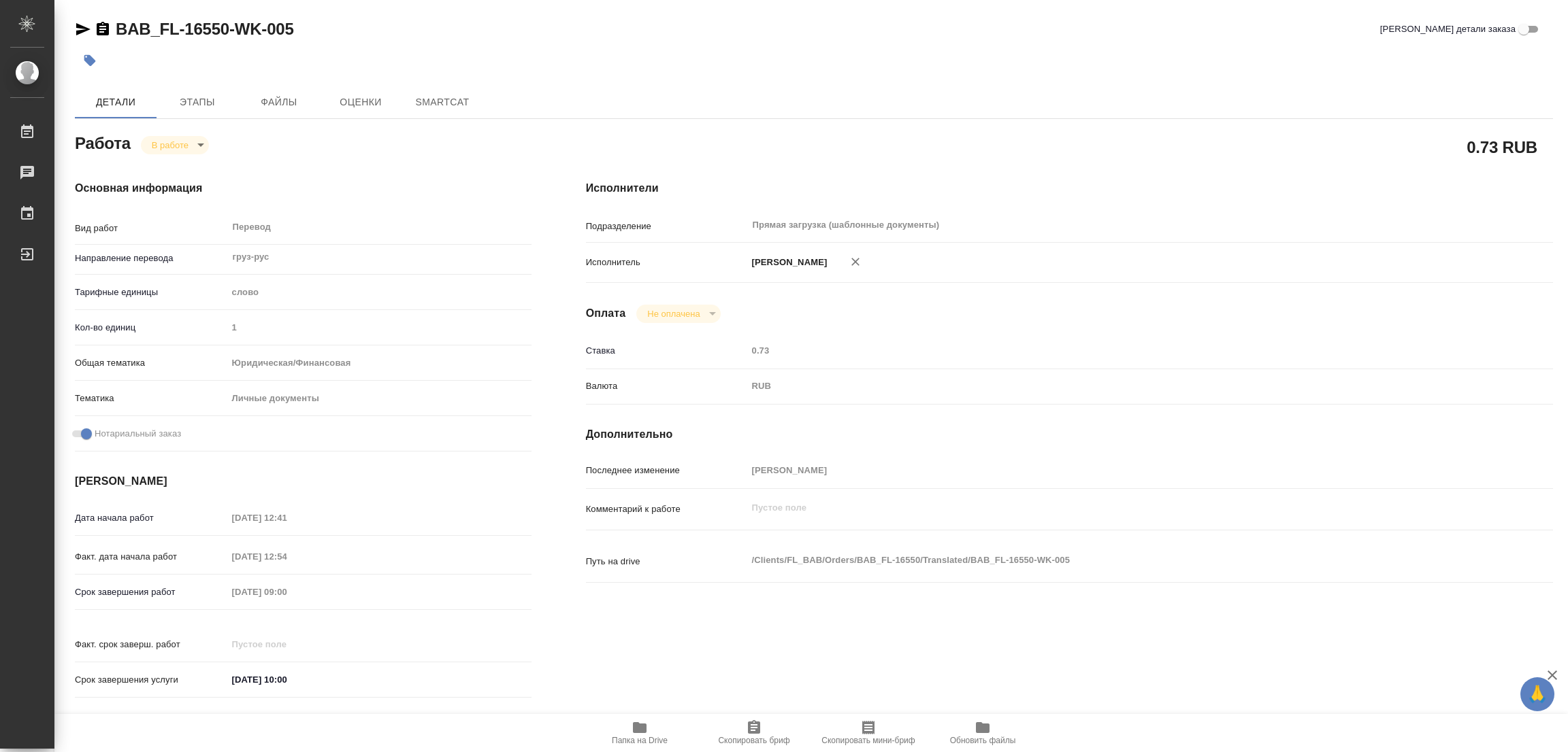
type textarea "x"
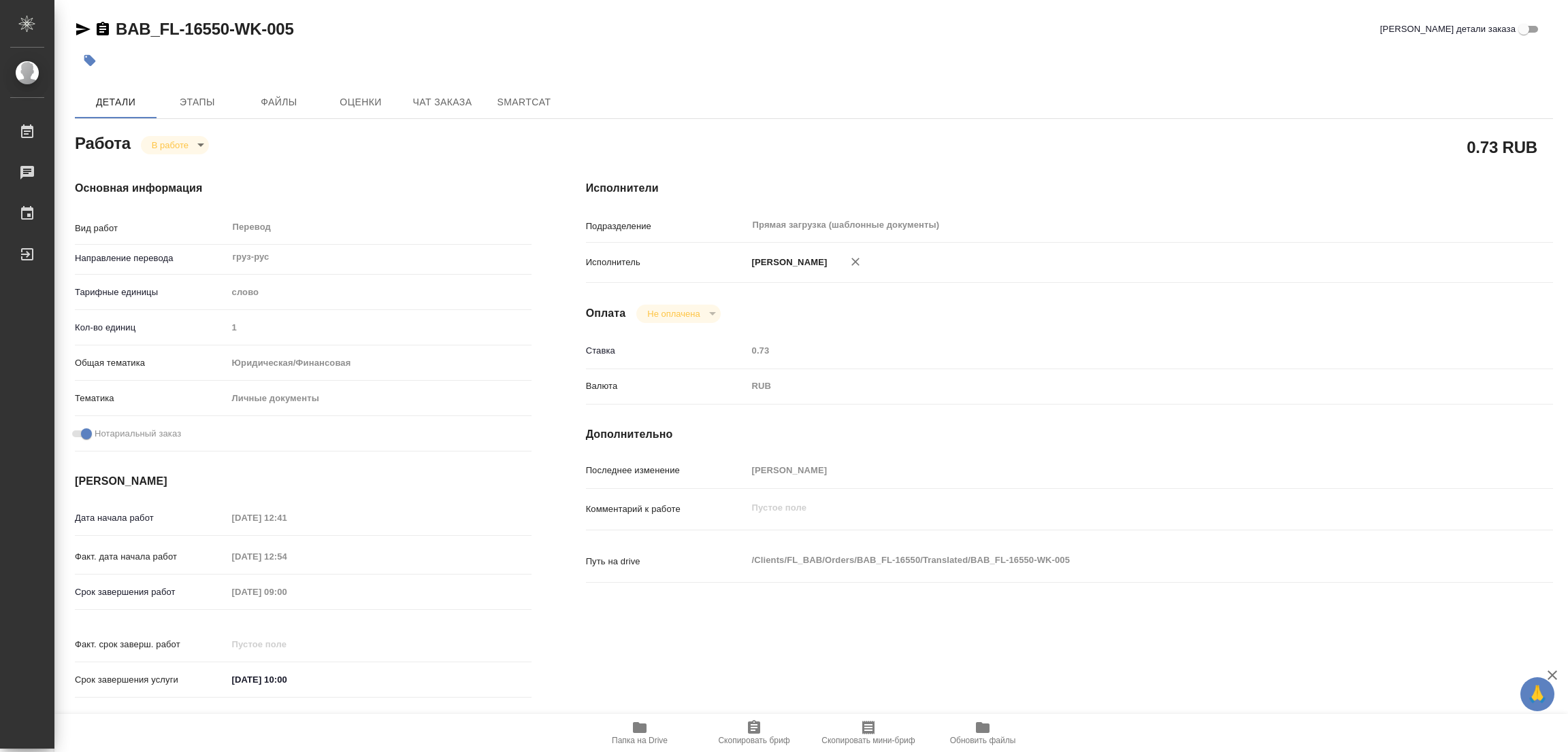
type textarea "x"
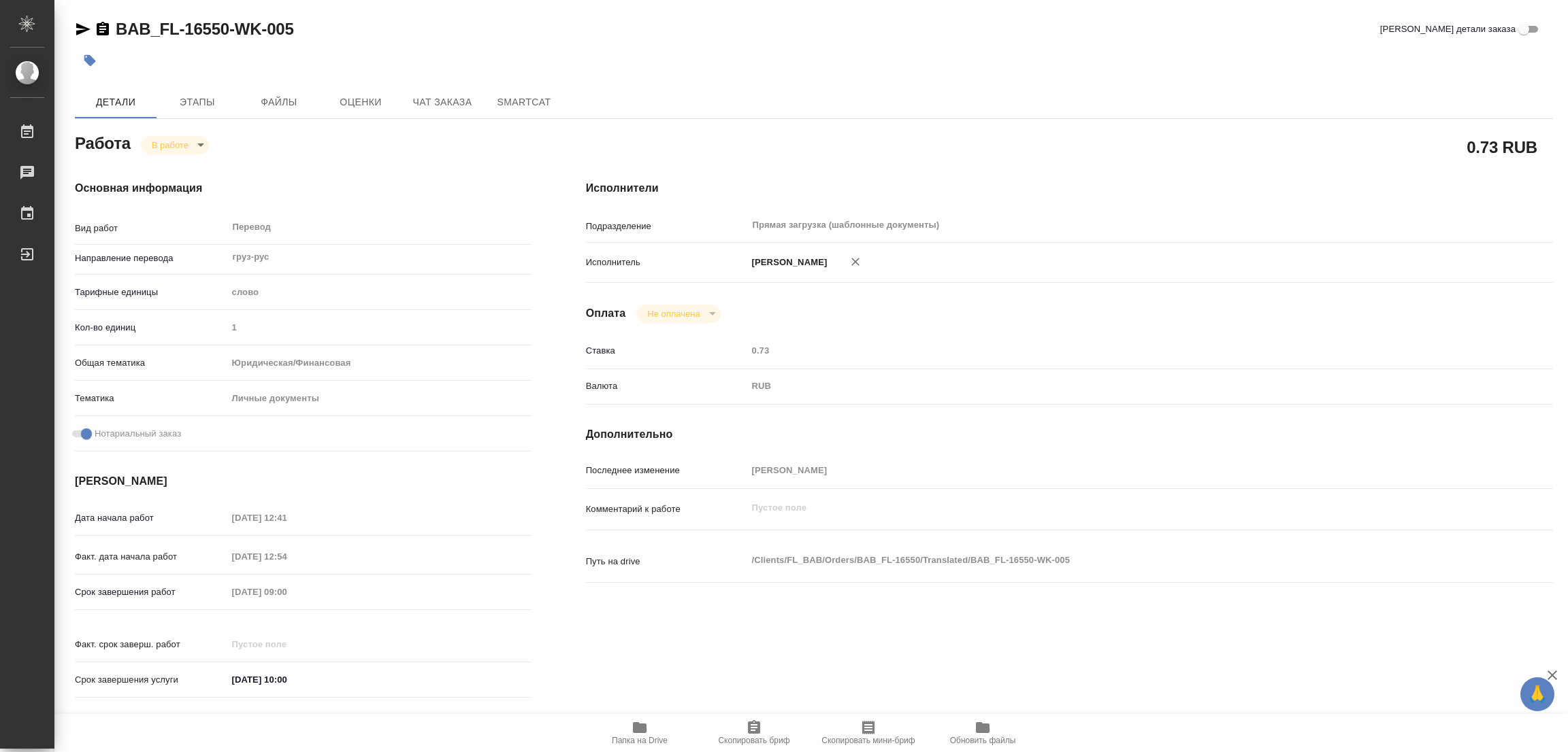
type textarea "x"
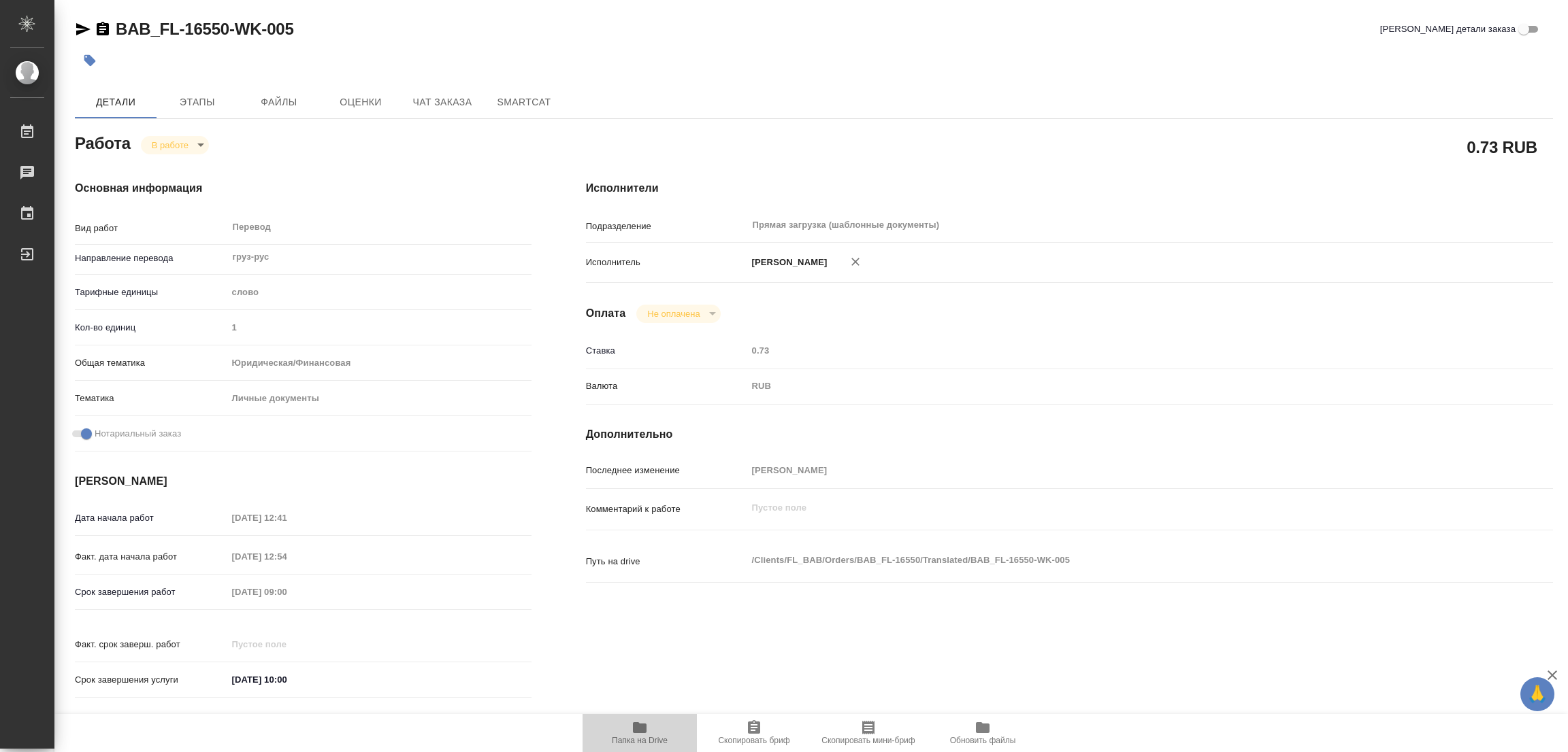
click at [641, 727] on icon "button" at bounding box center [640, 728] width 14 height 11
type textarea "x"
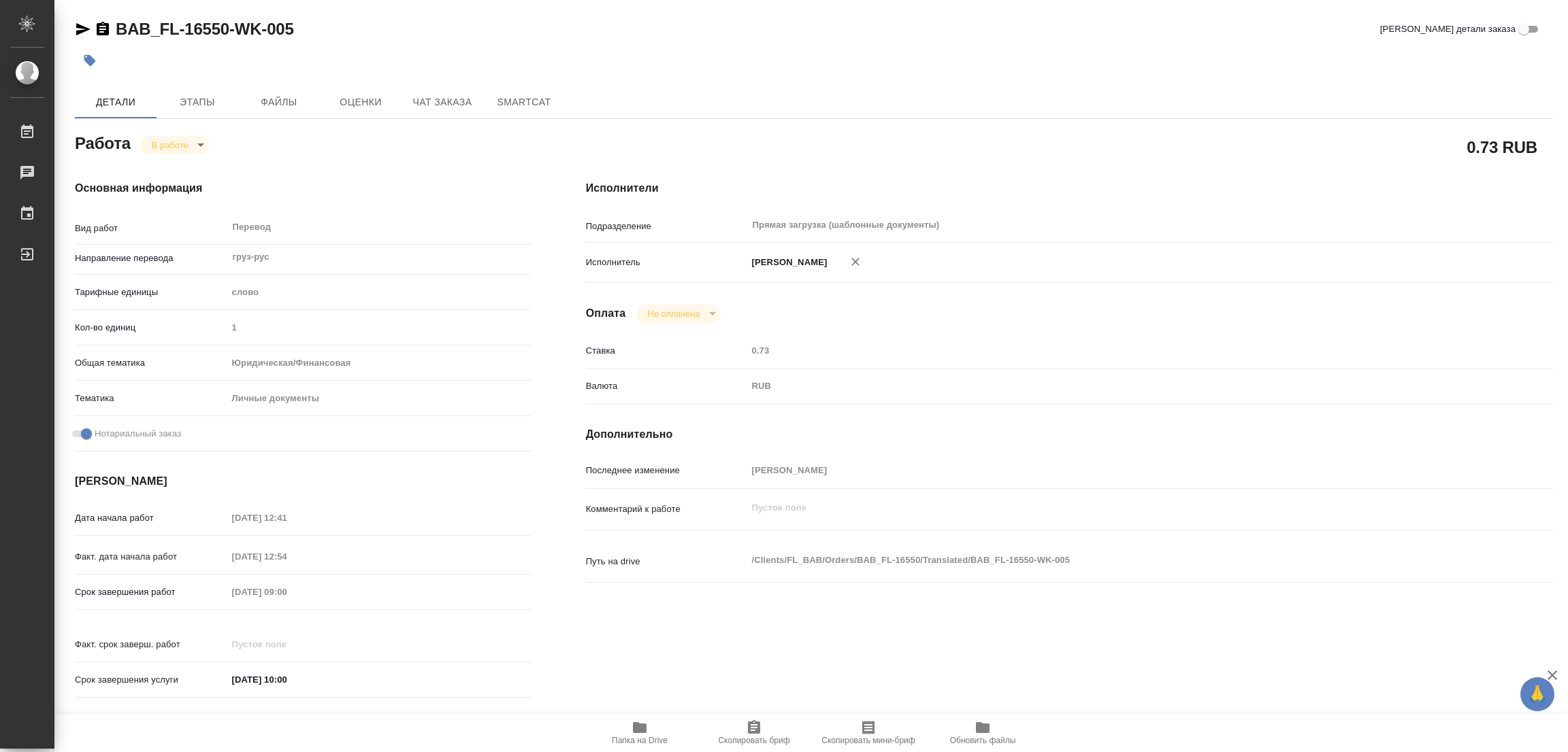
type textarea "x"
click at [202, 104] on span "Этапы" at bounding box center [197, 102] width 65 height 17
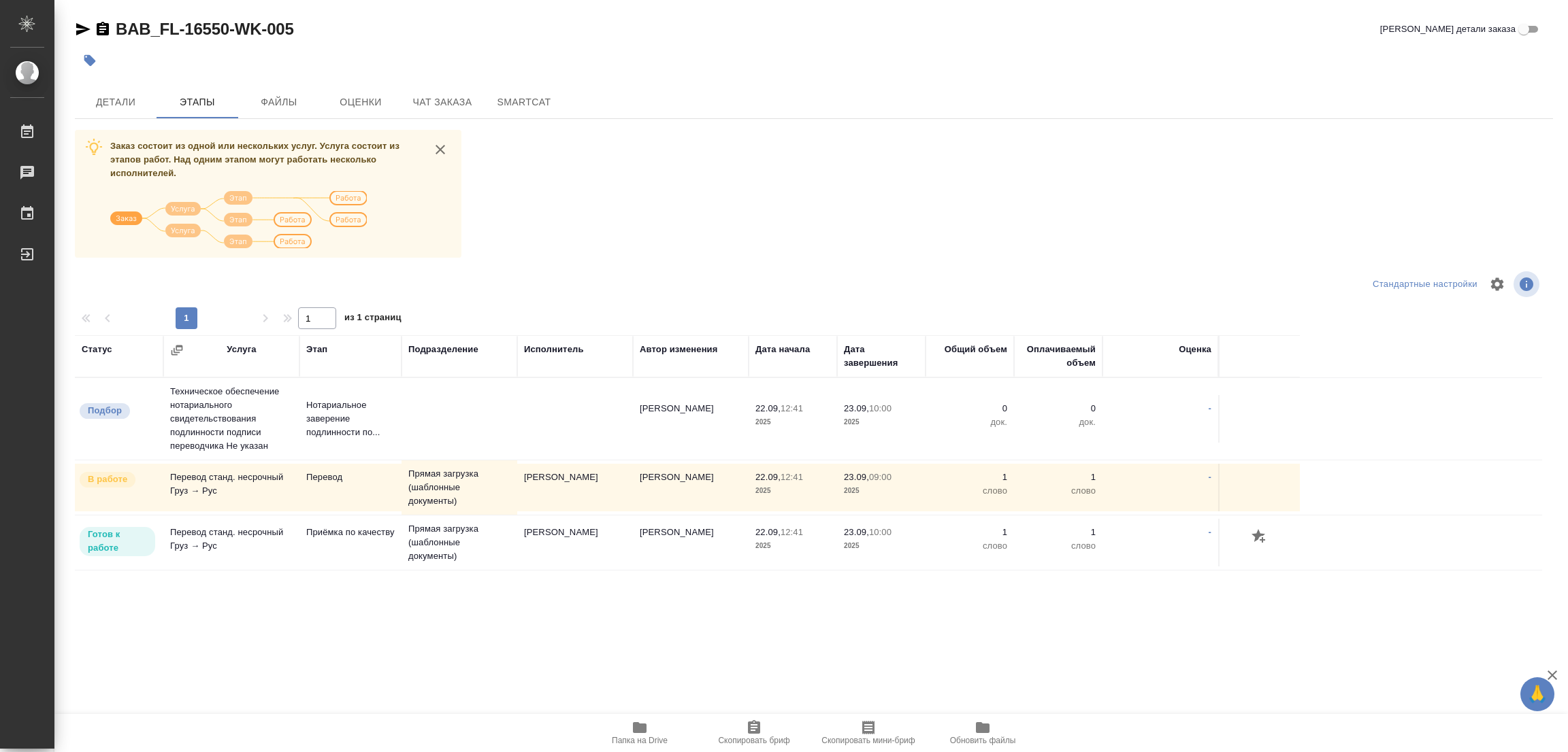
click at [226, 65] on div at bounding box center [567, 60] width 986 height 30
click at [109, 99] on span "Детали" at bounding box center [116, 102] width 65 height 17
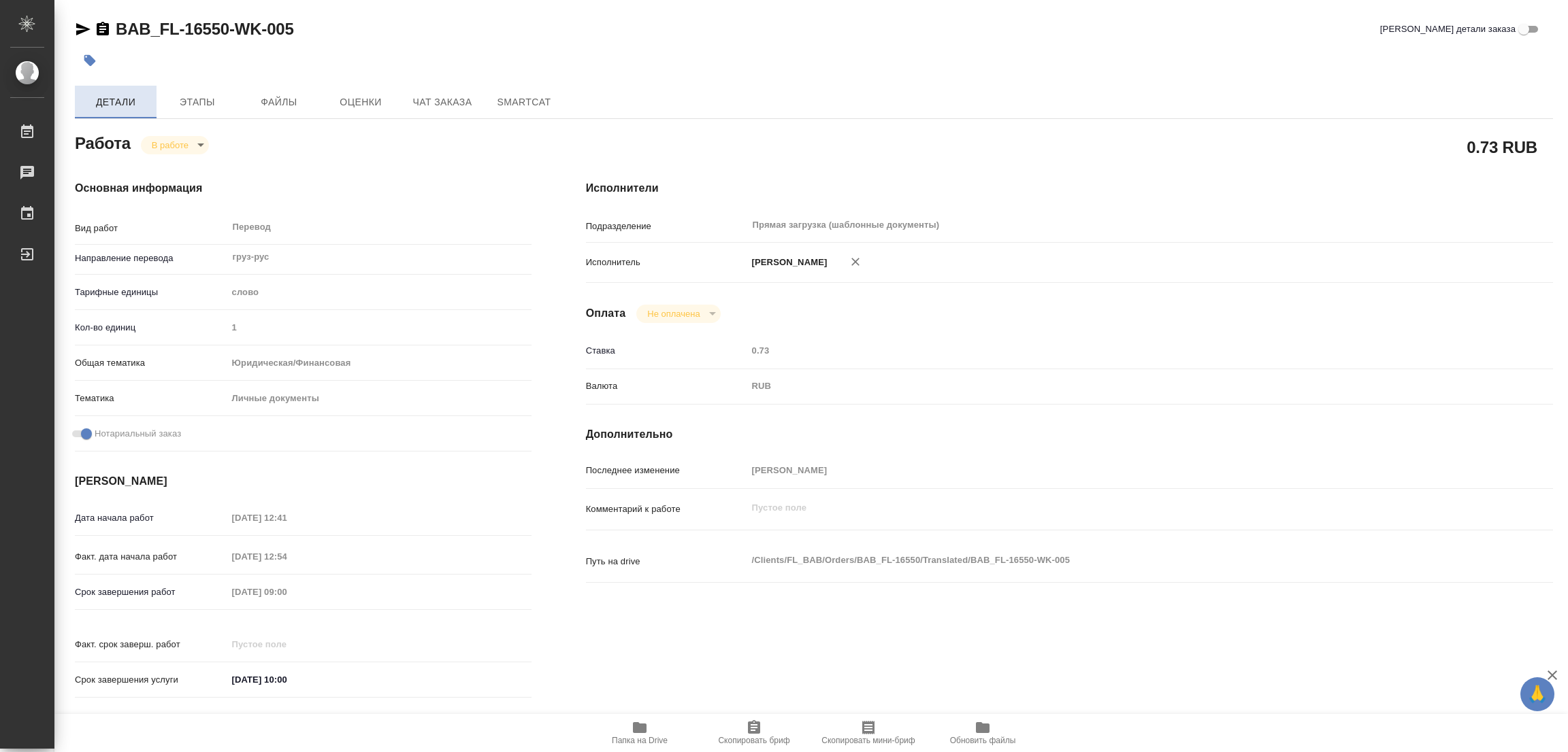
type textarea "x"
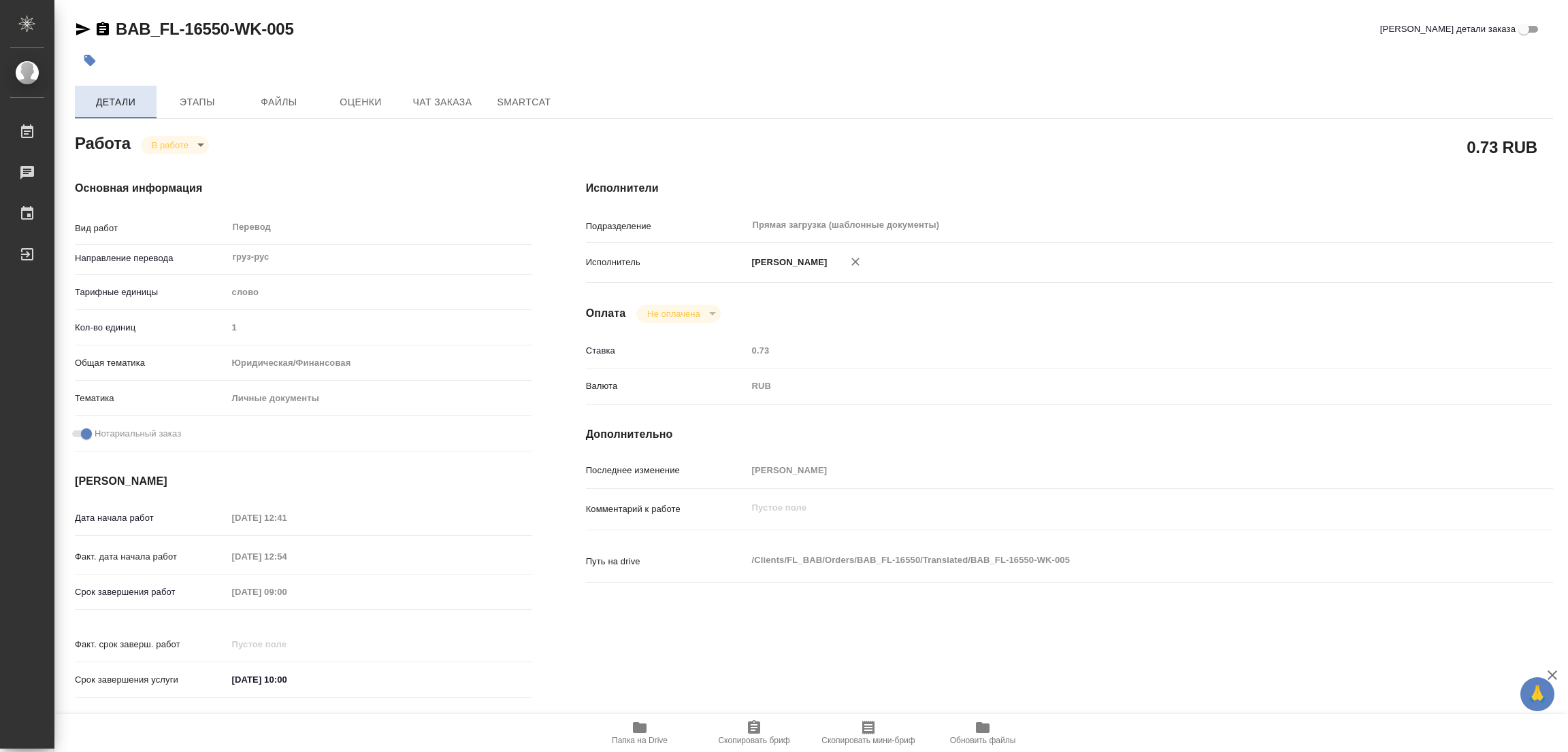
type textarea "x"
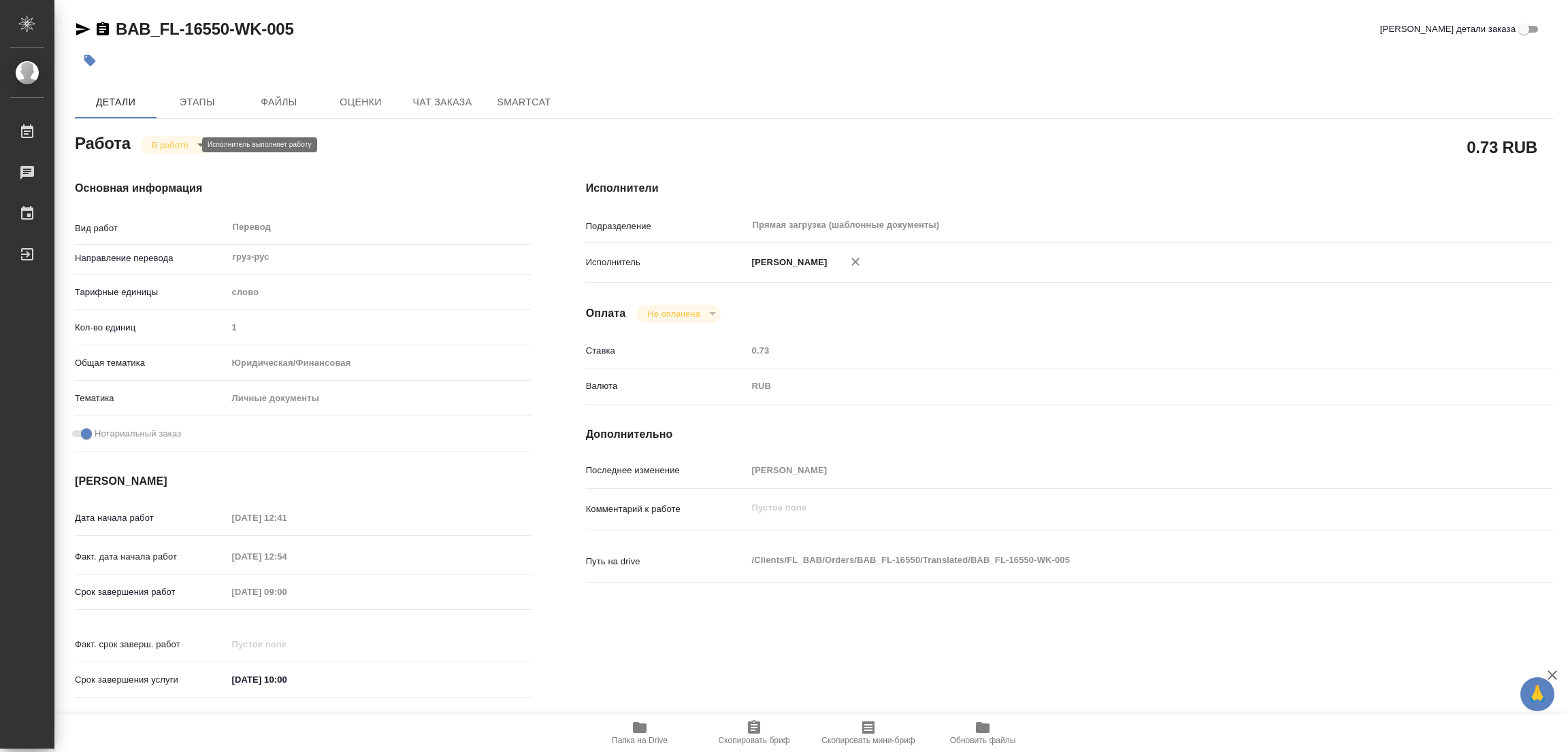
click at [170, 139] on body "🙏 .cls-1 fill:#fff; AWATERA Popova Galina Работы 0 Чаты График Выйти BAB_FL-165…" at bounding box center [784, 376] width 1568 height 752
type textarea "x"
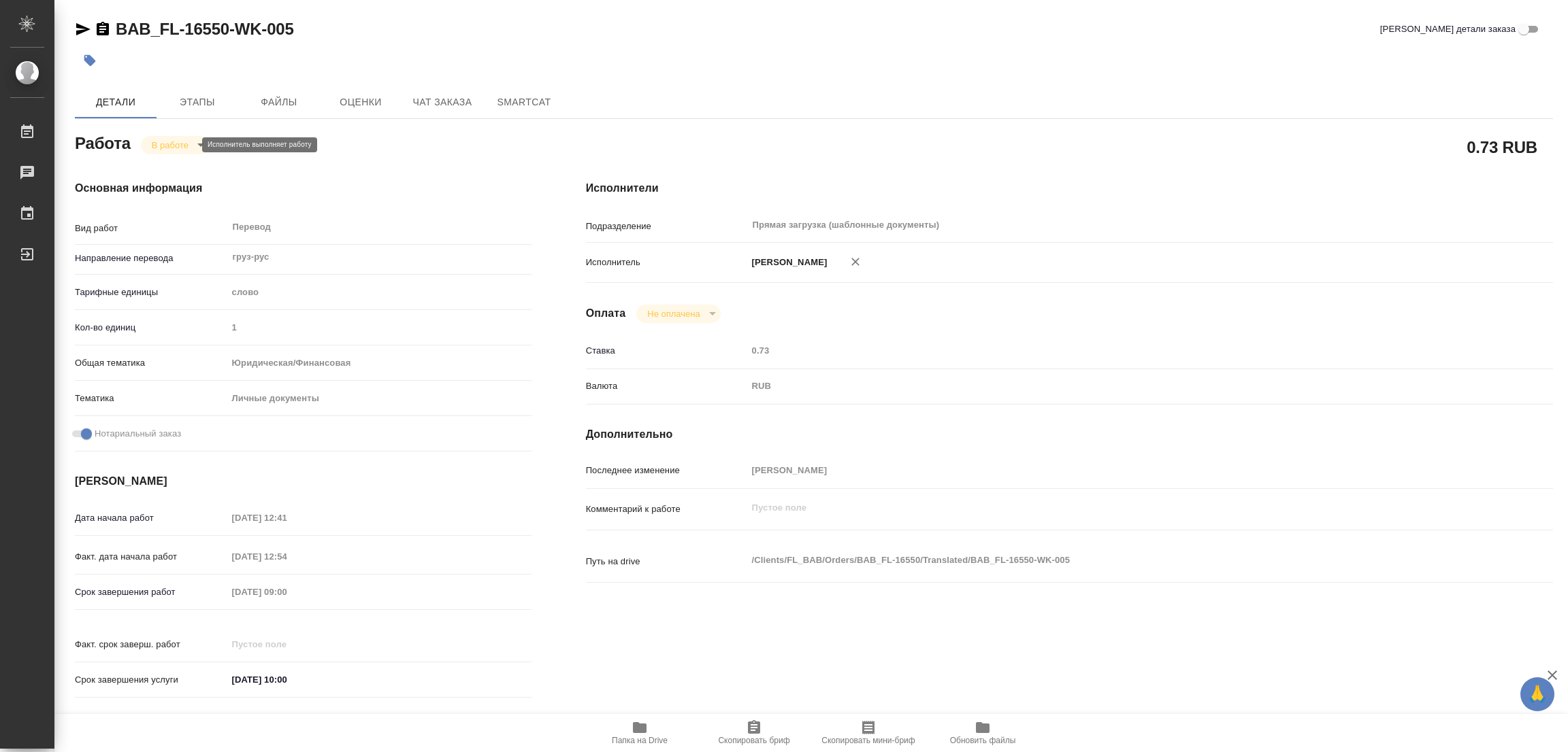
type textarea "x"
click at [183, 166] on button "Выполнен" at bounding box center [177, 167] width 50 height 15
type textarea "x"
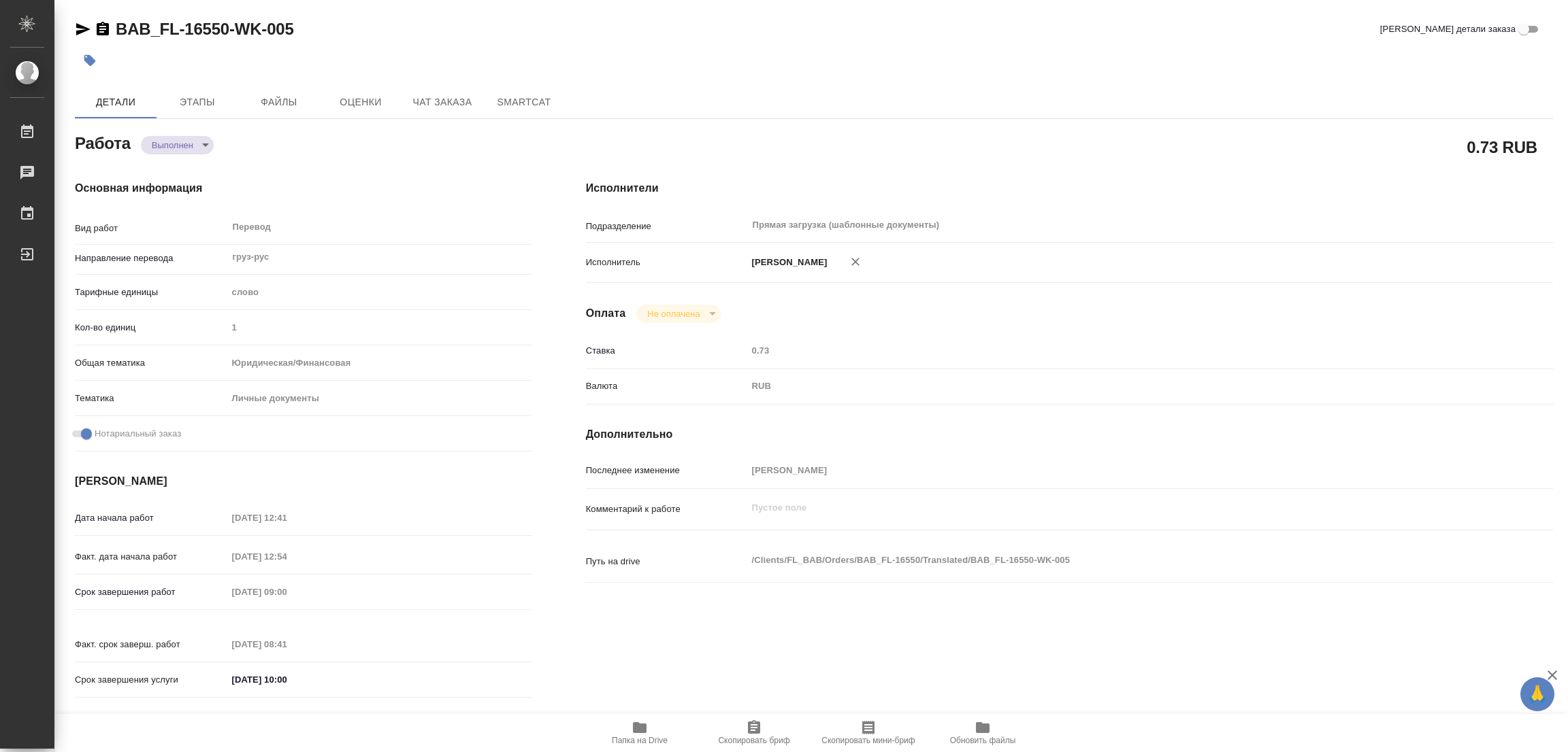
type textarea "x"
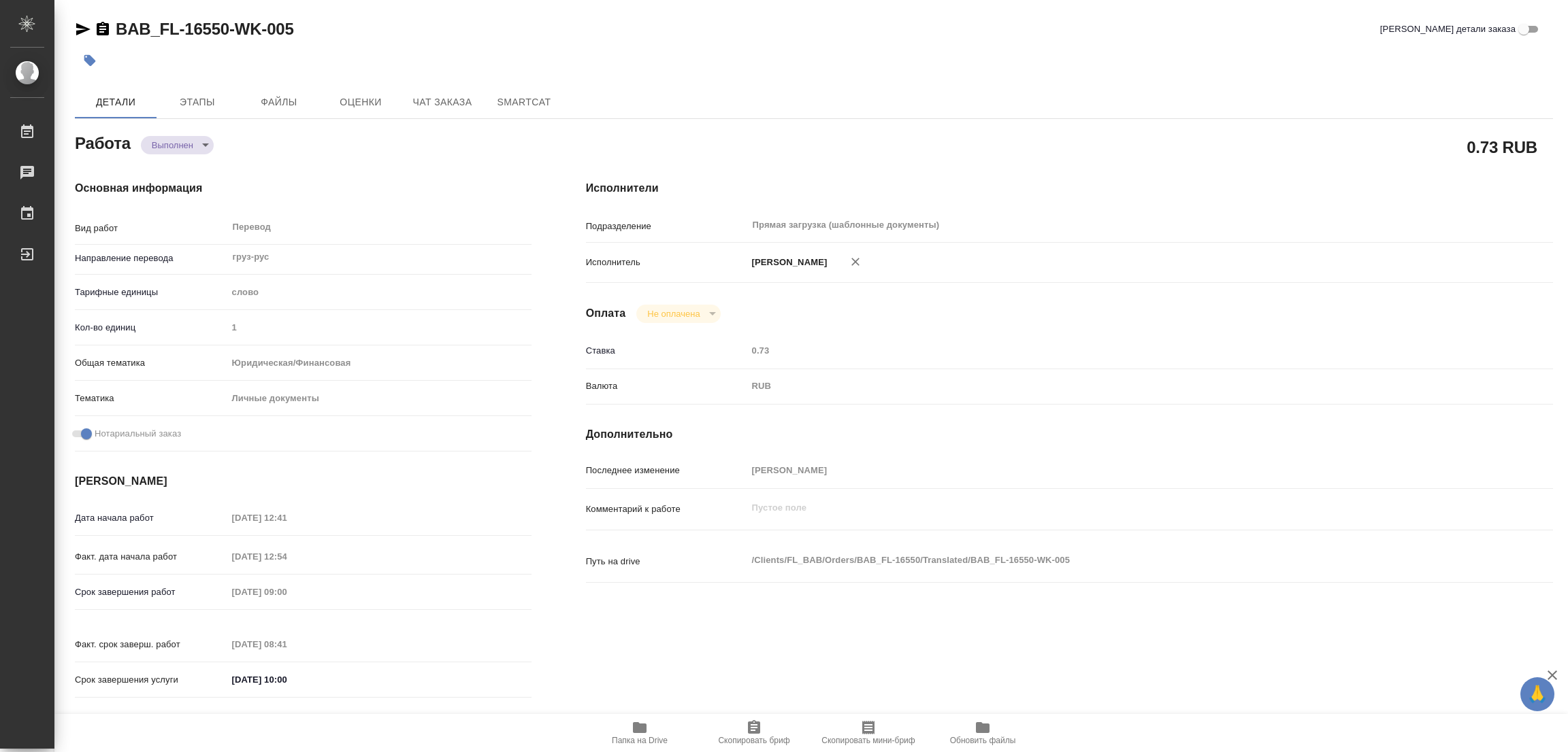
type textarea "x"
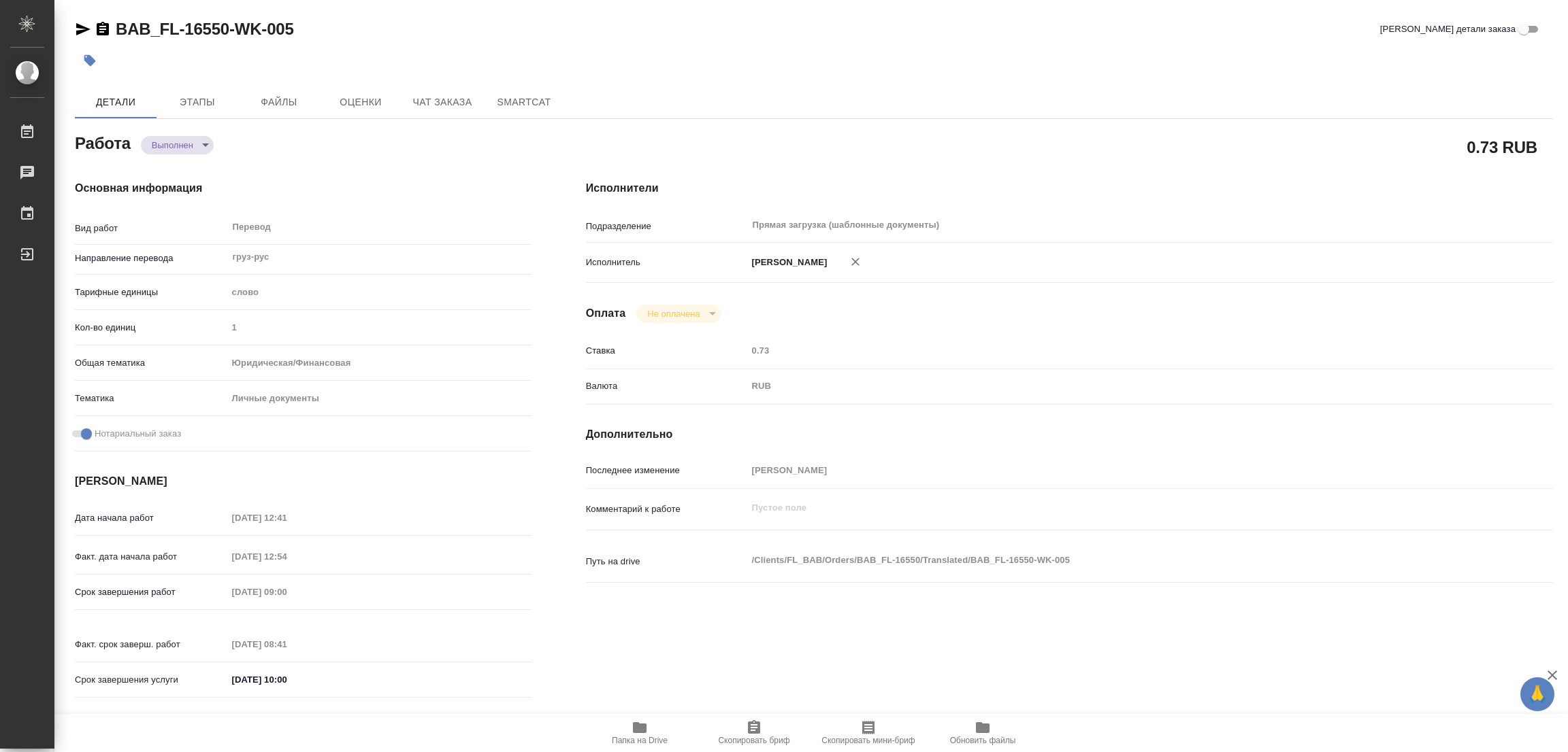
type textarea "x"
click at [87, 57] on icon "button" at bounding box center [89, 60] width 11 height 11
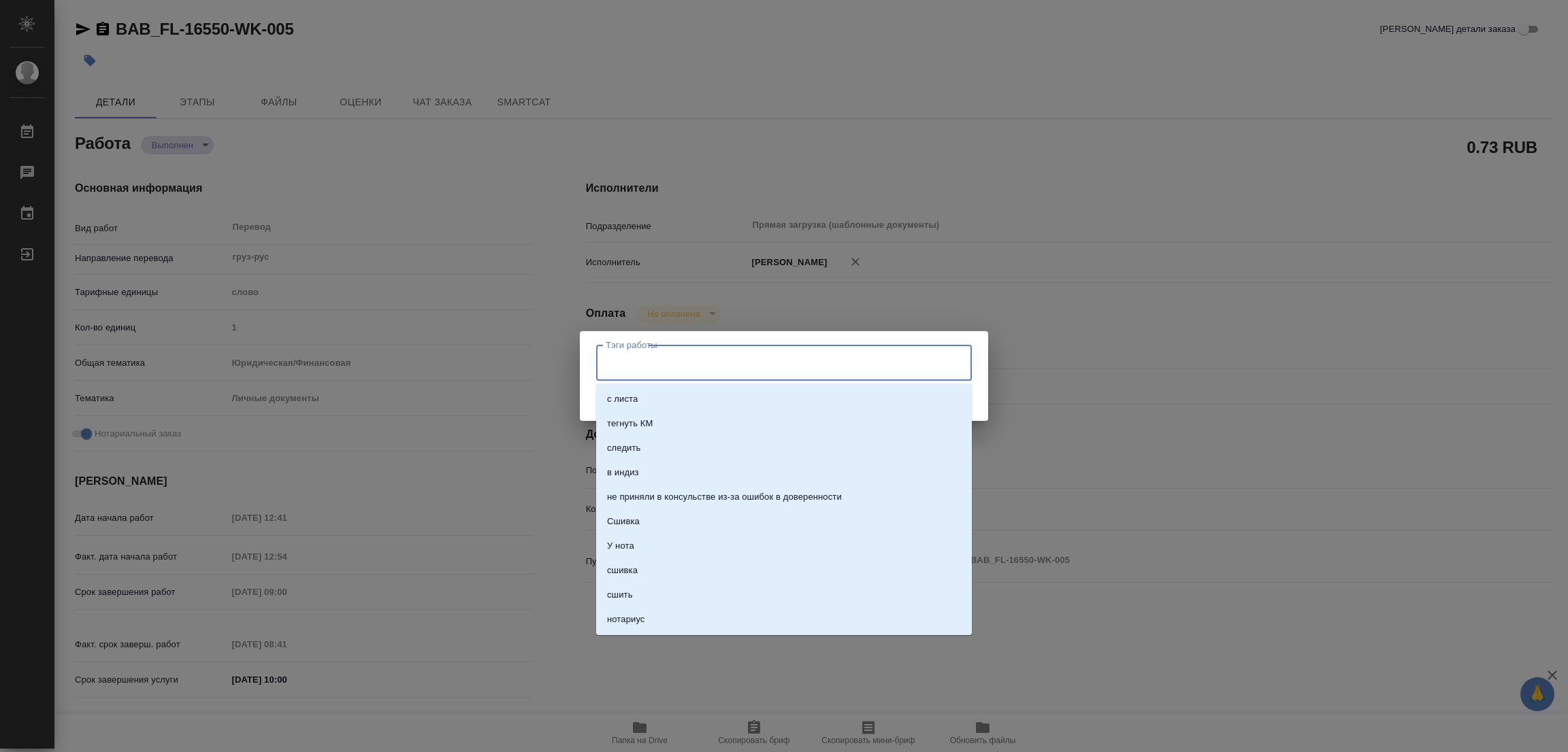
click at [630, 360] on input "Тэги работы" at bounding box center [771, 362] width 338 height 23
type input "стат: 75"
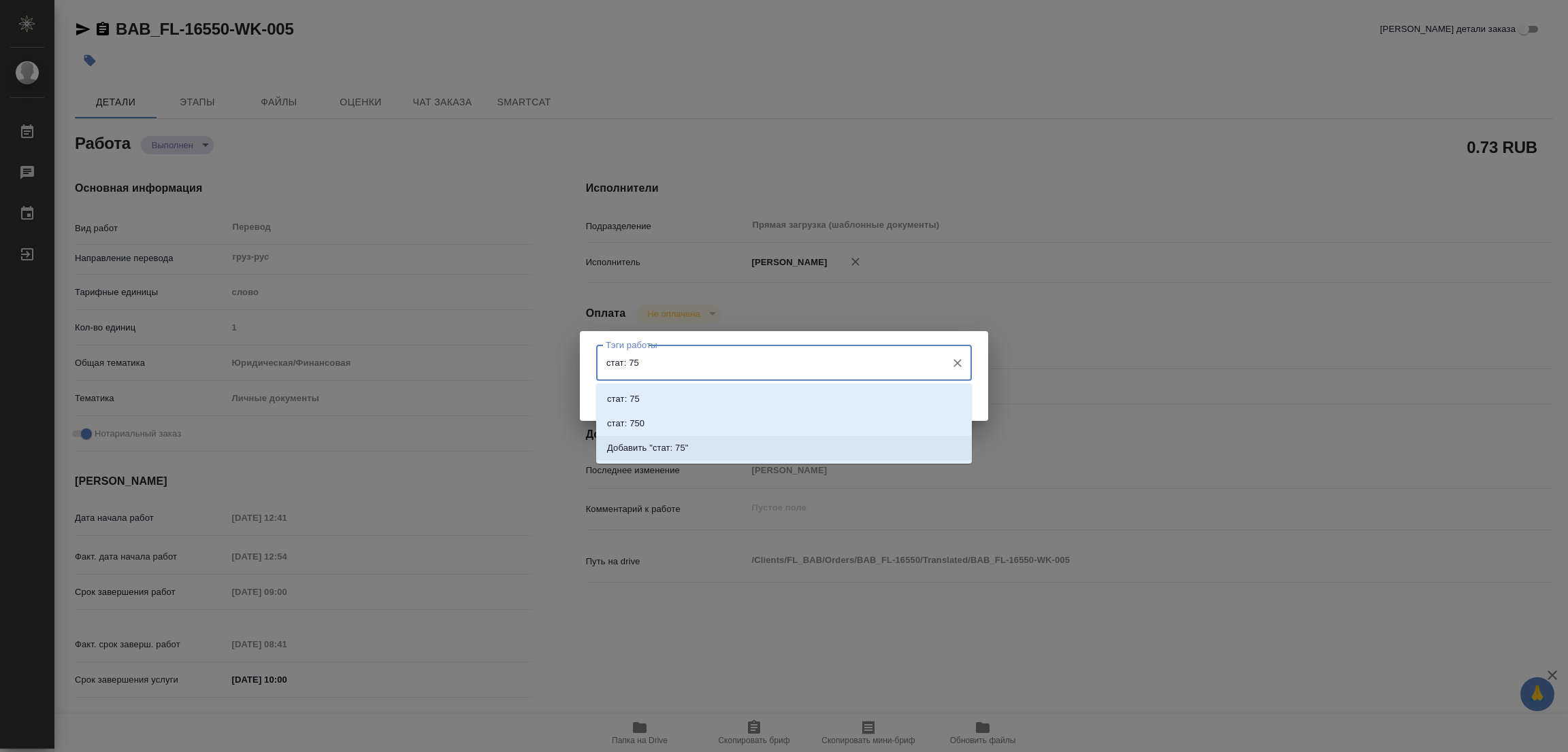
click at [672, 442] on p "Добавить "стат: 75"" at bounding box center [648, 448] width 81 height 14
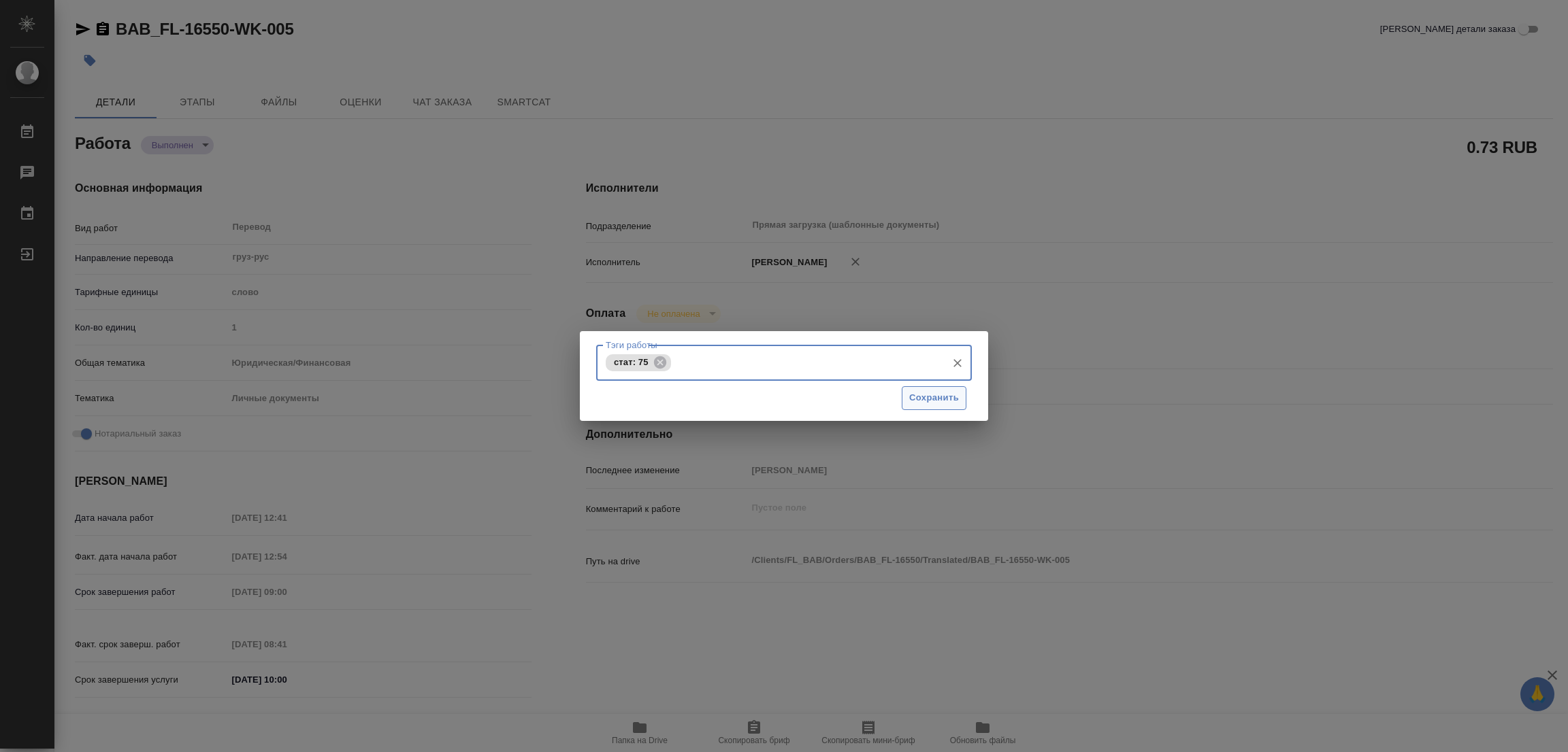
click at [940, 394] on span "Сохранить" at bounding box center [934, 398] width 50 height 15
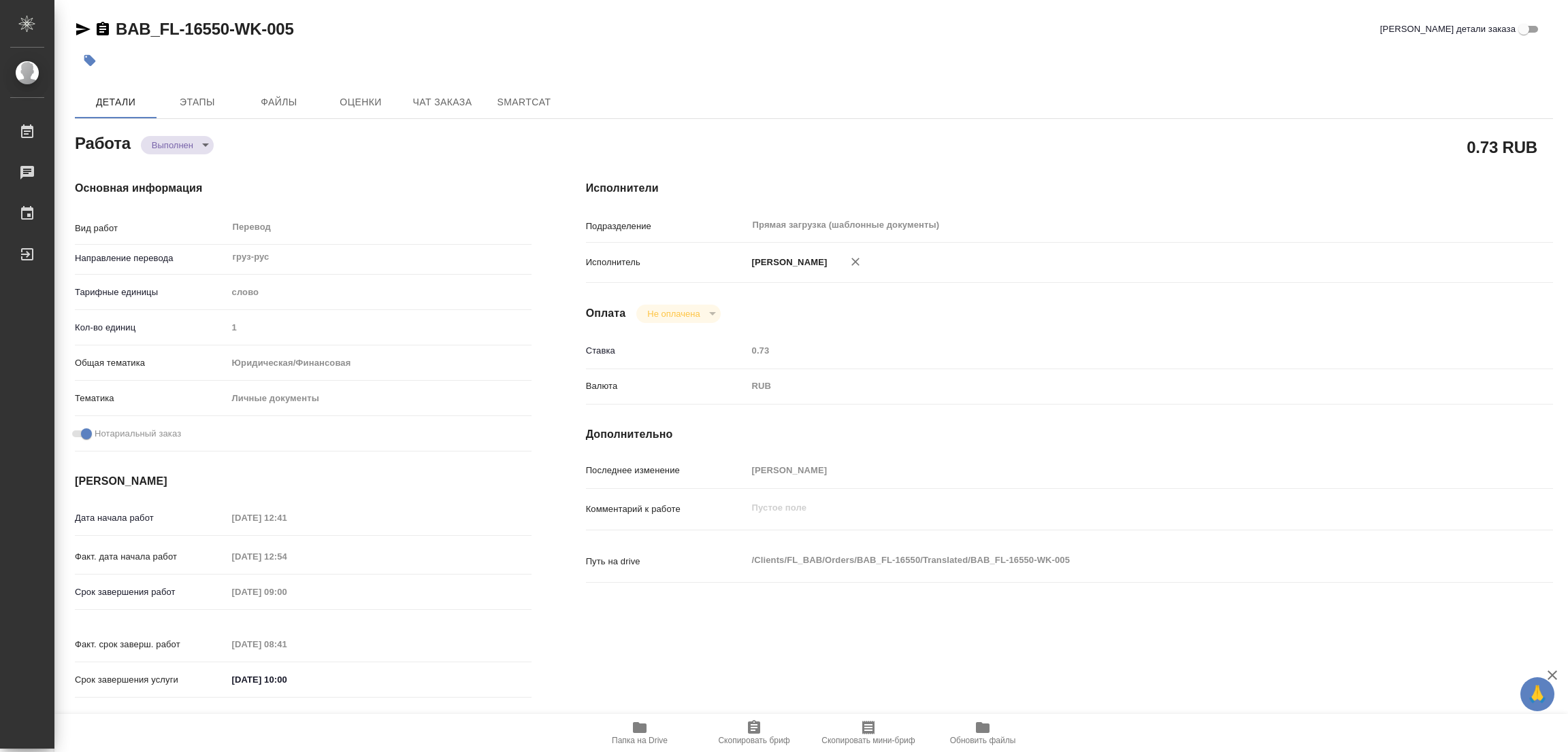
type input "completed"
type textarea "Перевод"
type textarea "x"
type input "груз-рус"
type input "5a8b1489cc6b4906c91bfd90"
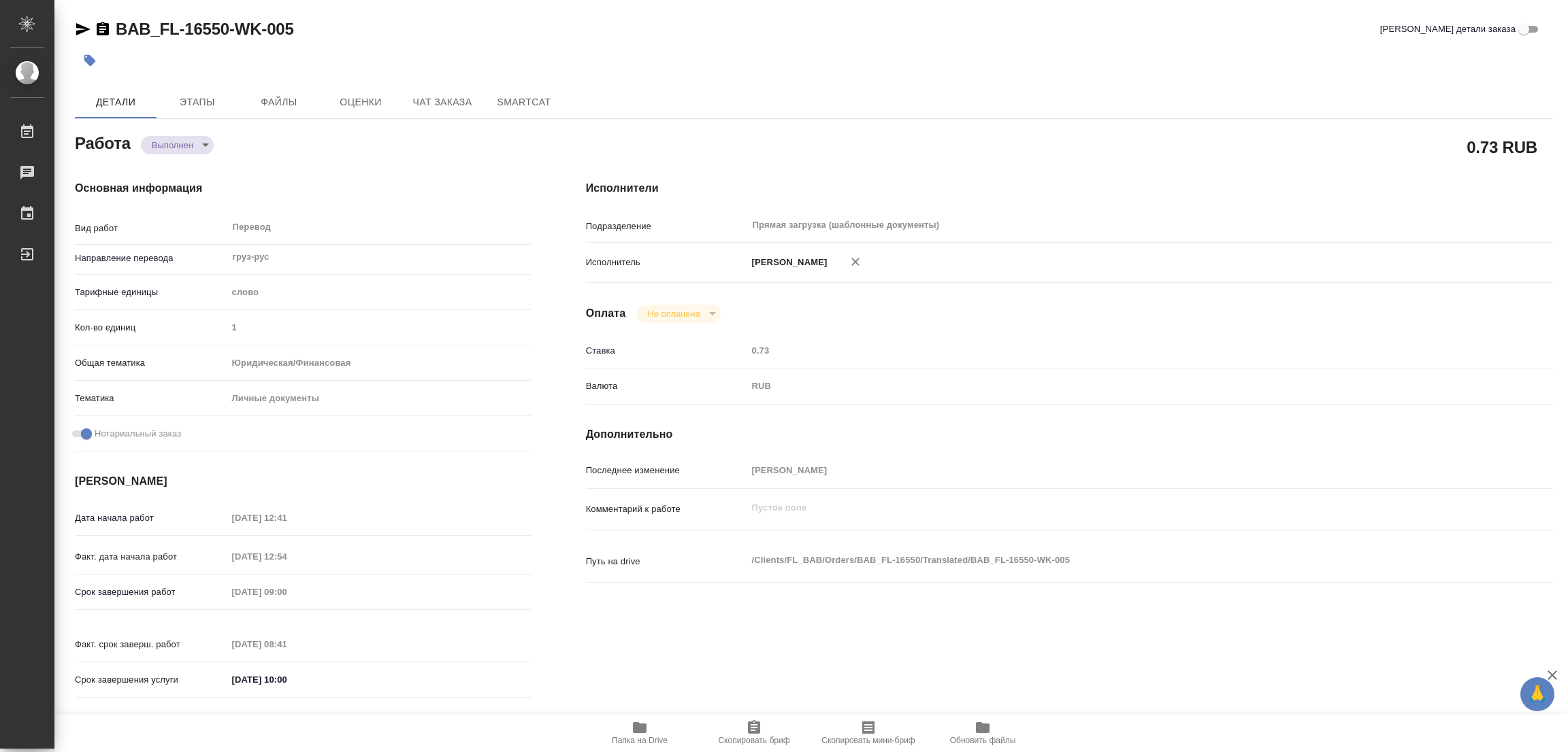
type input "1"
type input "yr-fn"
type input "5a8b8b956a9677013d343cfe"
checkbox input "true"
type input "22.09.2025 12:41"
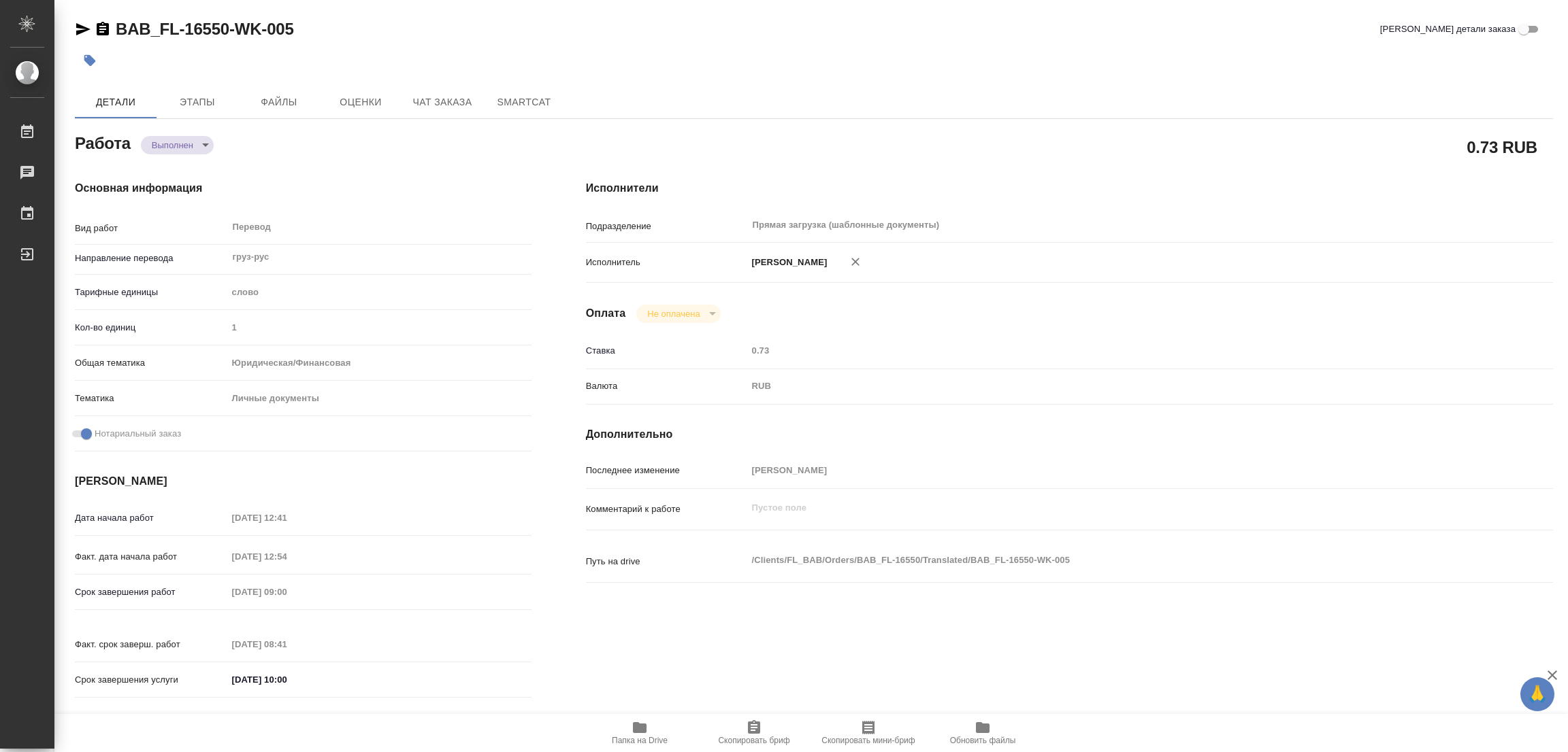
type input "22.09.2025 12:54"
type input "[DATE] 09:00"
type input "23.09.2025 08:41"
type input "[DATE] 10:00"
type input "Прямая загрузка (шаблонные документы)"
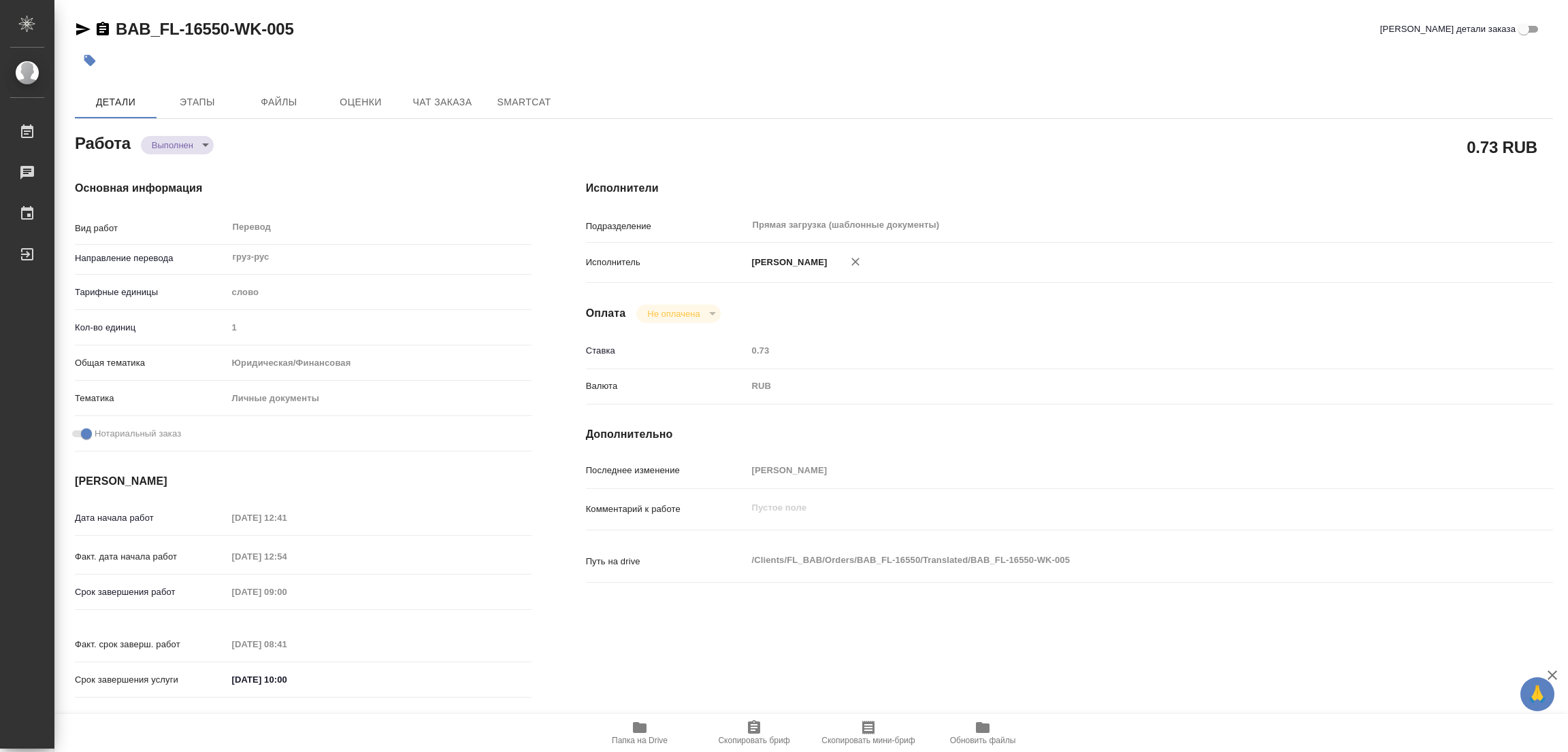
type input "notPayed"
type input "0.73"
type input "RUB"
type input "[PERSON_NAME]"
type textarea "x"
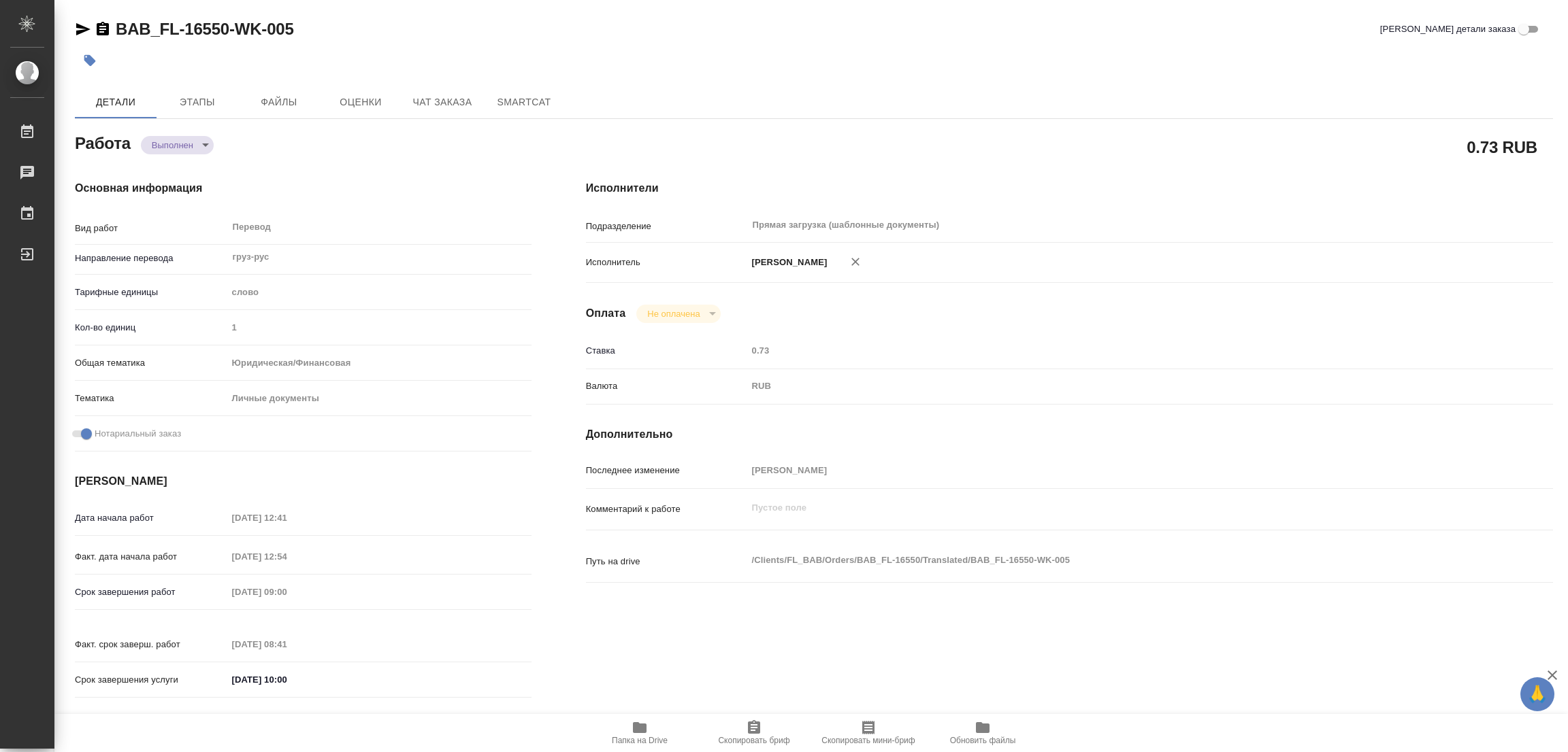
type textarea "/Clients/FL_BAB/Orders/BAB_FL-16550/Translated/BAB_FL-16550-WK-005"
type textarea "x"
type input "BAB_FL-16550"
type input "Перевод станд. несрочный"
type input "Постредактура машинного перевода, Приёмка по качеству, Редактура, Перевод, Корр…"
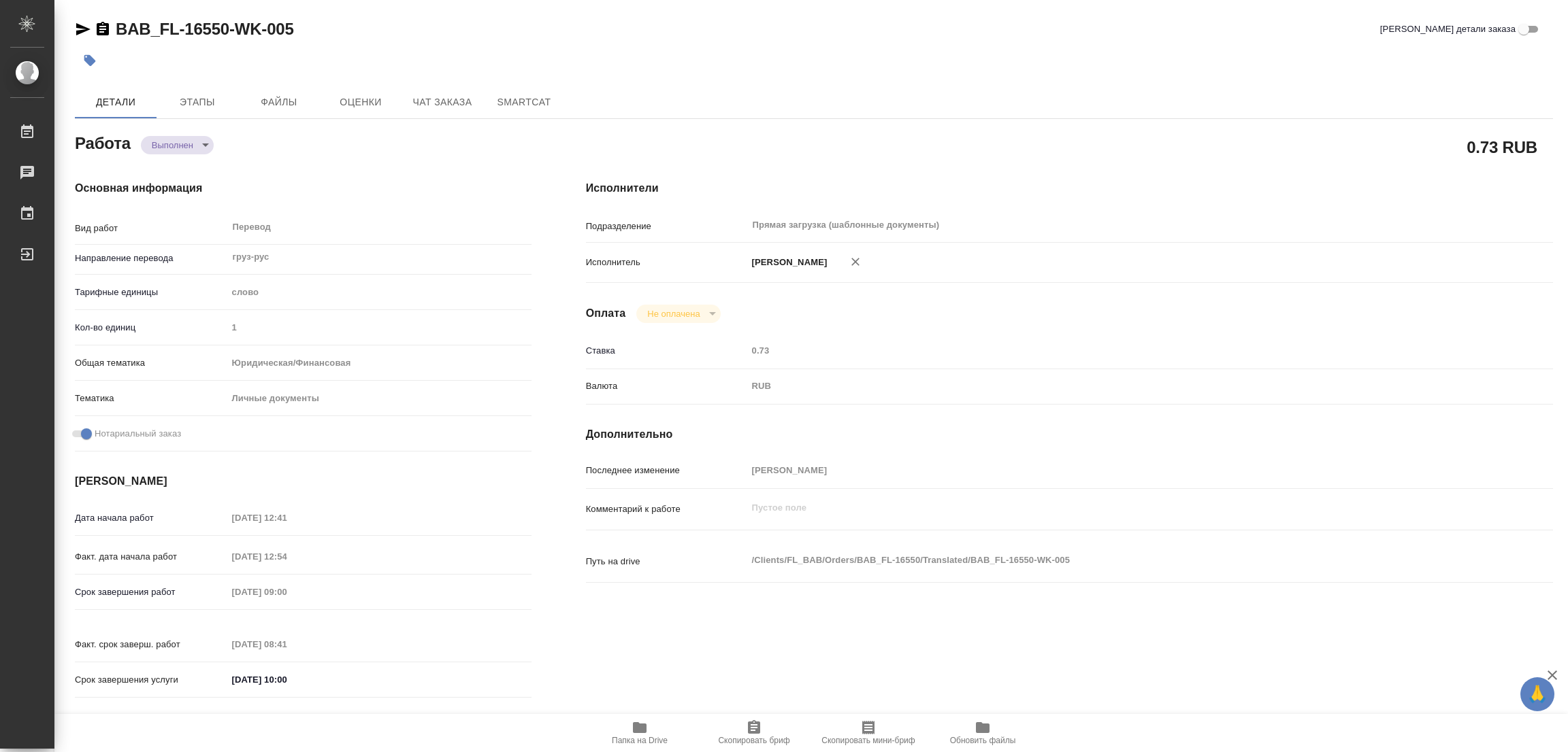
type input "Ильина Екатерина"
type input "/Clients/FL_BAB/Orders/BAB_FL-16550"
type textarea "x"
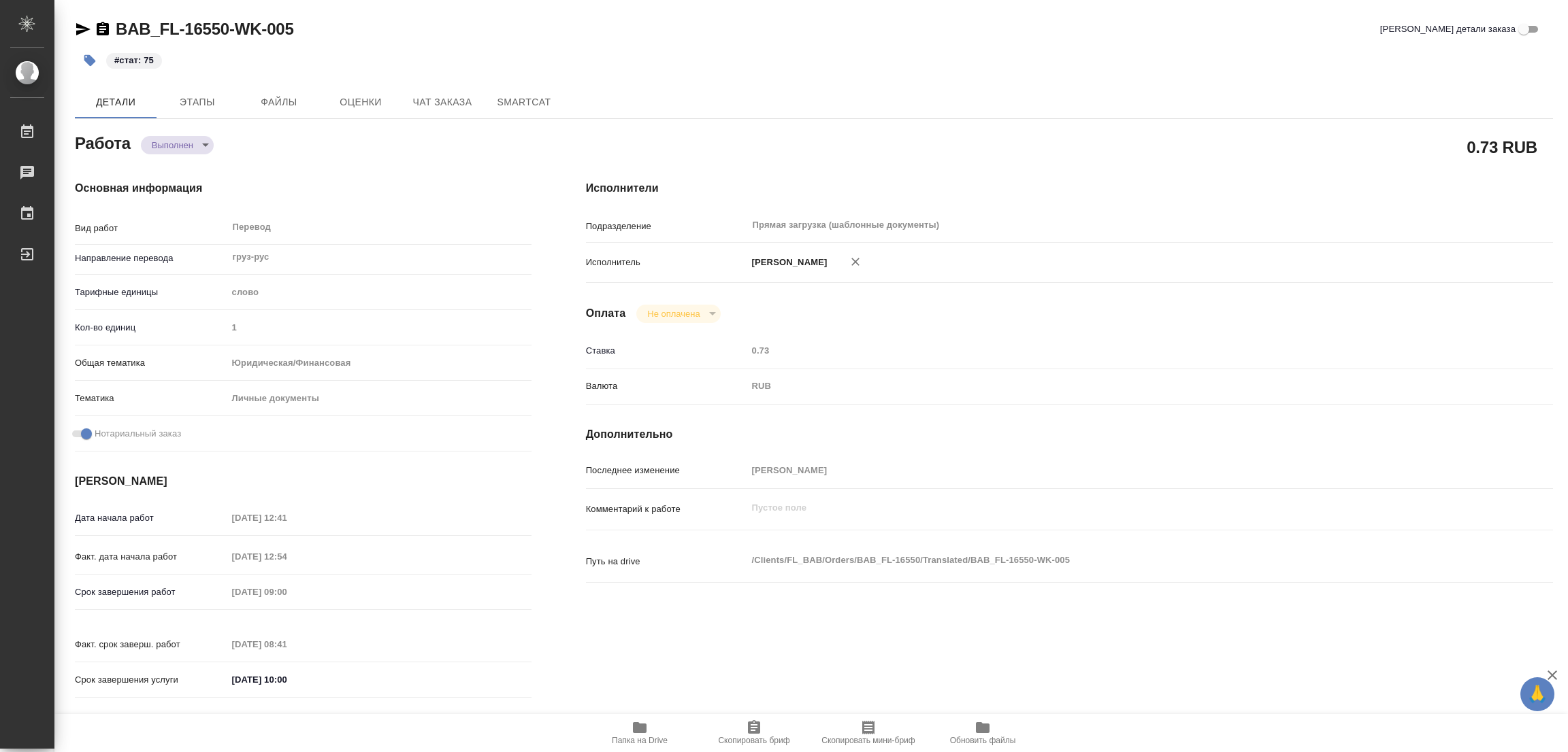
type textarea "x"
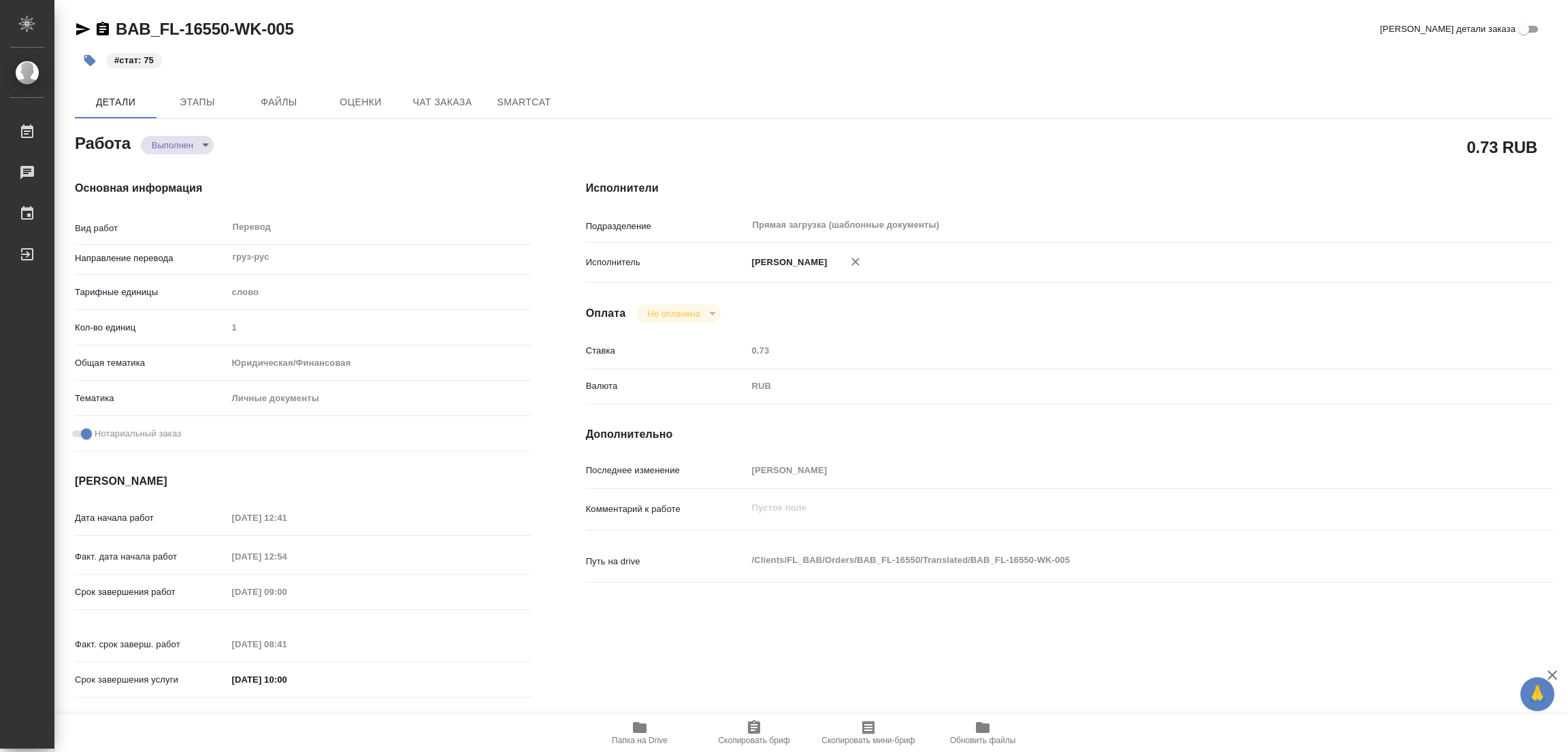
type textarea "x"
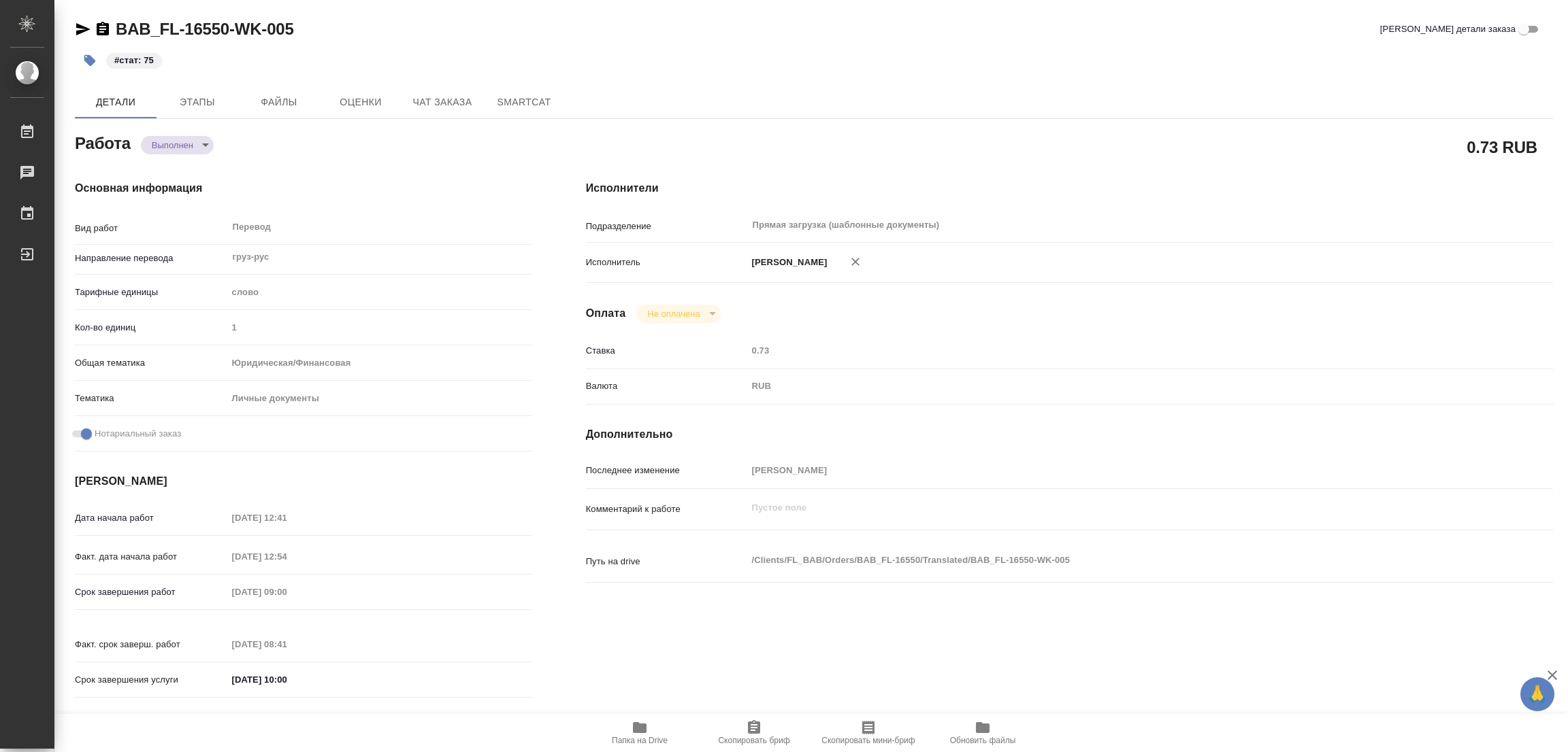
type textarea "x"
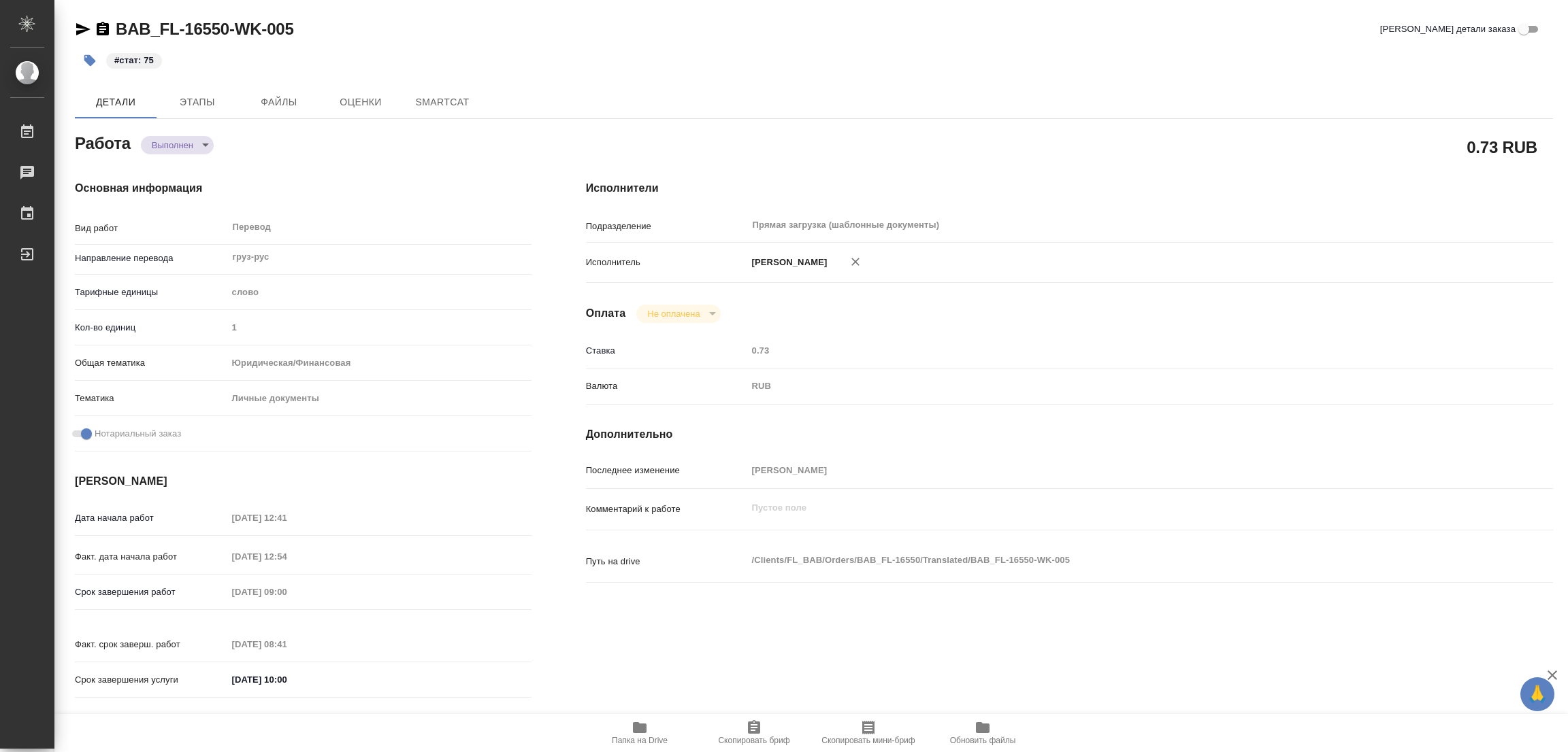
type textarea "x"
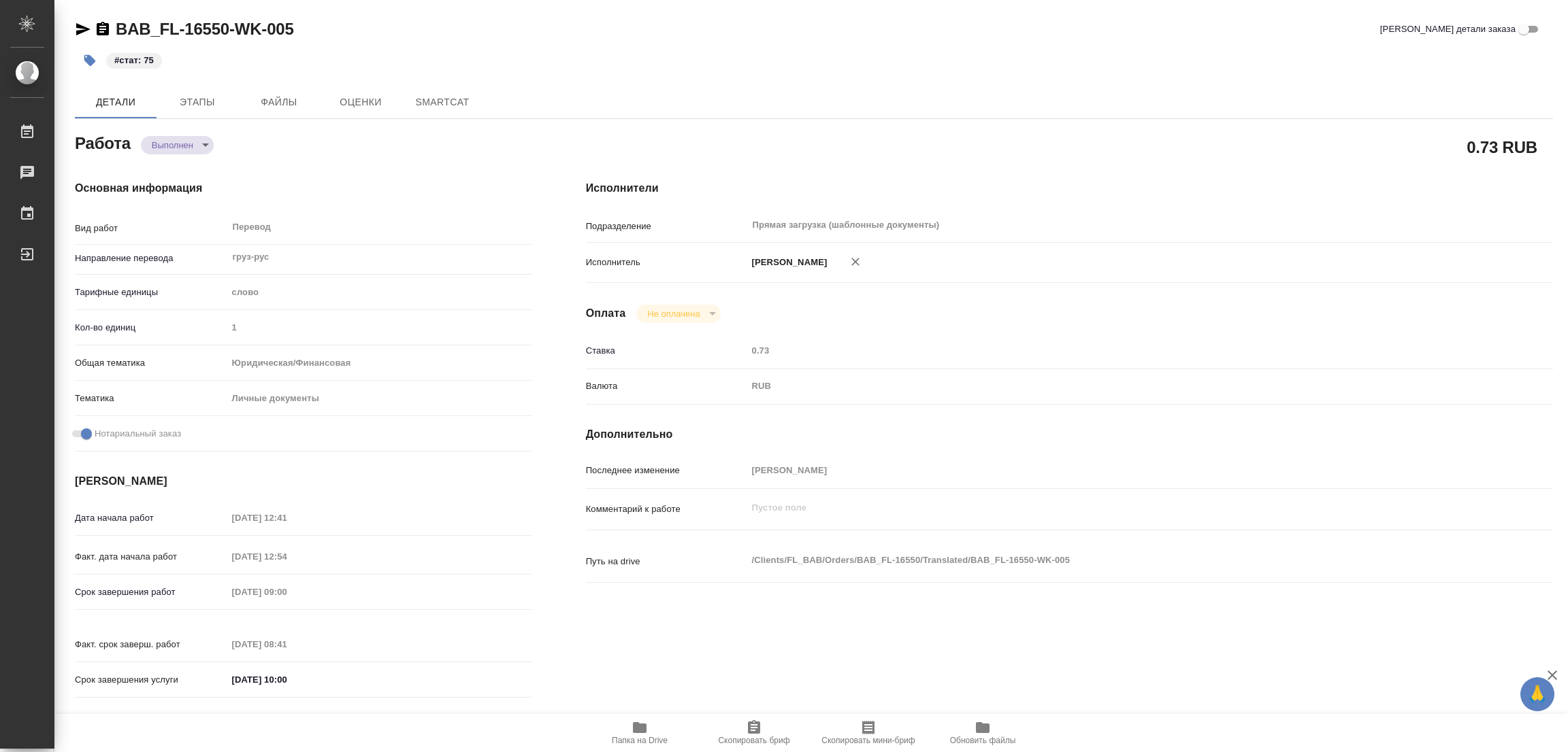
type textarea "x"
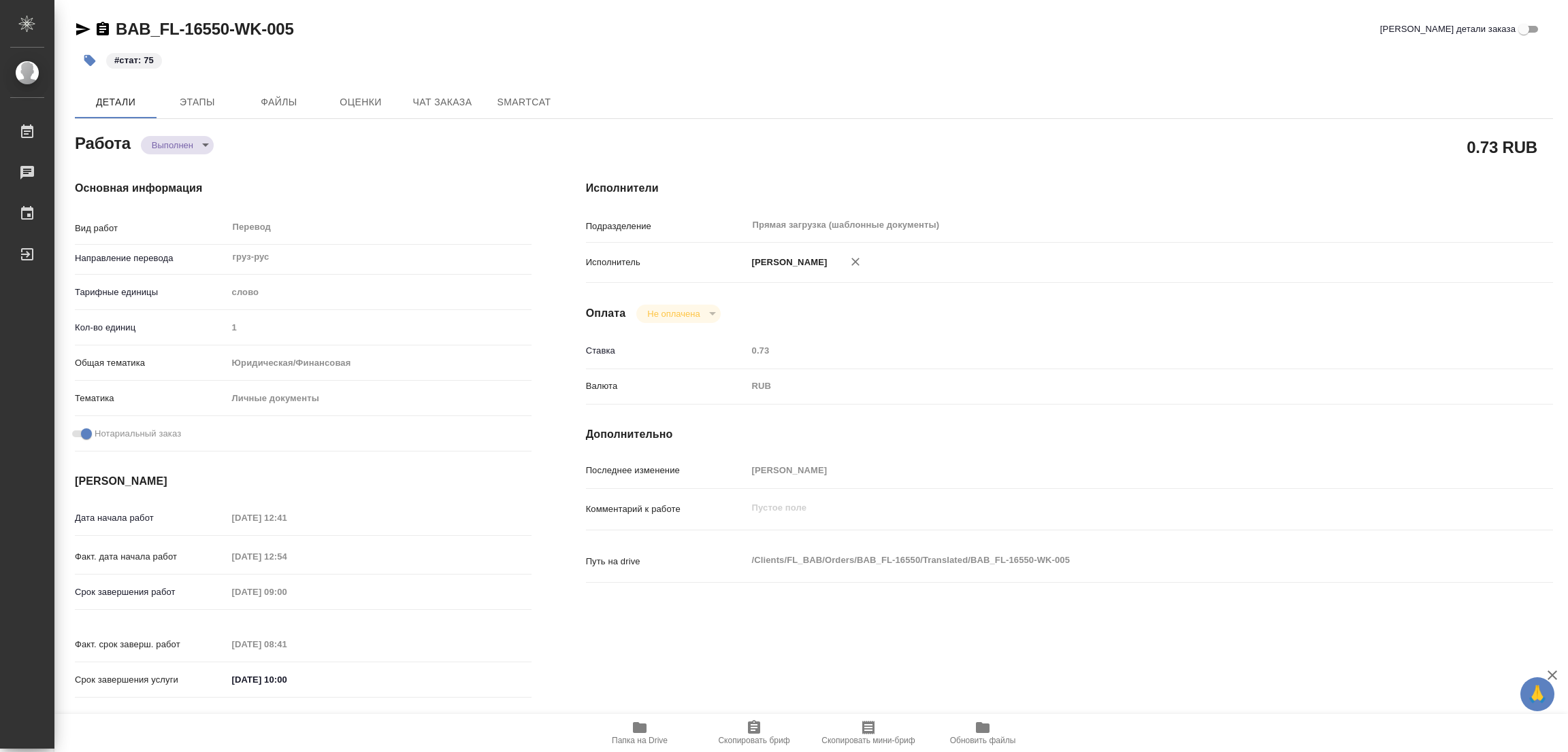
type textarea "x"
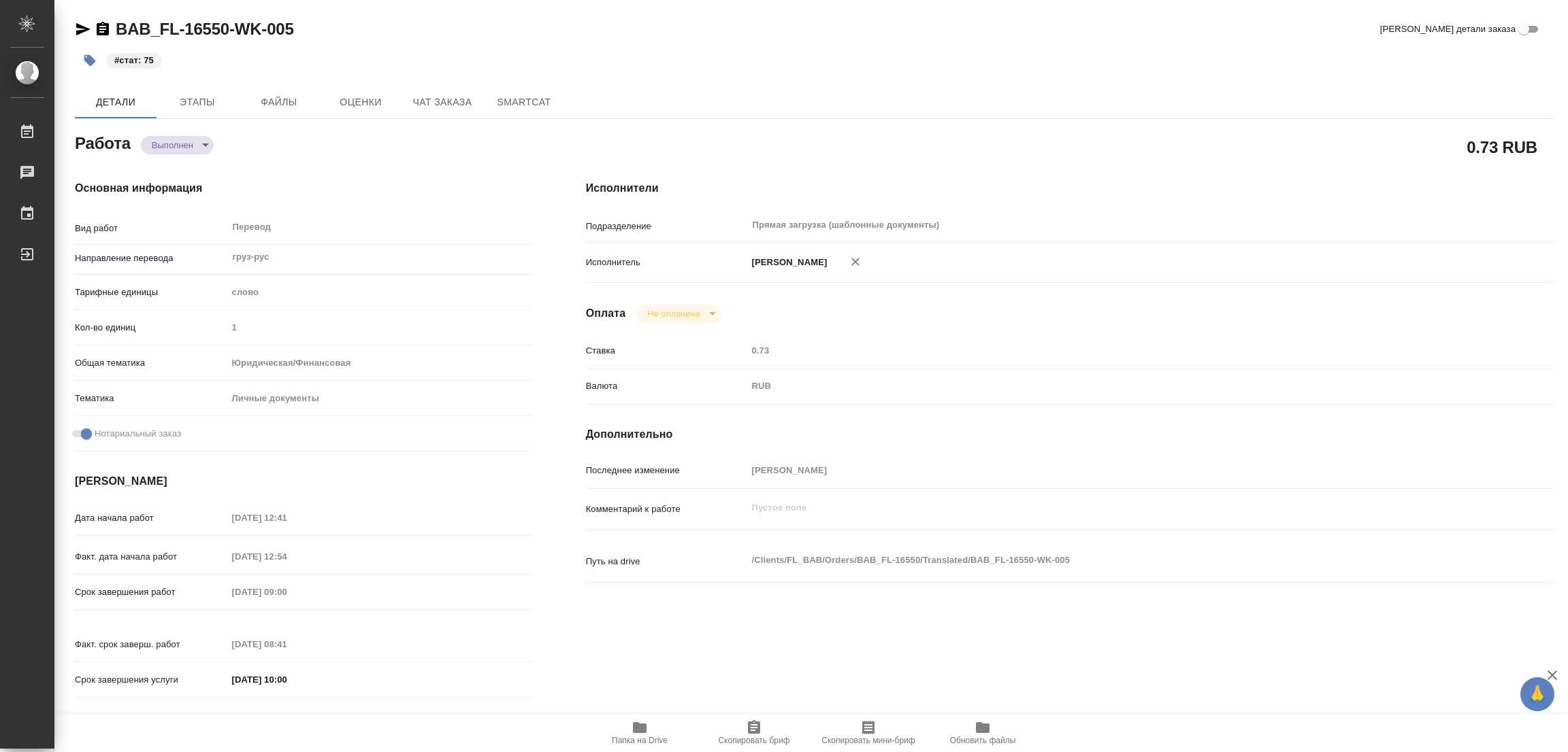
type textarea "x"
click at [469, 34] on div "BAB_FL-16550-WK-005 Кратко детали заказа" at bounding box center [813, 28] width 1478 height 21
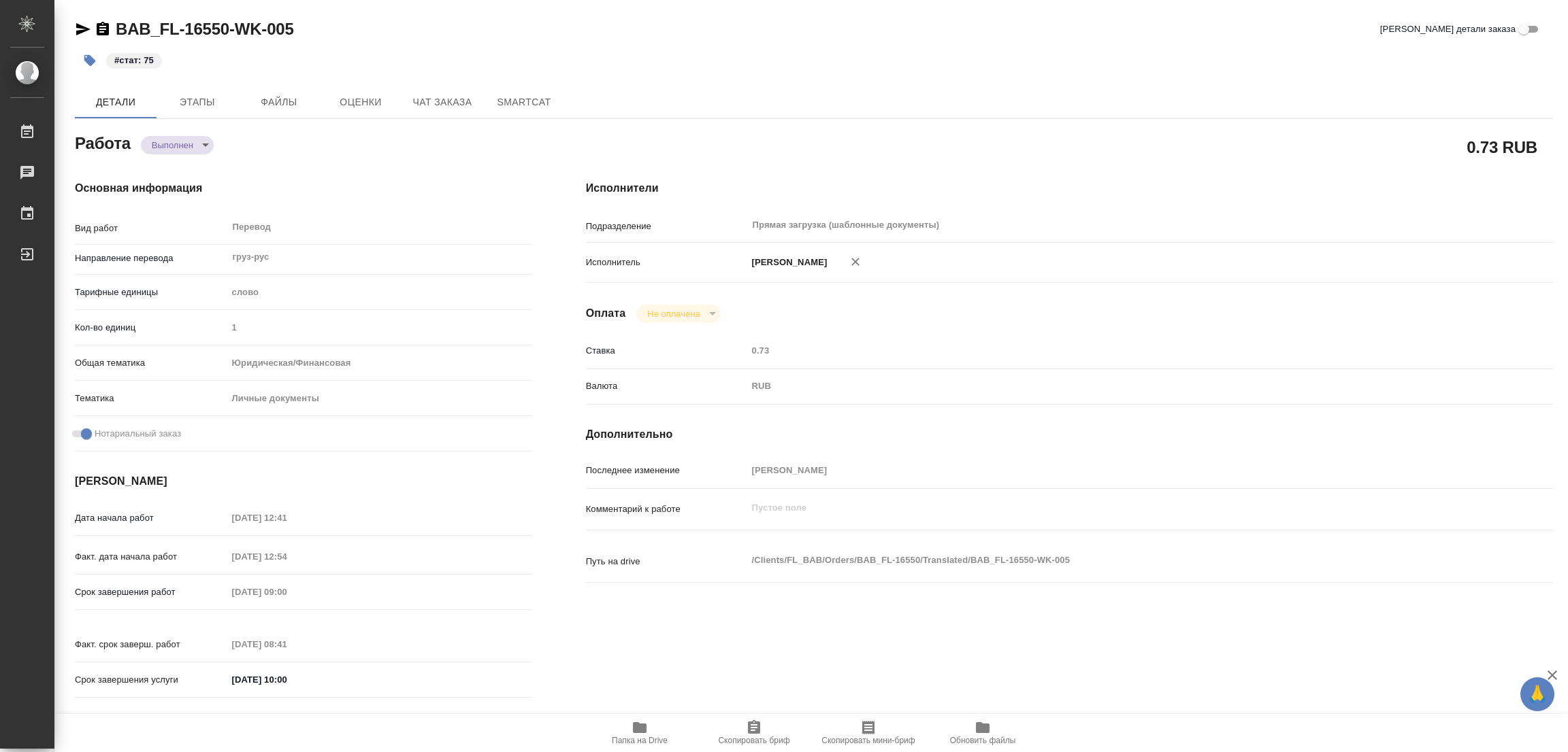
drag, startPoint x: 489, startPoint y: 8, endPoint x: 512, endPoint y: 2, distance: 23.8
click at [489, 8] on div "BAB_FL-16550-WK-005 Кратко детали заказа #стат: 75 Детали Этапы Файлы Оценки Ча…" at bounding box center [814, 570] width 1493 height 1141
type textarea "x"
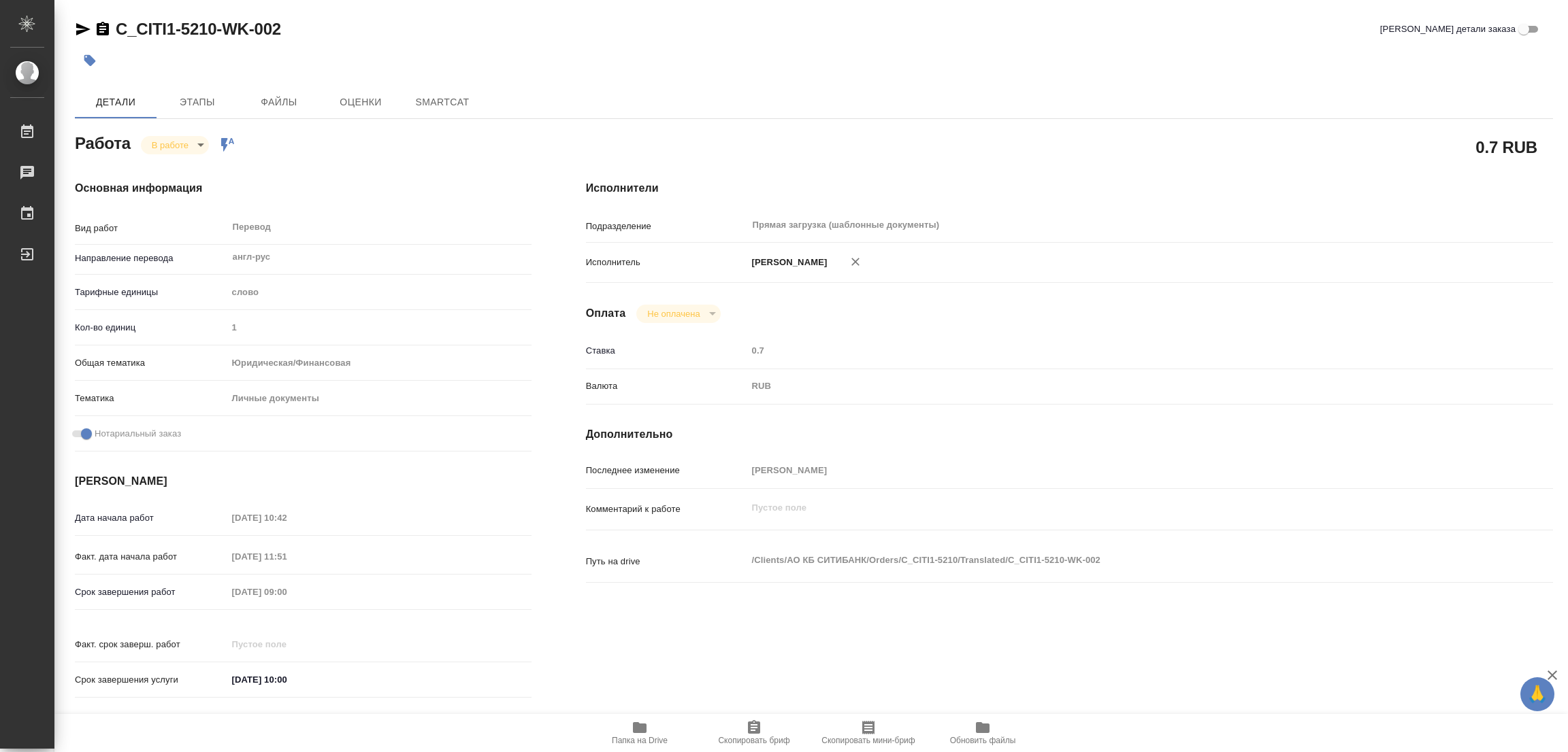
type textarea "x"
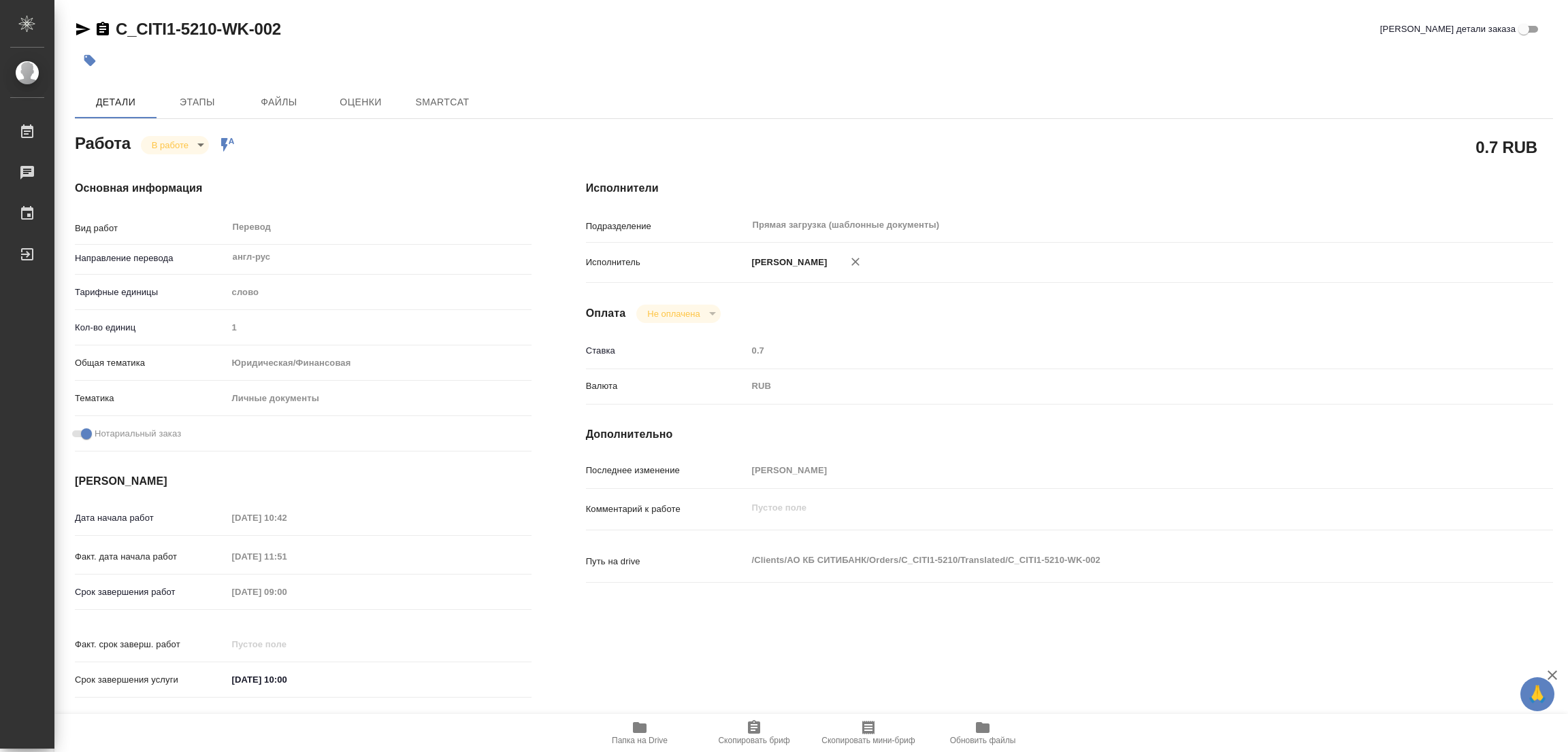
type textarea "x"
click at [634, 738] on span "Папка на Drive" at bounding box center [639, 740] width 56 height 9
type textarea "x"
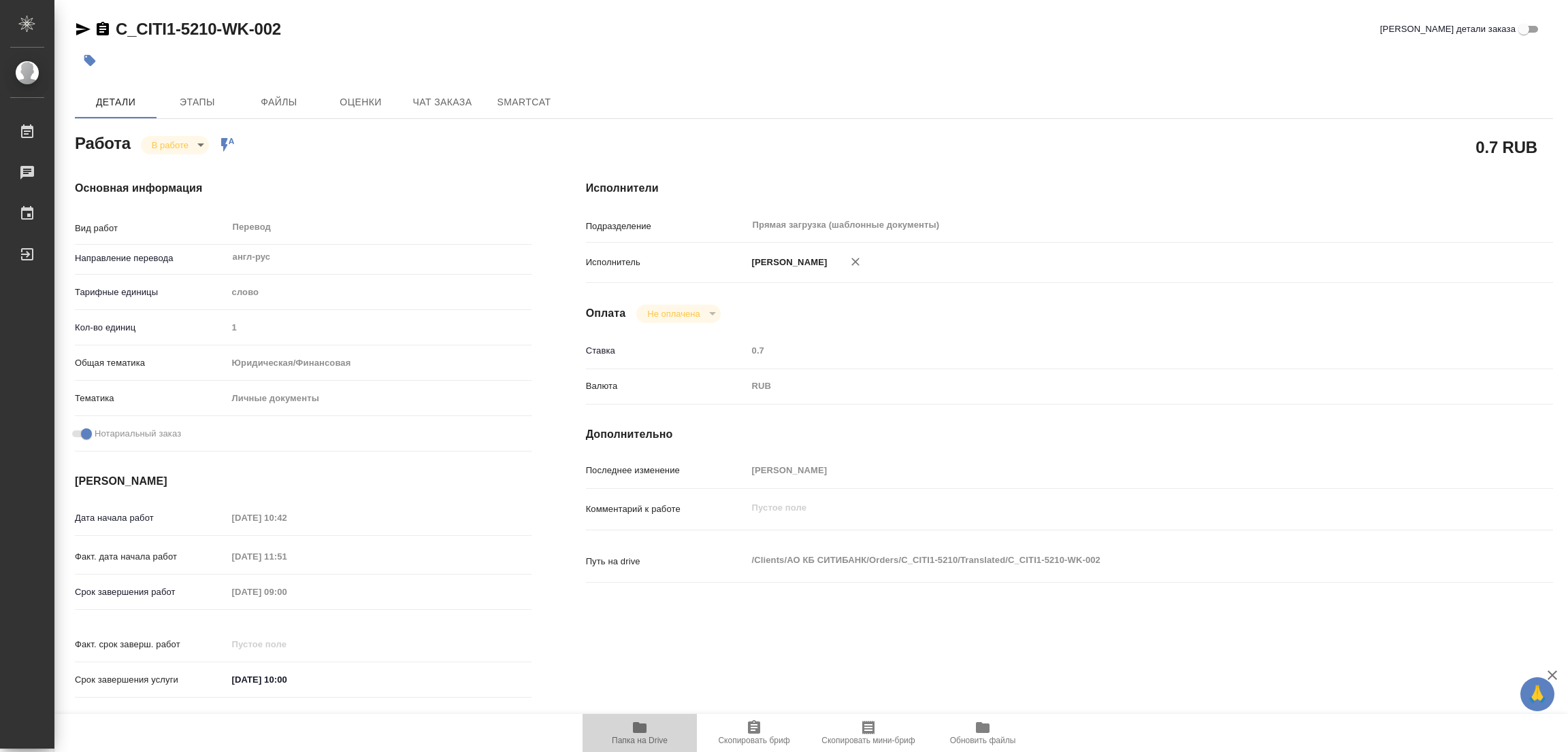
type textarea "x"
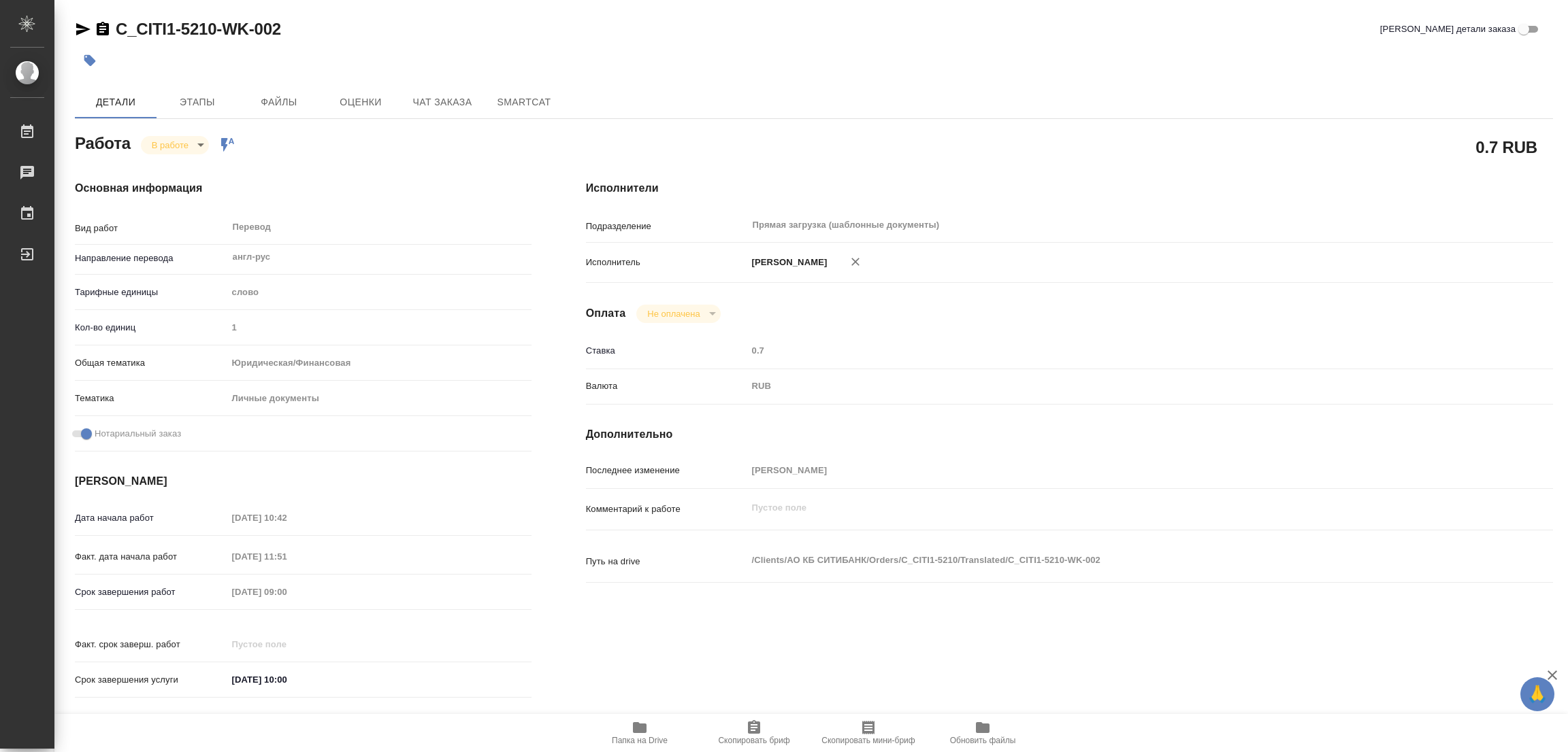
type textarea "x"
click at [193, 101] on span "Этапы" at bounding box center [197, 102] width 65 height 17
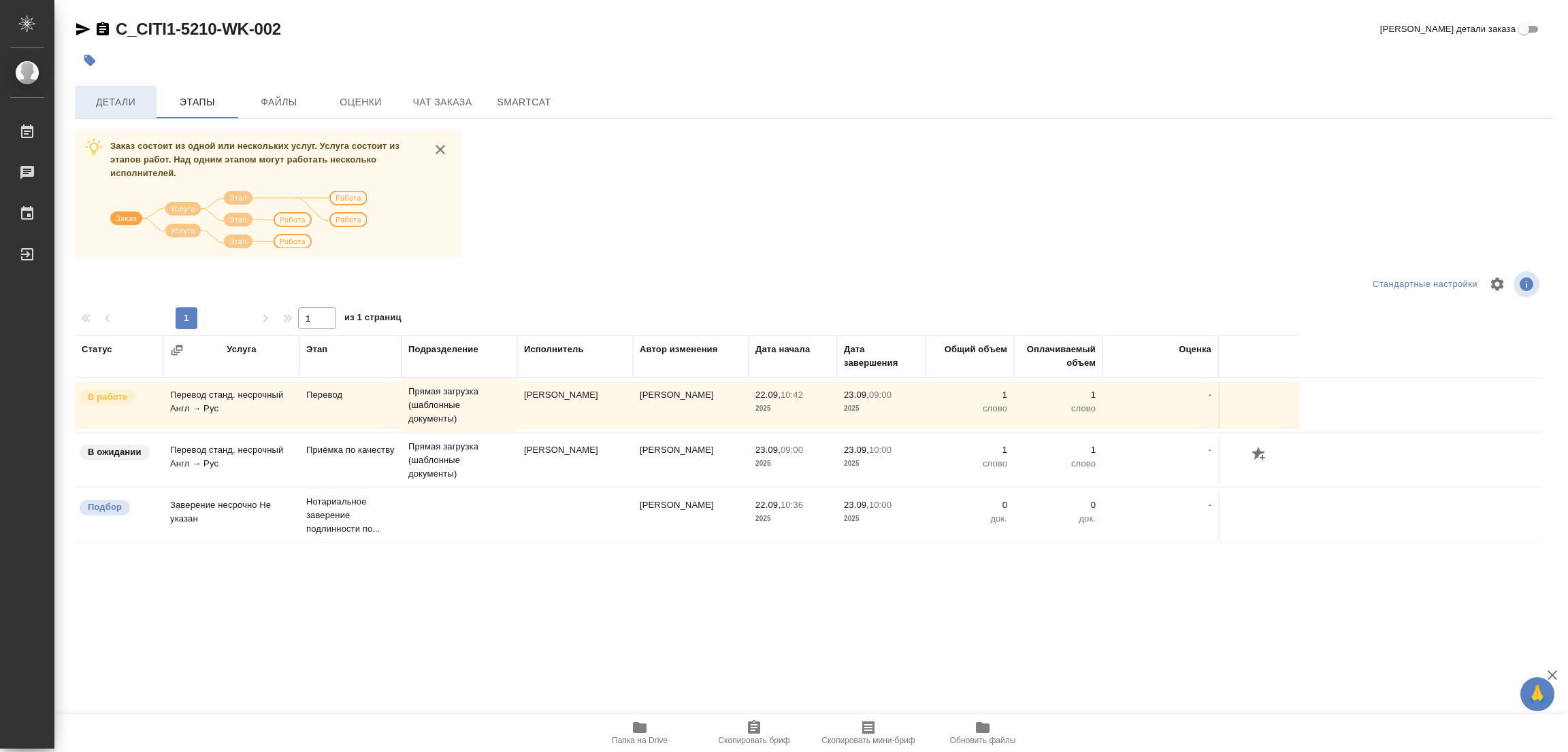
click at [104, 93] on span "Детали" at bounding box center [116, 102] width 65 height 17
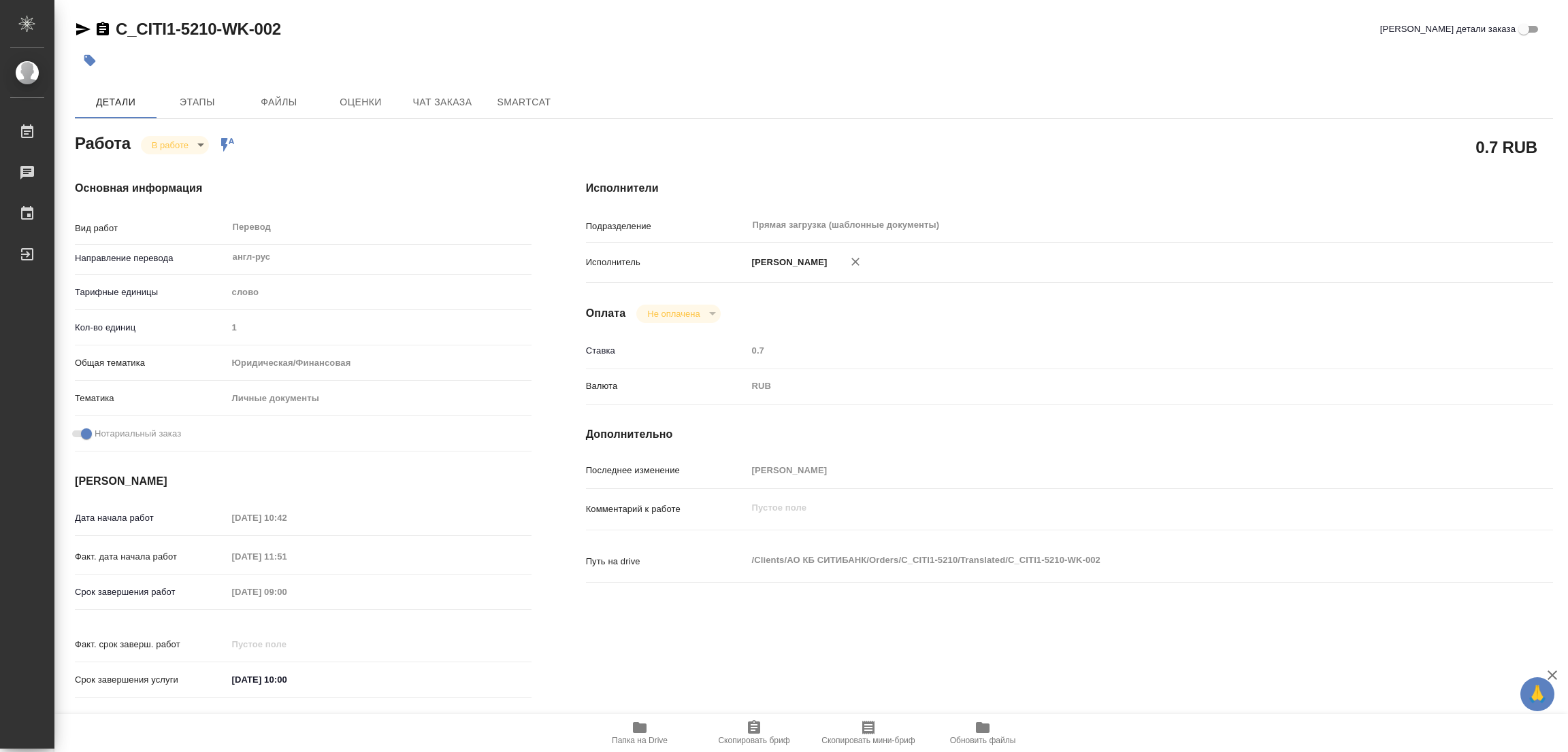
type textarea "x"
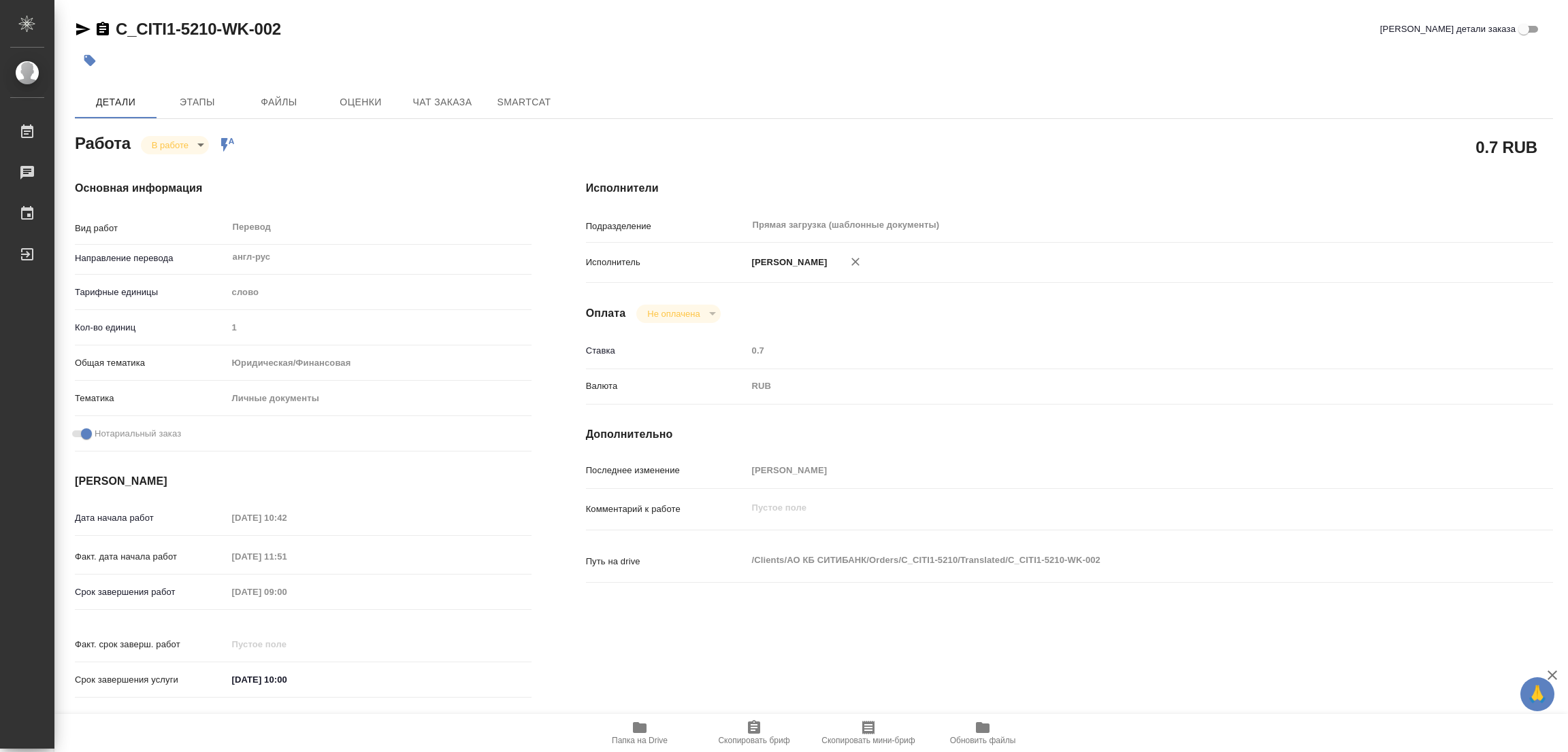
type textarea "x"
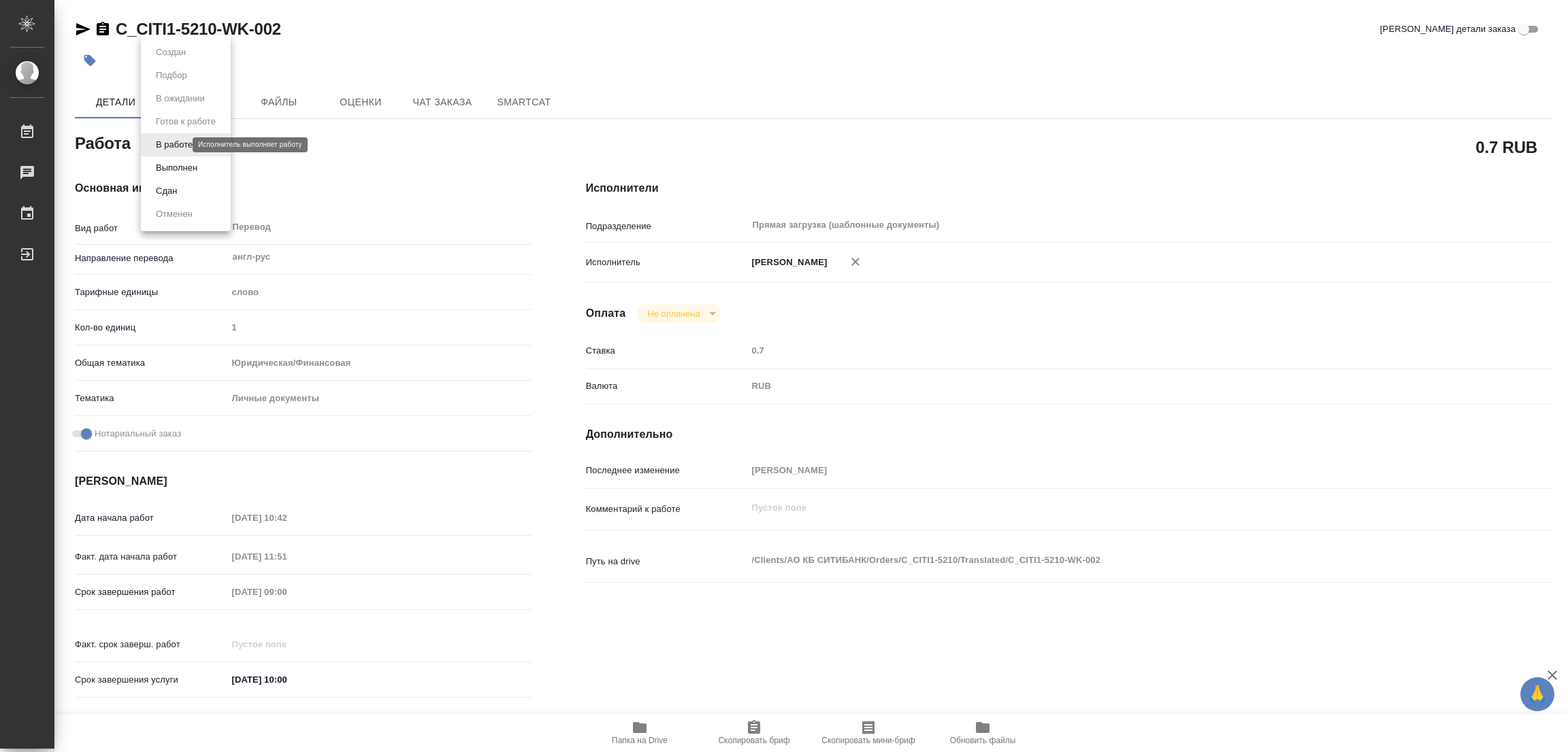
click at [168, 142] on body "🙏 .cls-1 fill:#fff; AWATERA Popova Galina Работы 0 Чаты График Выйти C_CITI1-52…" at bounding box center [784, 376] width 1568 height 752
type textarea "x"
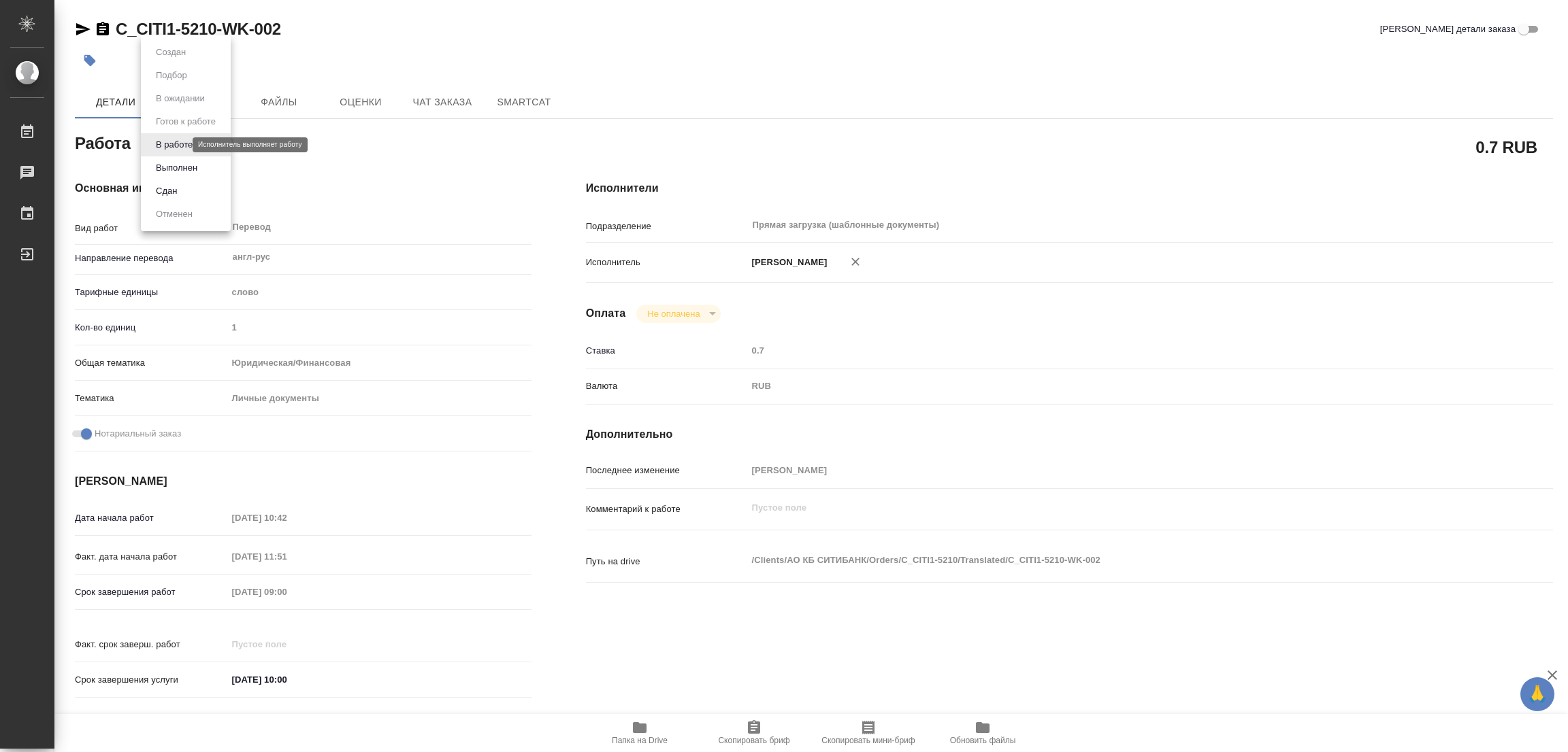
type textarea "x"
click at [161, 165] on button "Выполнен" at bounding box center [177, 167] width 50 height 15
type textarea "x"
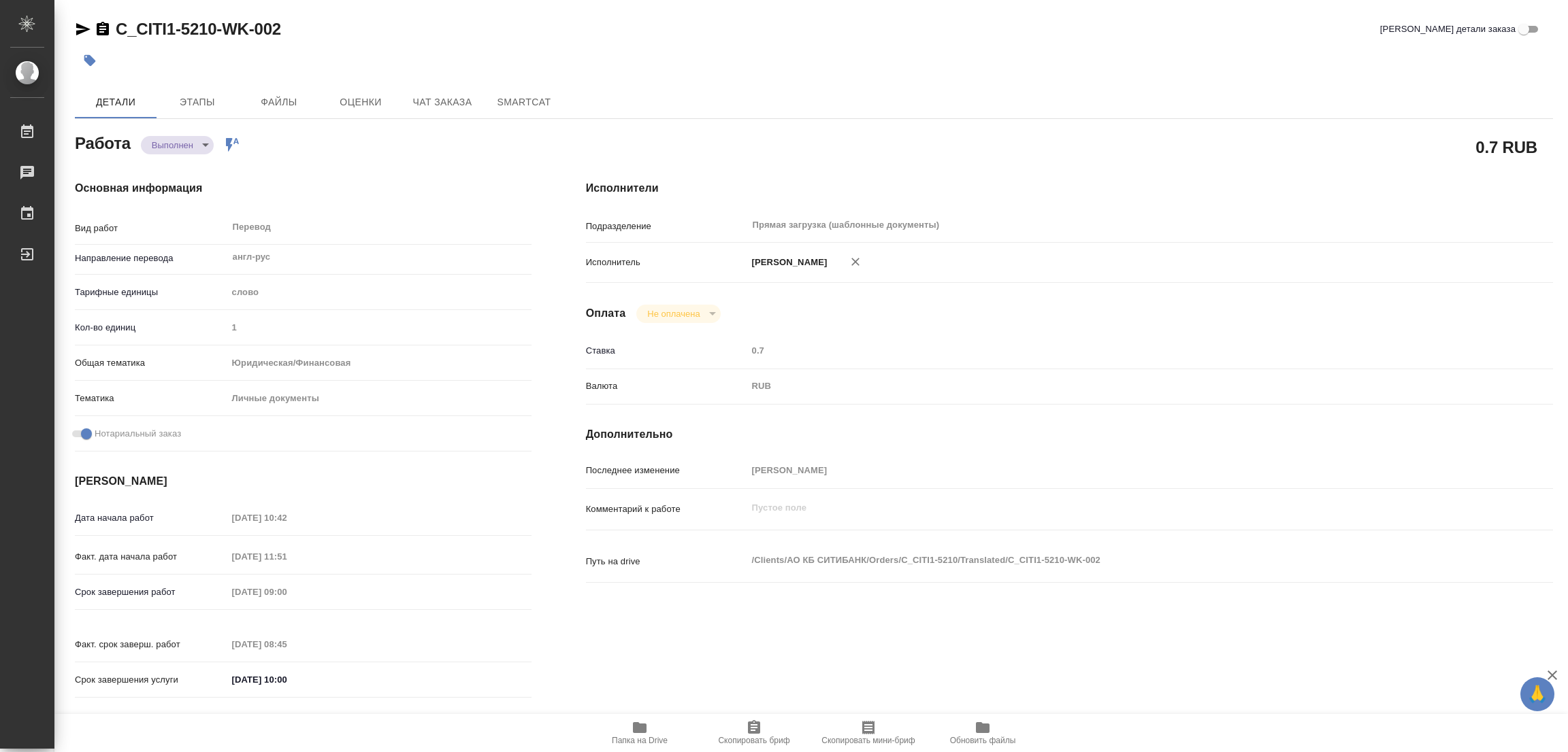
type textarea "x"
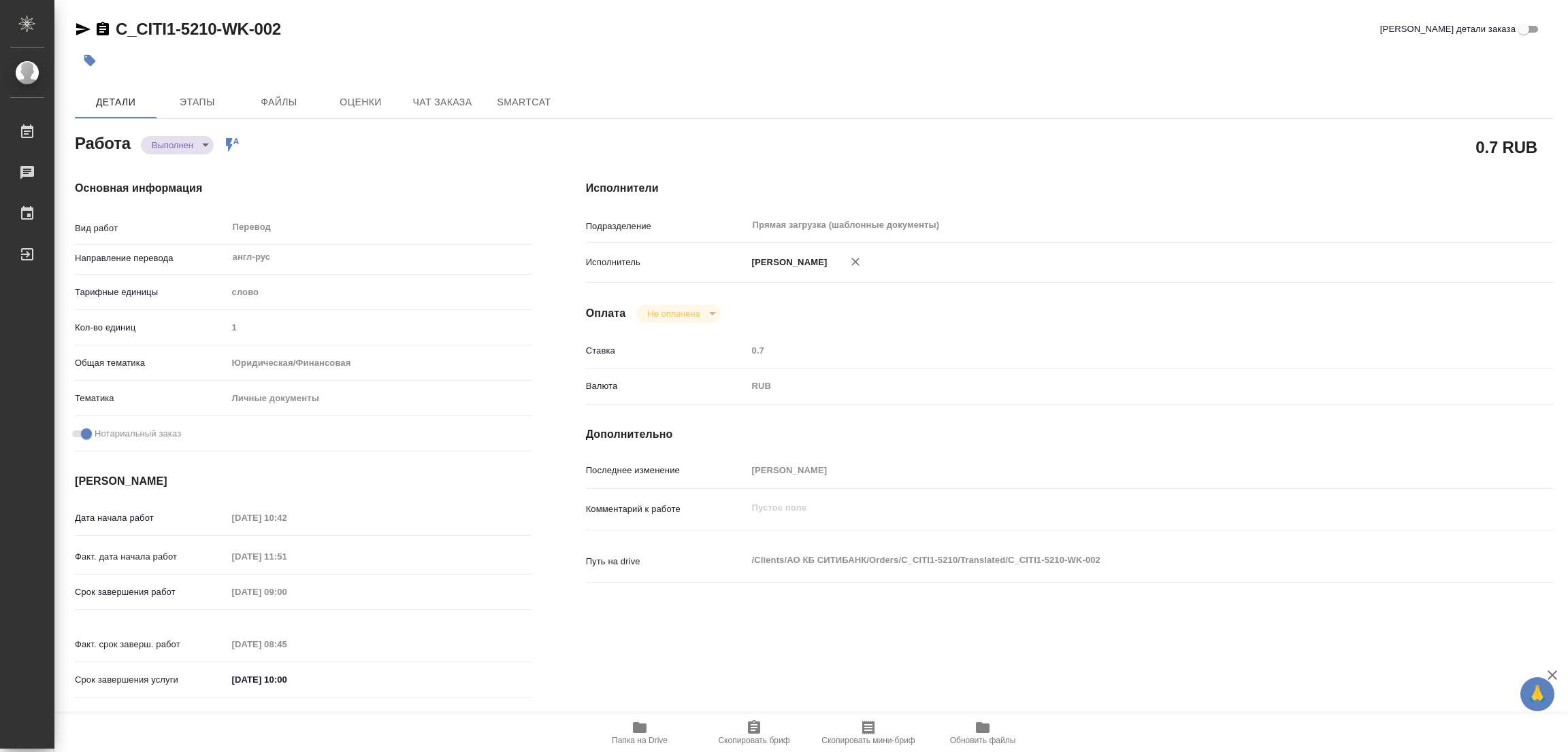
type textarea "x"
click at [91, 57] on icon "button" at bounding box center [89, 60] width 11 height 11
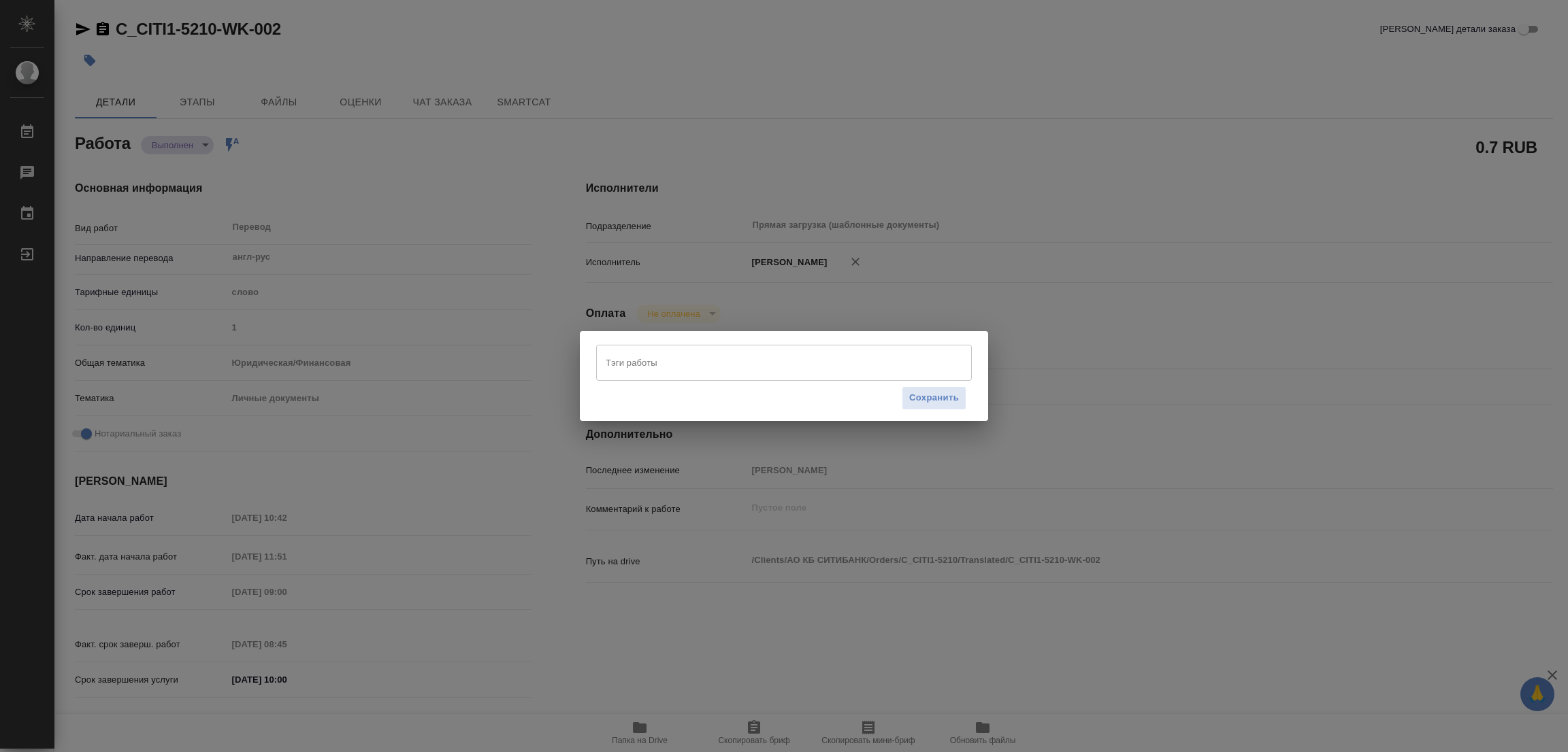
type textarea "x"
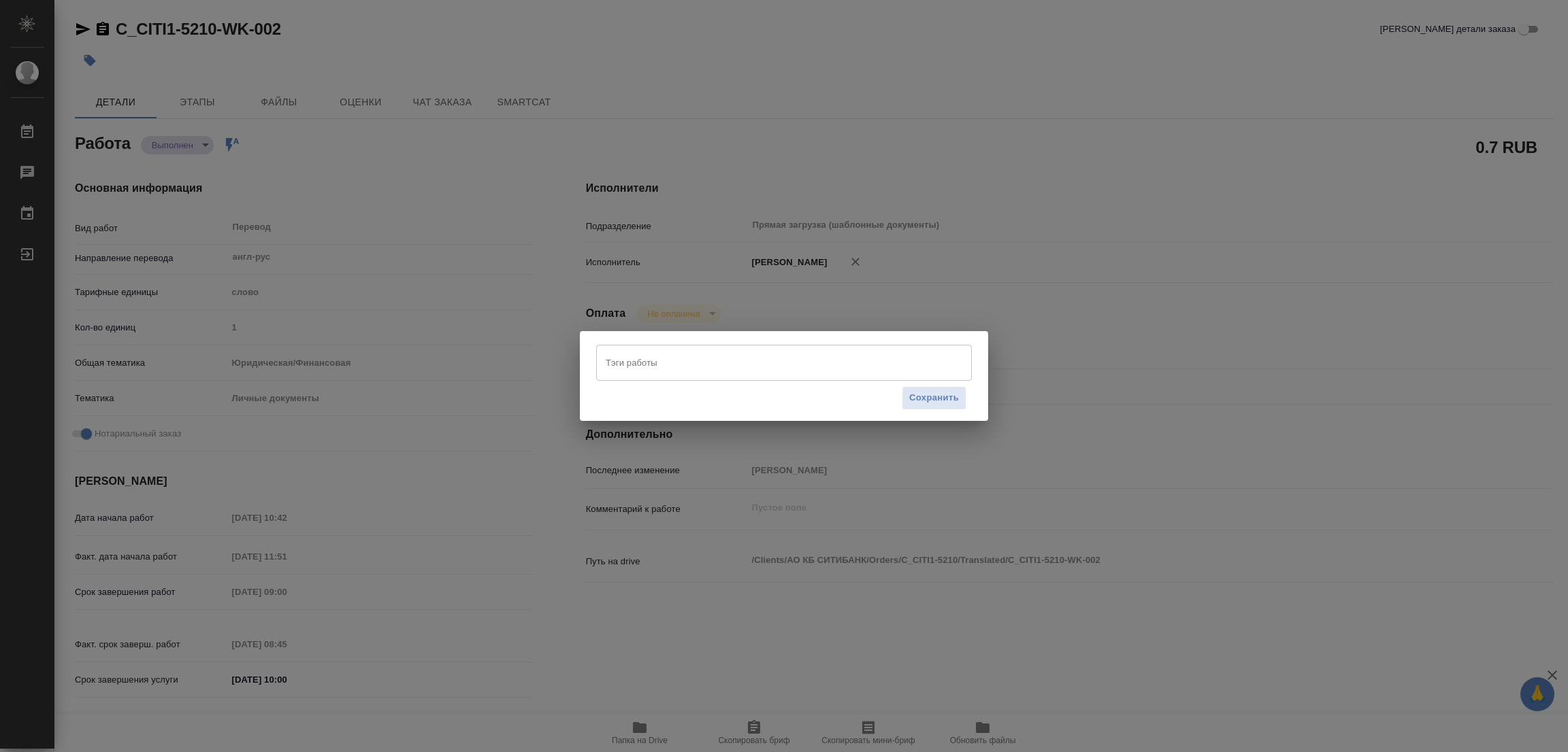
click at [654, 365] on input "Тэги работы" at bounding box center [771, 362] width 338 height 23
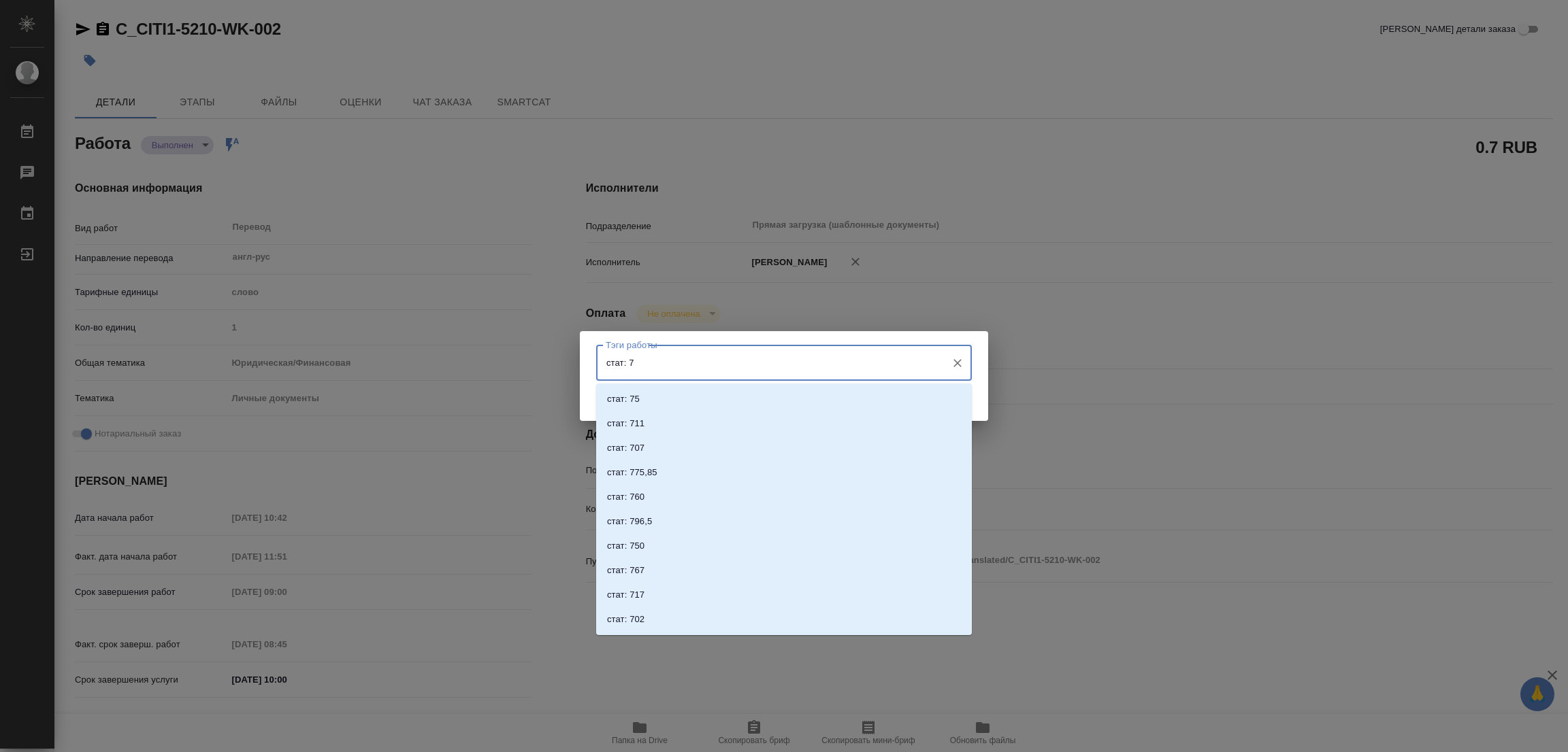
type input "стат: 75"
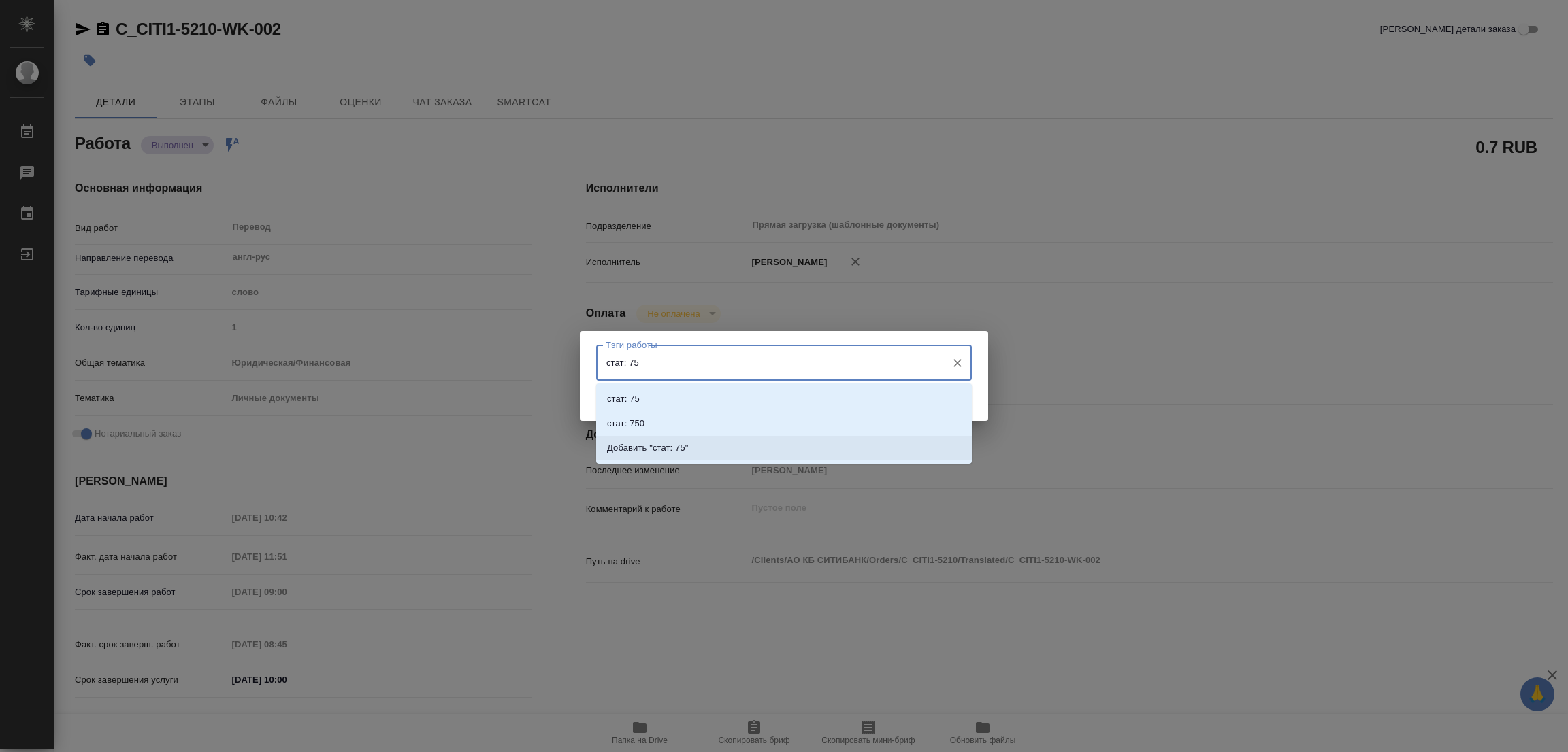
click at [663, 440] on li "Добавить "стат: 75"" at bounding box center [784, 448] width 376 height 25
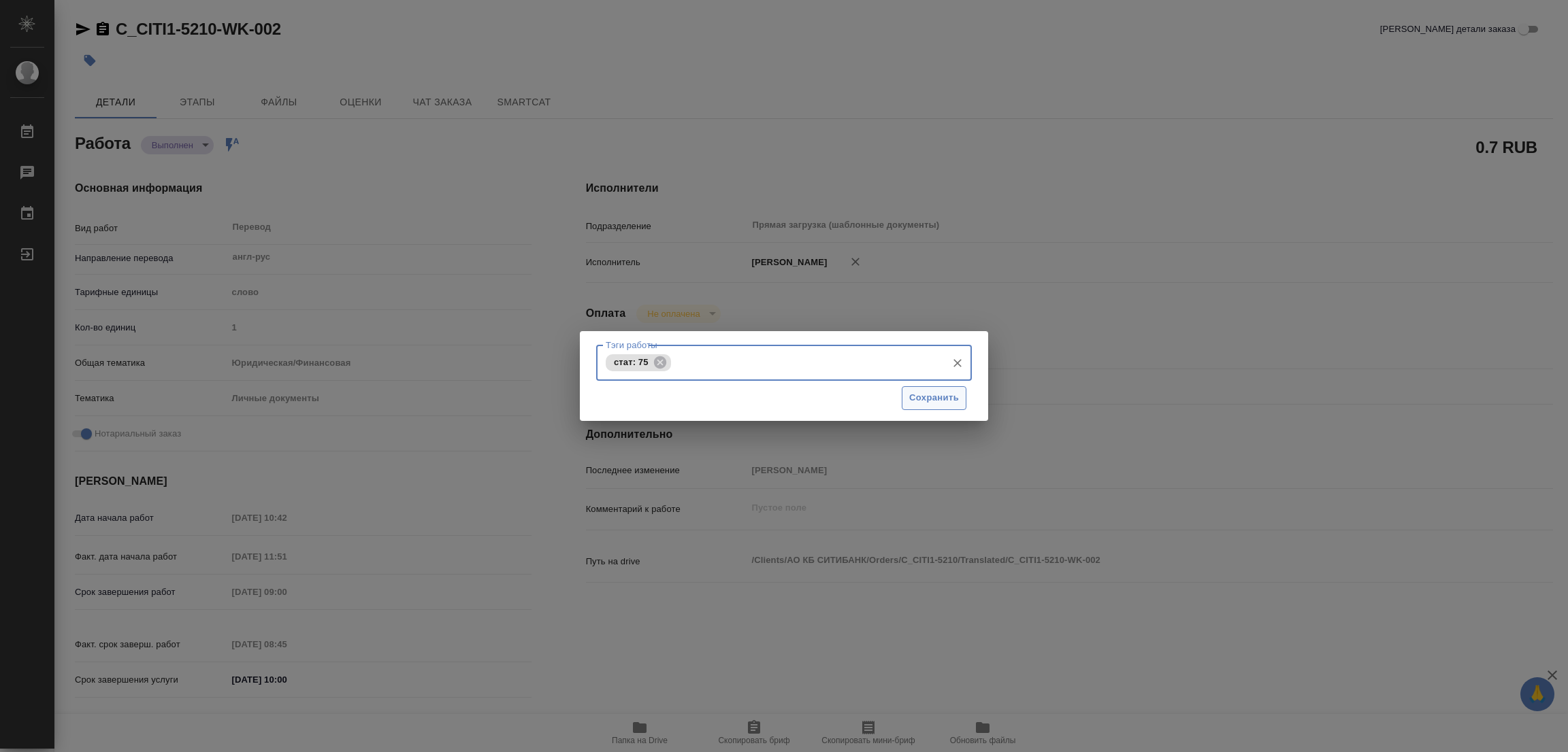
click at [940, 396] on span "Сохранить" at bounding box center [934, 398] width 50 height 15
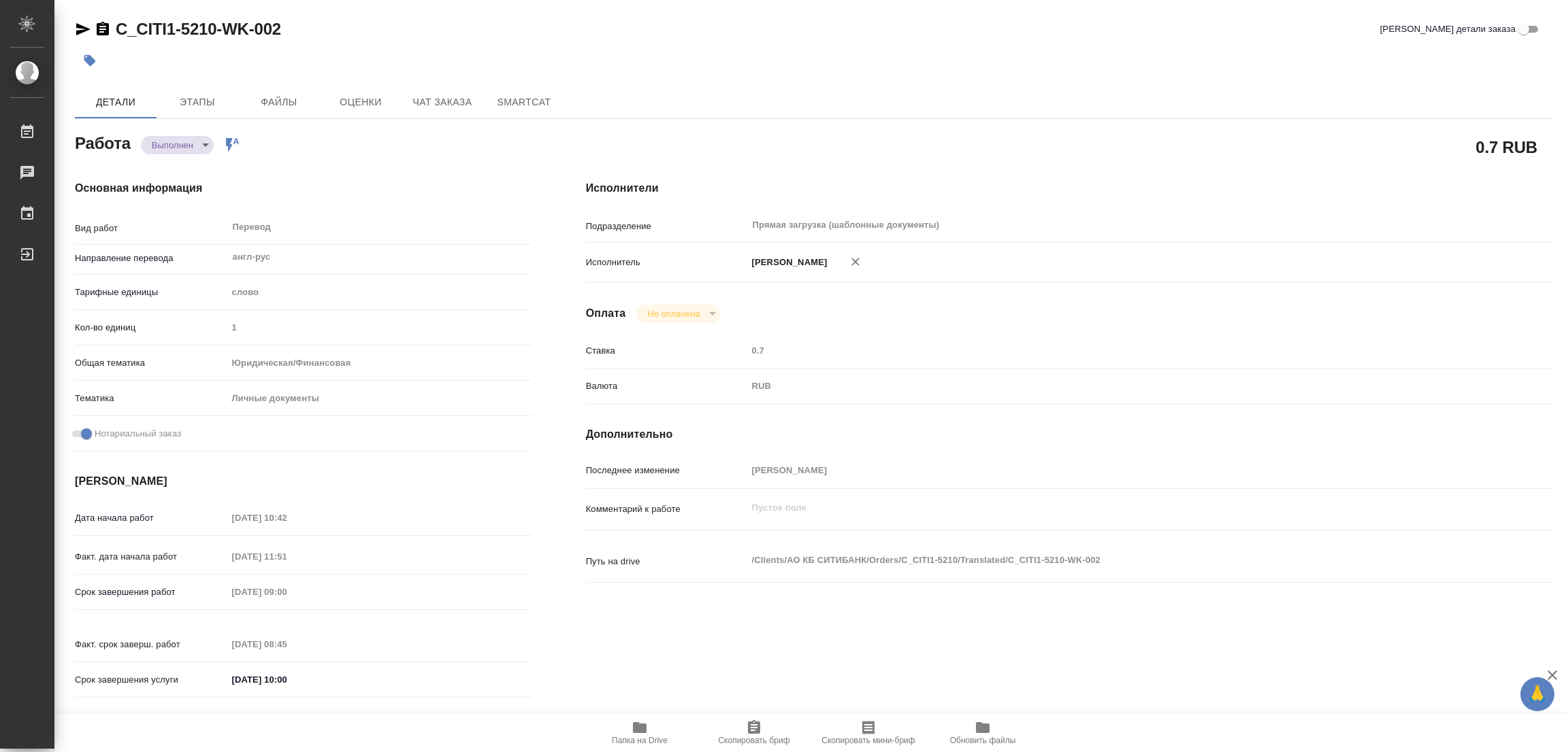
type input "completed"
type textarea "Перевод"
type textarea "x"
type input "англ-рус"
type input "5a8b1489cc6b4906c91bfd90"
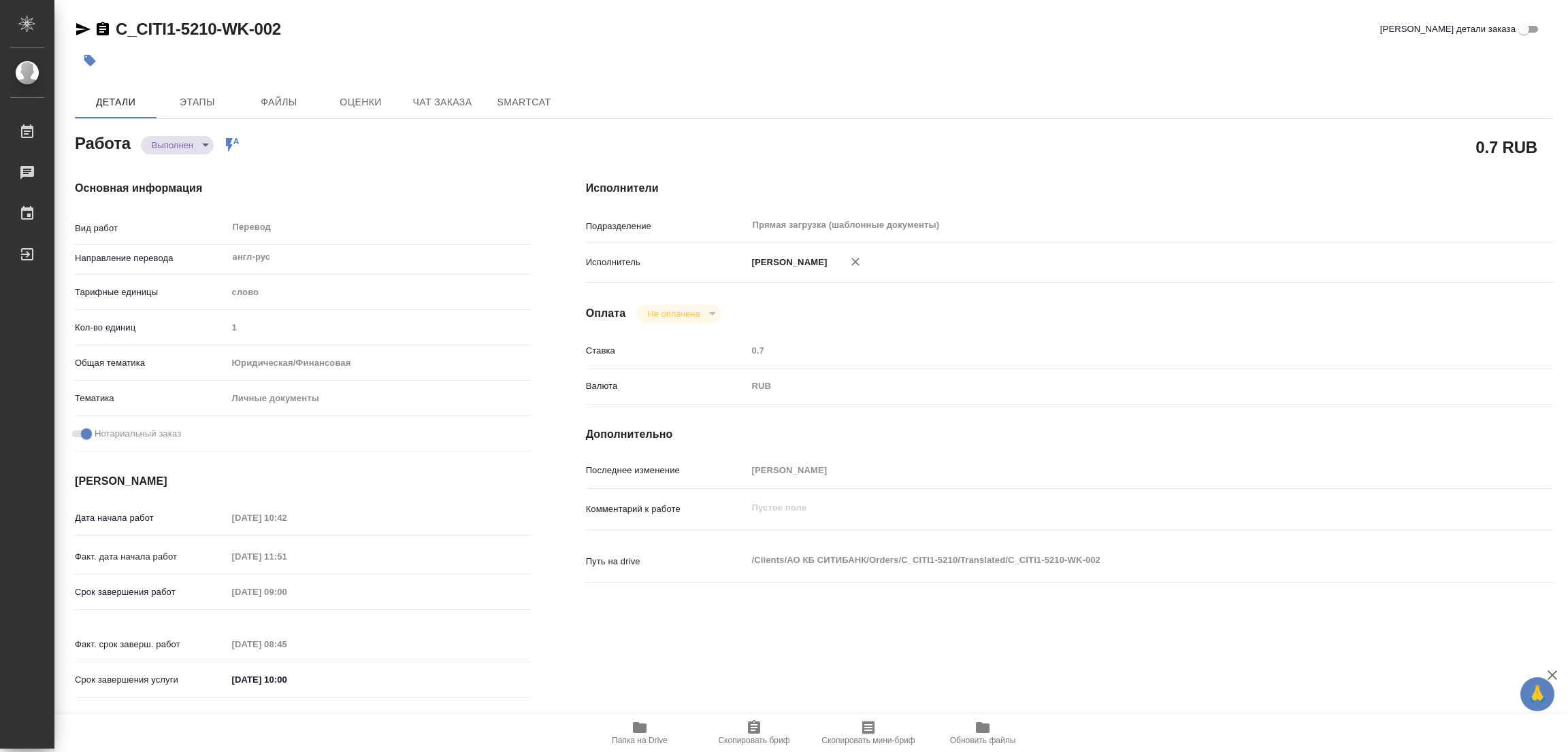
type input "1"
type input "yr-fn"
type input "5a8b8b956a9677013d343cfe"
checkbox input "true"
type input "22.09.2025 10:42"
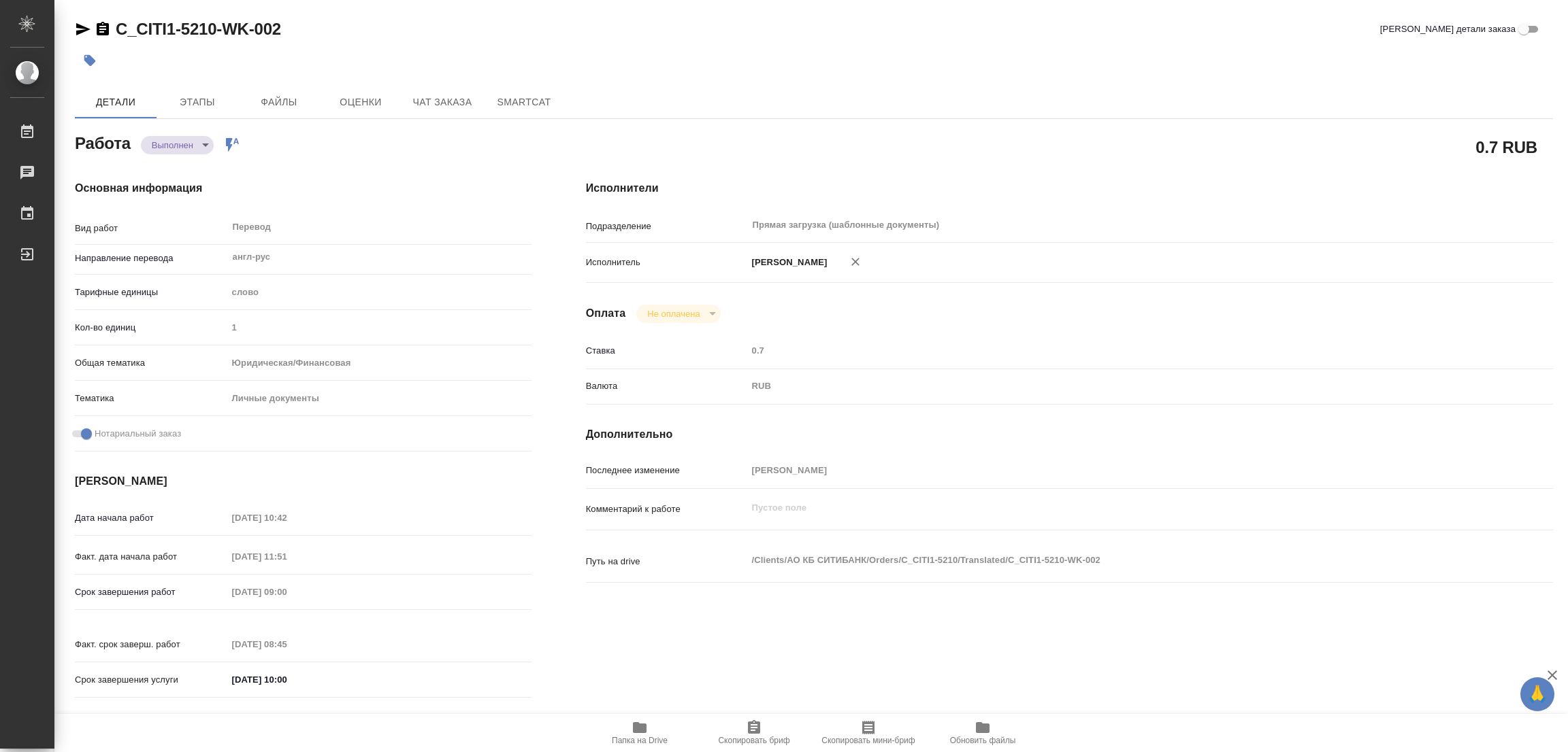
type input "22.09.2025 11:51"
type input "[DATE] 09:00"
type input "23.09.2025 08:45"
type input "[DATE] 10:00"
type input "Прямая загрузка (шаблонные документы)"
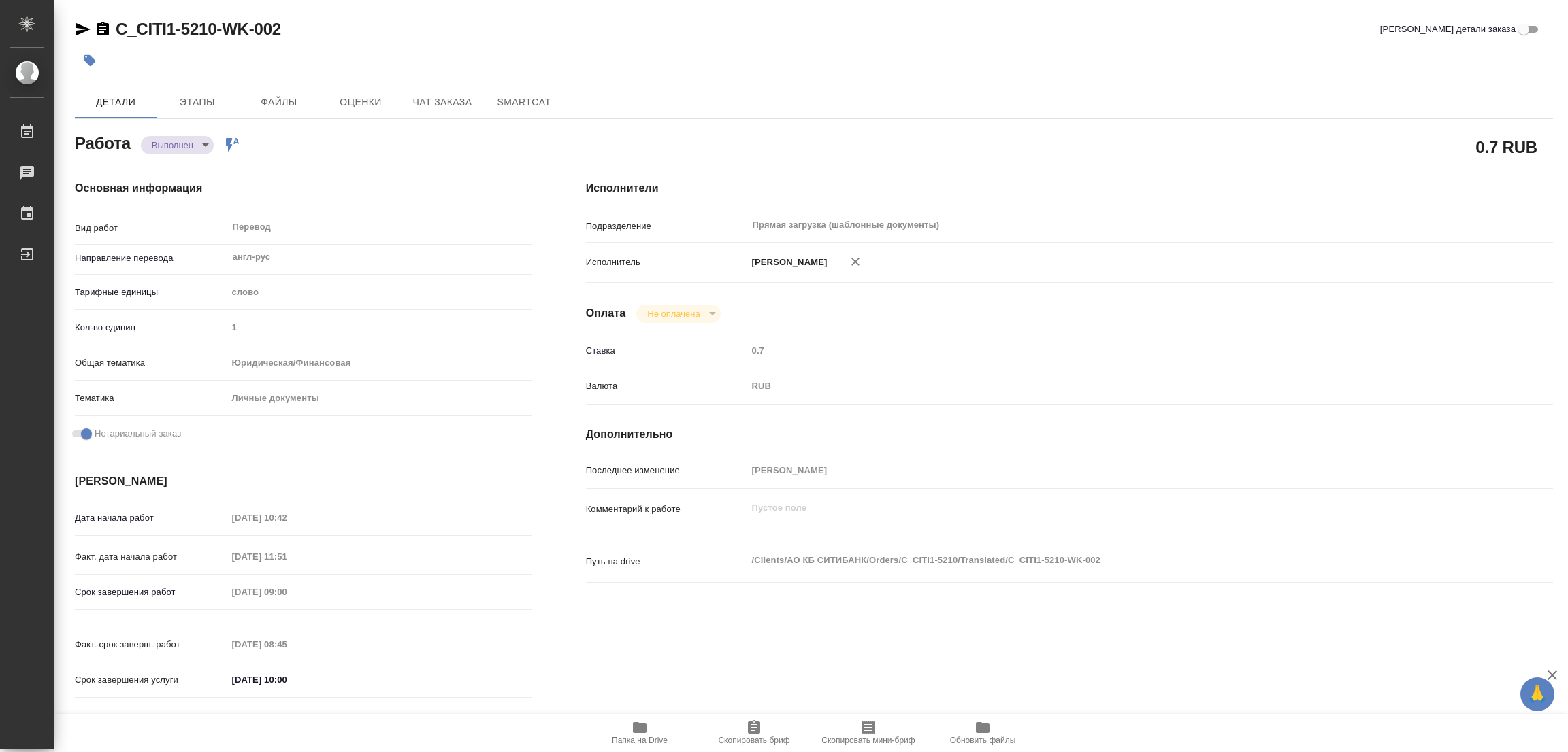
type input "notPayed"
type input "0.7"
type input "RUB"
type input "[PERSON_NAME]"
type textarea "x"
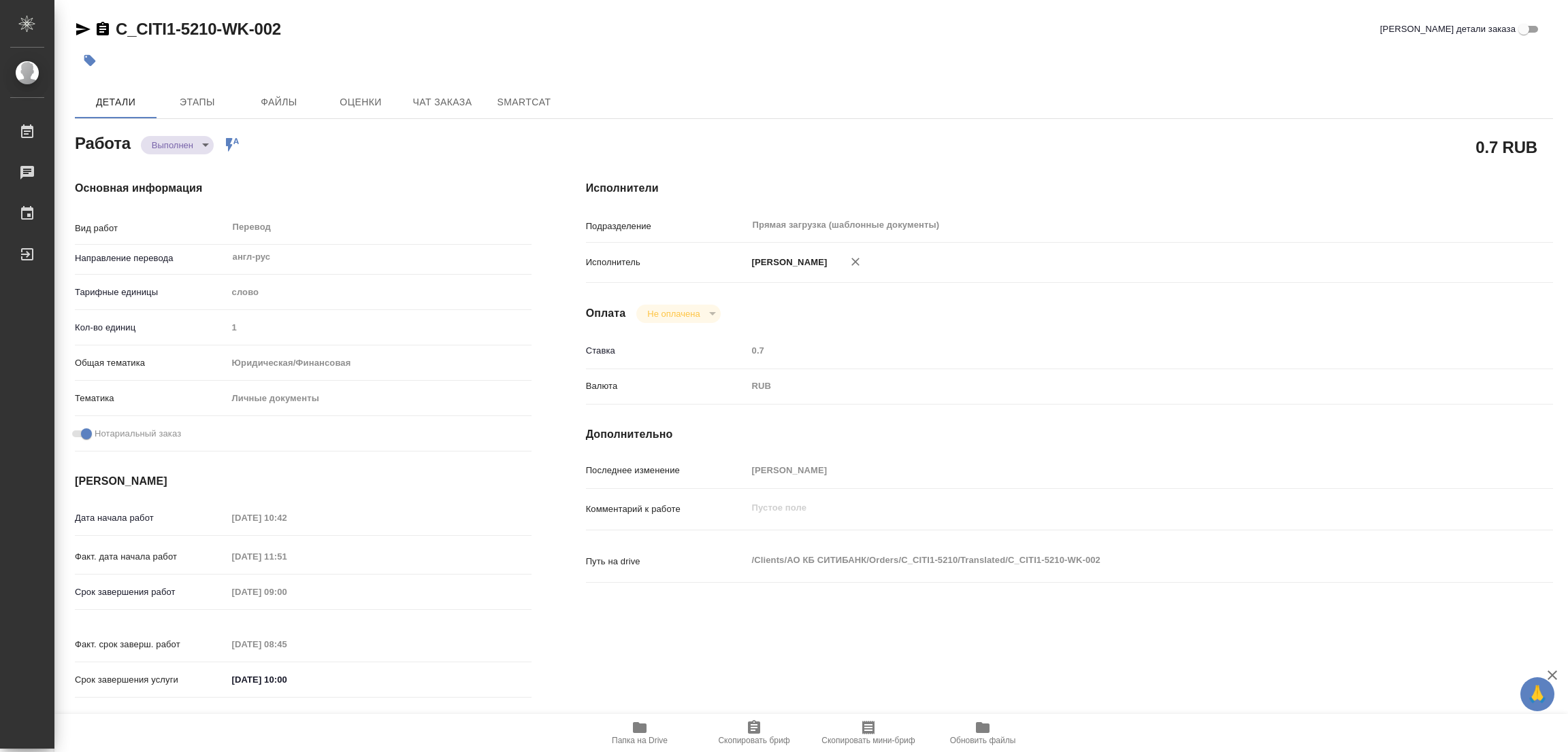
type textarea "/Clients/АО КБ СИТИБАНК/Orders/C_CITI1-5210/Translated/C_CITI1-5210-WK-002"
type textarea "x"
type input "C_CITI1-5210"
type input "23399"
type input "Перевод станд. несрочный"
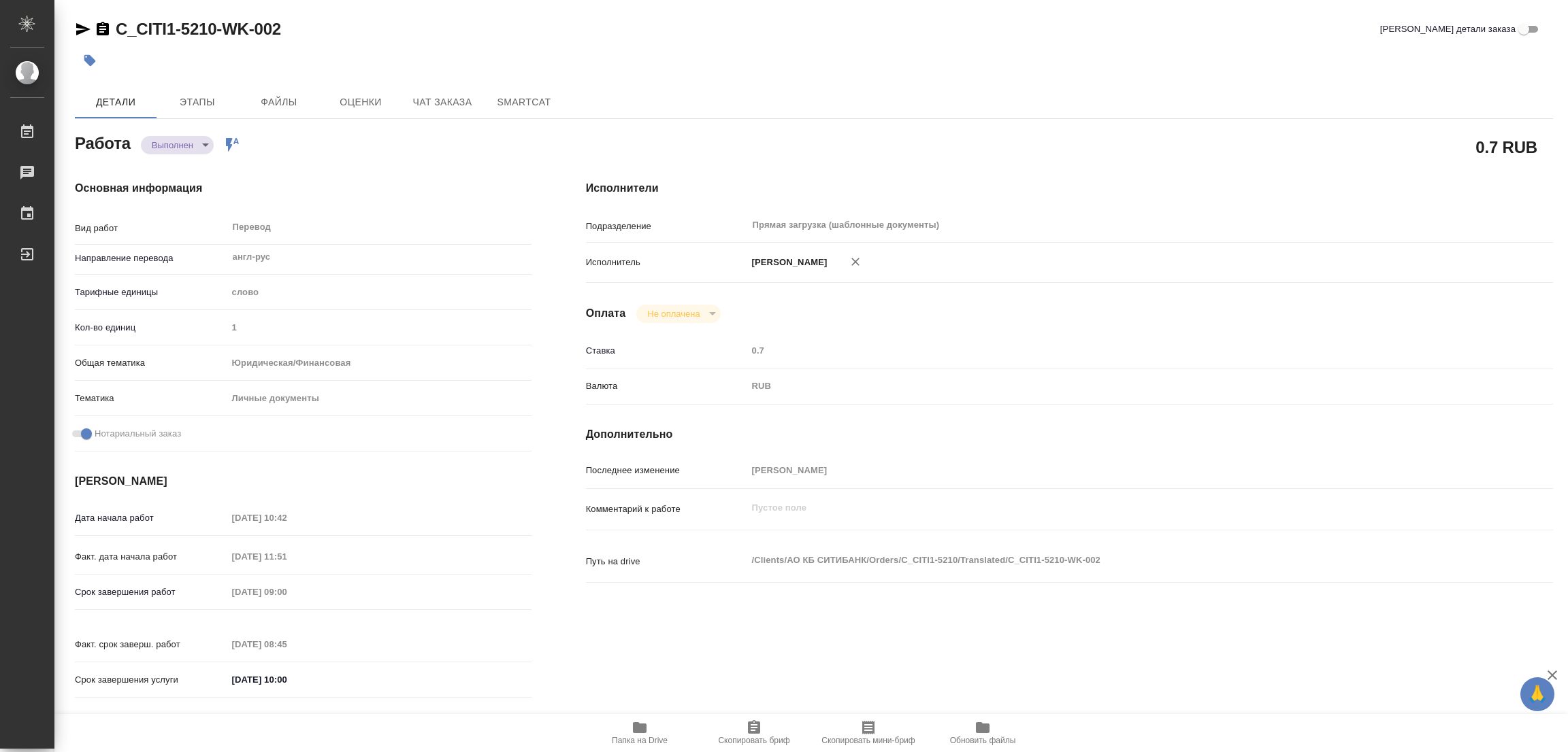
type input "Приёмка по качеству, Перевод, Редактура, Постредактура машинного перевода, Корр…"
type input "Зайцева Светлана"
type input "/Clients/АО КБ СИТИБАНК/Orders/C_CITI1-5210"
type textarea "x"
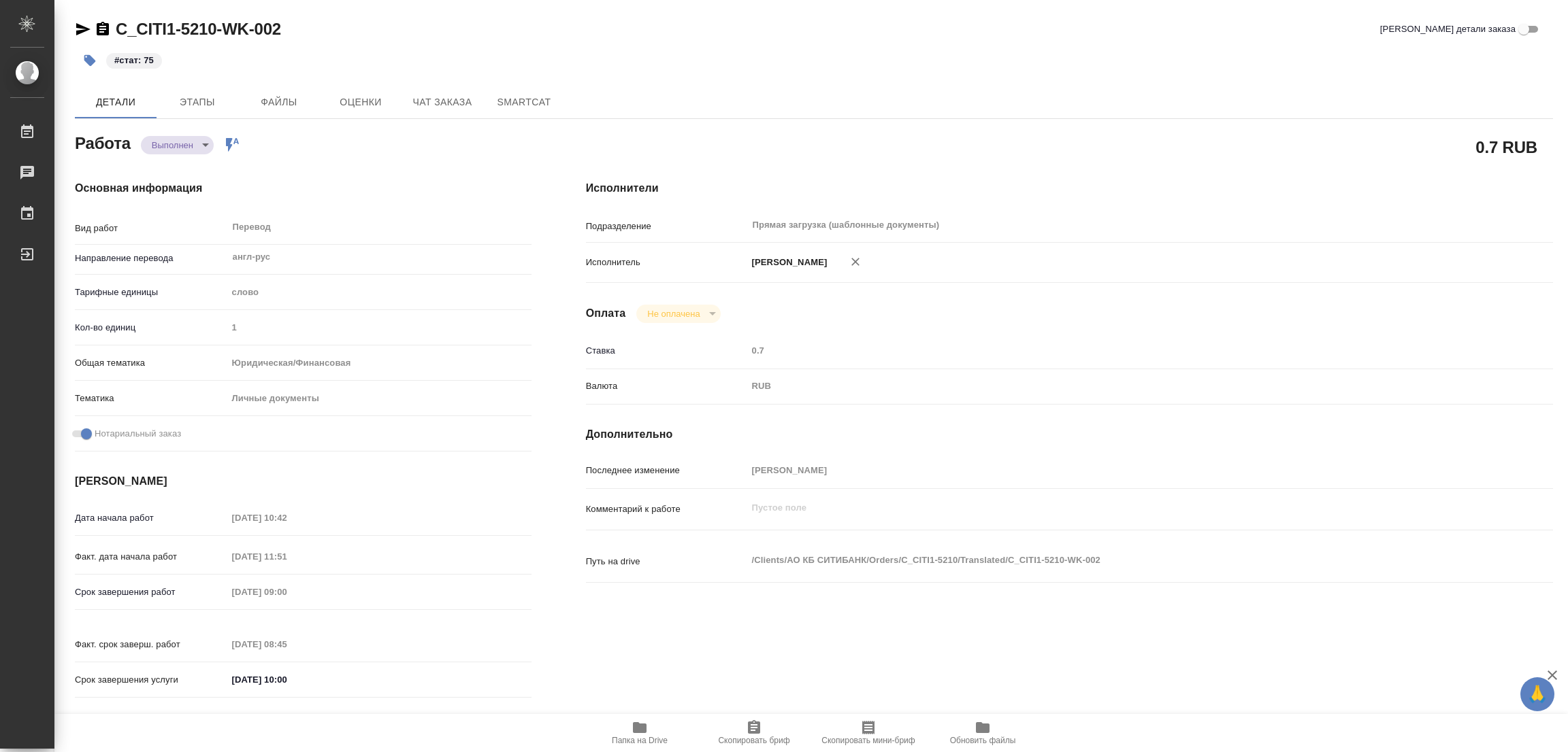
type textarea "x"
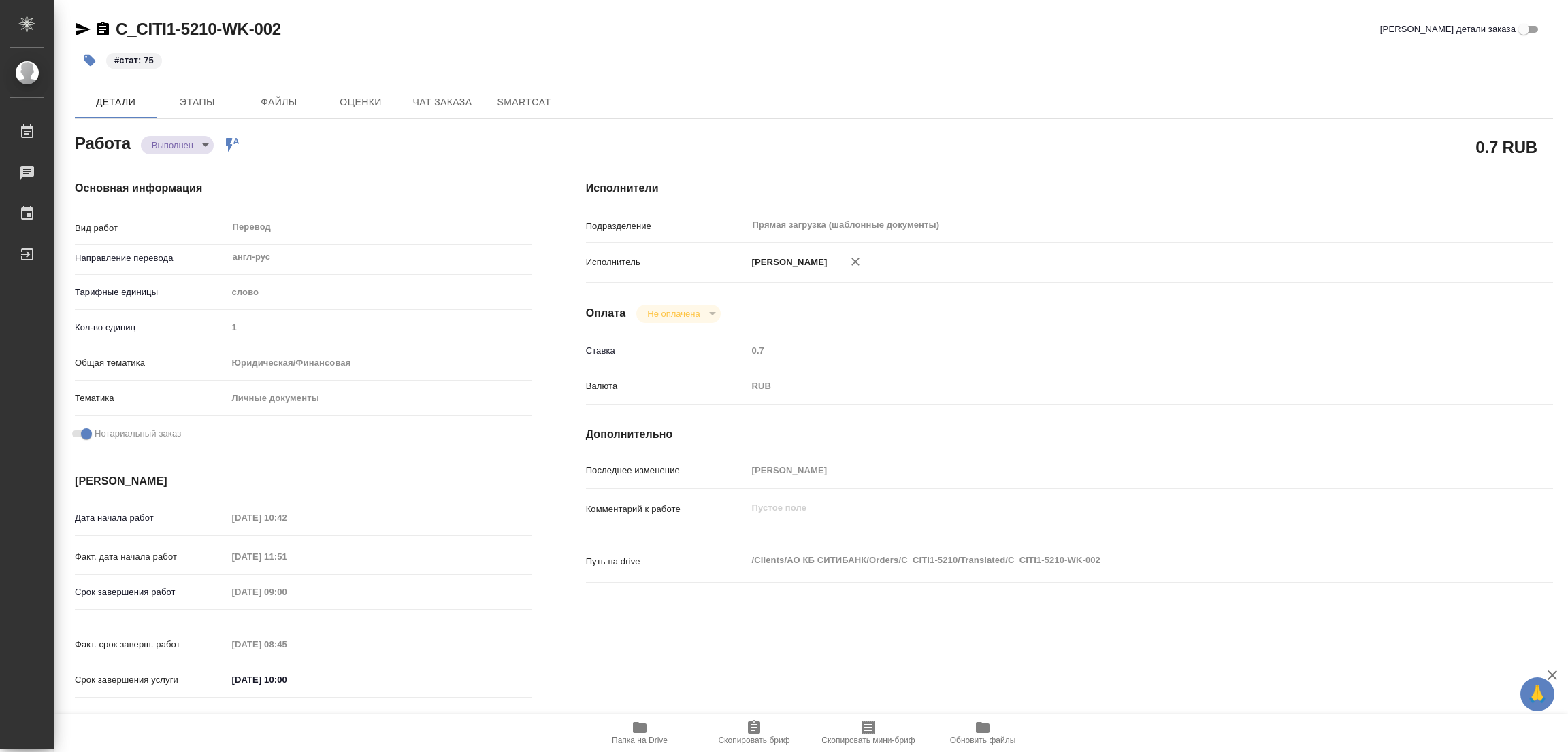
type textarea "x"
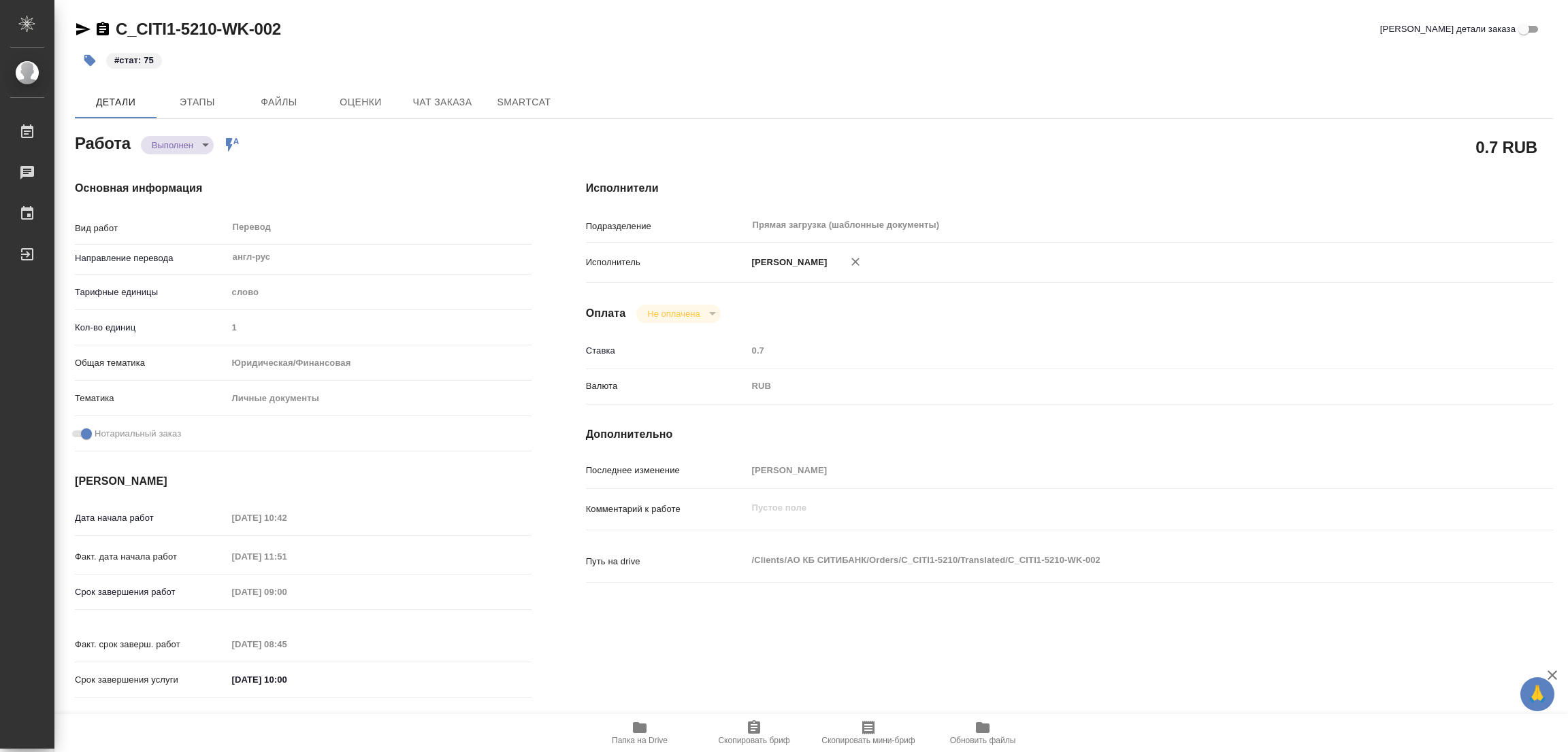
click at [748, 66] on div "#стат: 75" at bounding box center [567, 60] width 986 height 30
type textarea "x"
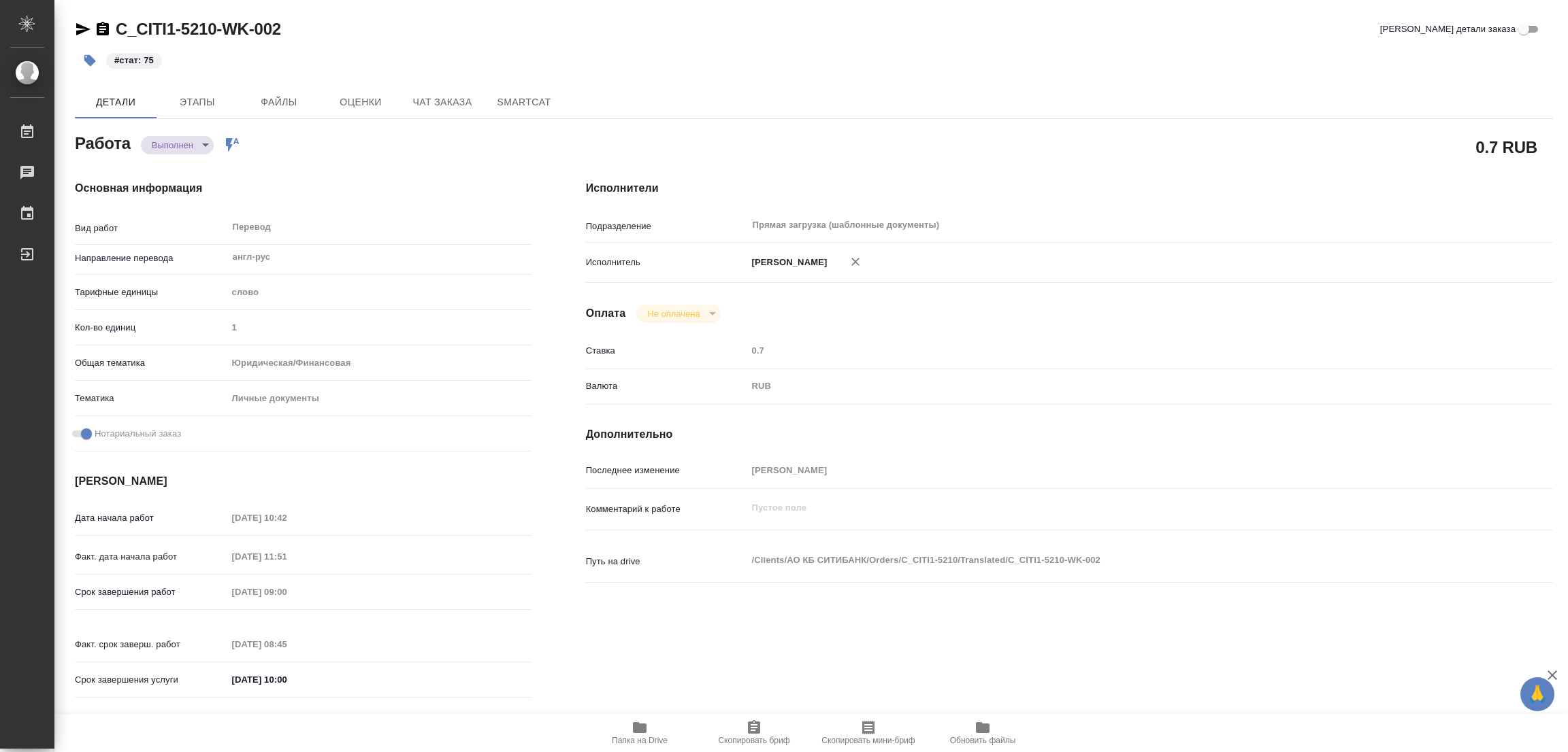
type textarea "x"
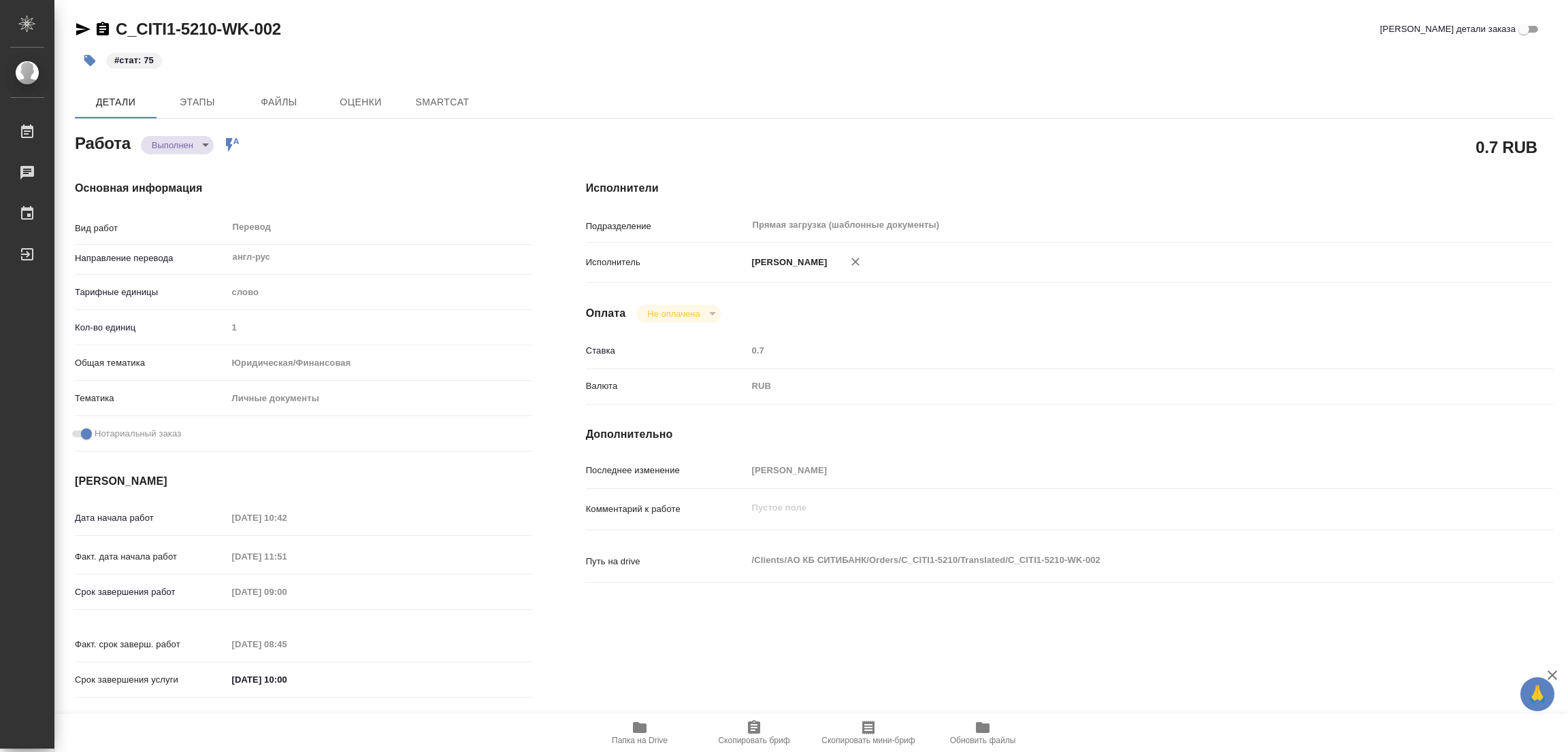
type textarea "x"
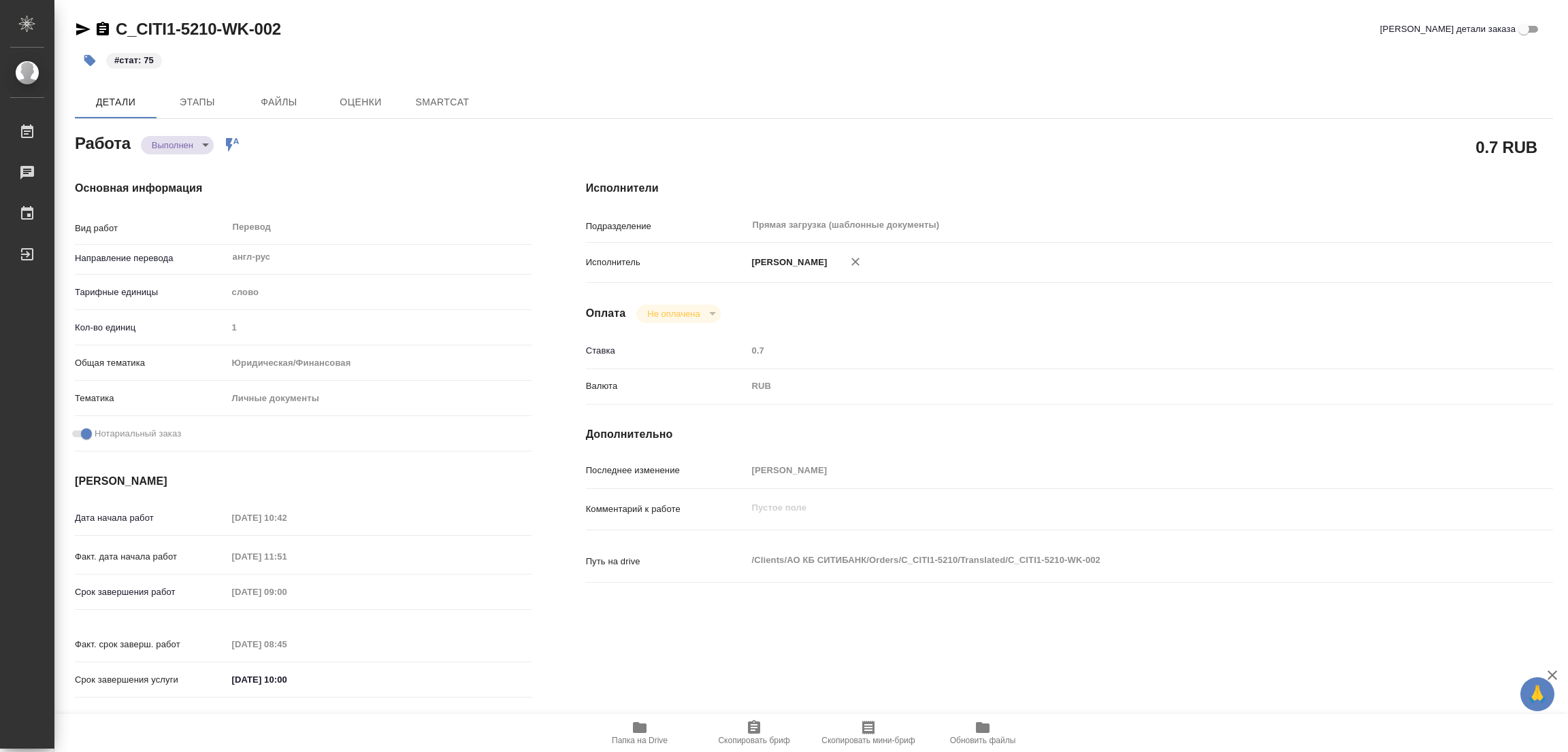
type textarea "x"
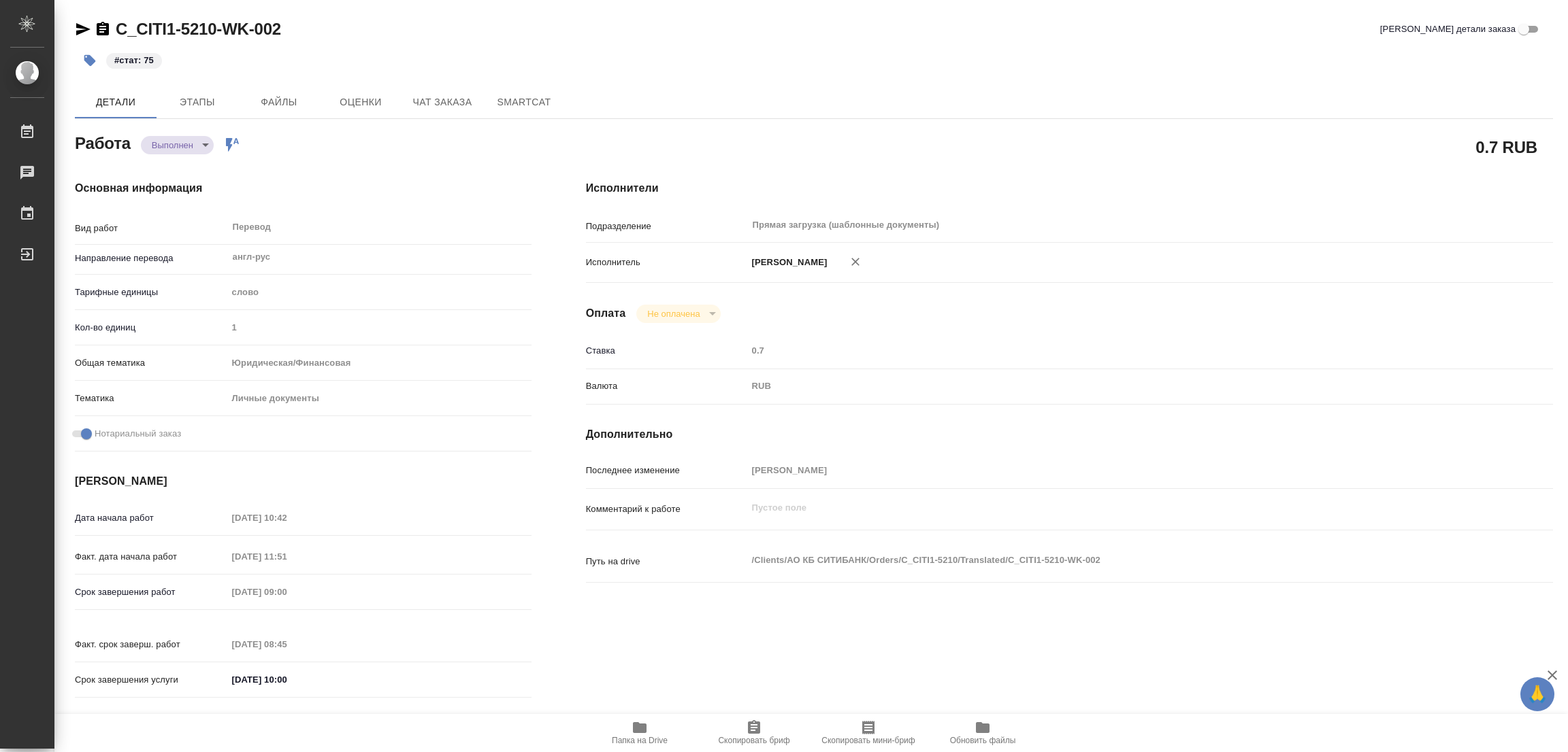
type textarea "x"
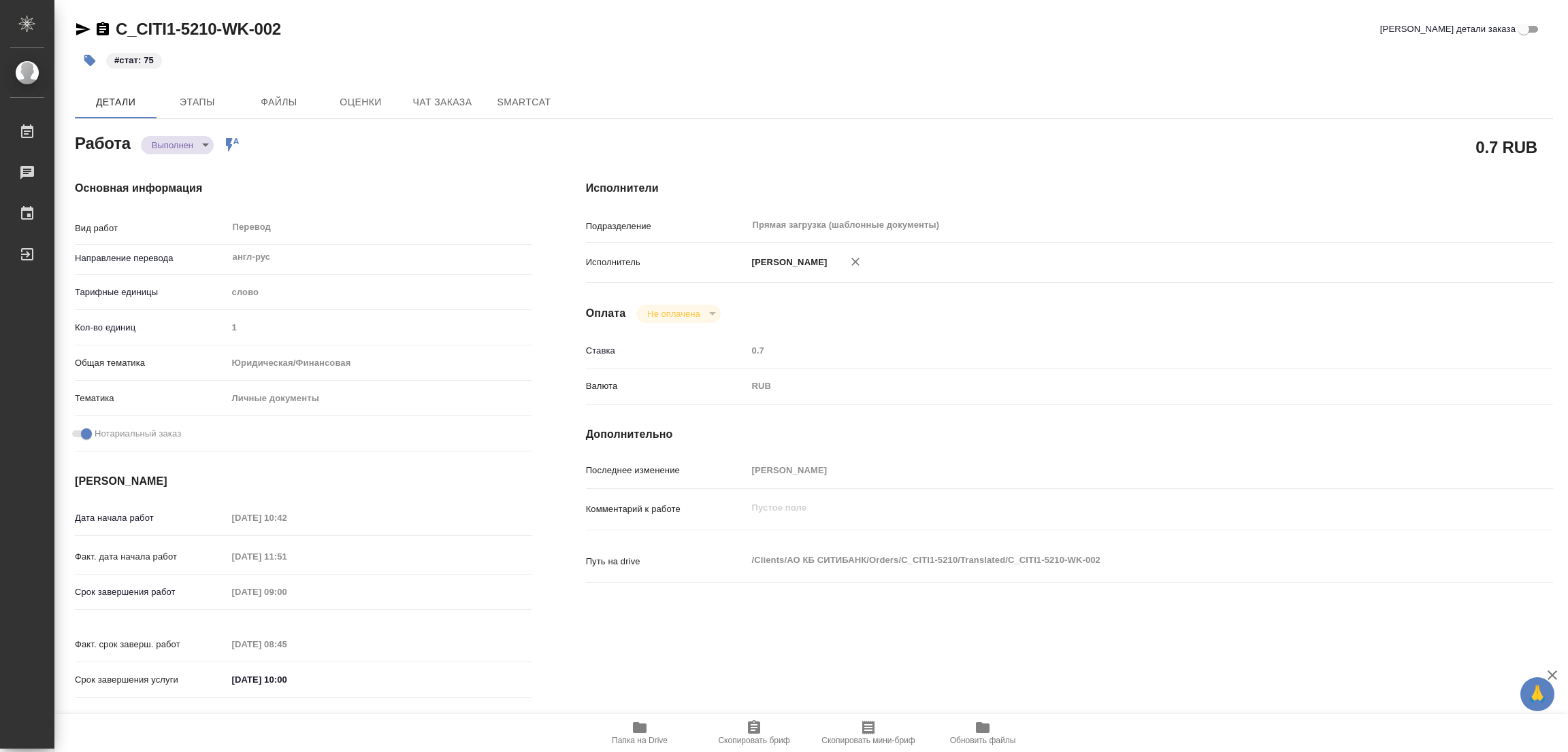
type textarea "x"
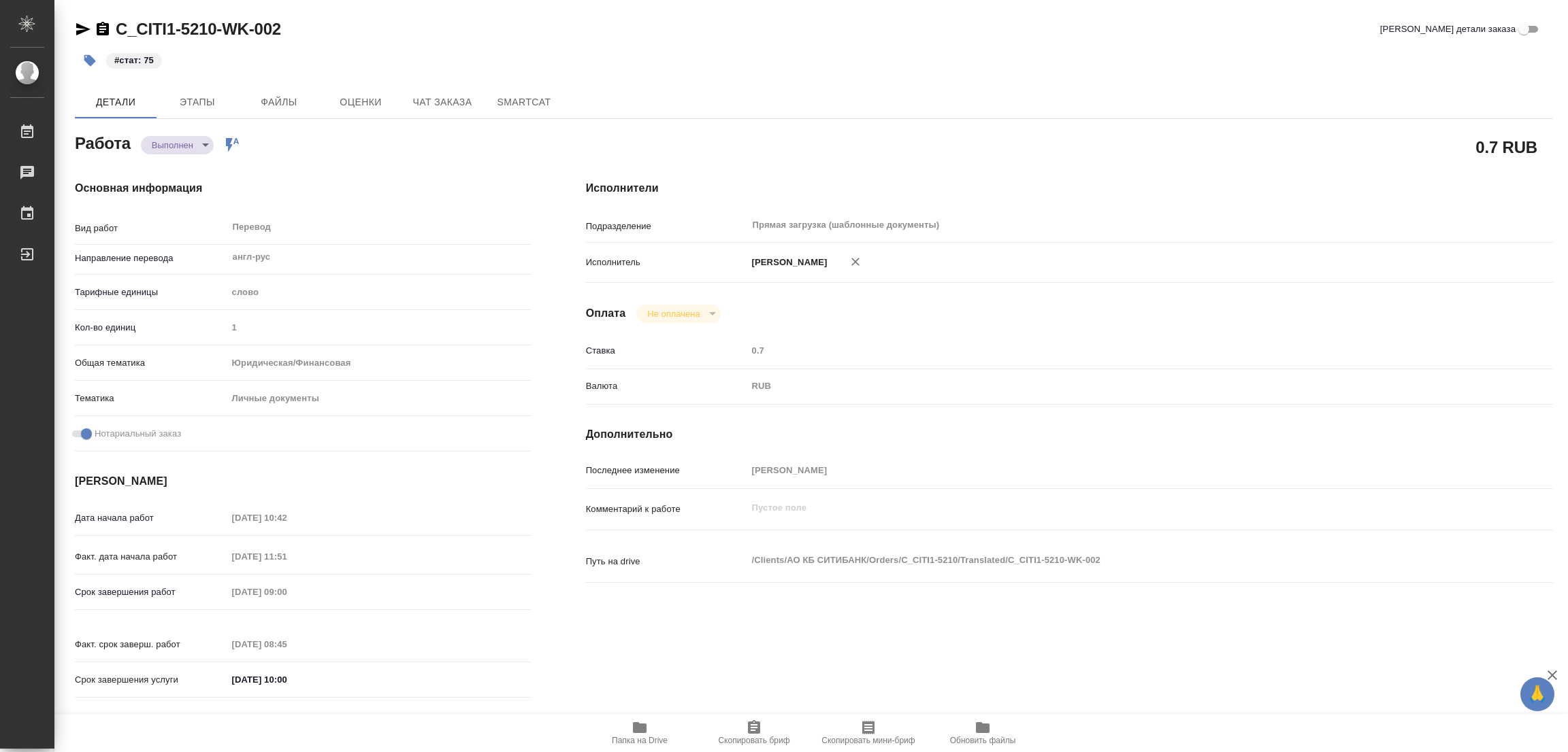
type textarea "x"
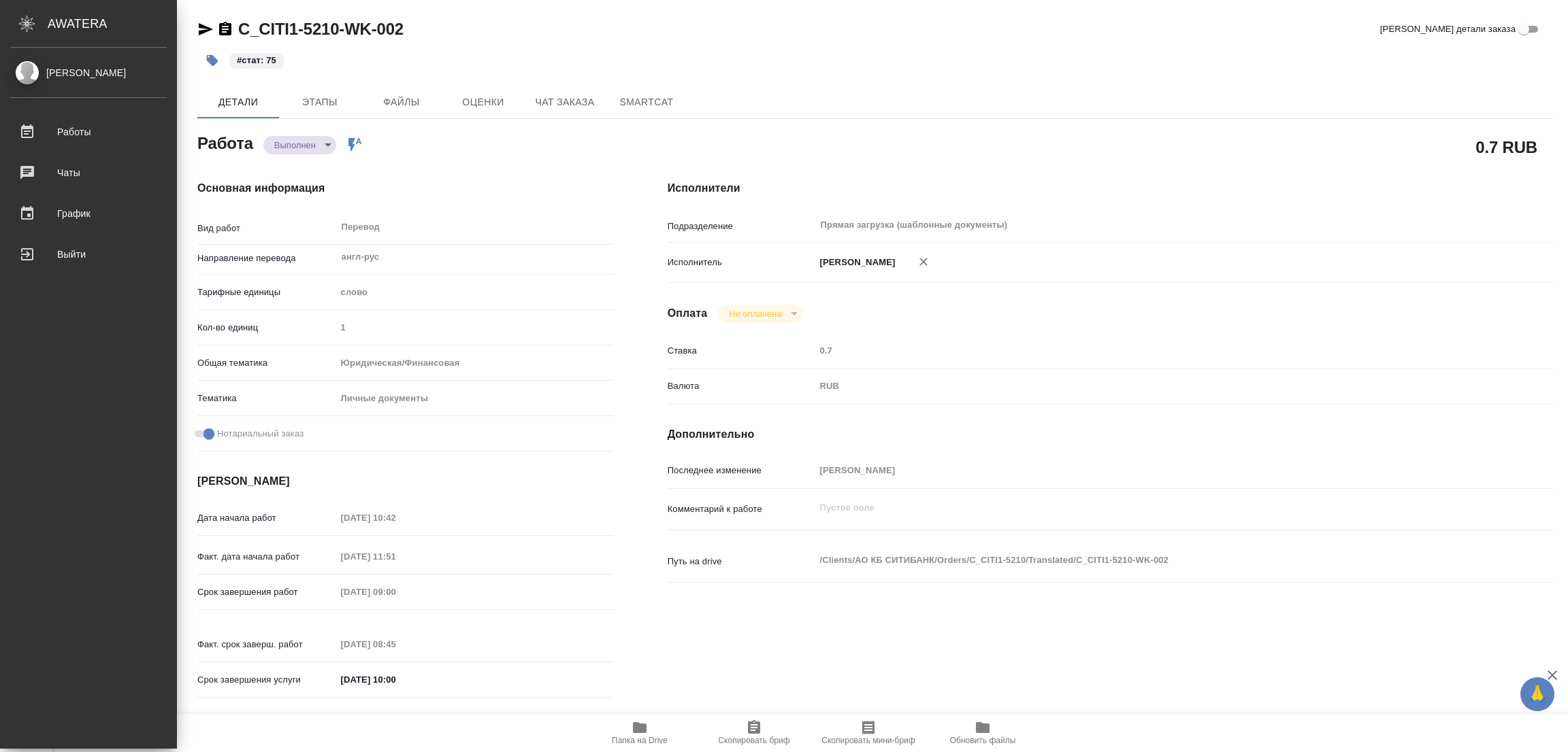
type textarea "x"
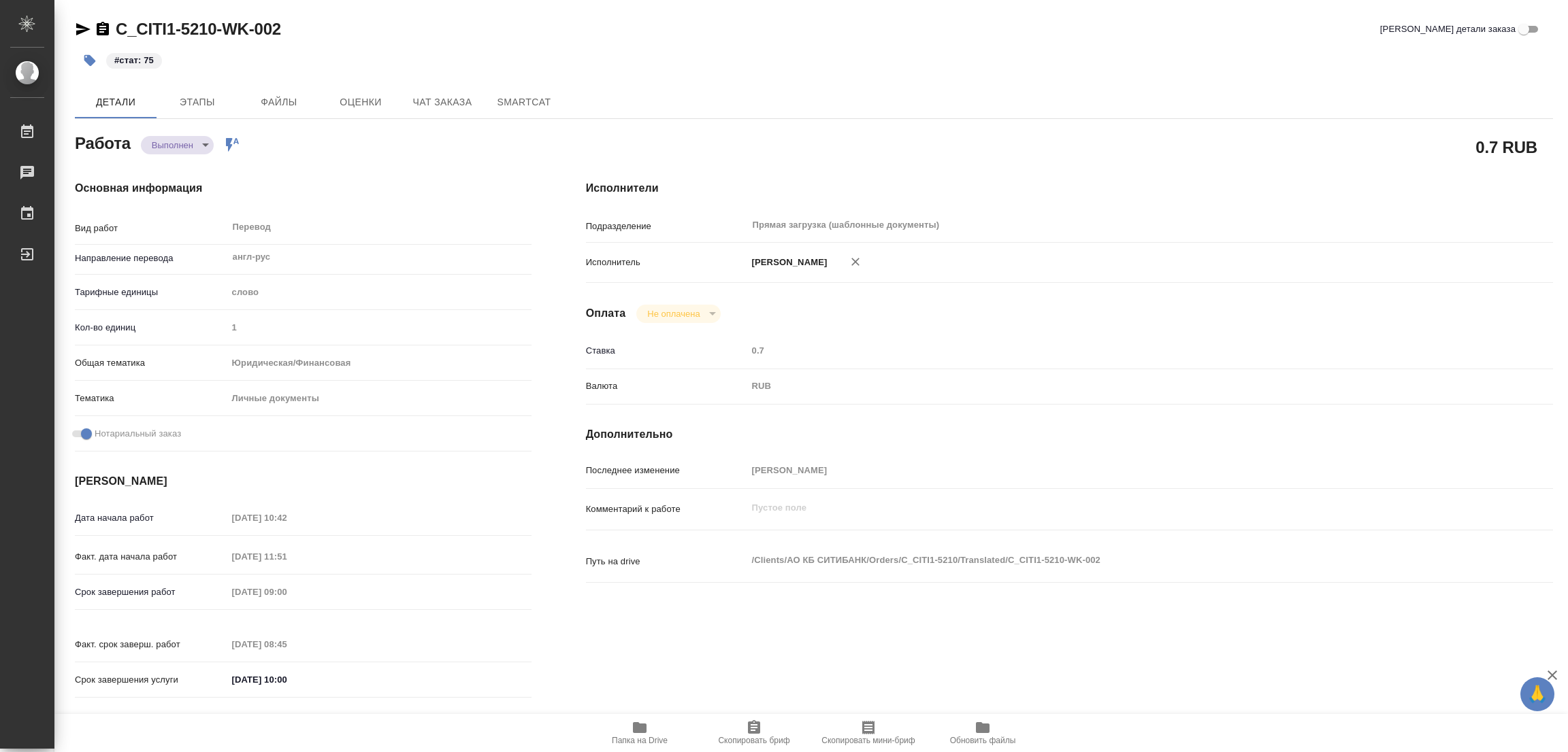
type textarea "x"
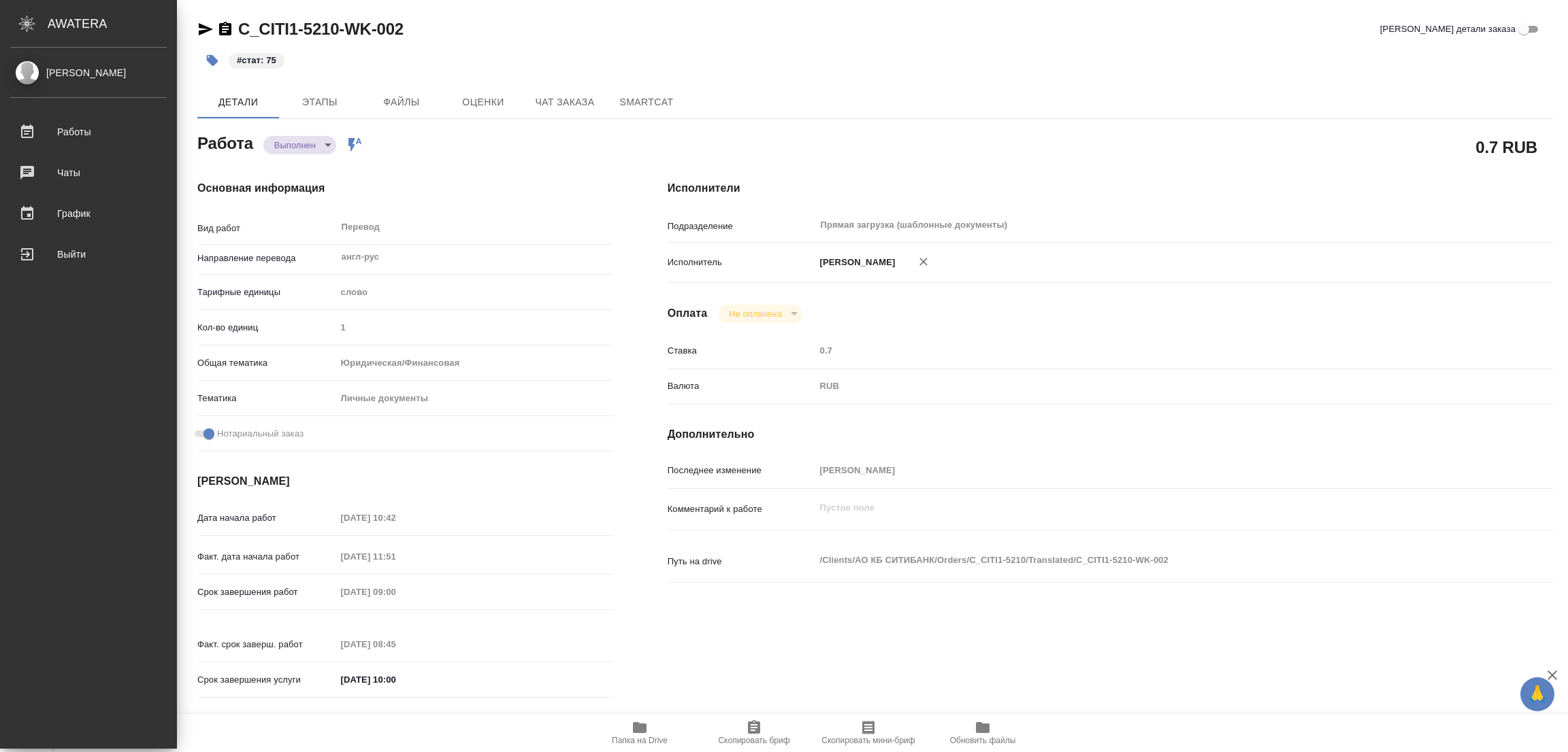
type textarea "x"
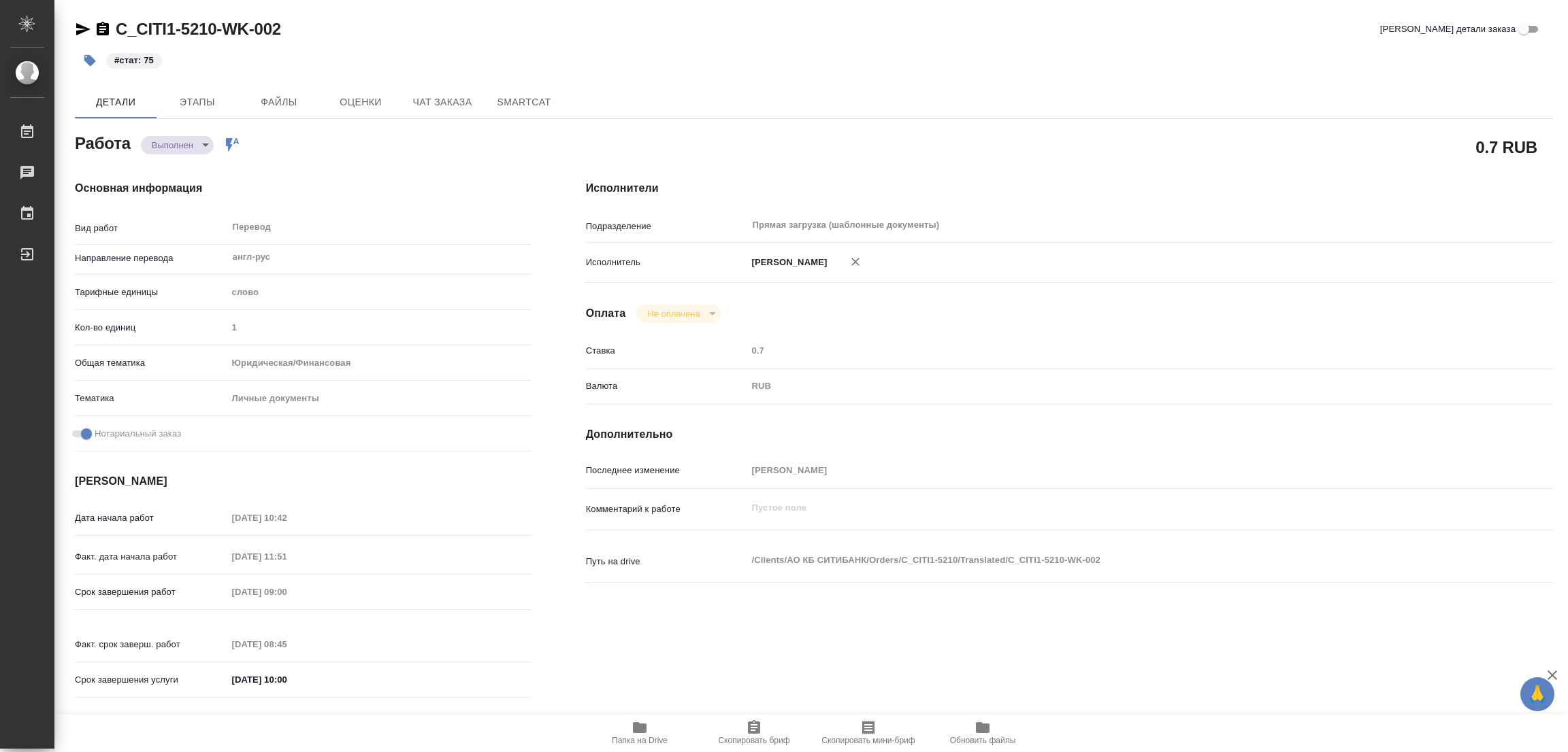
type textarea "x"
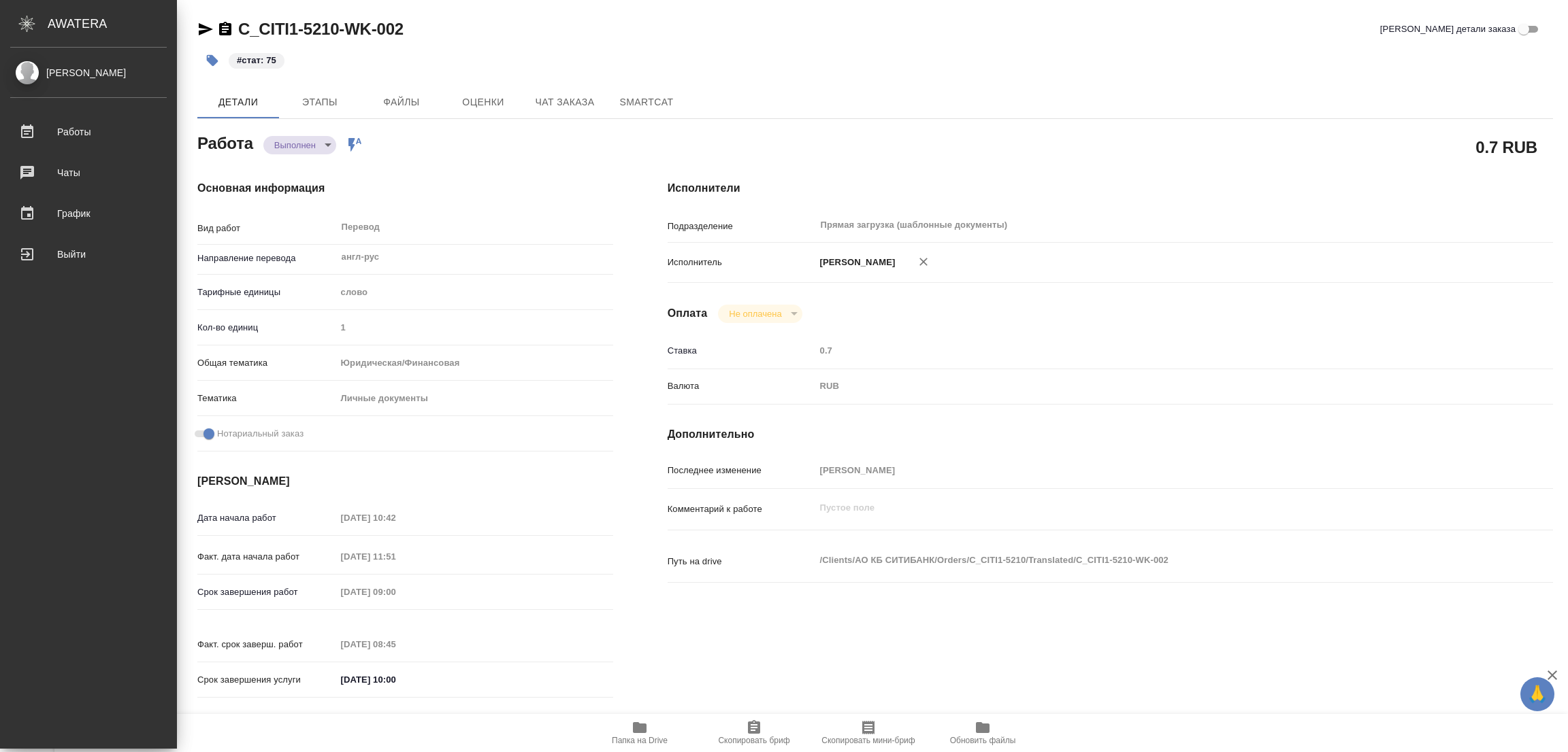
type textarea "x"
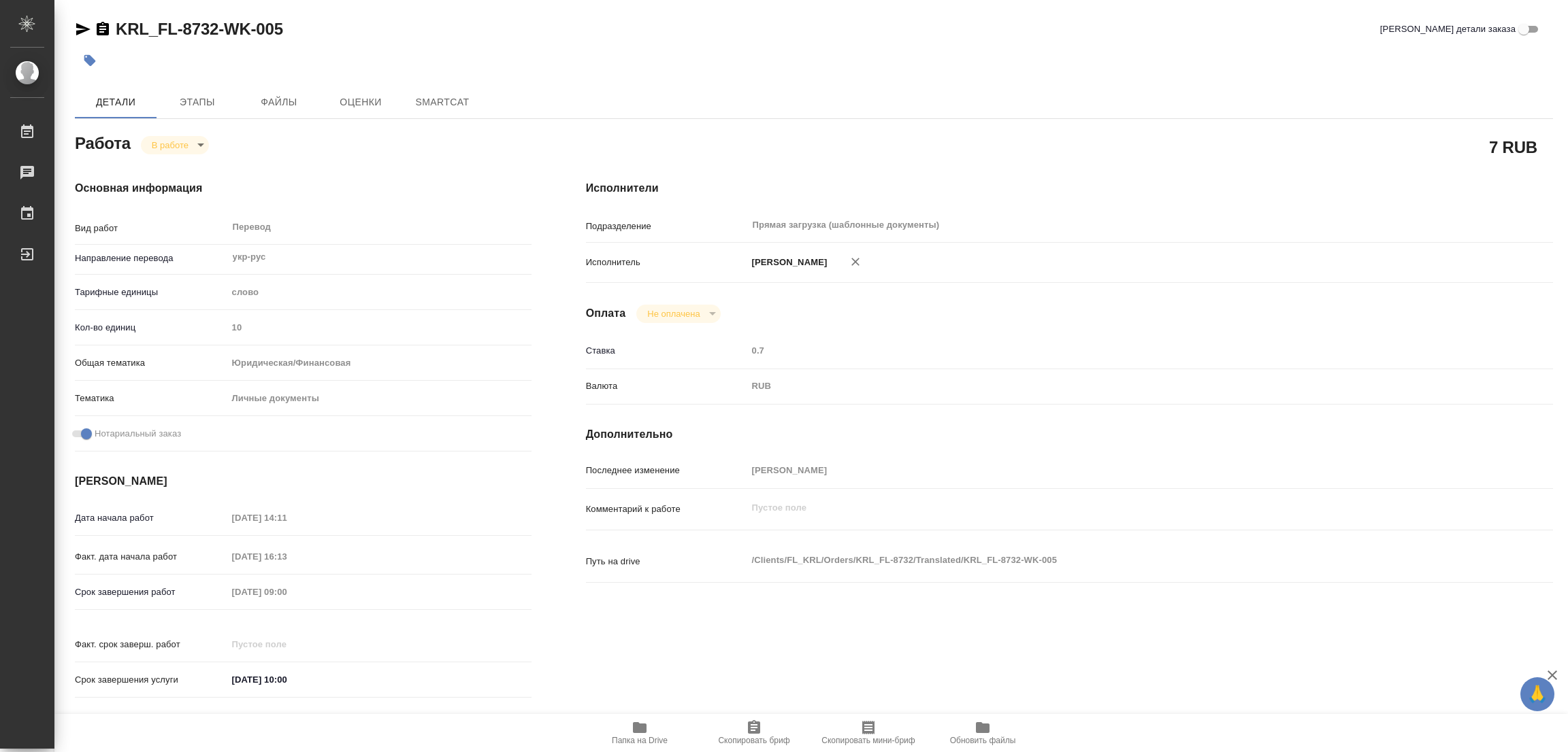
type textarea "x"
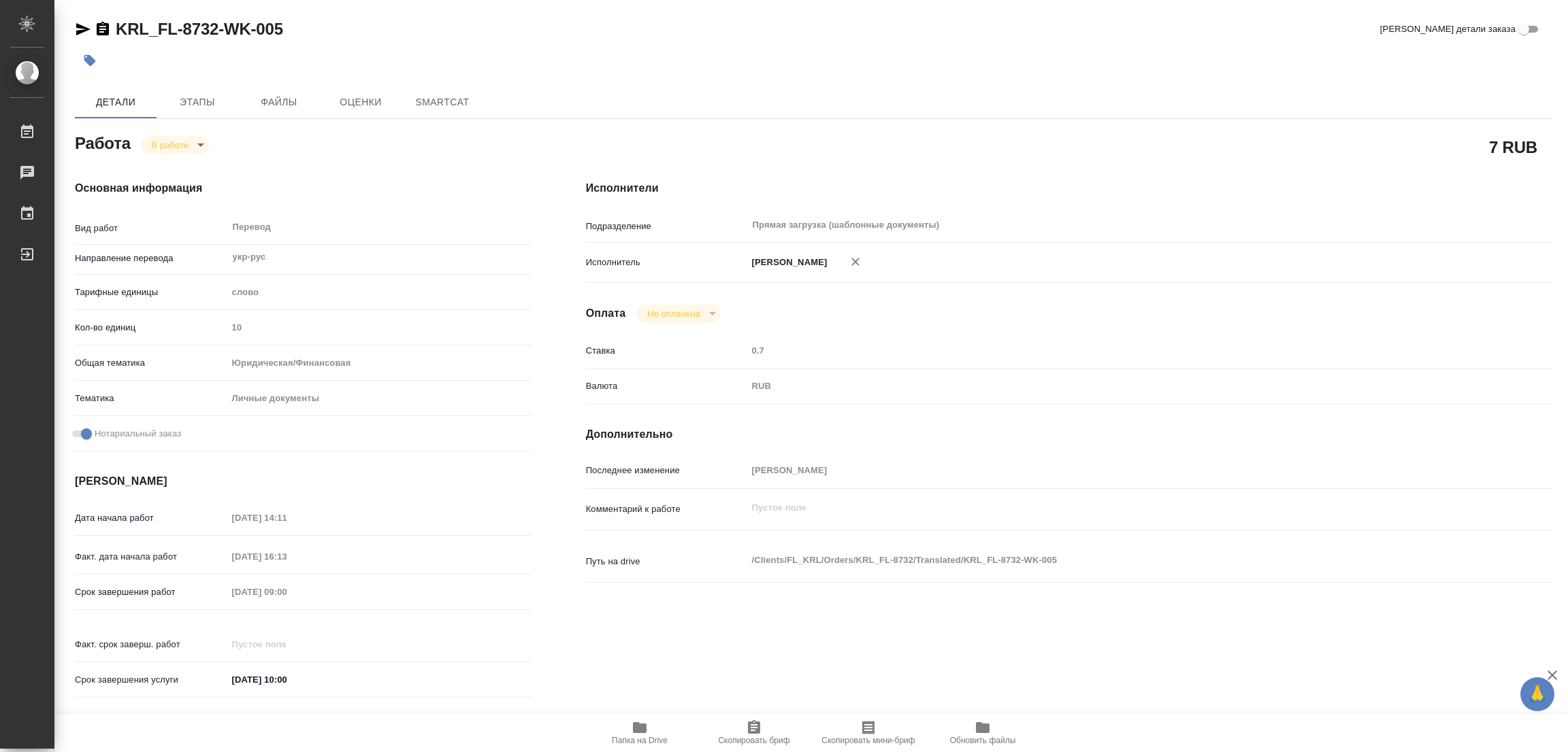
type textarea "x"
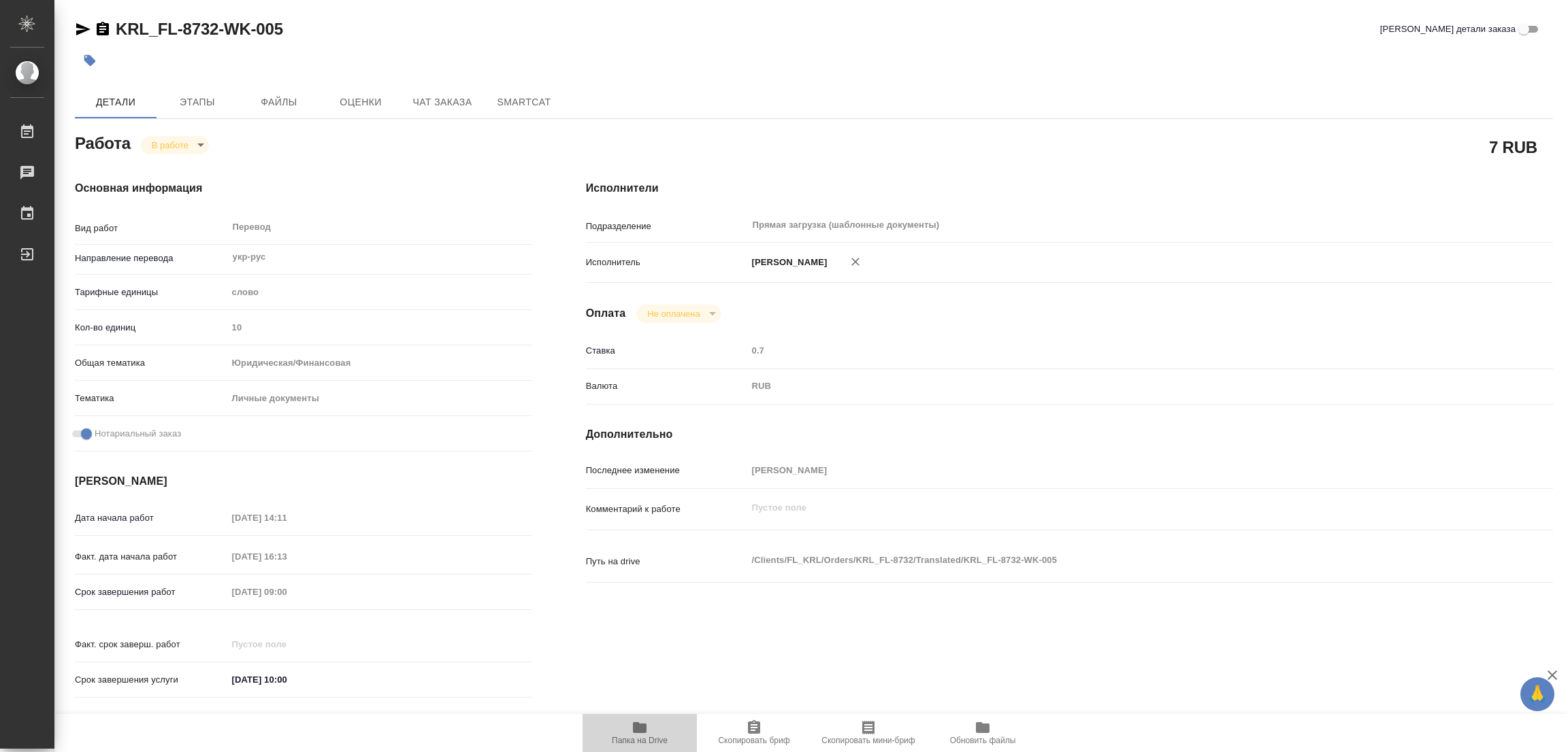
click at [631, 735] on icon "button" at bounding box center [639, 727] width 16 height 16
type textarea "x"
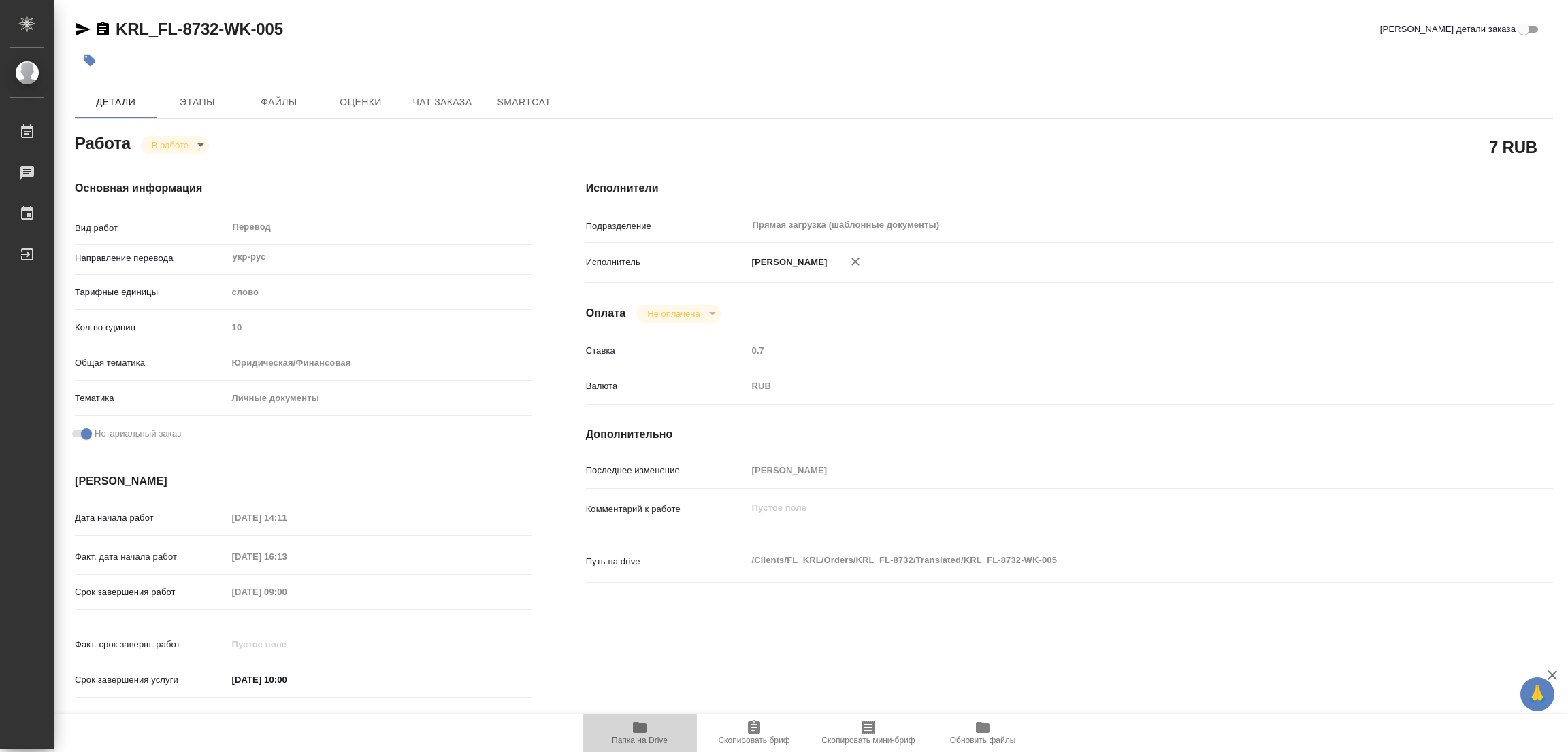
type textarea "x"
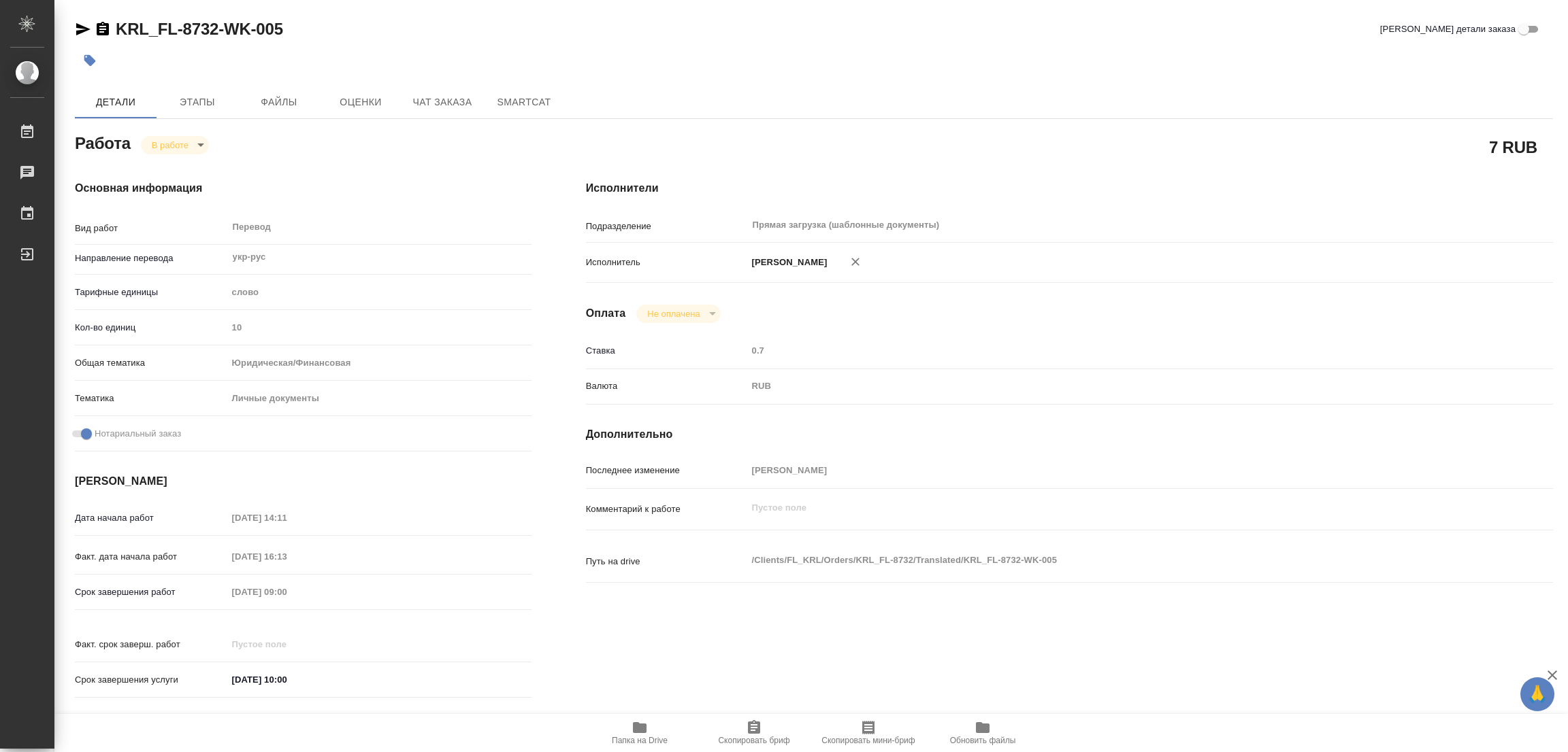
type textarea "x"
click at [191, 102] on span "Этапы" at bounding box center [197, 102] width 65 height 17
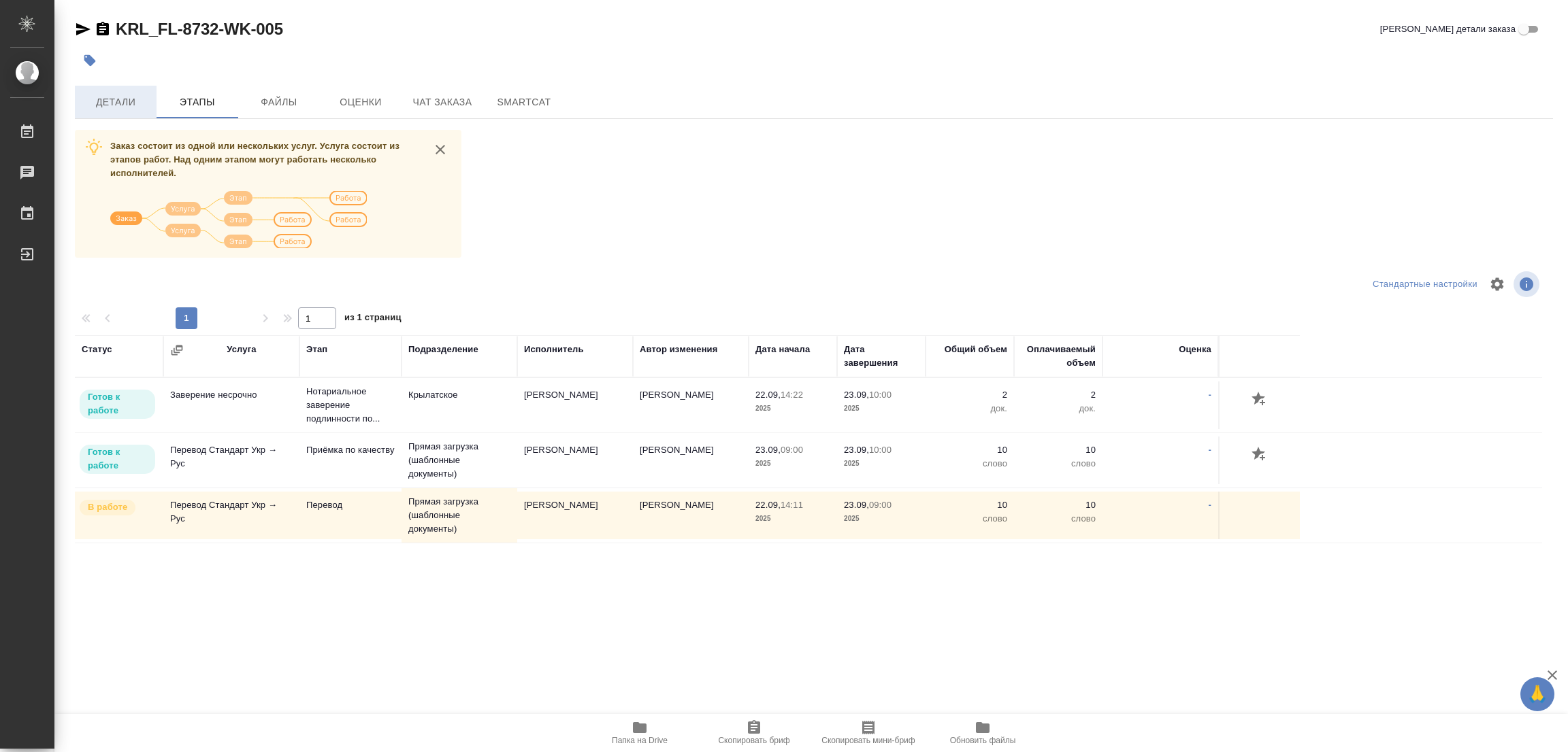
click at [113, 99] on span "Детали" at bounding box center [116, 102] width 65 height 17
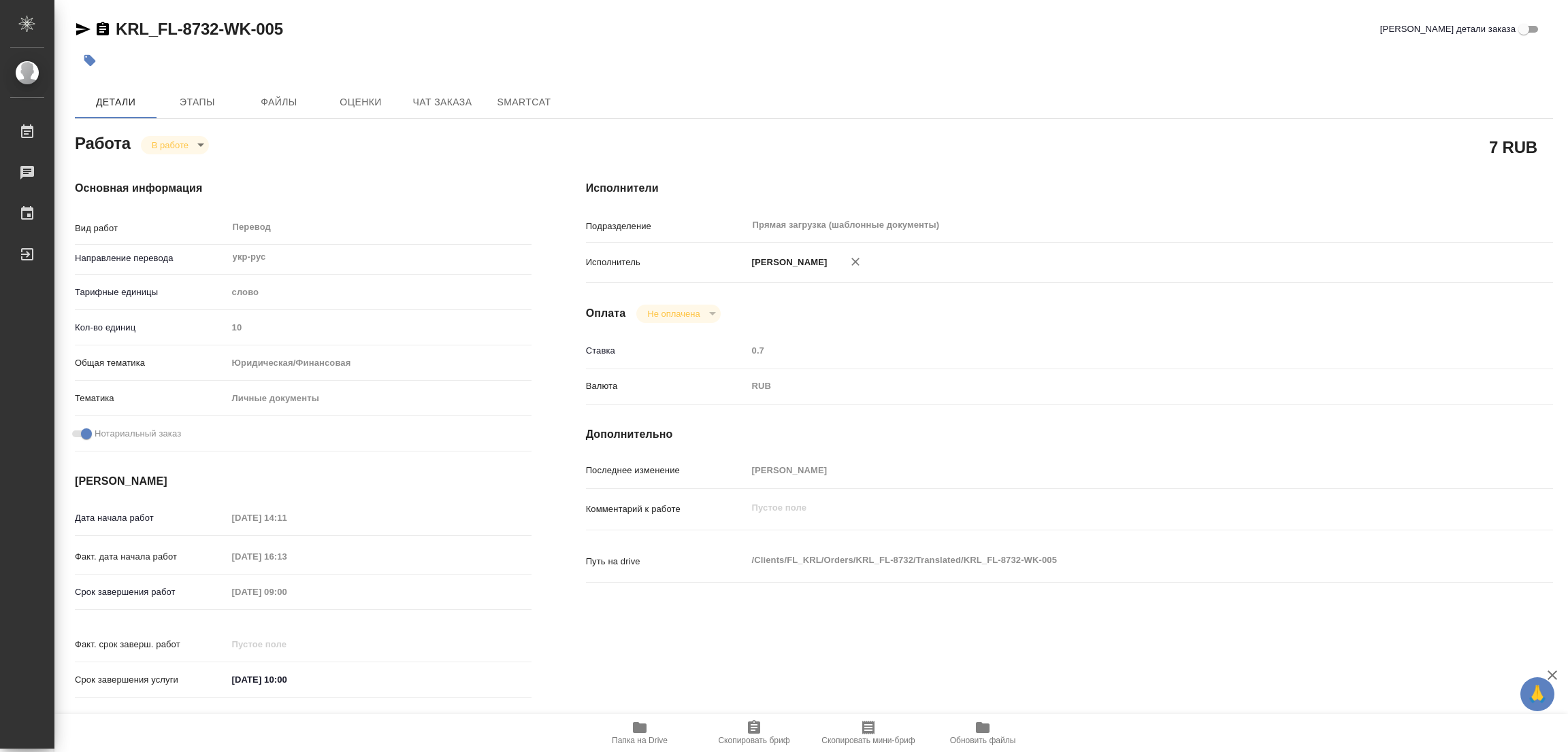
type textarea "x"
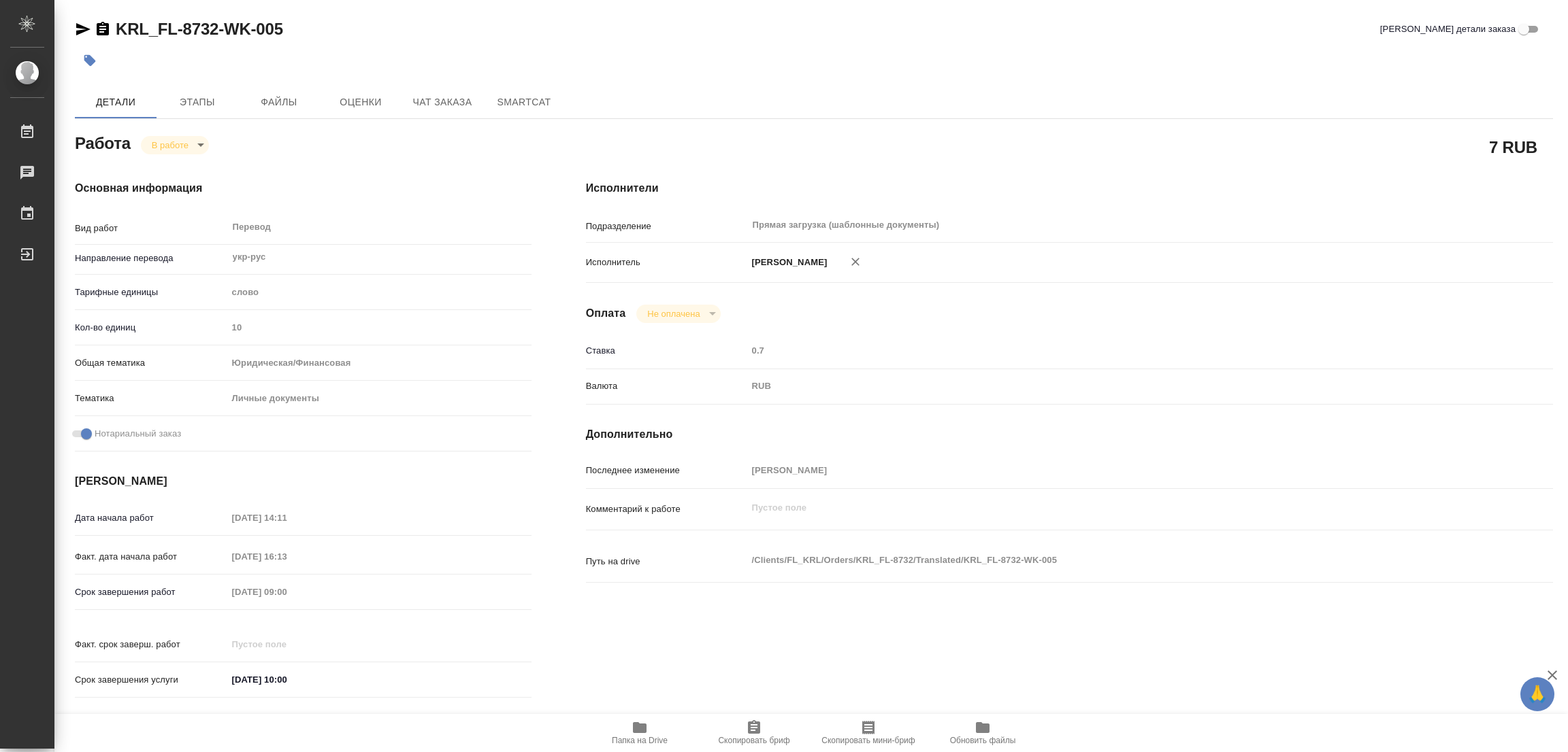
type textarea "x"
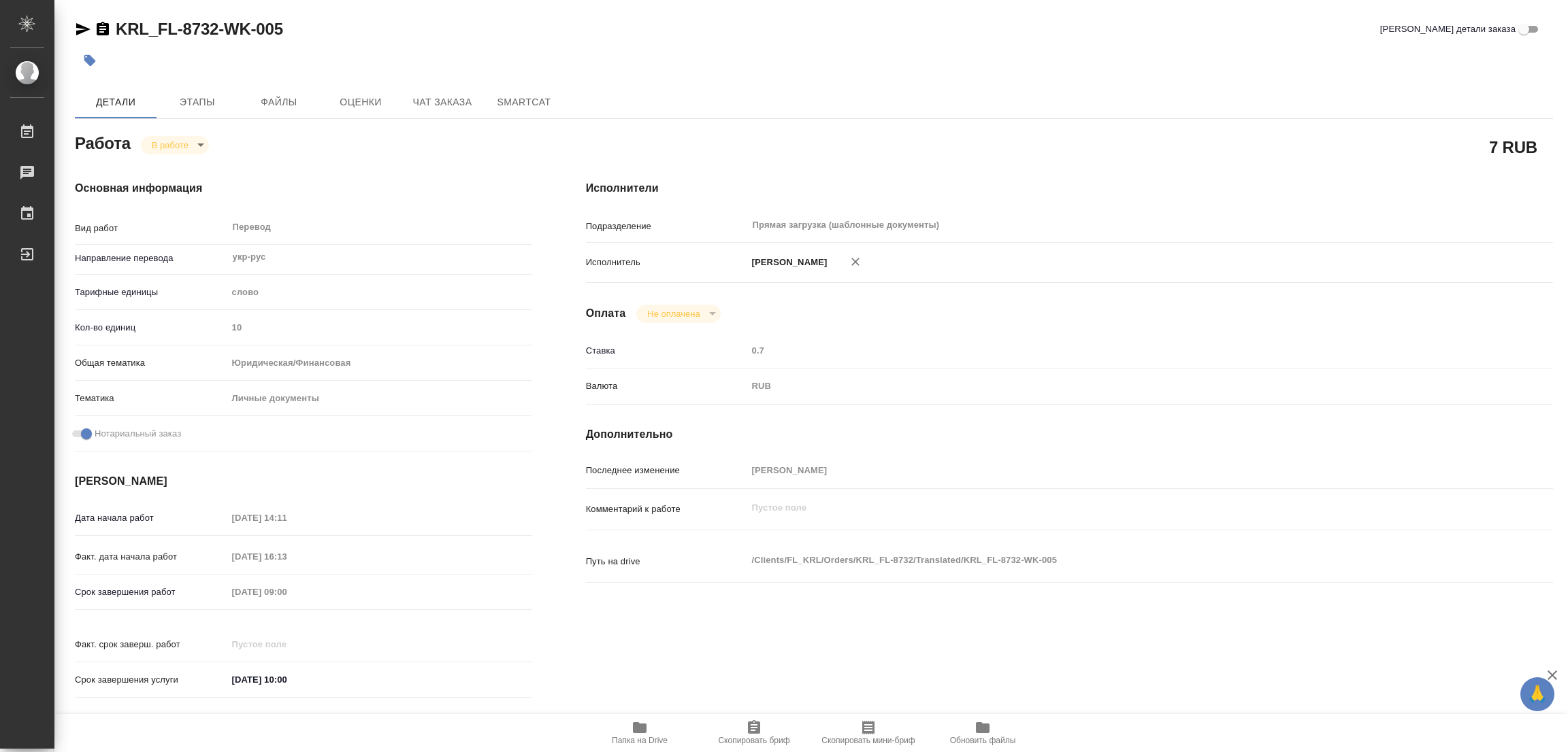
type textarea "x"
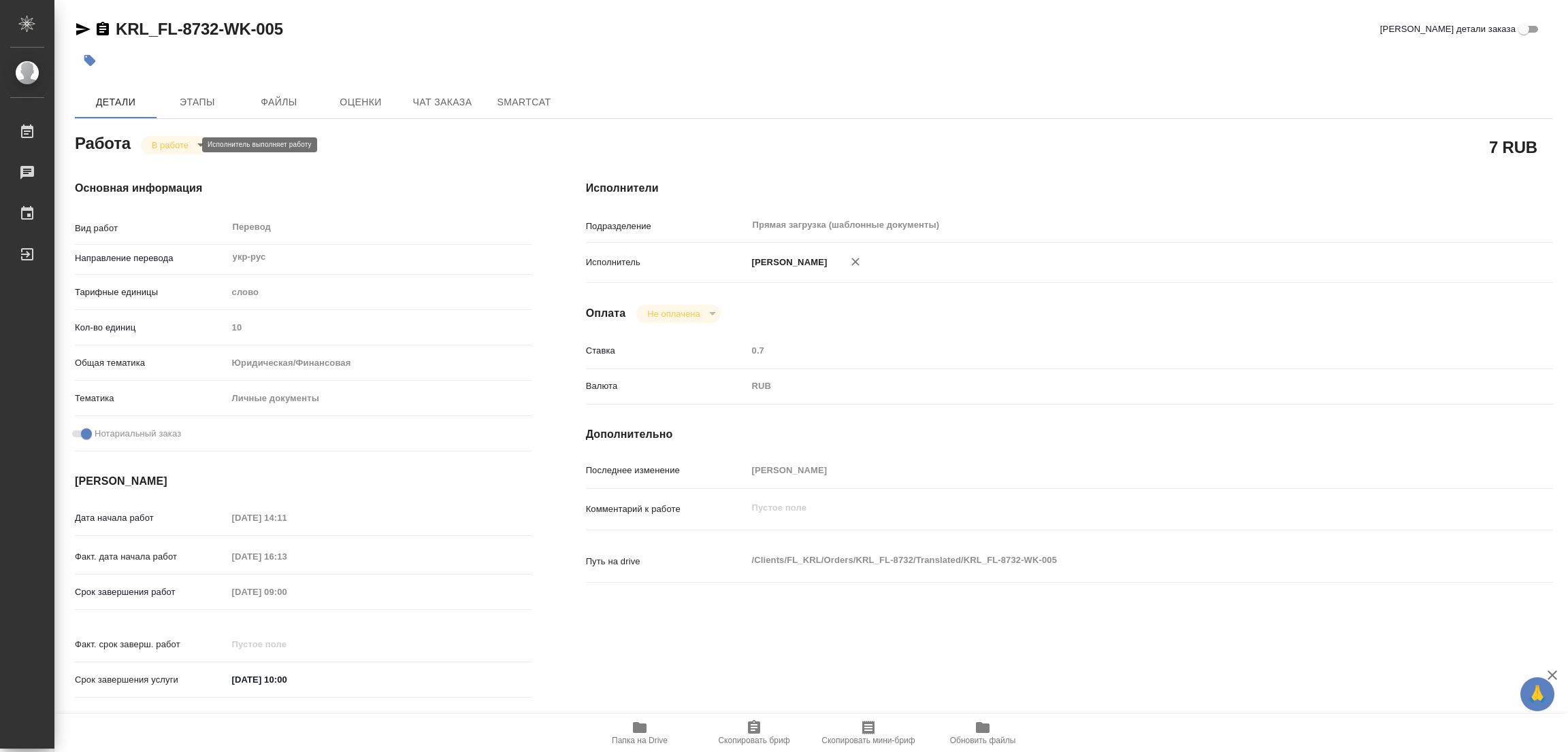
click at [170, 141] on body "🙏 .cls-1 fill:#fff; AWATERA [PERSON_NAME] Работы 0 Чаты График Выйти KRL_FL-873…" at bounding box center [784, 376] width 1568 height 752
click at [154, 165] on button "Выполнен" at bounding box center [177, 167] width 50 height 15
type textarea "x"
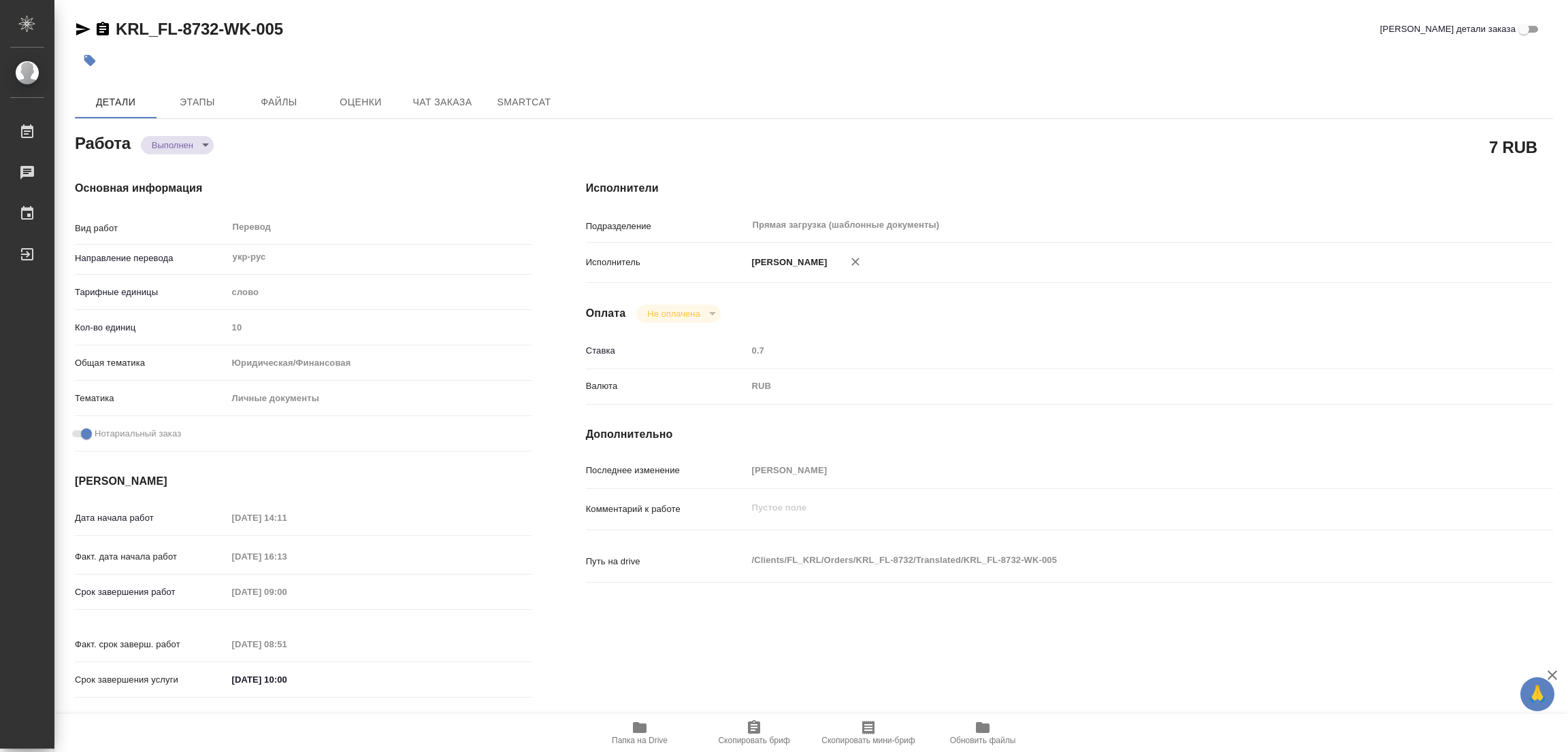
type textarea "x"
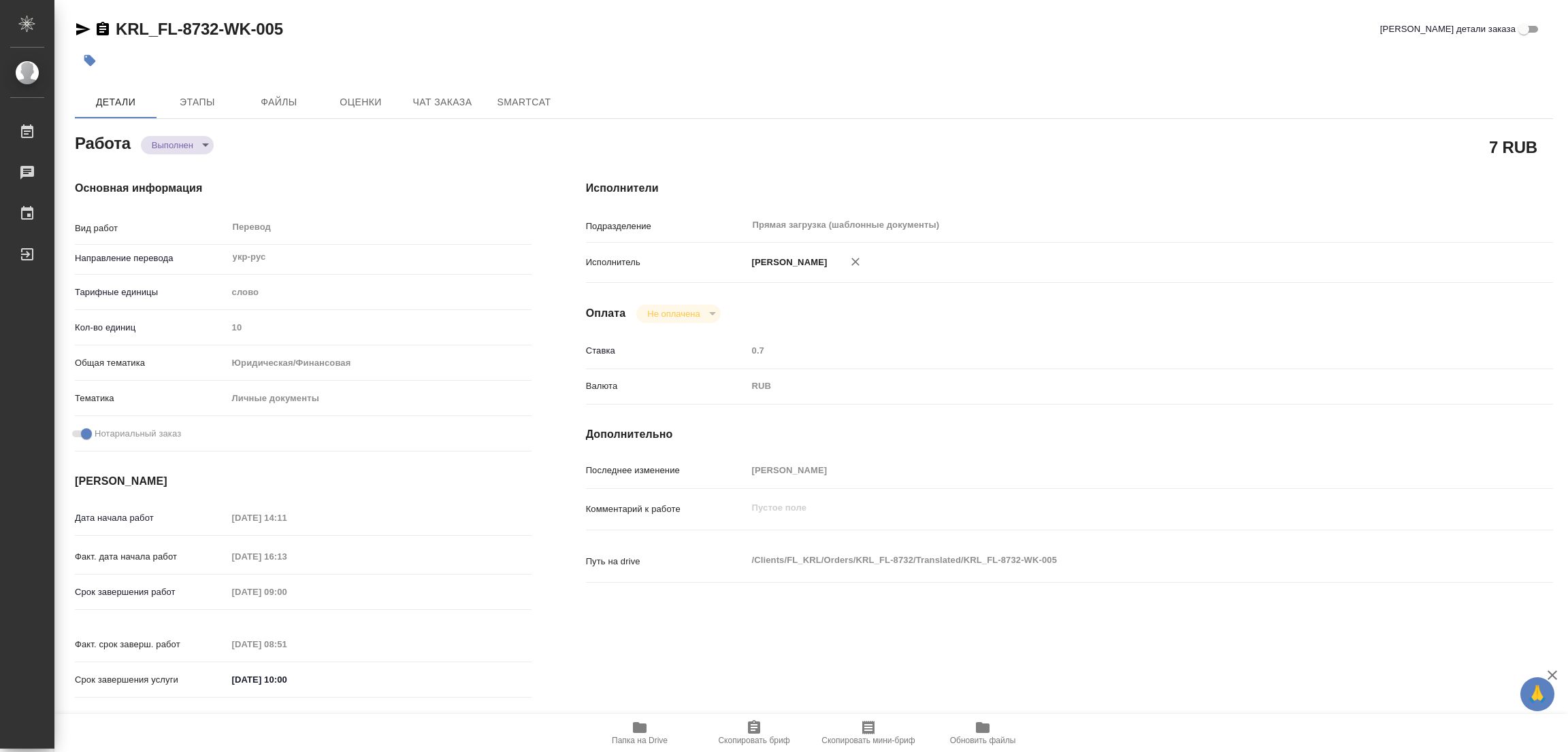
type textarea "x"
click at [81, 58] on button "button" at bounding box center [89, 60] width 30 height 30
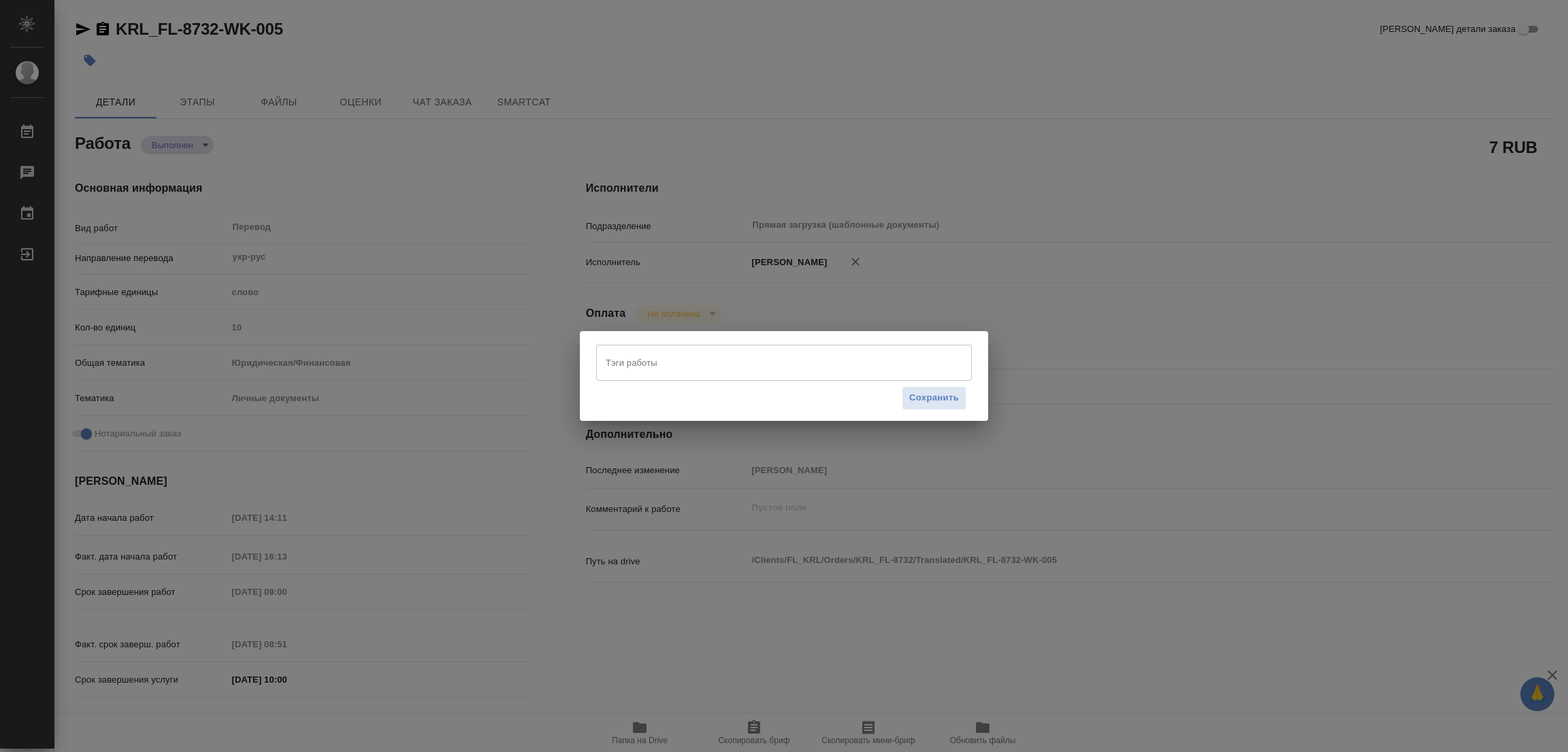
type textarea "x"
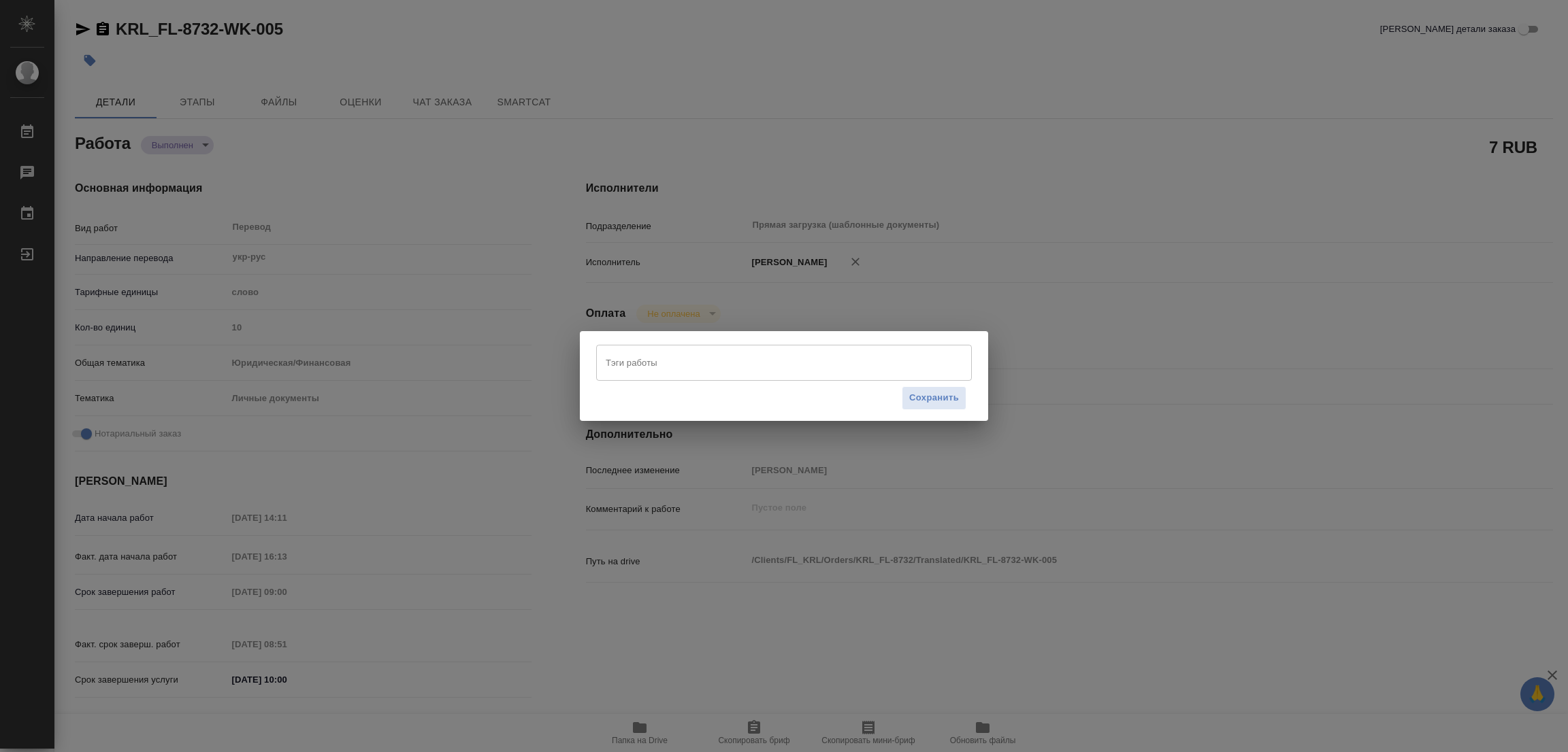
click at [630, 370] on input "Тэги работы" at bounding box center [771, 362] width 338 height 23
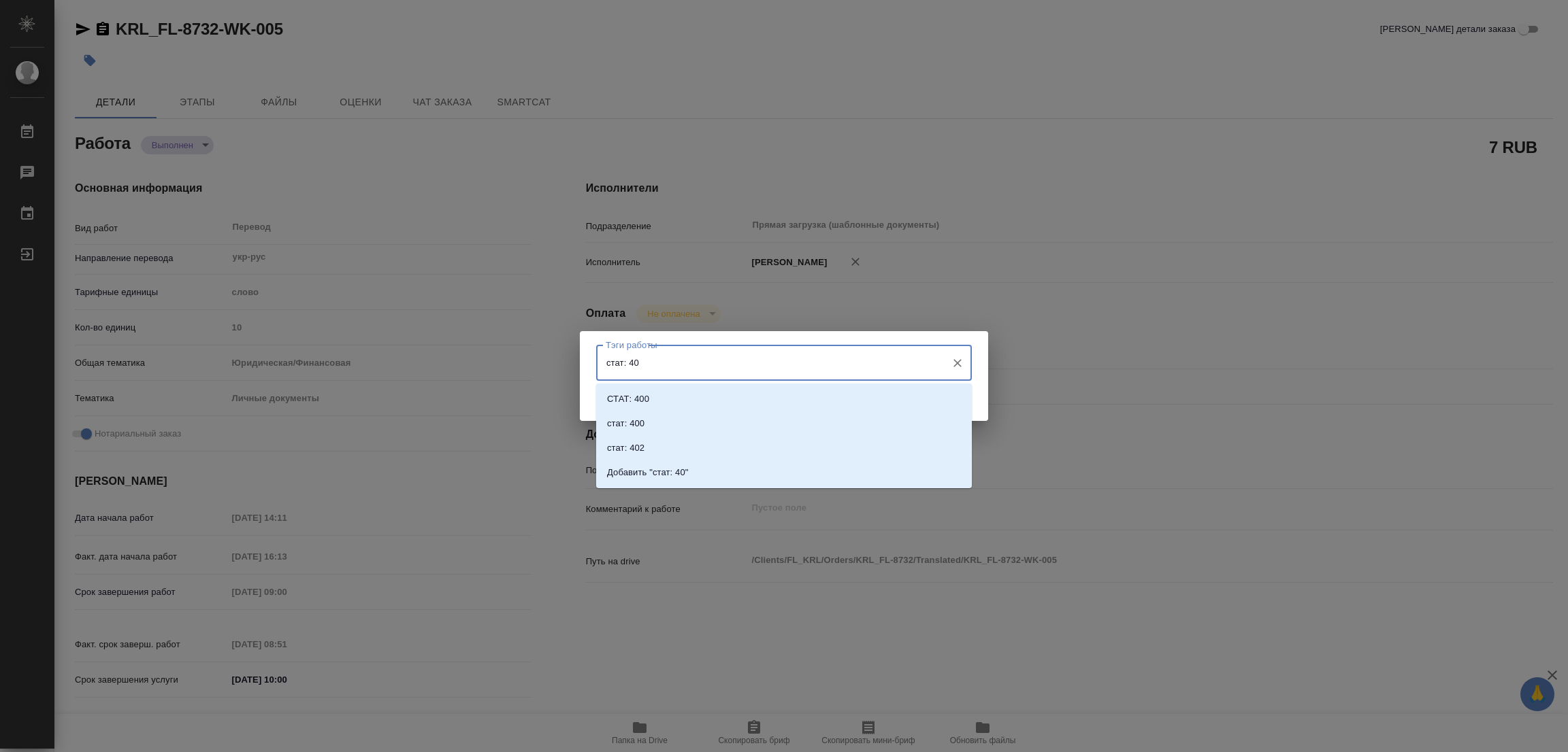
type input "стат: 406"
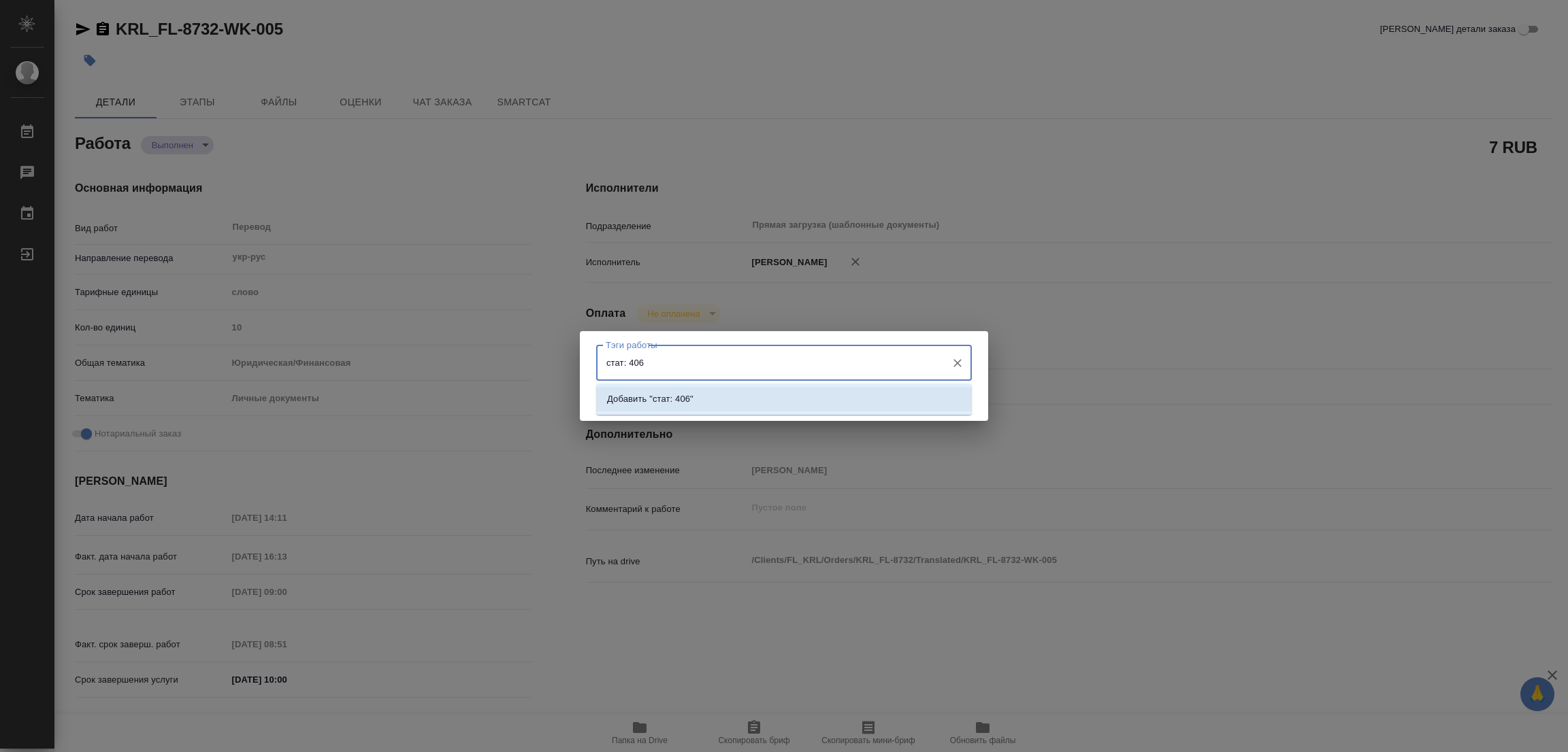
click at [684, 397] on p "Добавить "стат: 406"" at bounding box center [650, 400] width 87 height 14
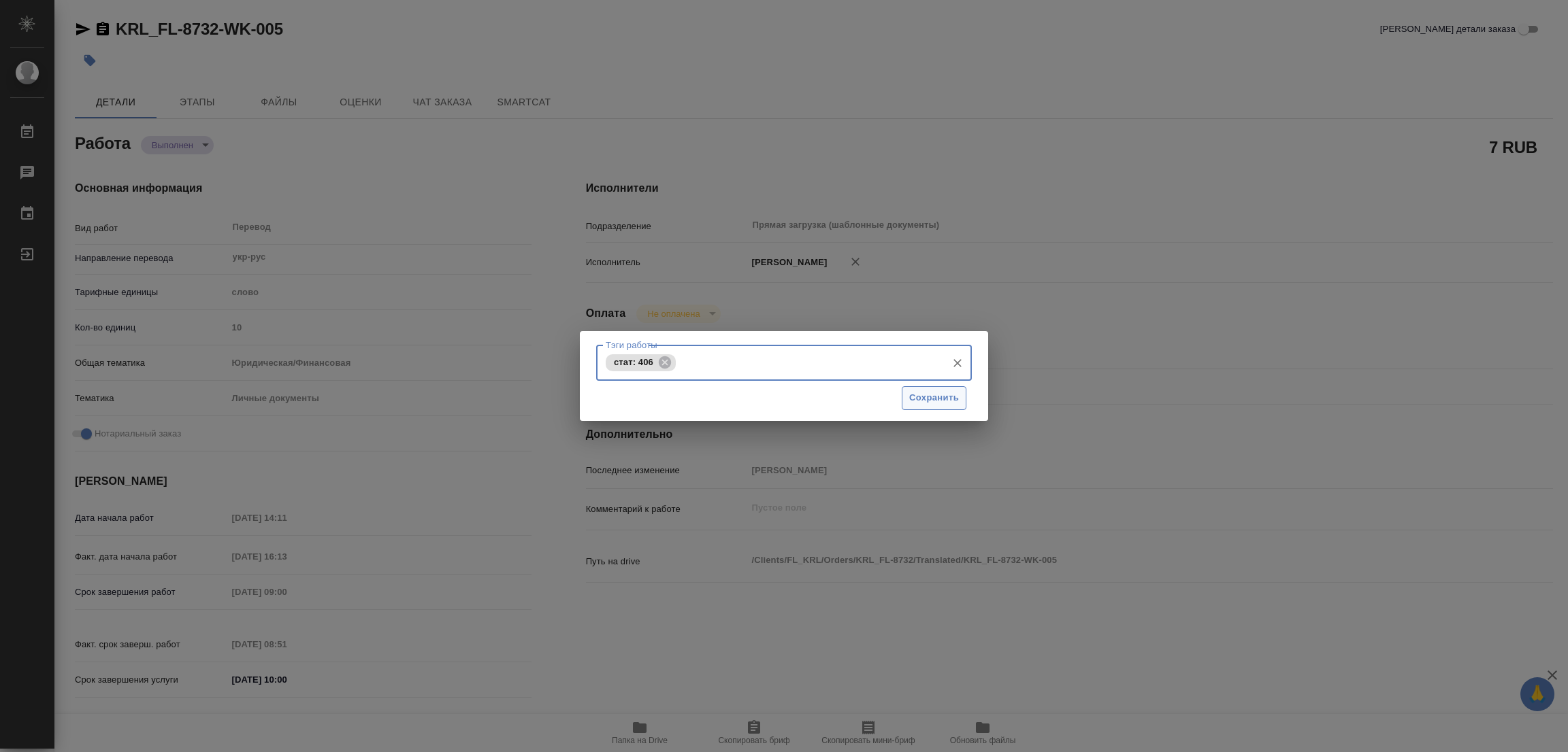
click at [927, 398] on span "Сохранить" at bounding box center [934, 398] width 50 height 15
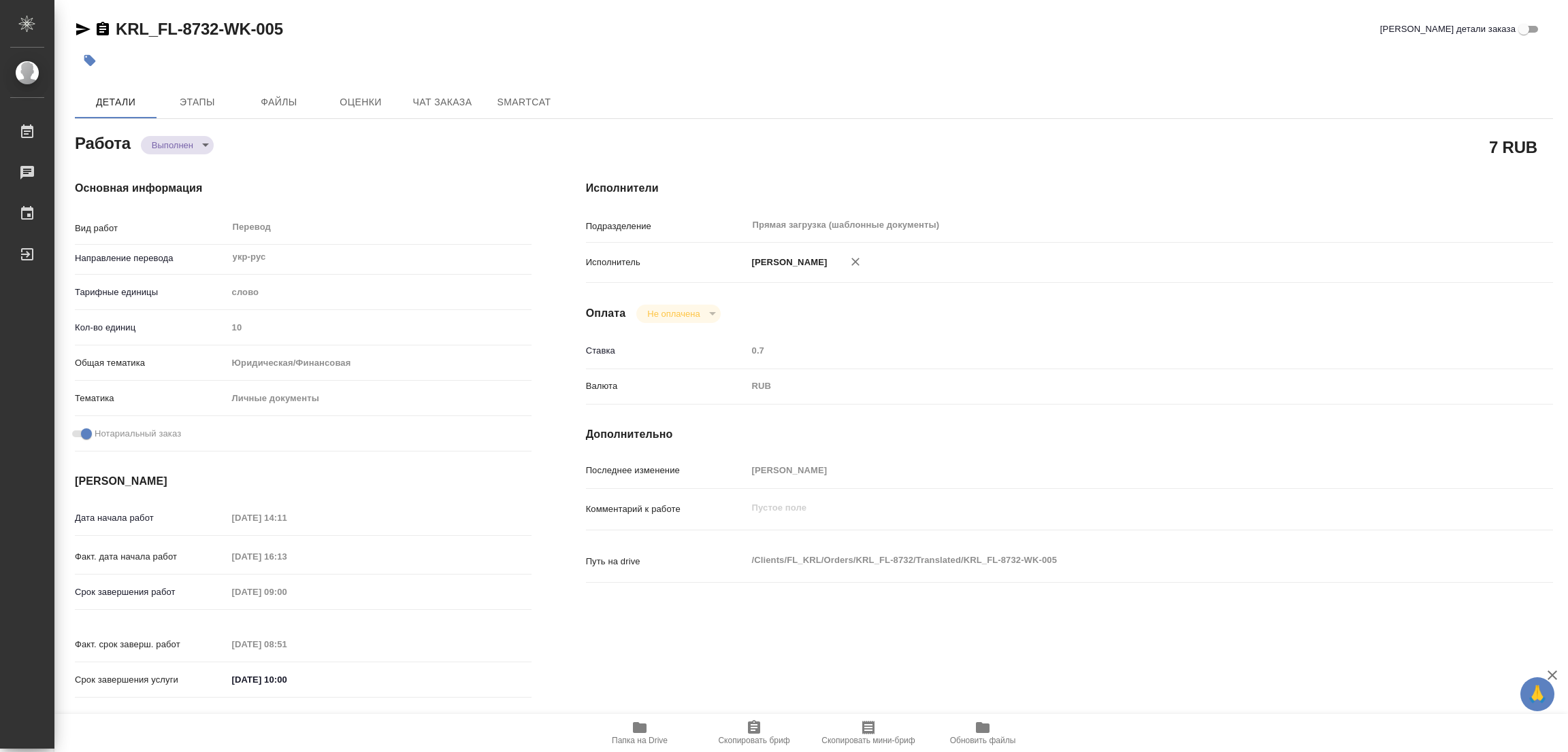
type input "completed"
type textarea "Перевод"
type textarea "x"
type input "укр-рус"
type input "5a8b1489cc6b4906c91bfd90"
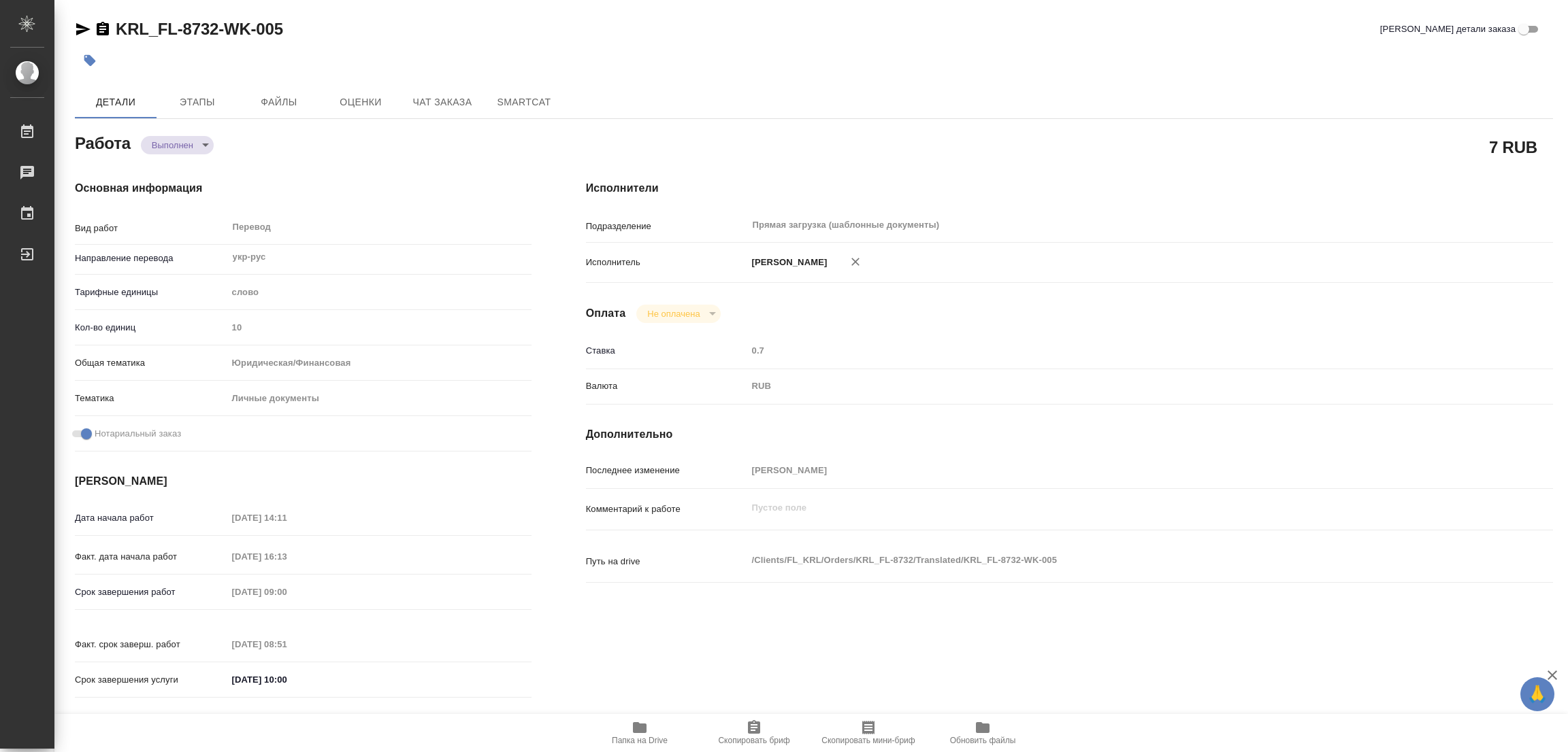
type input "10"
type input "yr-fn"
type input "5a8b8b956a9677013d343cfe"
checkbox input "true"
type input "[DATE] 14:11"
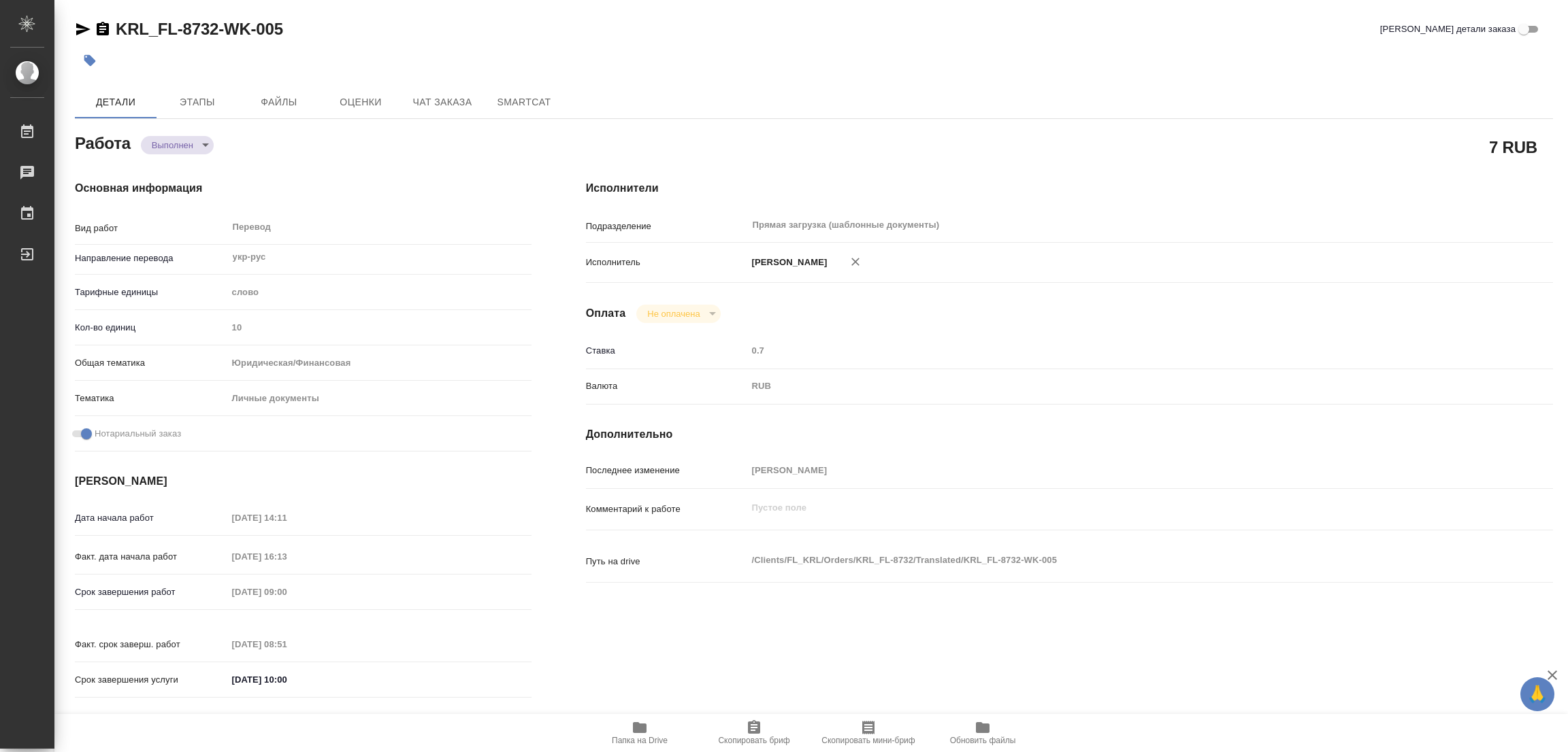
type input "[DATE] 16:13"
type input "[DATE] 09:00"
type input "[DATE] 08:51"
type input "[DATE] 10:00"
type input "Прямая загрузка (шаблонные документы)"
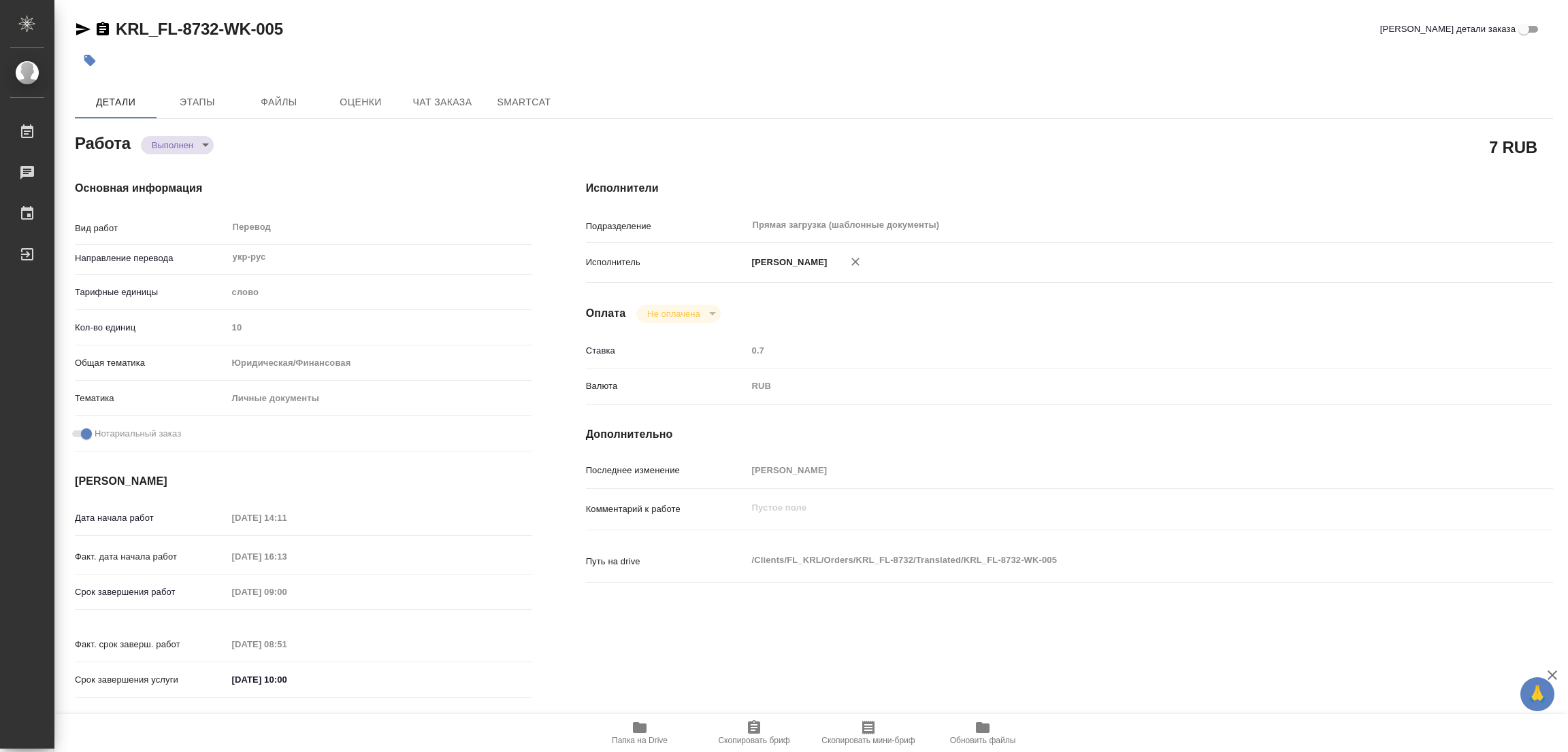
type input "notPayed"
type input "0.7"
type input "RUB"
type input "[PERSON_NAME]"
type textarea "x"
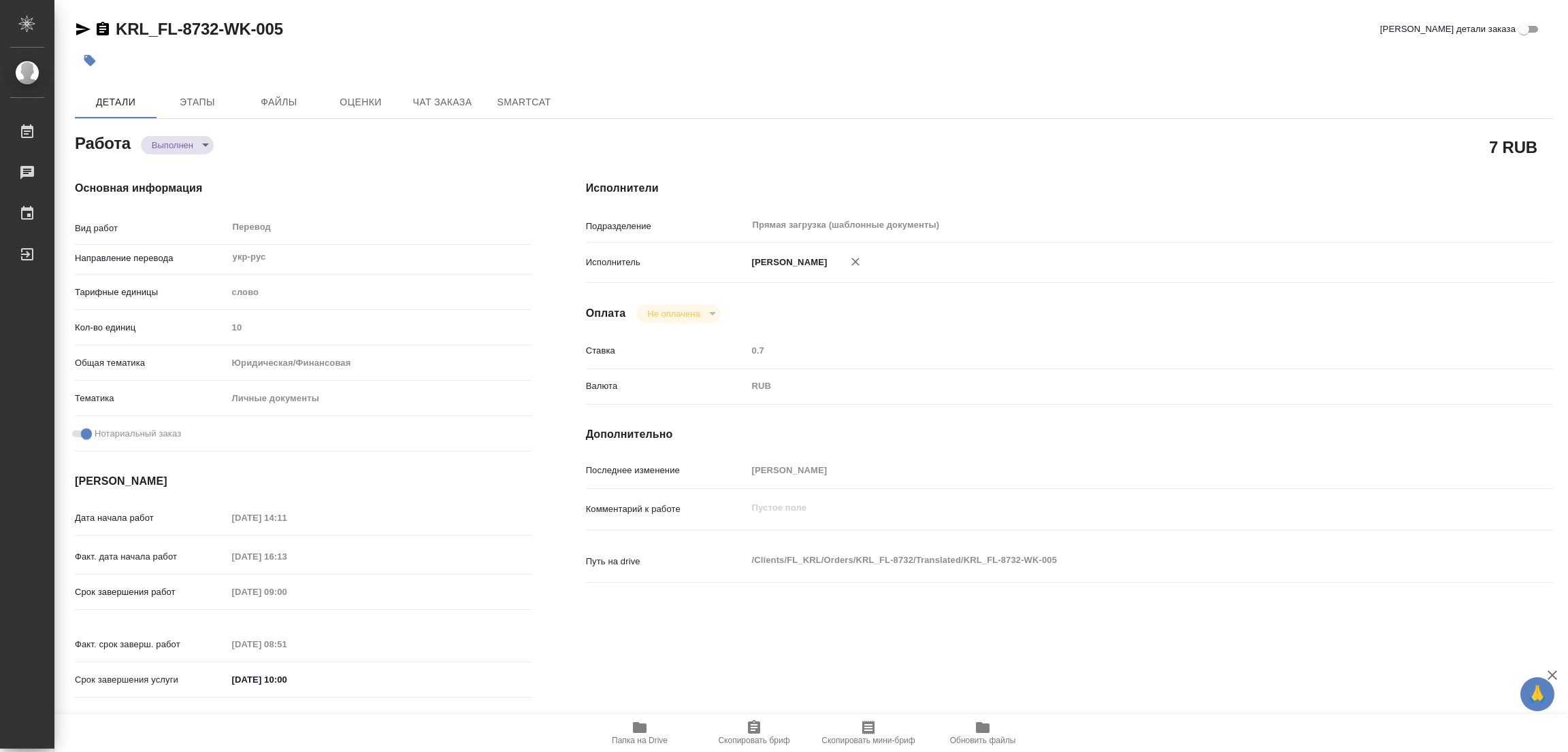
type textarea "/Clients/FL_KRL/Orders/KRL_FL-8732/Translated/KRL_FL-8732-WK-005"
type textarea "x"
type input "KRL_FL-8732"
type input "Перевод Стандарт"
type input "Редактура, Перевод, Корректура, Постредактура машинного перевода, Приёмка по ка…"
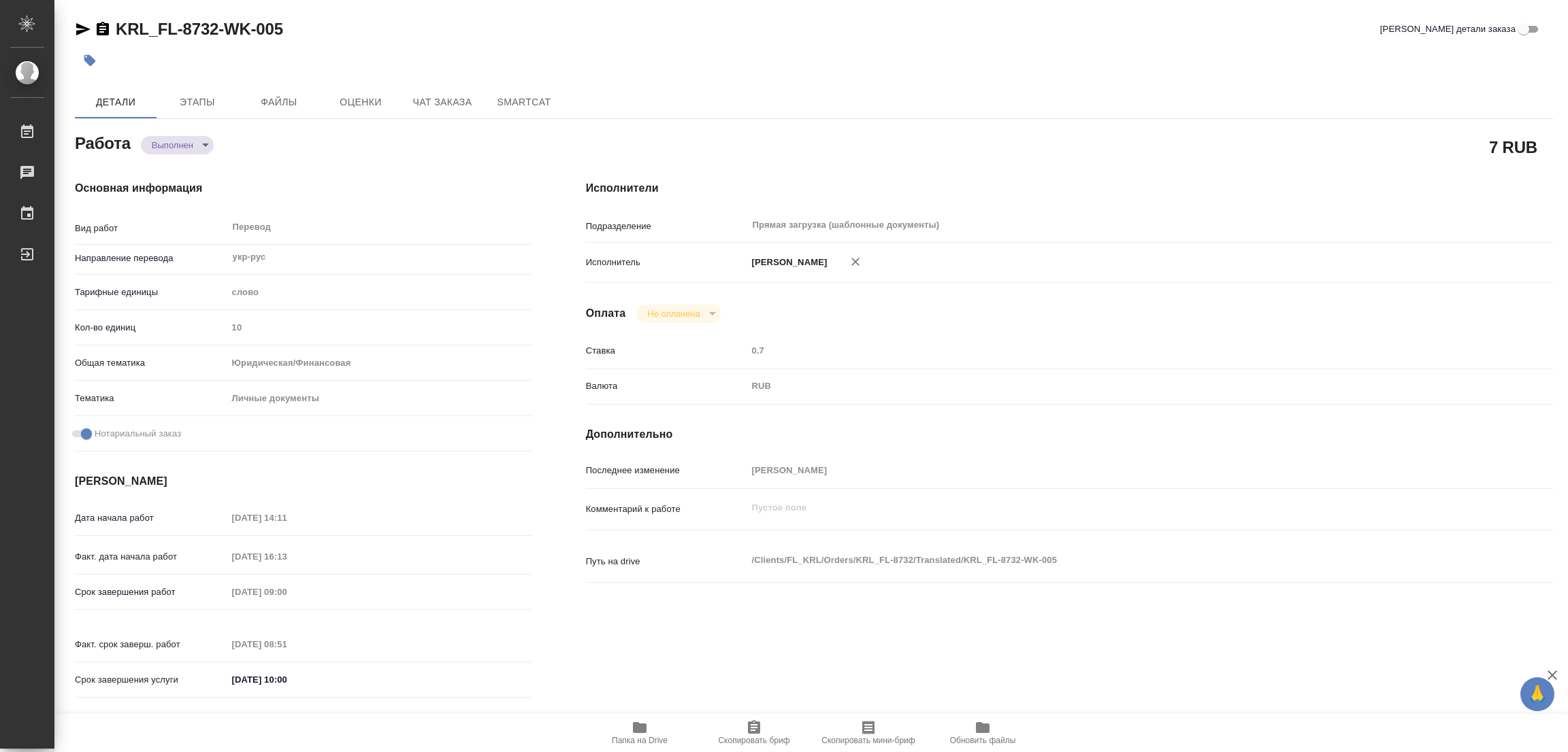
type input "Касымов Тимур"
type input "/Clients/FL_KRL/Orders/KRL_FL-8732"
type textarea "x"
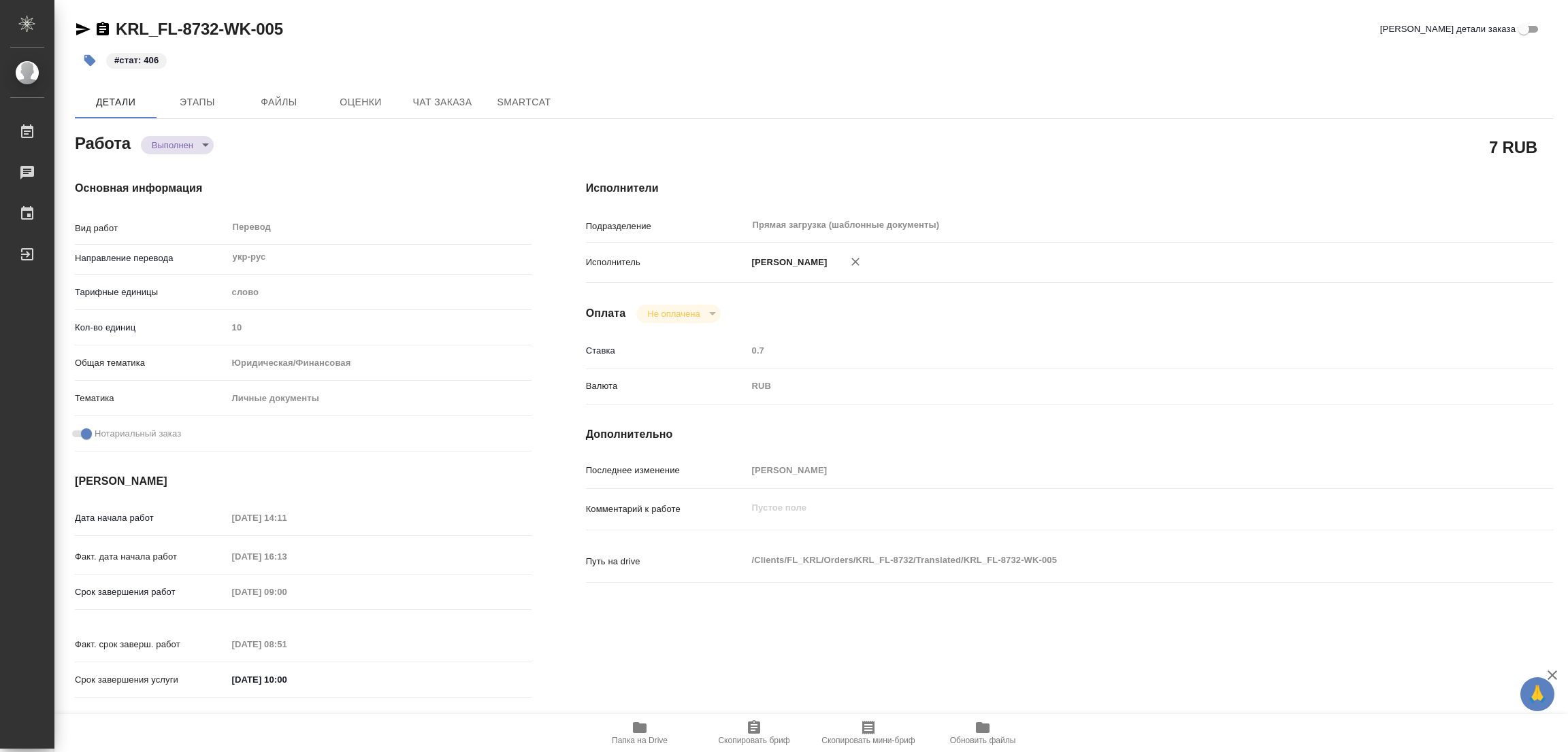
type textarea "x"
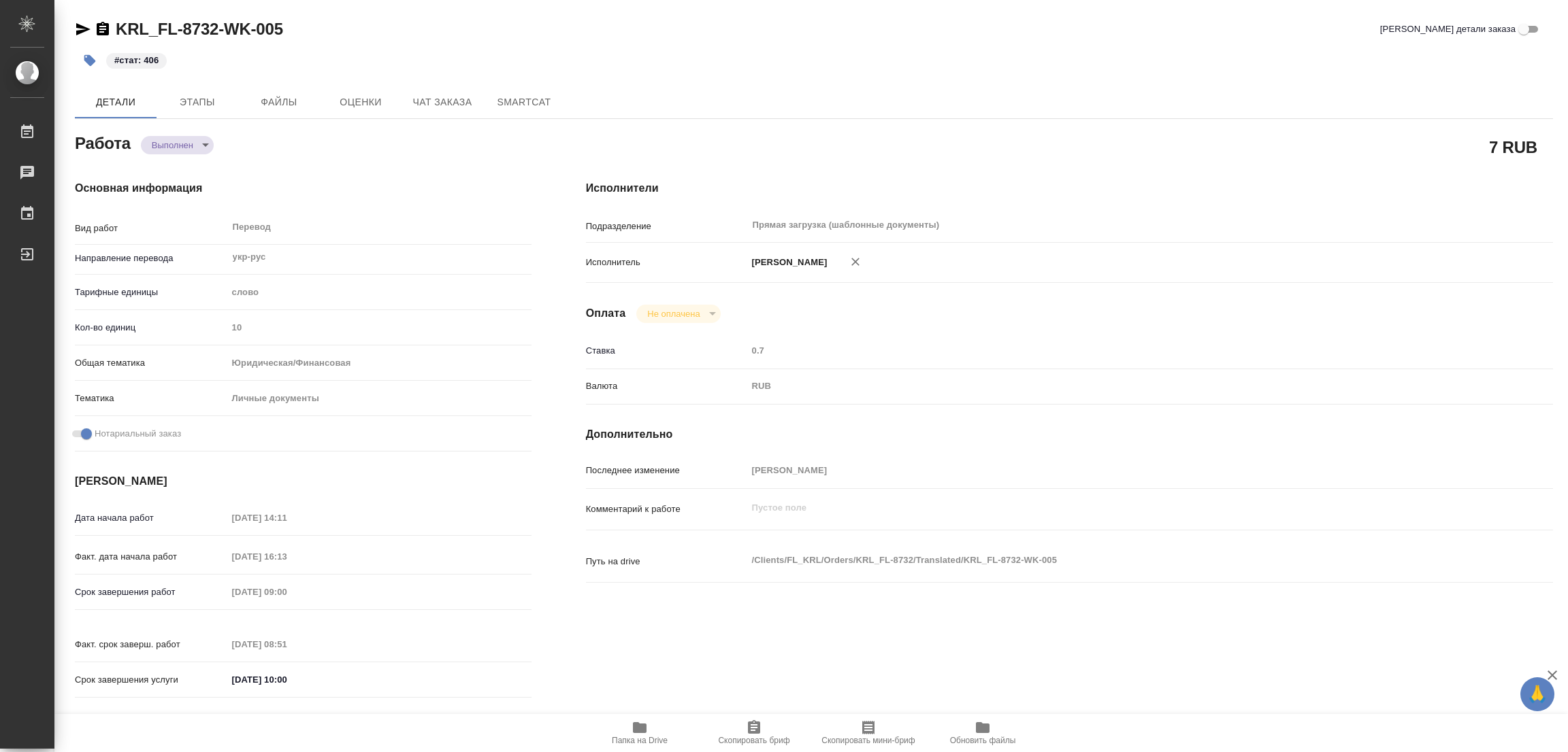
type textarea "x"
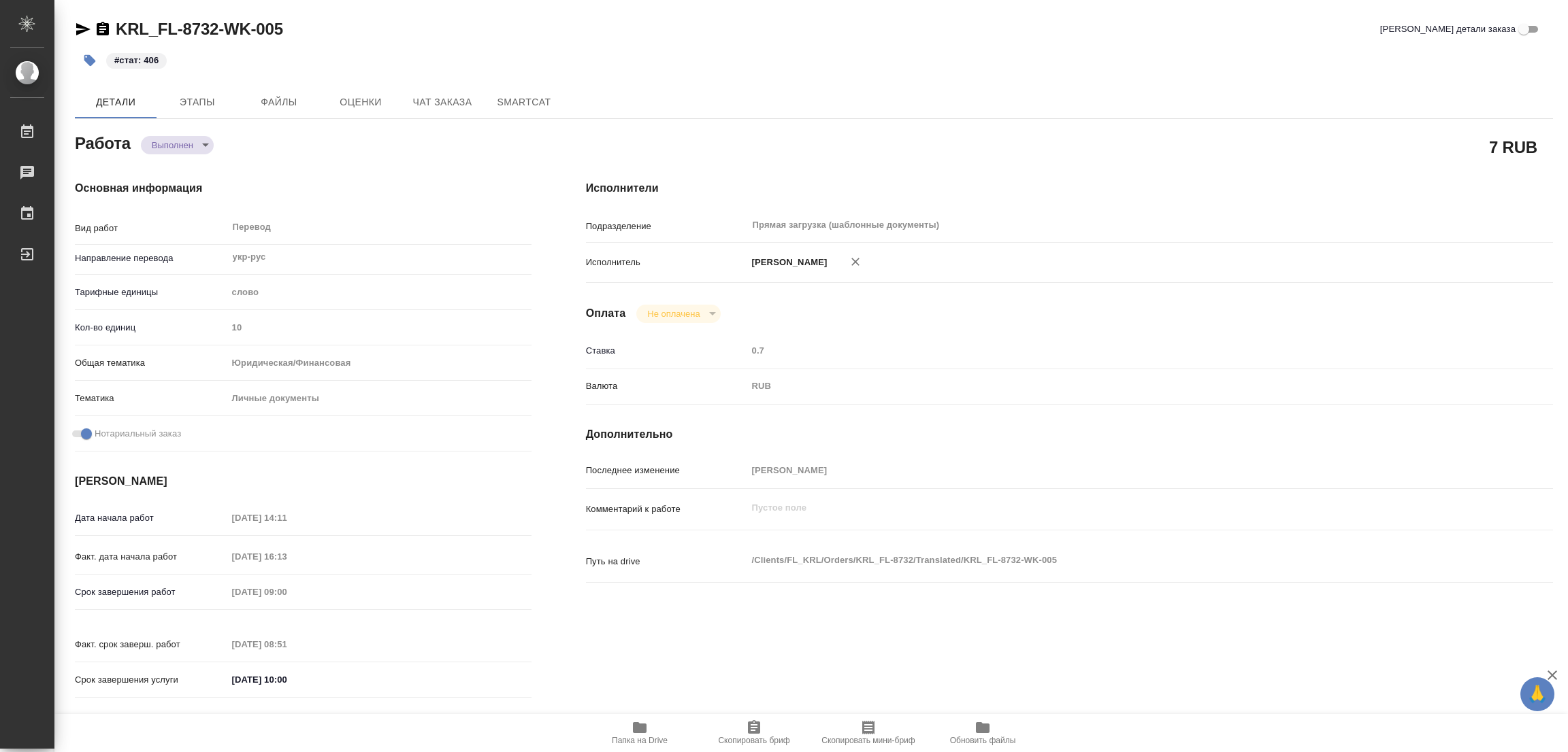
type textarea "x"
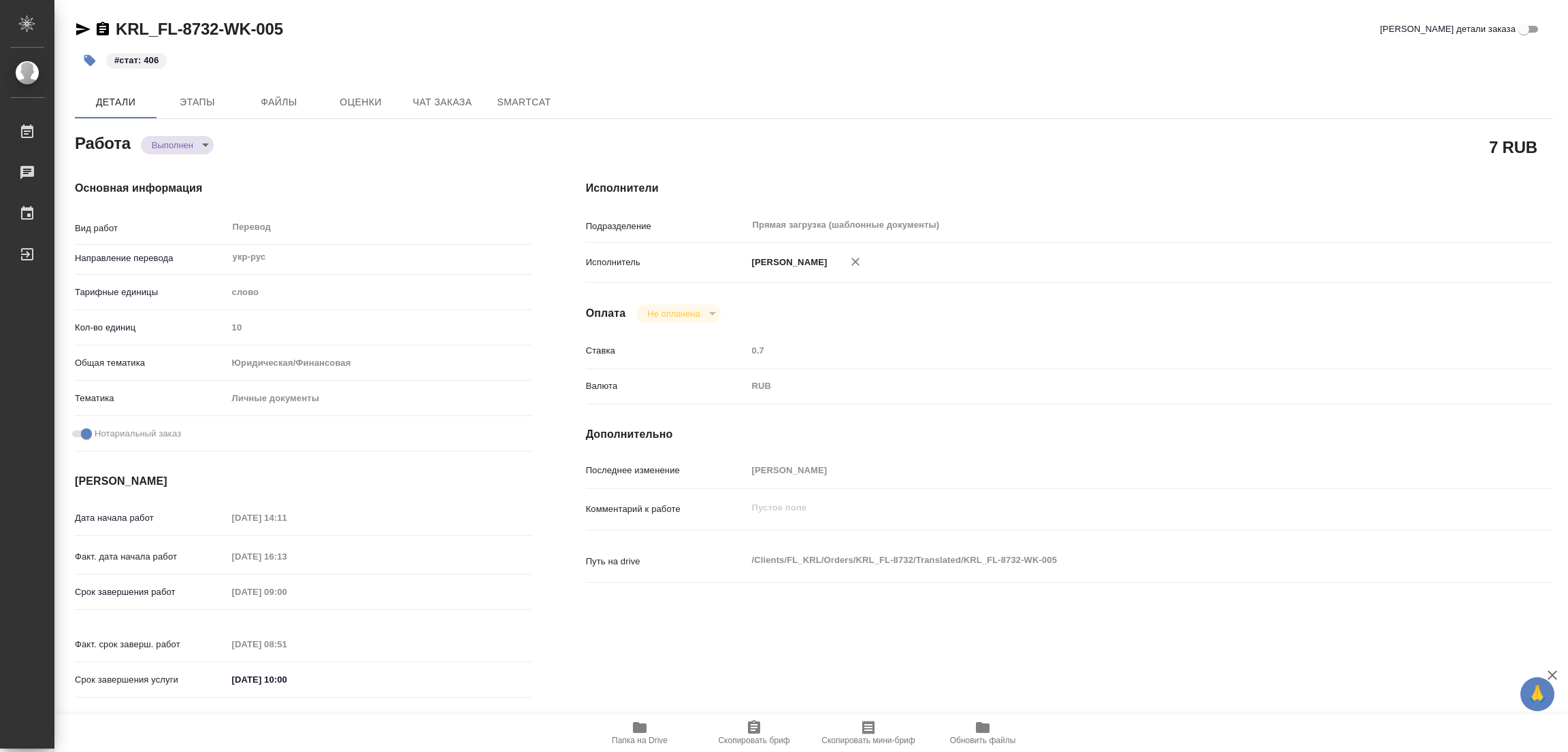
type textarea "x"
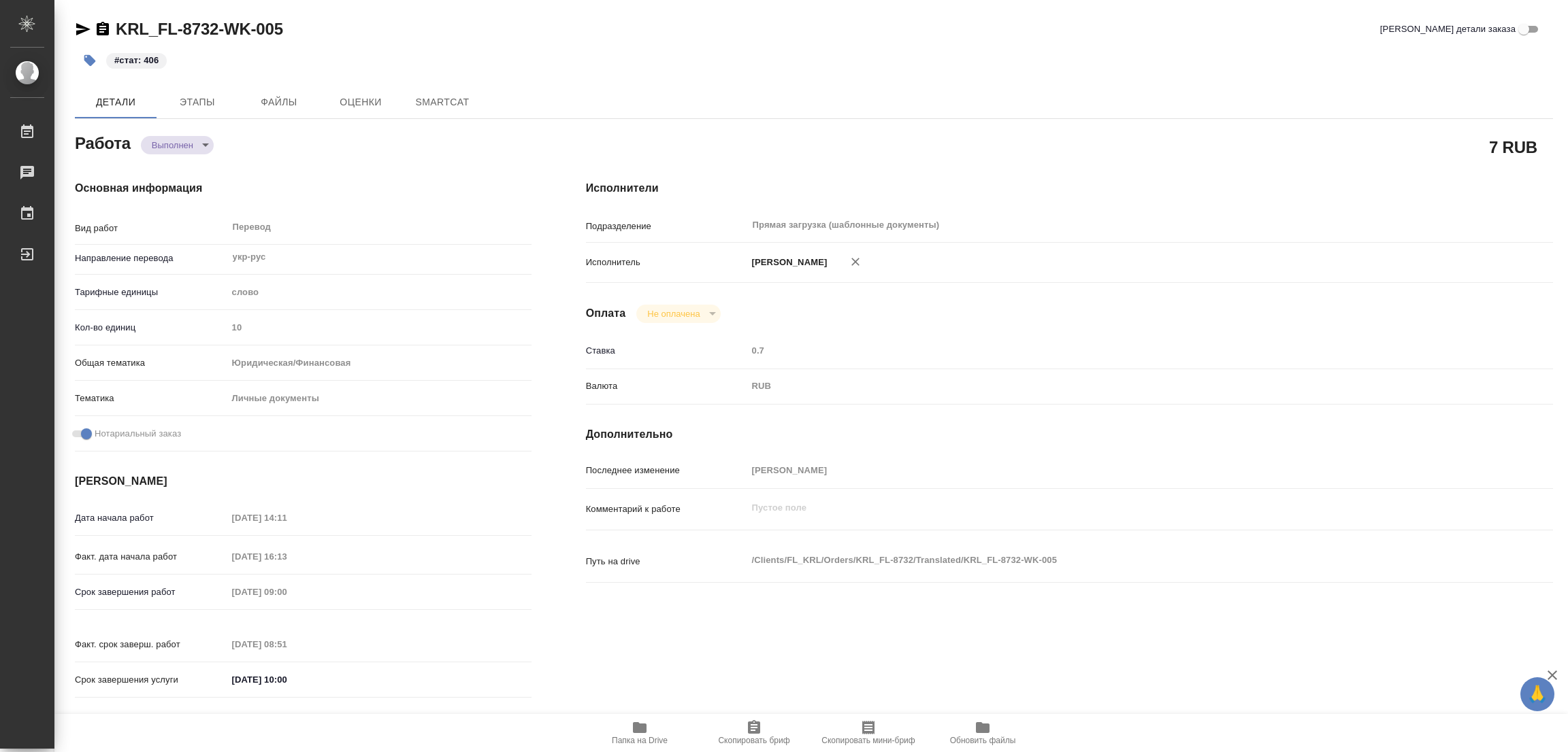
type textarea "x"
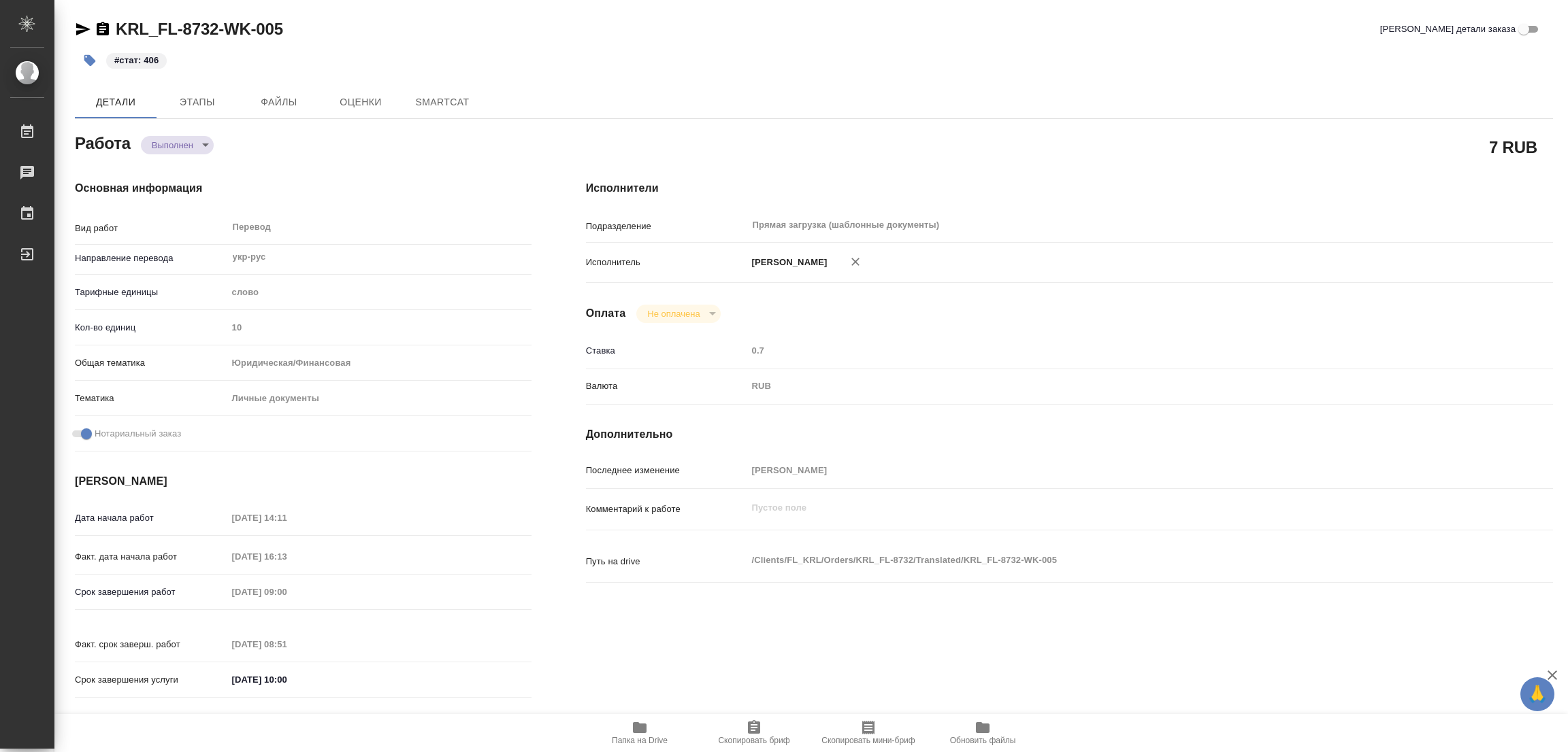
type textarea "x"
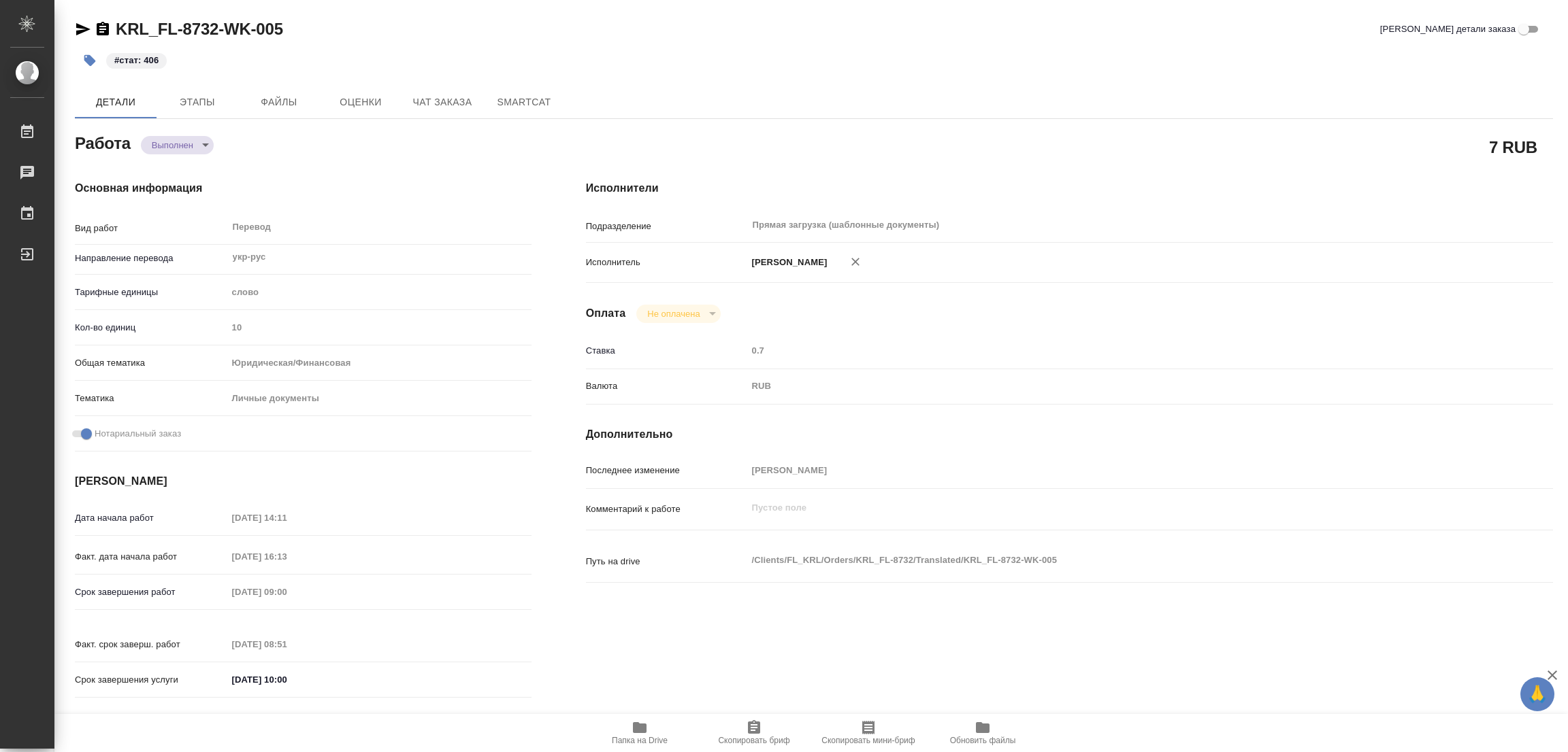
type textarea "x"
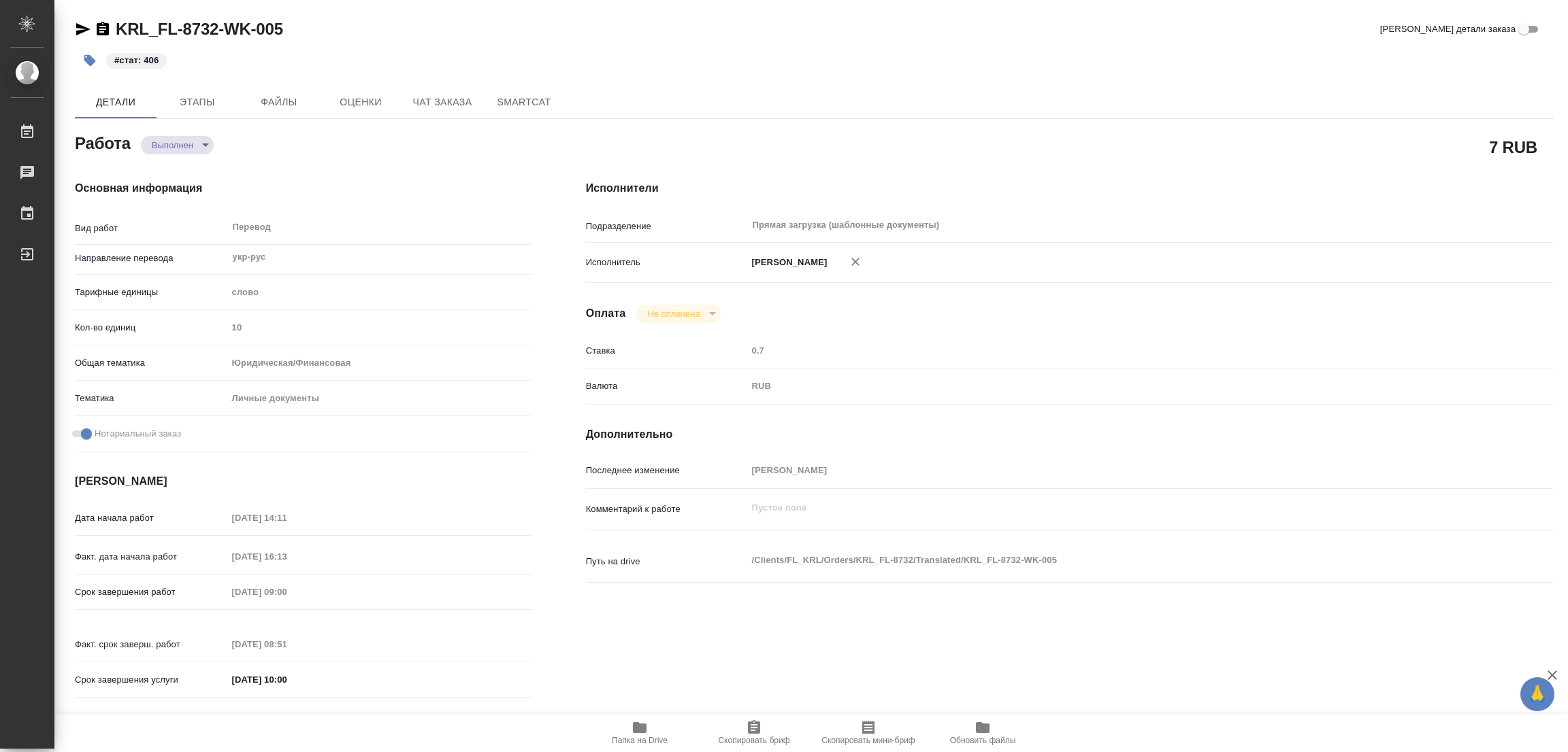
type textarea "x"
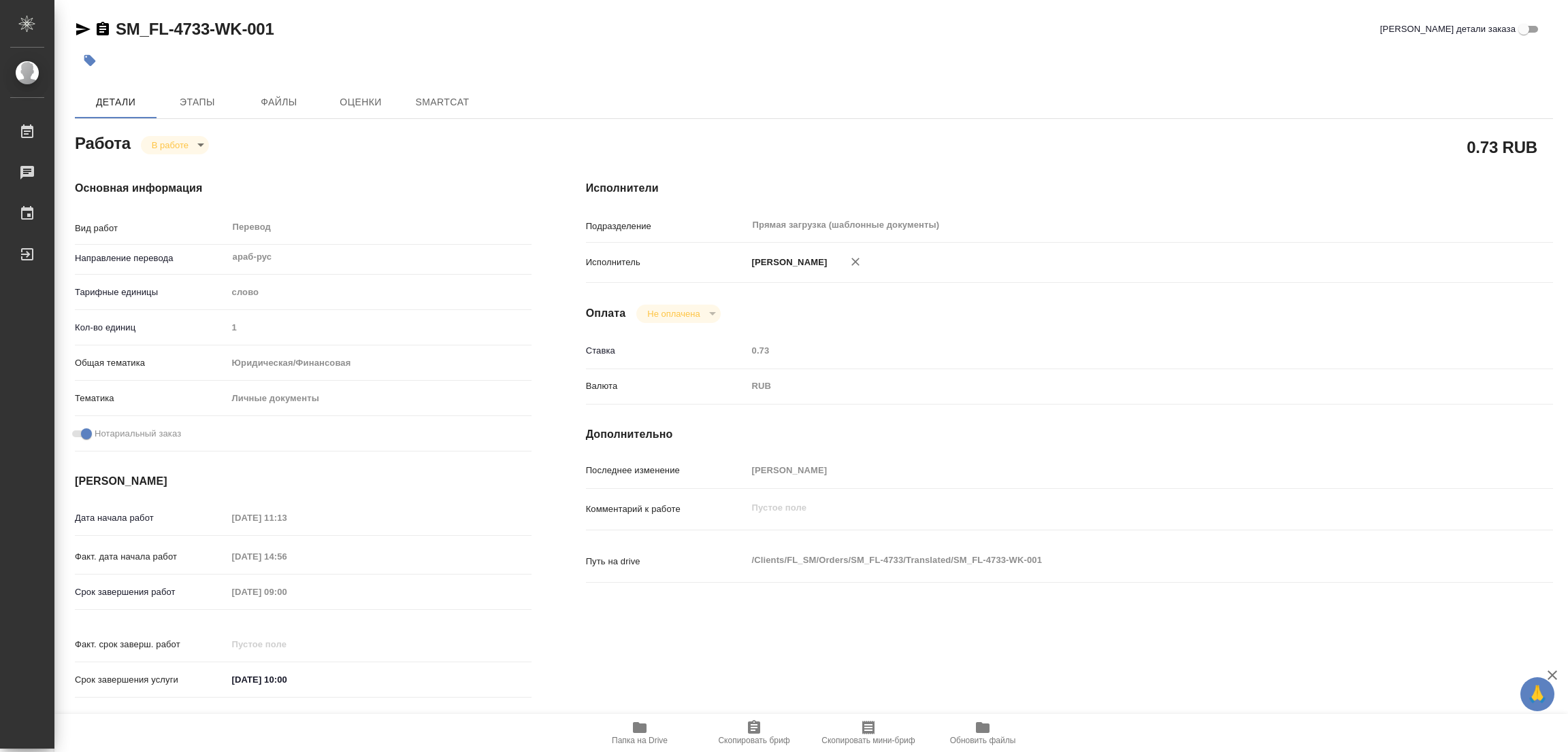
type textarea "x"
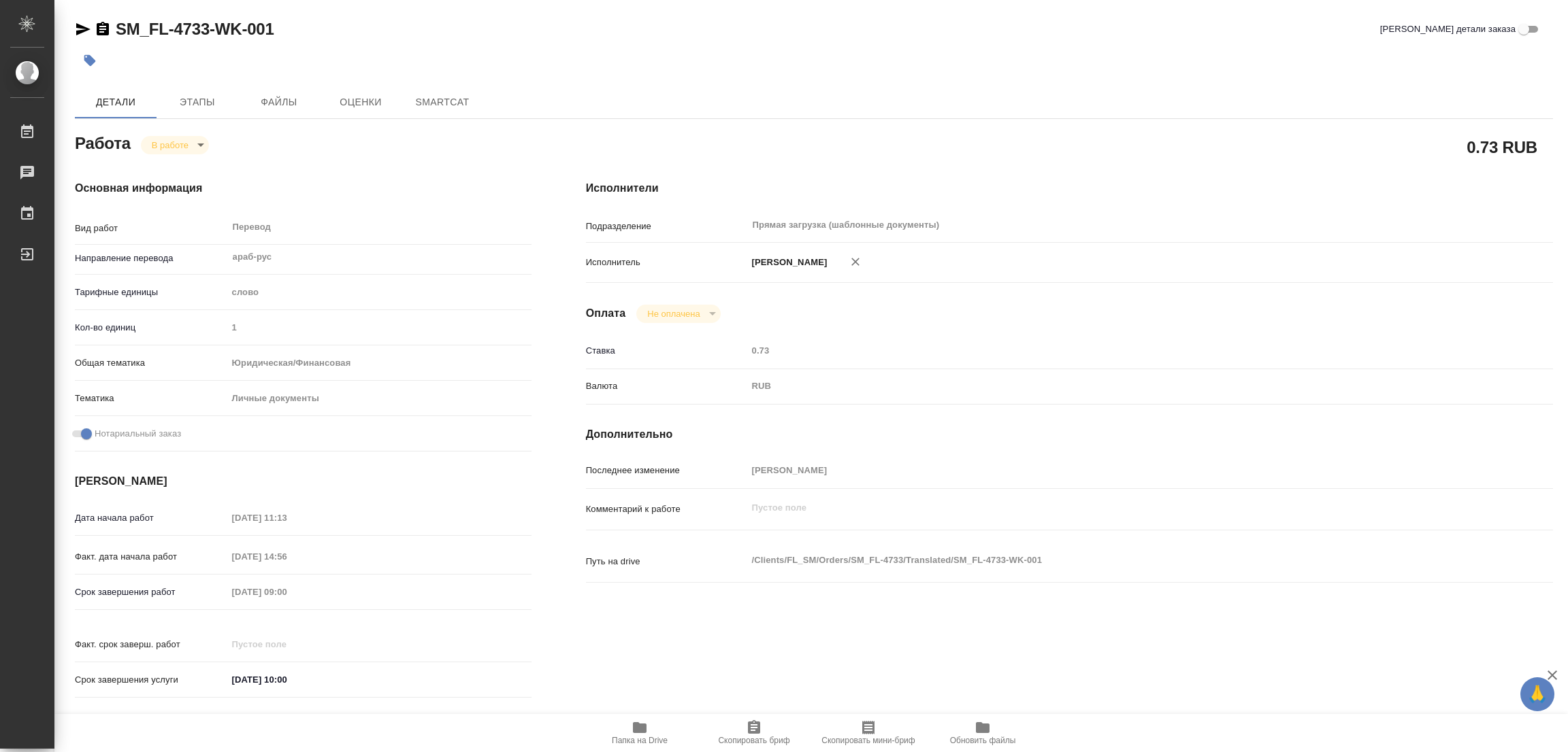
type textarea "x"
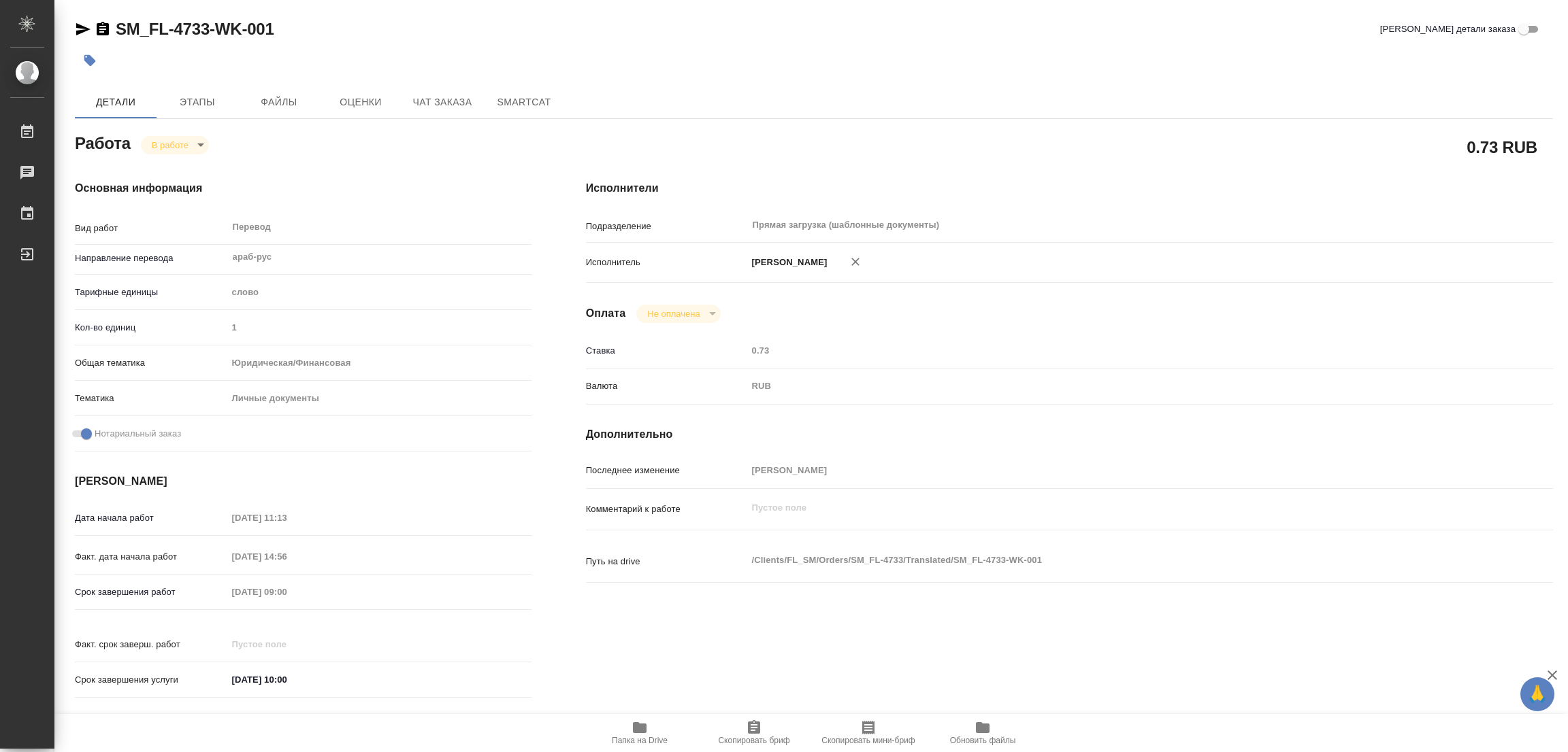
type textarea "x"
click at [638, 719] on icon "button" at bounding box center [639, 727] width 16 height 16
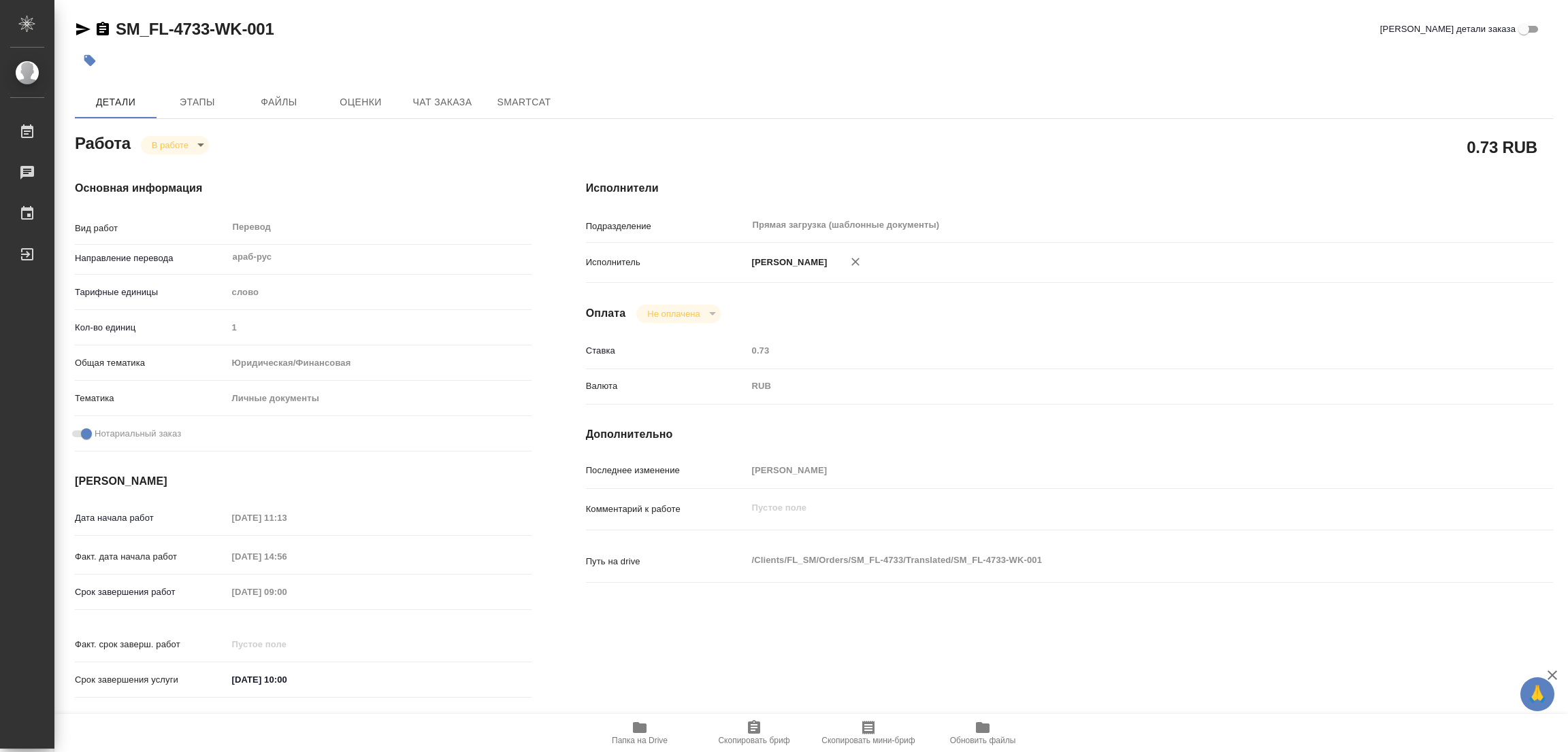
type textarea "x"
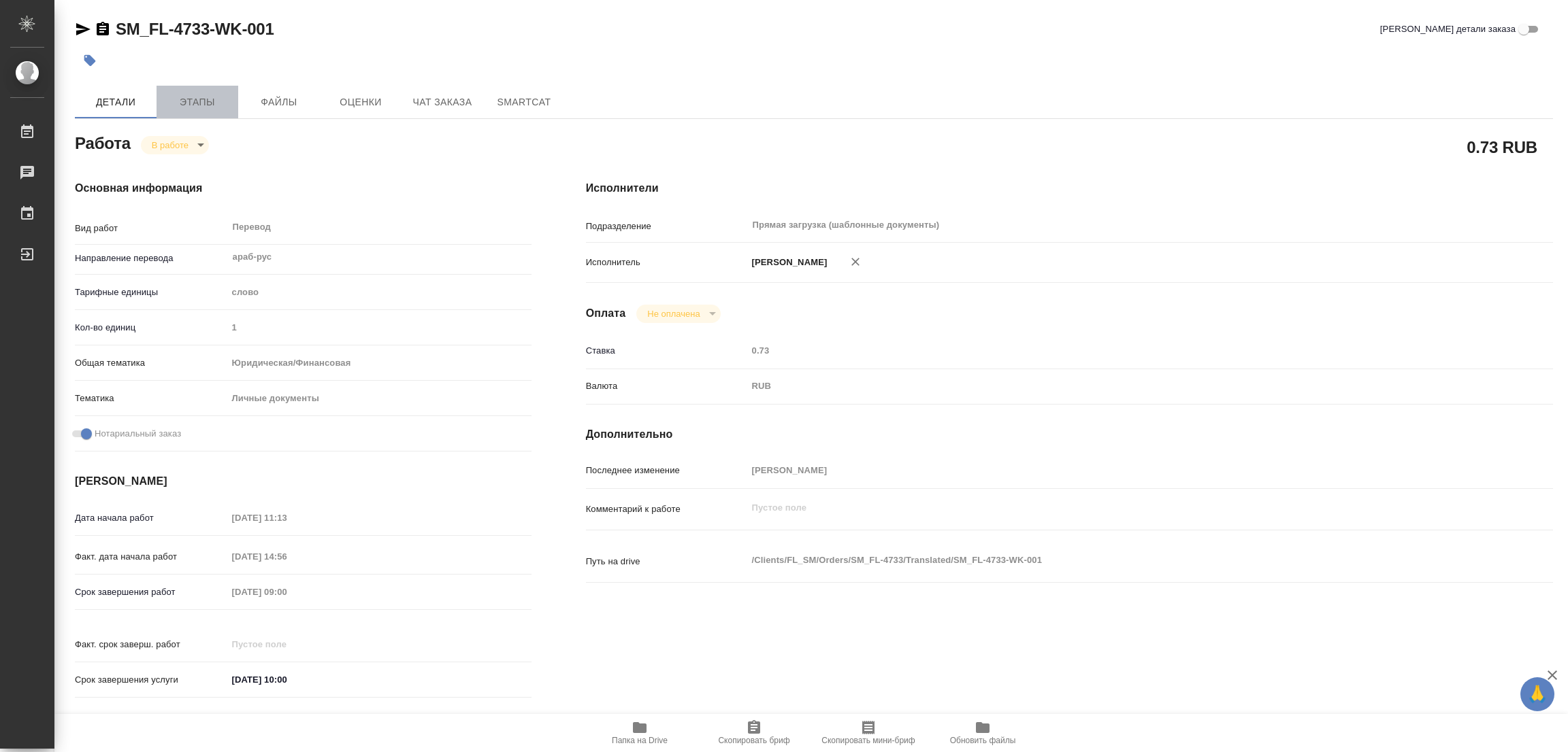
click at [190, 94] on span "Этапы" at bounding box center [197, 102] width 65 height 17
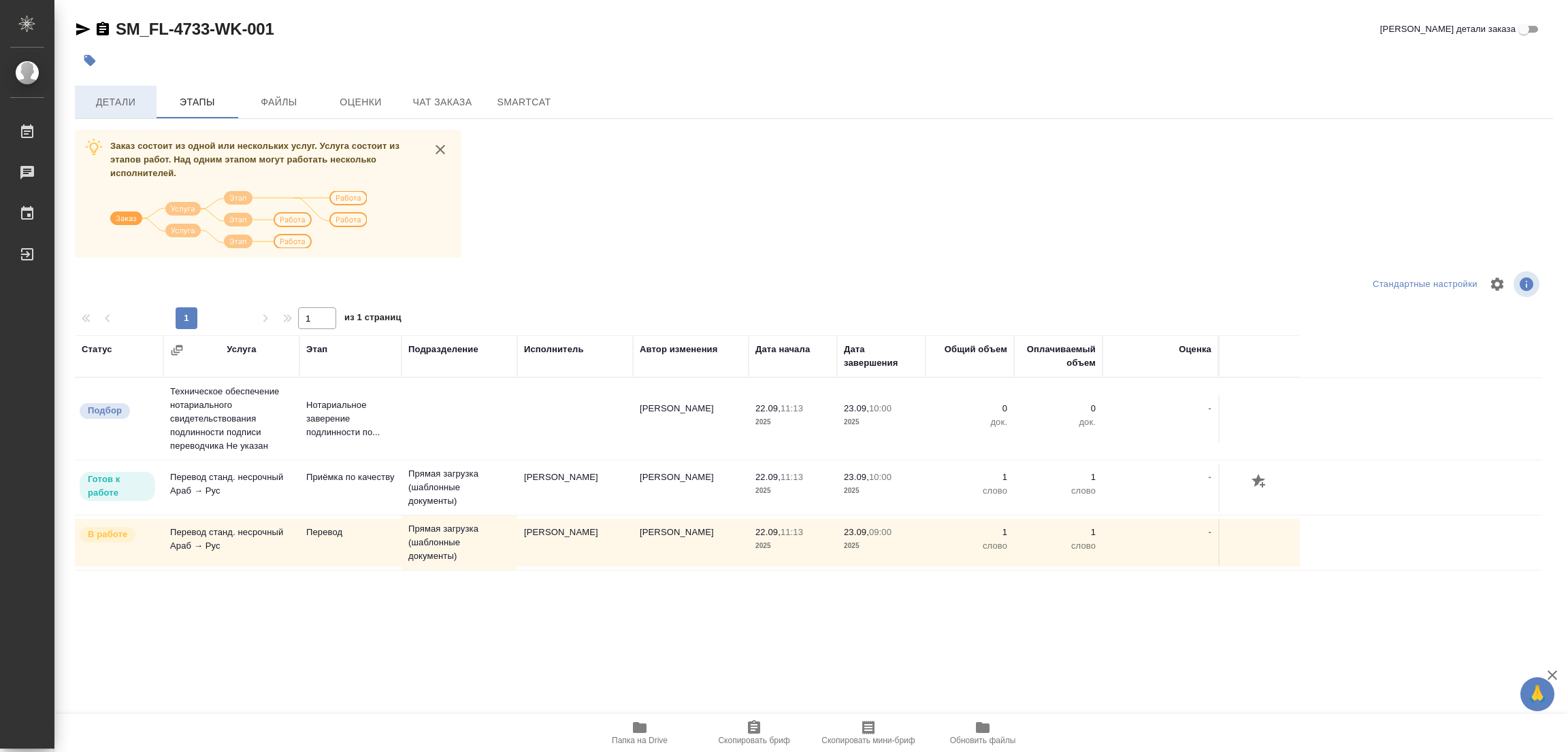
click at [112, 100] on span "Детали" at bounding box center [116, 102] width 65 height 17
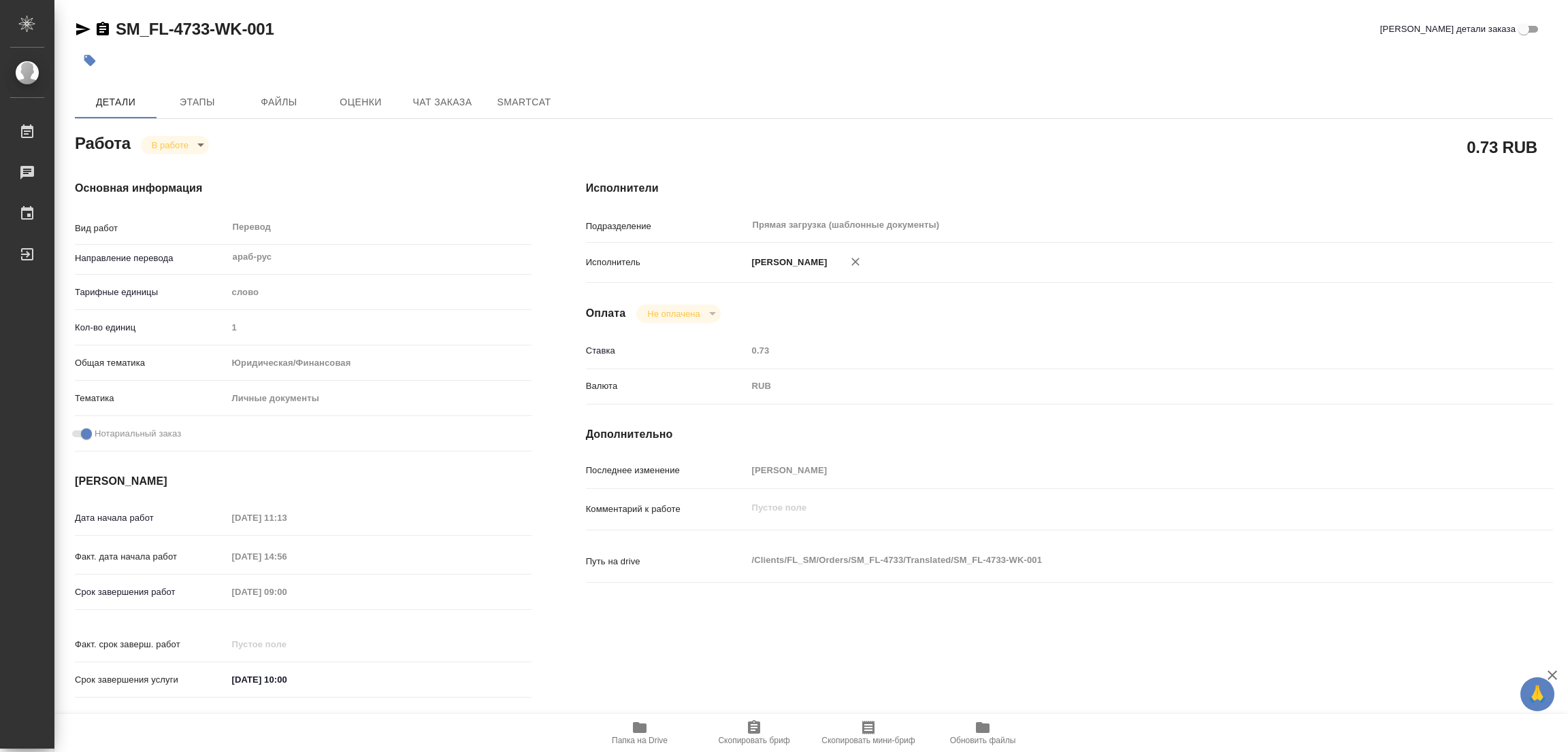
type textarea "x"
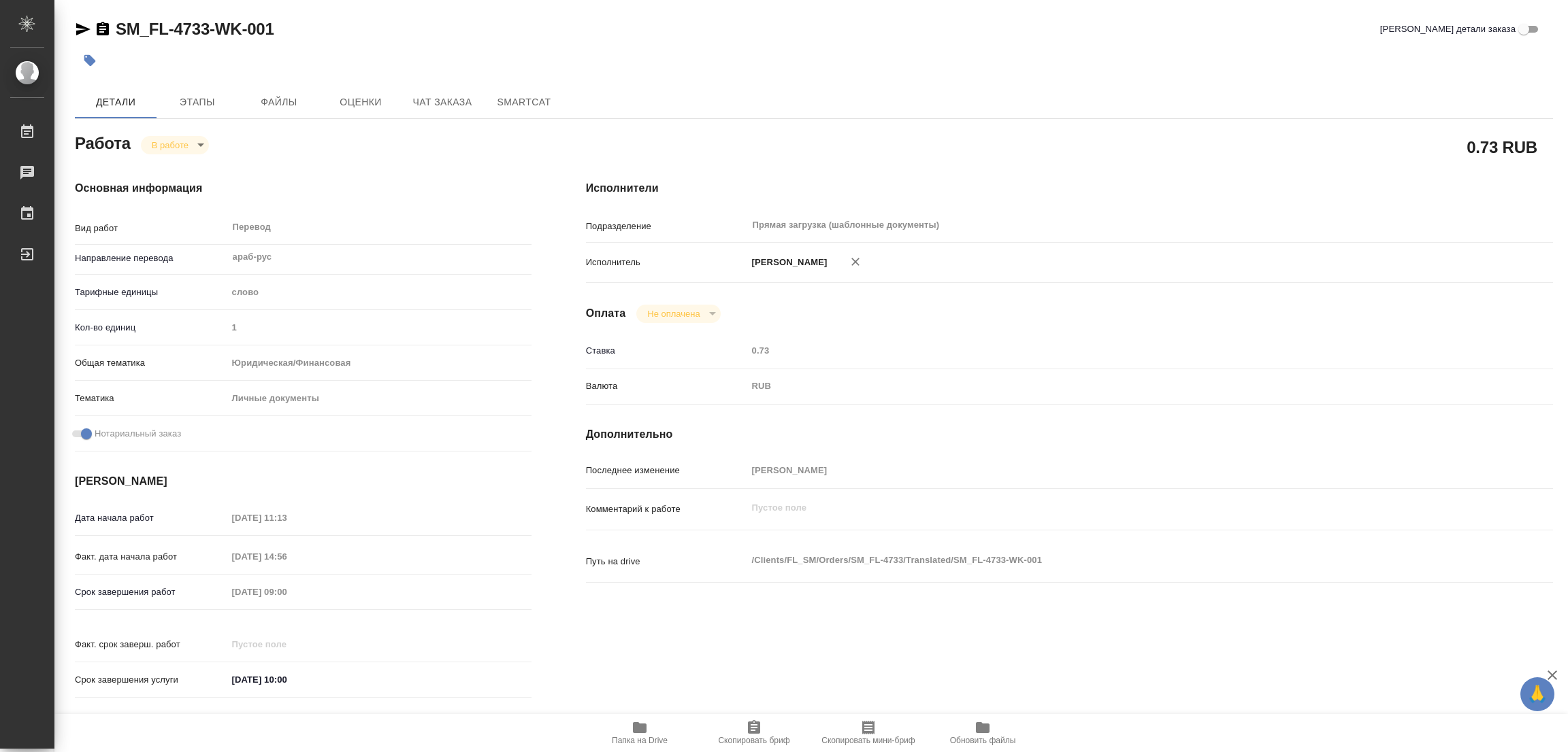
type textarea "x"
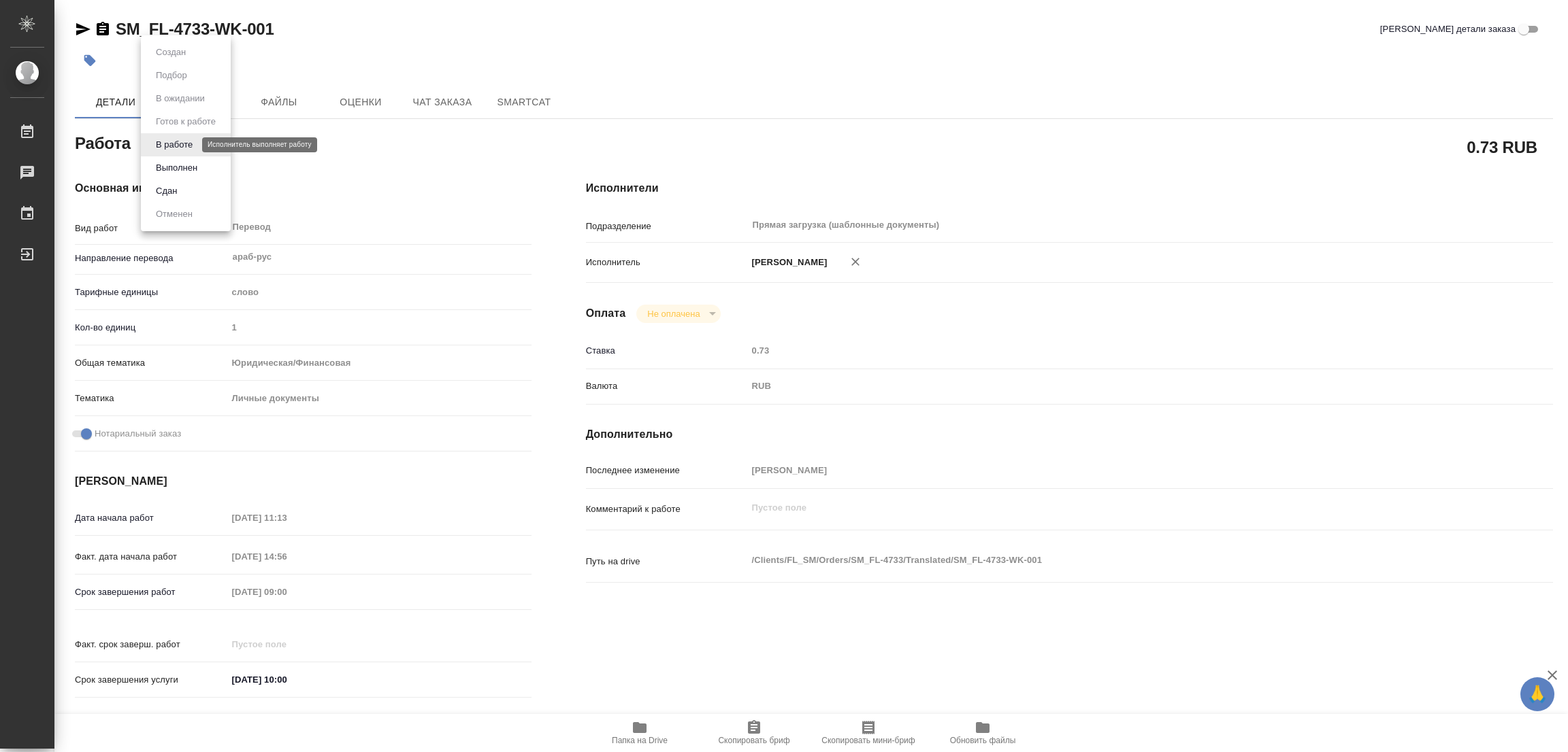
click at [182, 143] on body "🙏 .cls-1 fill:#fff; AWATERA Popova Galina Работы 0 Чаты График Выйти SM_FL-4733…" at bounding box center [784, 376] width 1568 height 752
type textarea "x"
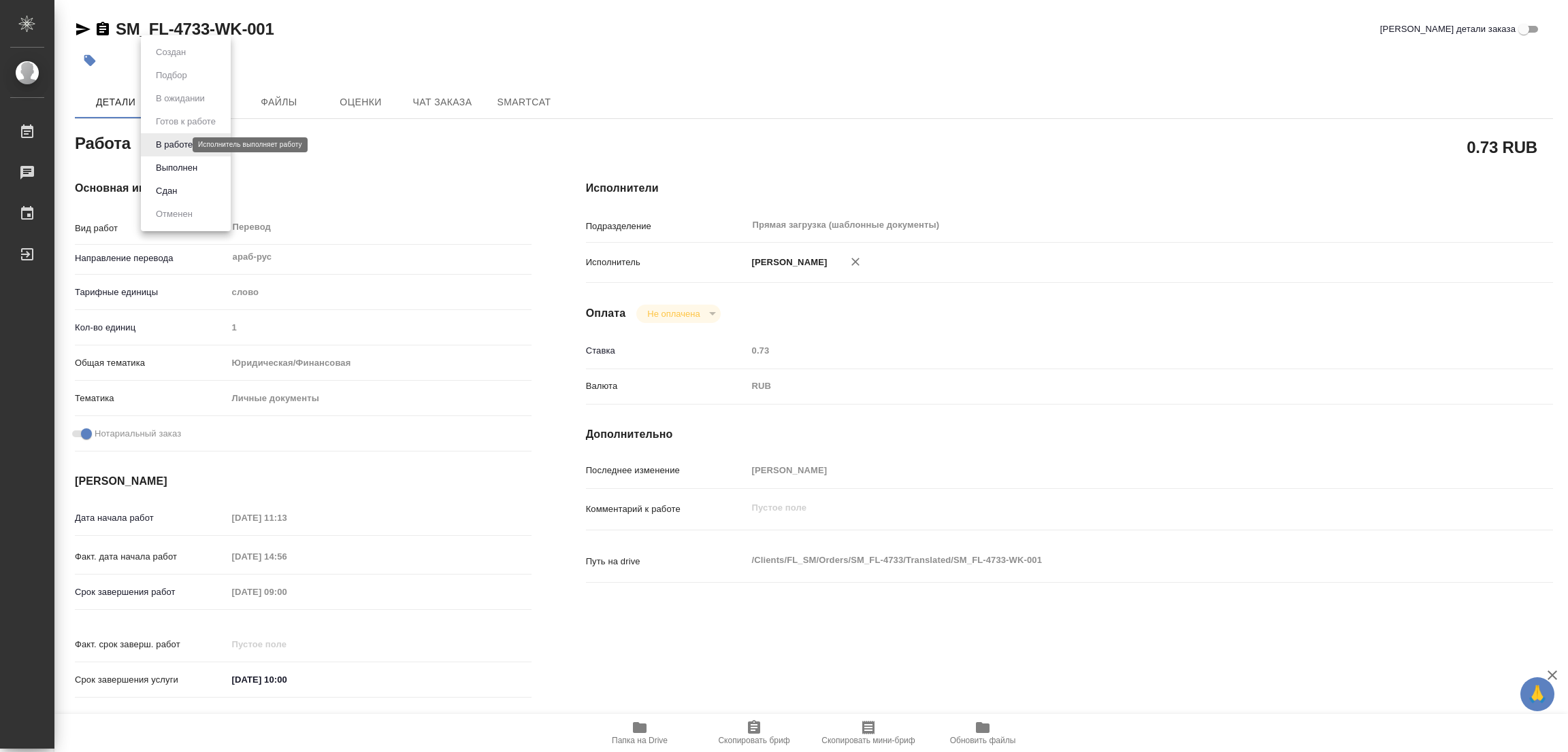
type textarea "x"
click at [178, 165] on button "Выполнен" at bounding box center [177, 167] width 50 height 15
type textarea "x"
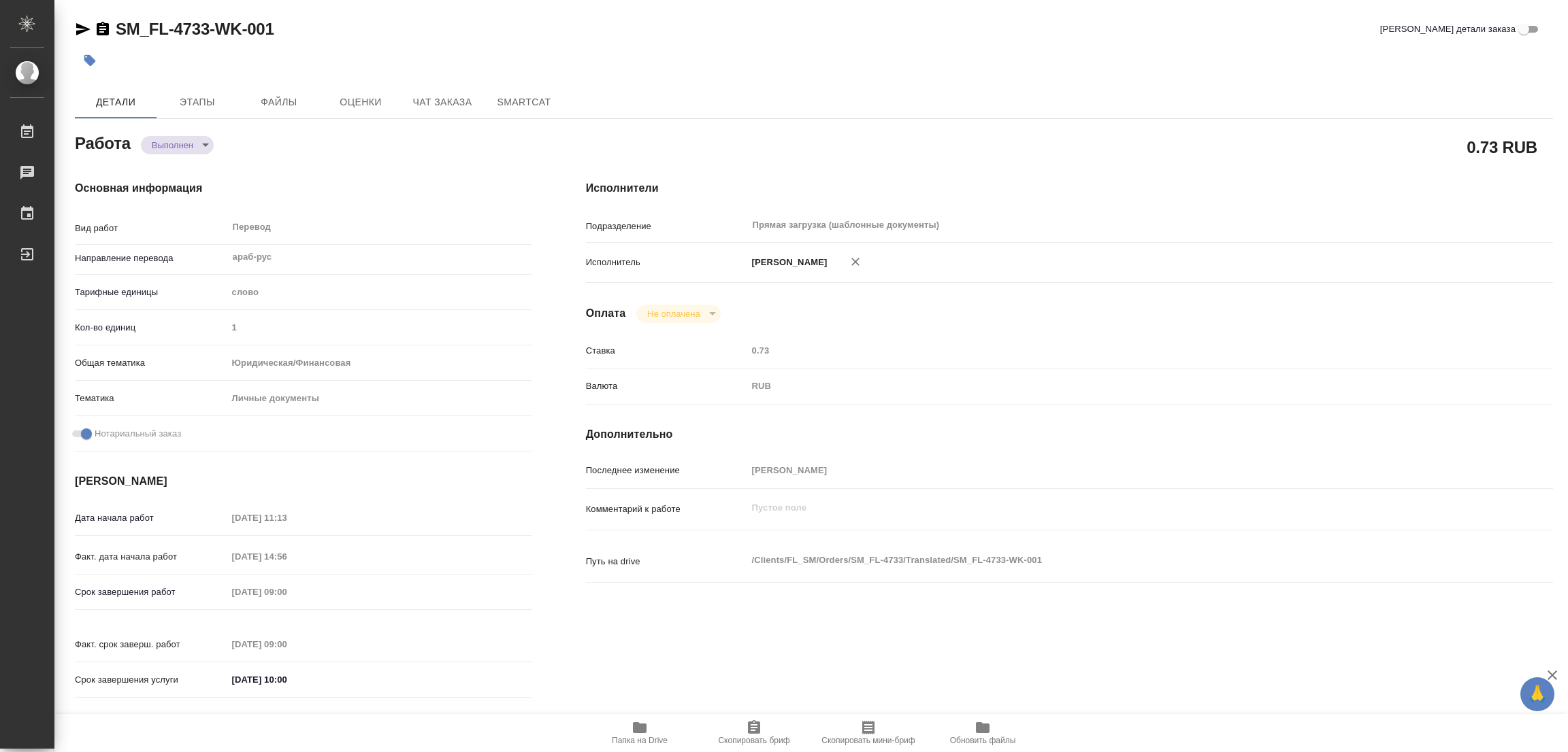
type textarea "x"
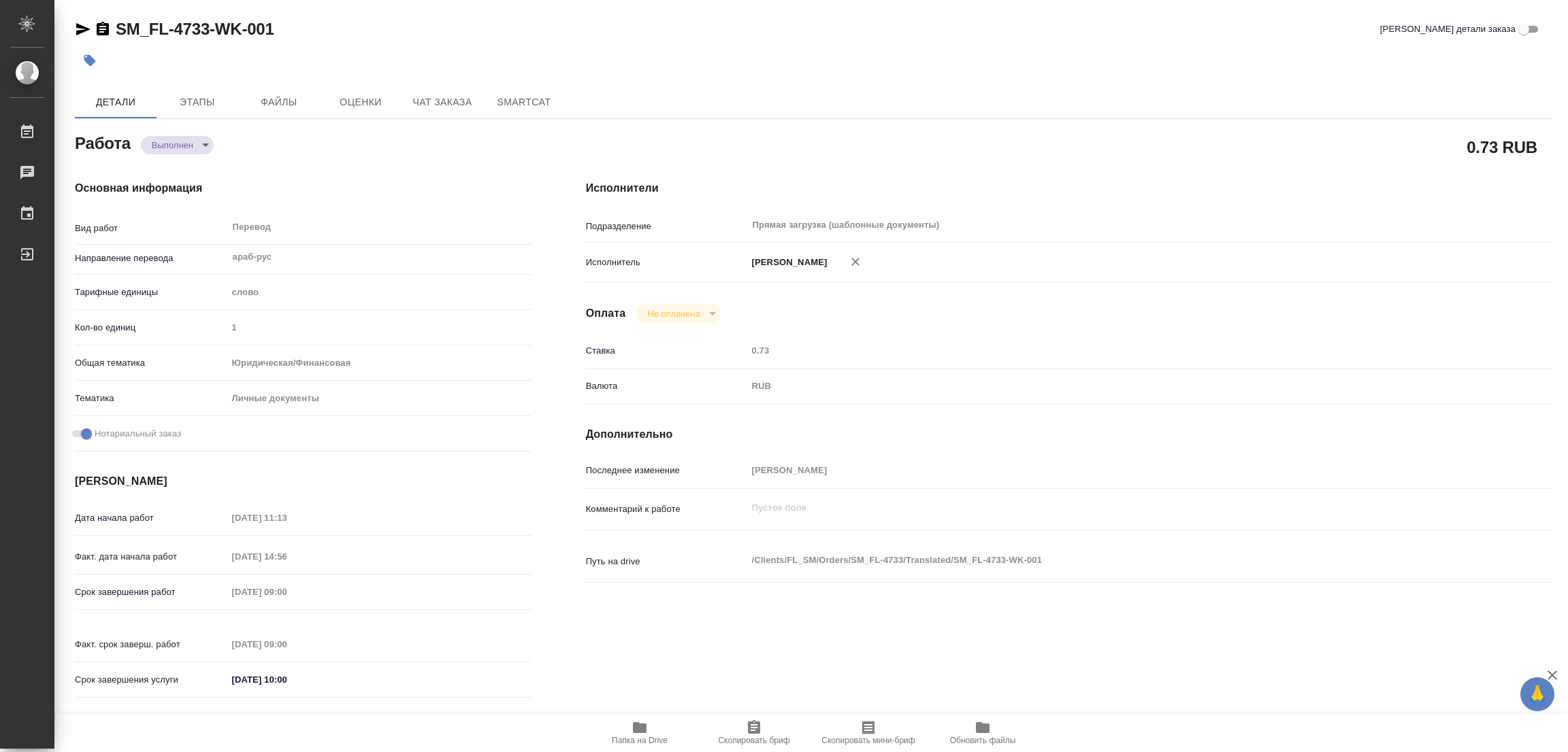
type textarea "x"
click at [91, 63] on icon "button" at bounding box center [89, 60] width 11 height 11
type textarea "x"
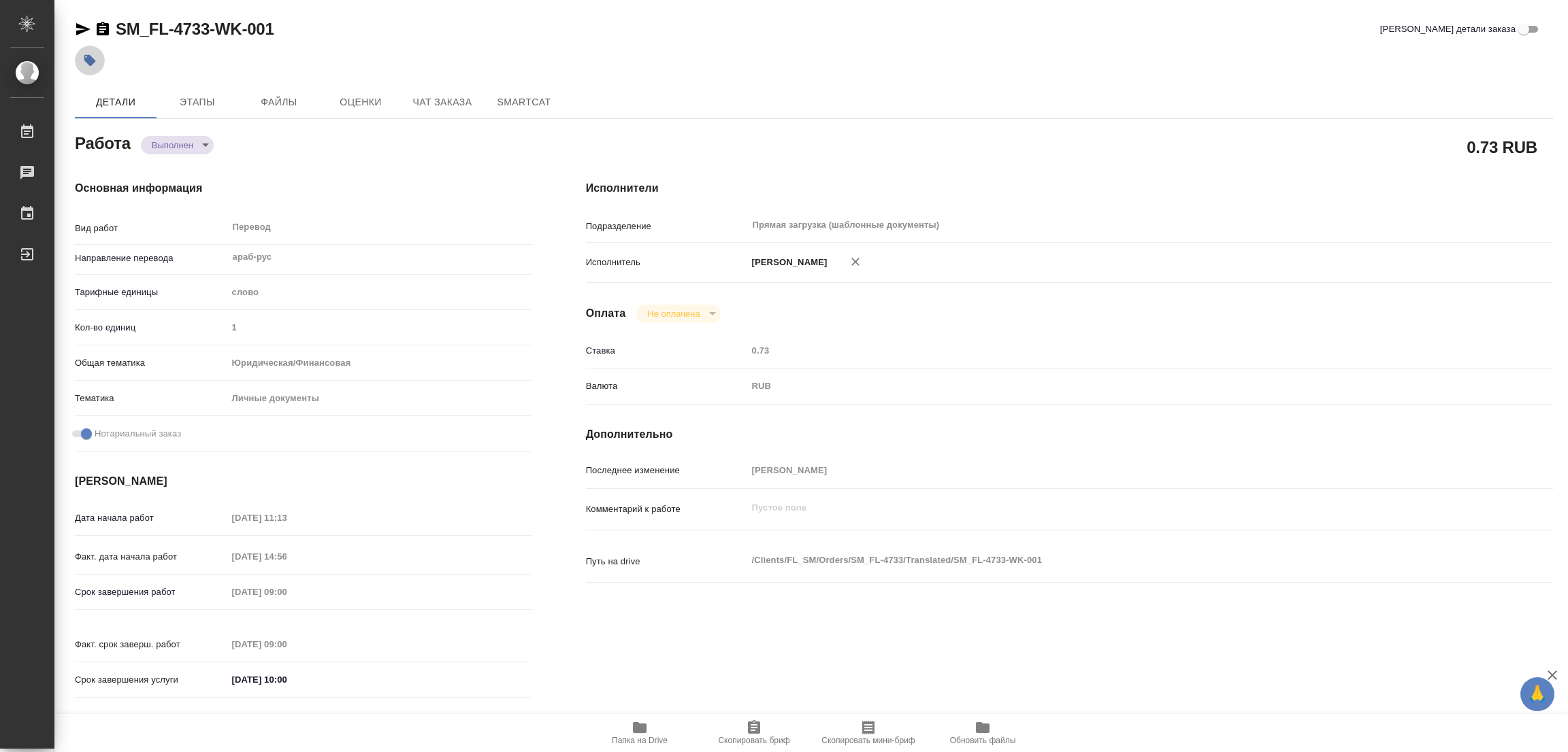
type textarea "x"
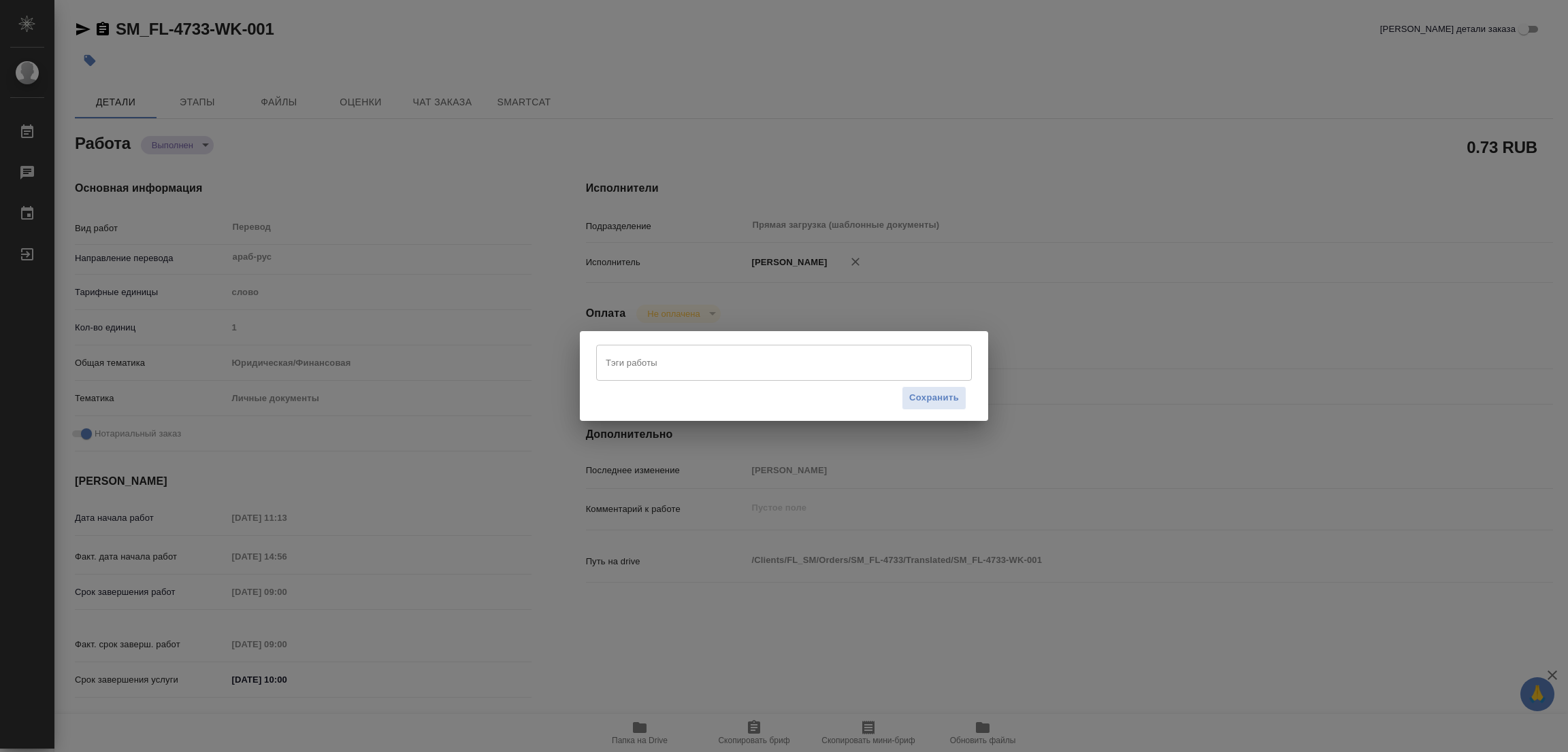
click at [627, 358] on input "Тэги работы" at bounding box center [771, 362] width 338 height 23
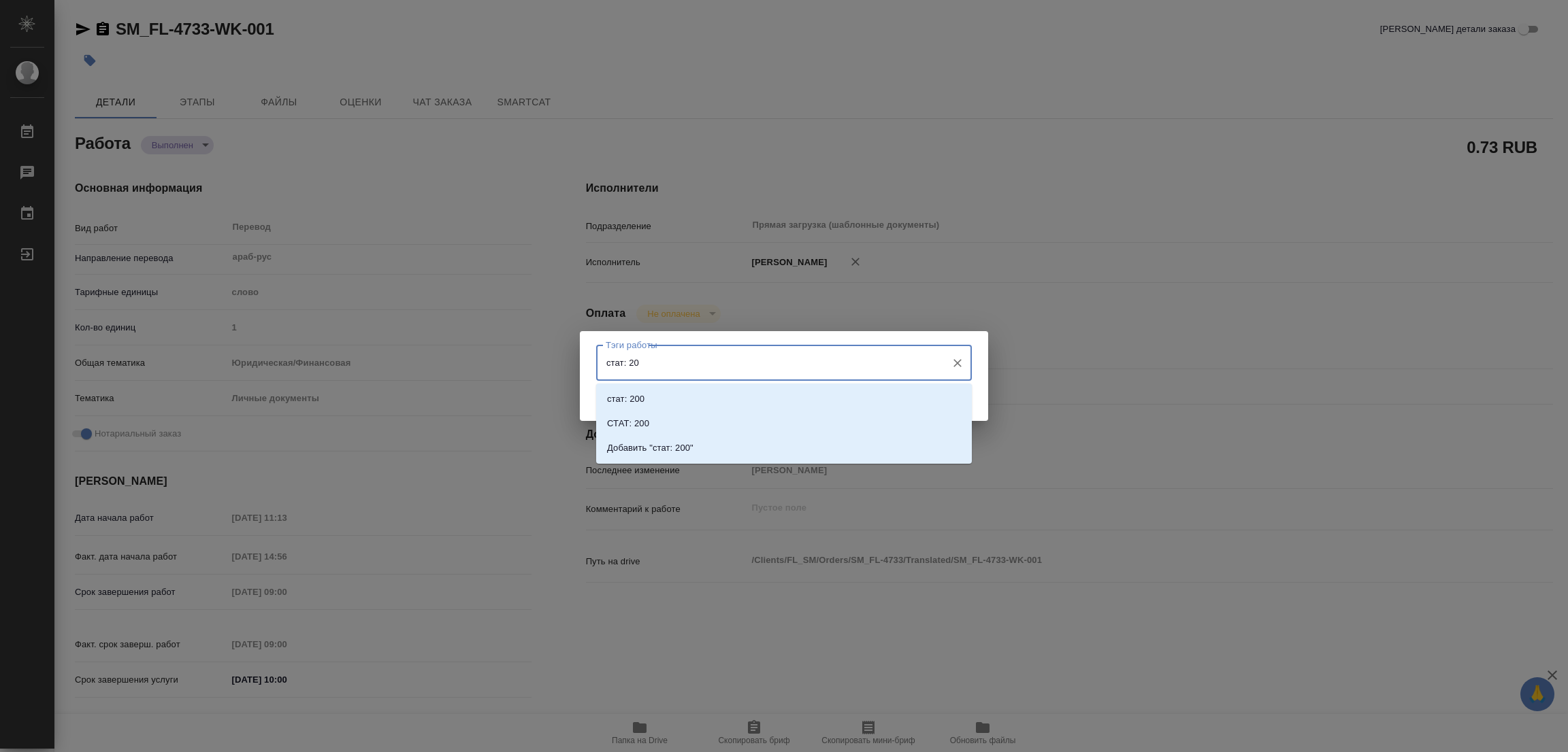
type input "стат: 200"
click at [668, 439] on li "Добавить "стат: 200"" at bounding box center [784, 448] width 376 height 25
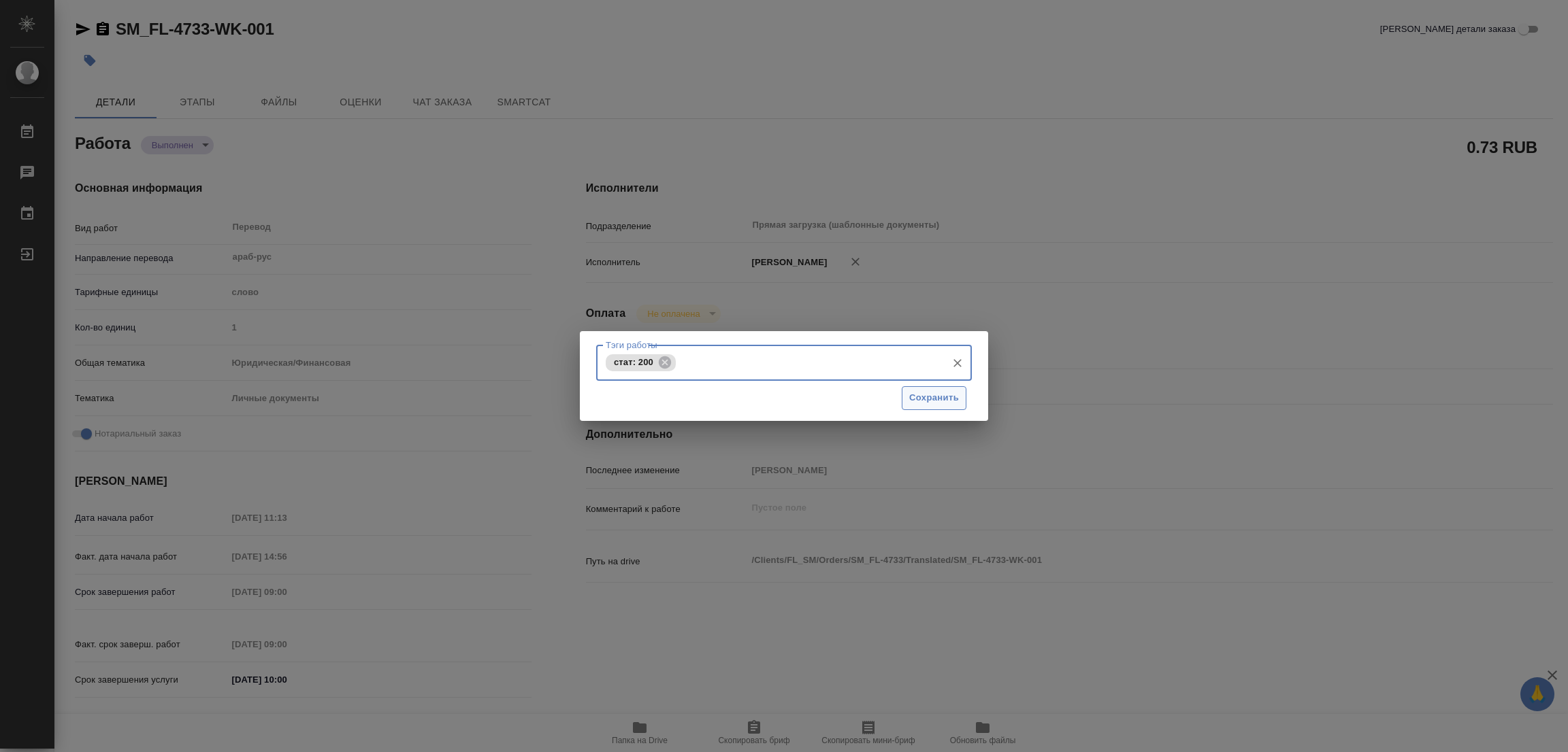
click at [933, 396] on span "Сохранить" at bounding box center [934, 398] width 50 height 15
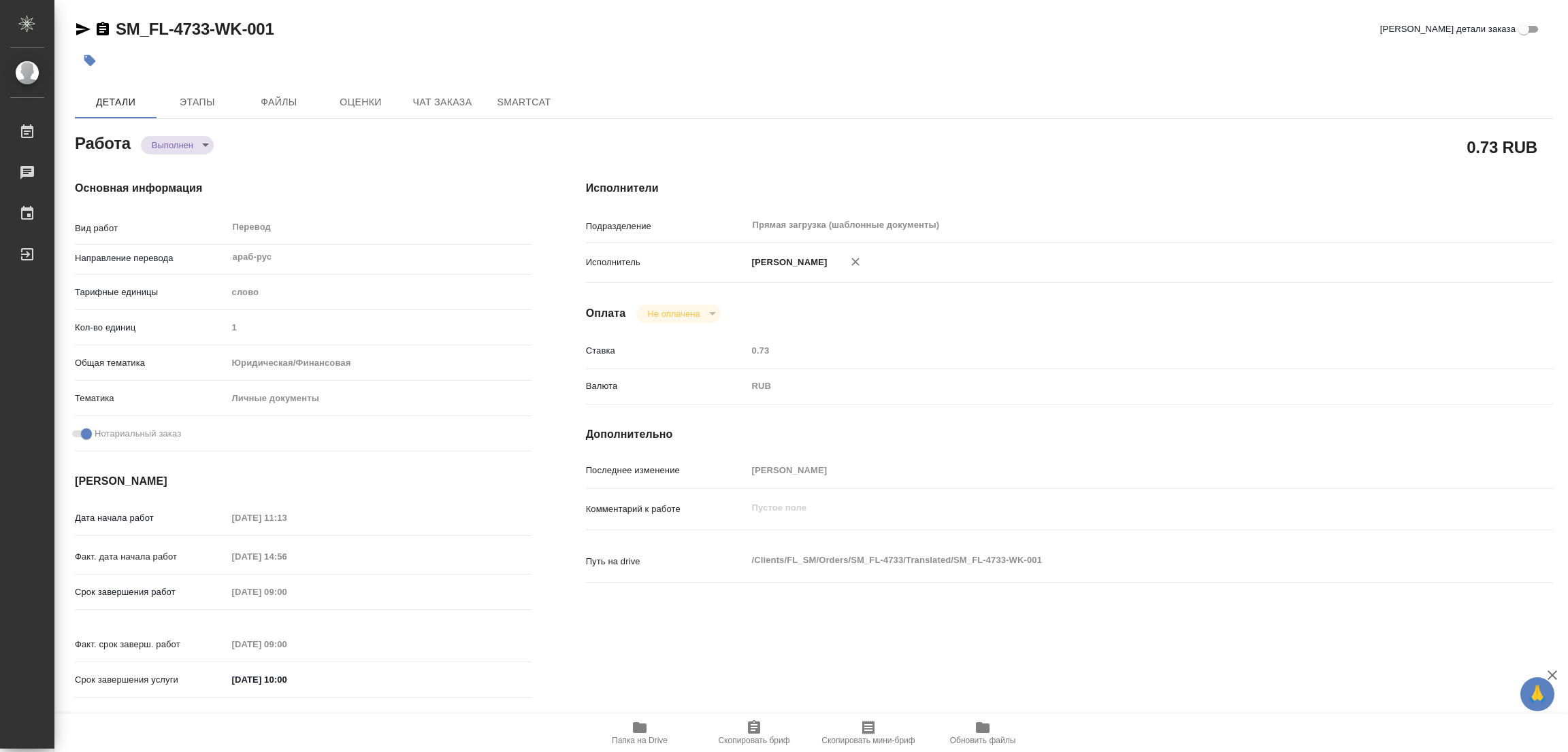
type input "completed"
type textarea "Перевод"
type textarea "x"
type input "араб-рус"
type input "5a8b1489cc6b4906c91bfd90"
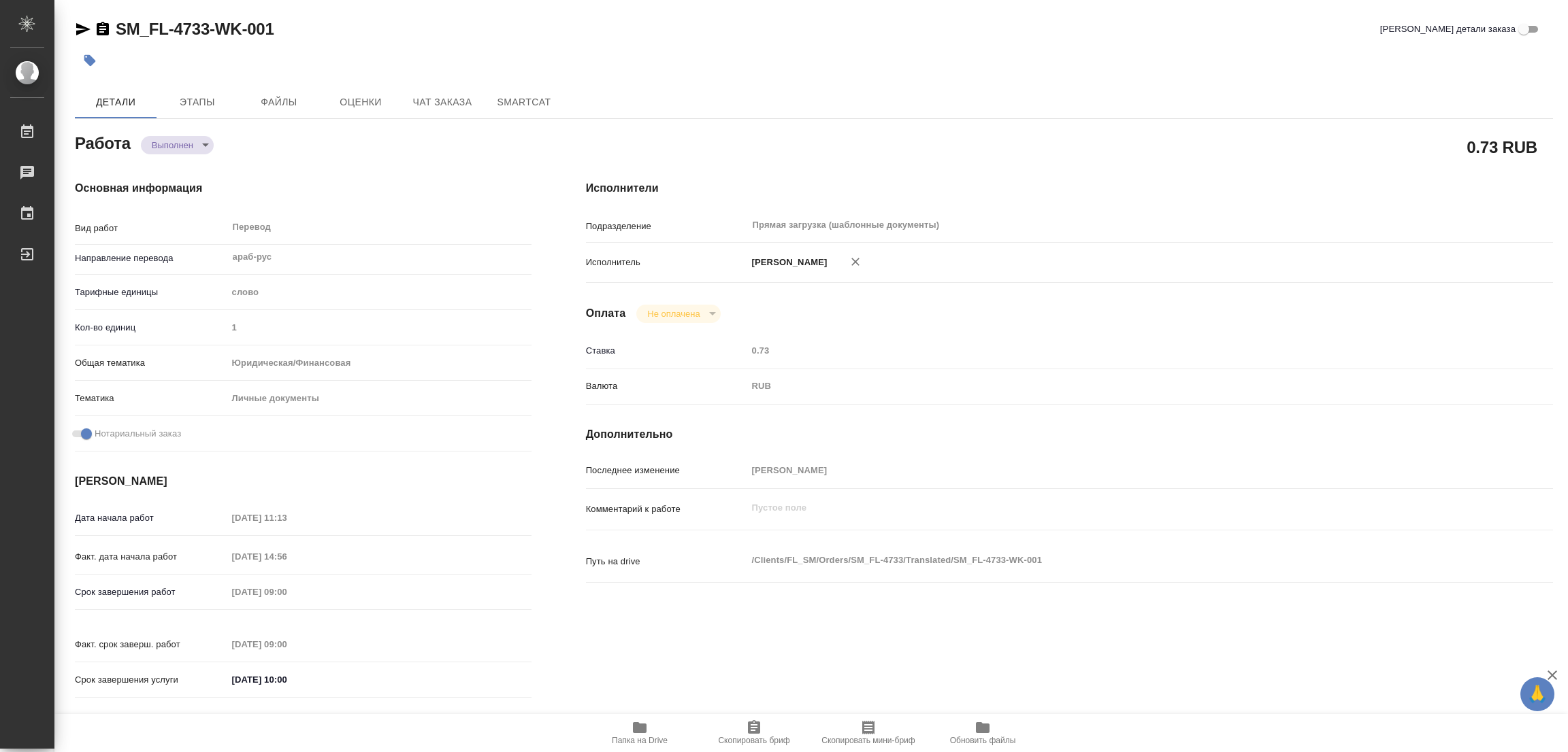
type input "1"
type input "yr-fn"
type input "5a8b8b956a9677013d343cfe"
checkbox input "true"
type input "22.09.2025 11:13"
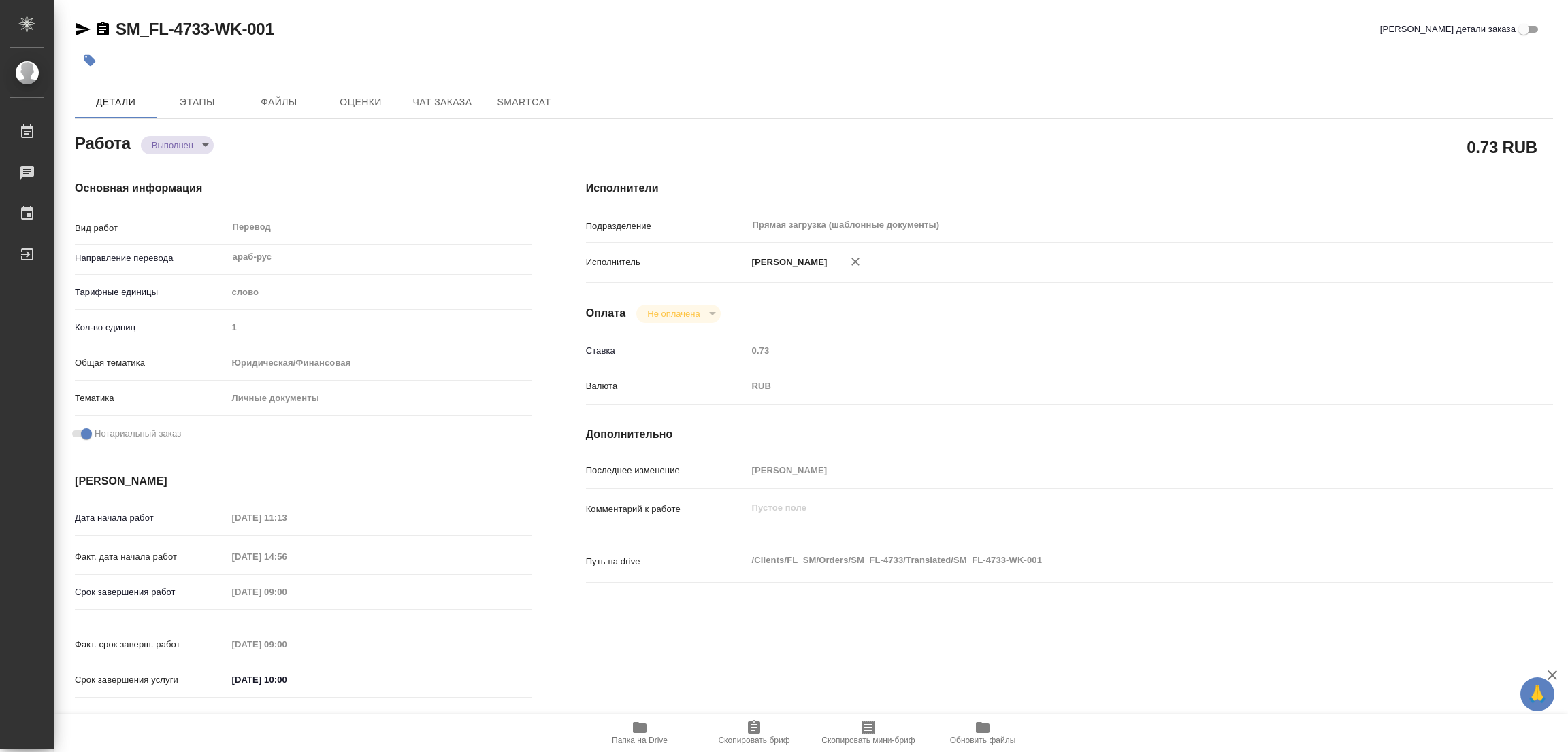
type input "22.09.2025 14:56"
type input "23.09.2025 09:00"
type input "23.09.2025 10:00"
type input "Прямая загрузка (шаблонные документы)"
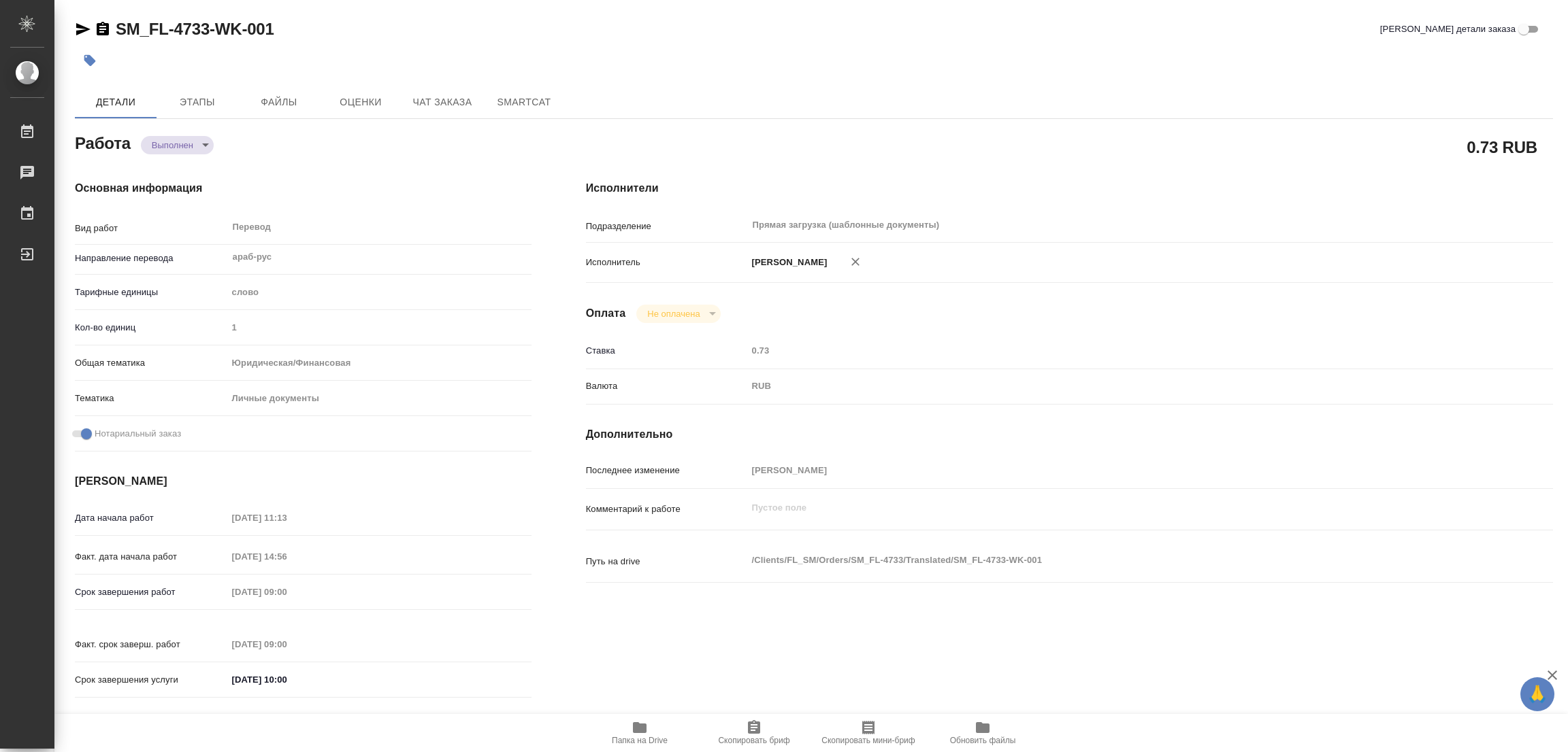
type input "notPayed"
type input "0.73"
type input "RUB"
type input "[PERSON_NAME]"
type textarea "x"
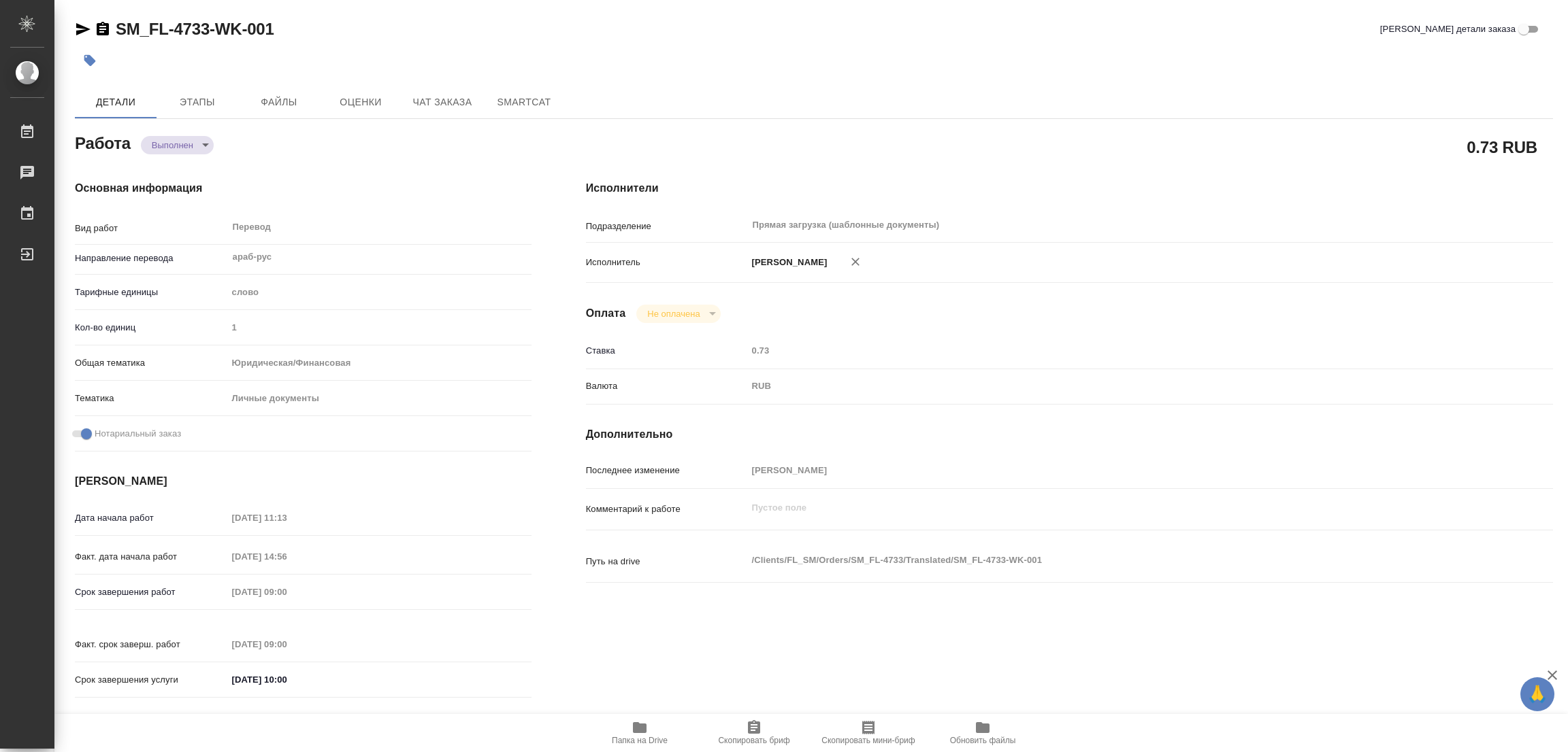
type textarea "/Clients/FL_SM/Orders/SM_FL-4733/Translated/SM_FL-4733-WK-001"
type textarea "x"
type input "SM_FL-4733"
type input "Перевод станд. несрочный"
type input "Перевод, Приёмка по качеству, Постредактура машинного перевода, Редактура, Корр…"
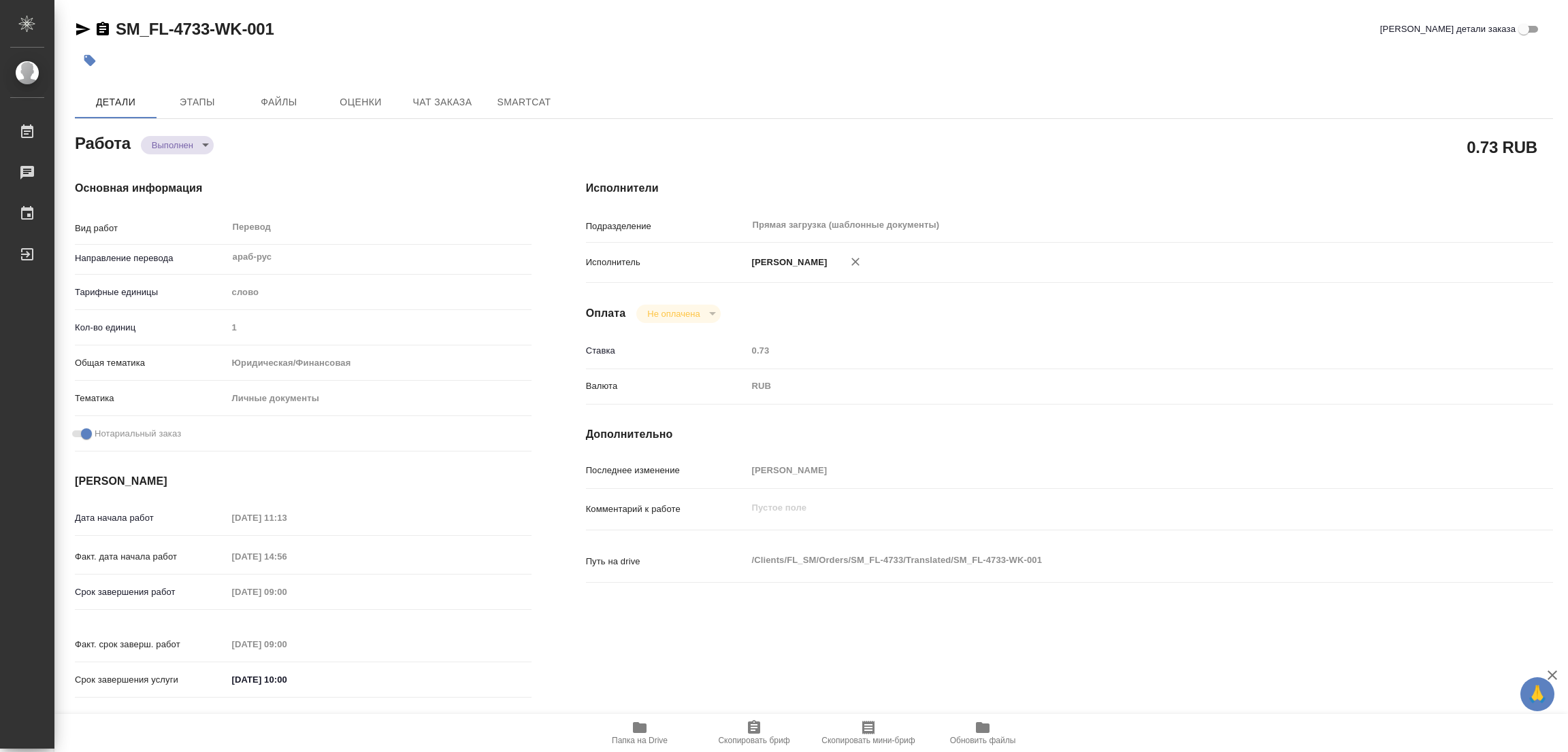
type input "[PERSON_NAME]"
type input "/Clients/FL_SM/Orders/SM_FL-4733"
type textarea "x"
type textarea "айди и паспорт урду с дубляжом на англ (провела как араб) -ру под нот"
type textarea "x"
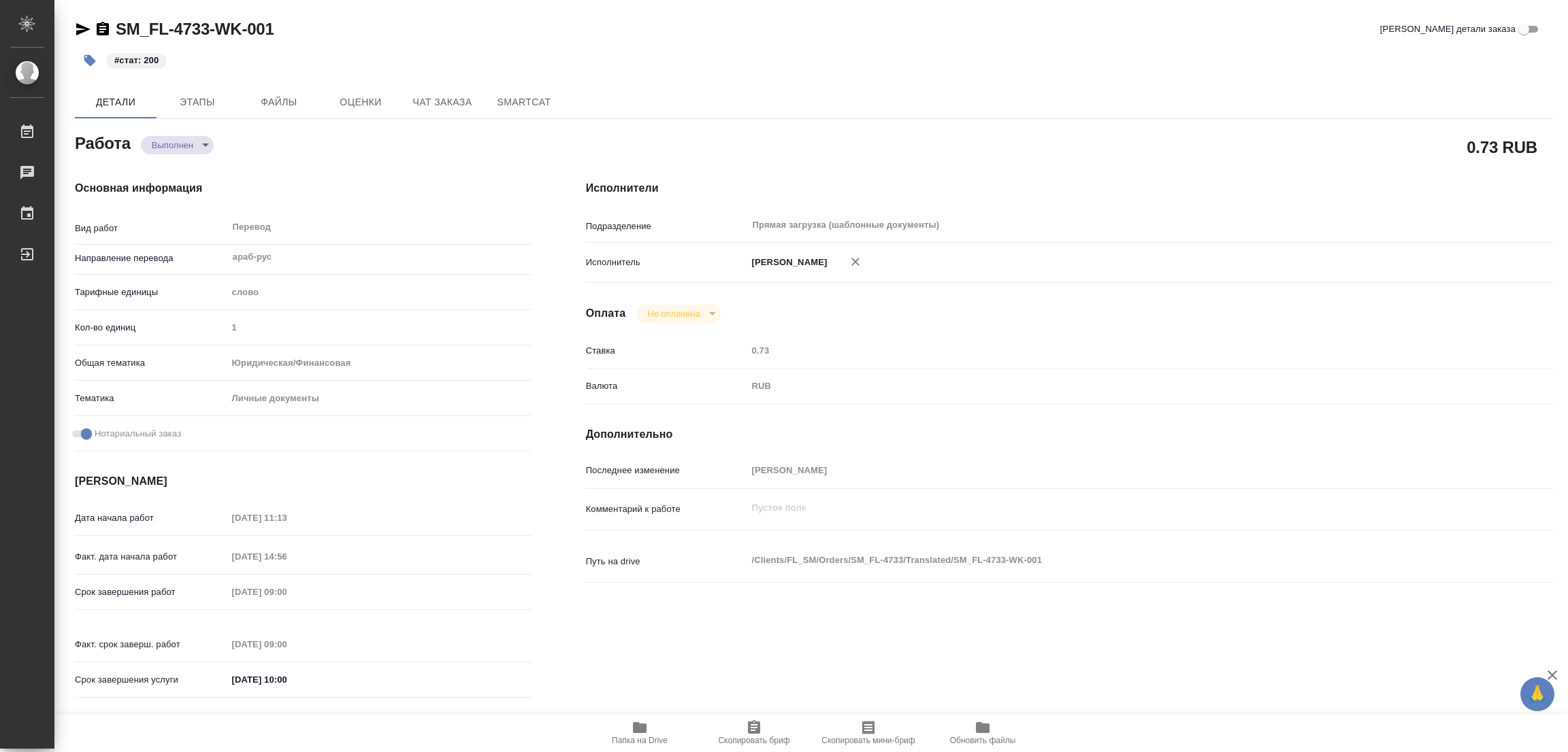
type textarea "x"
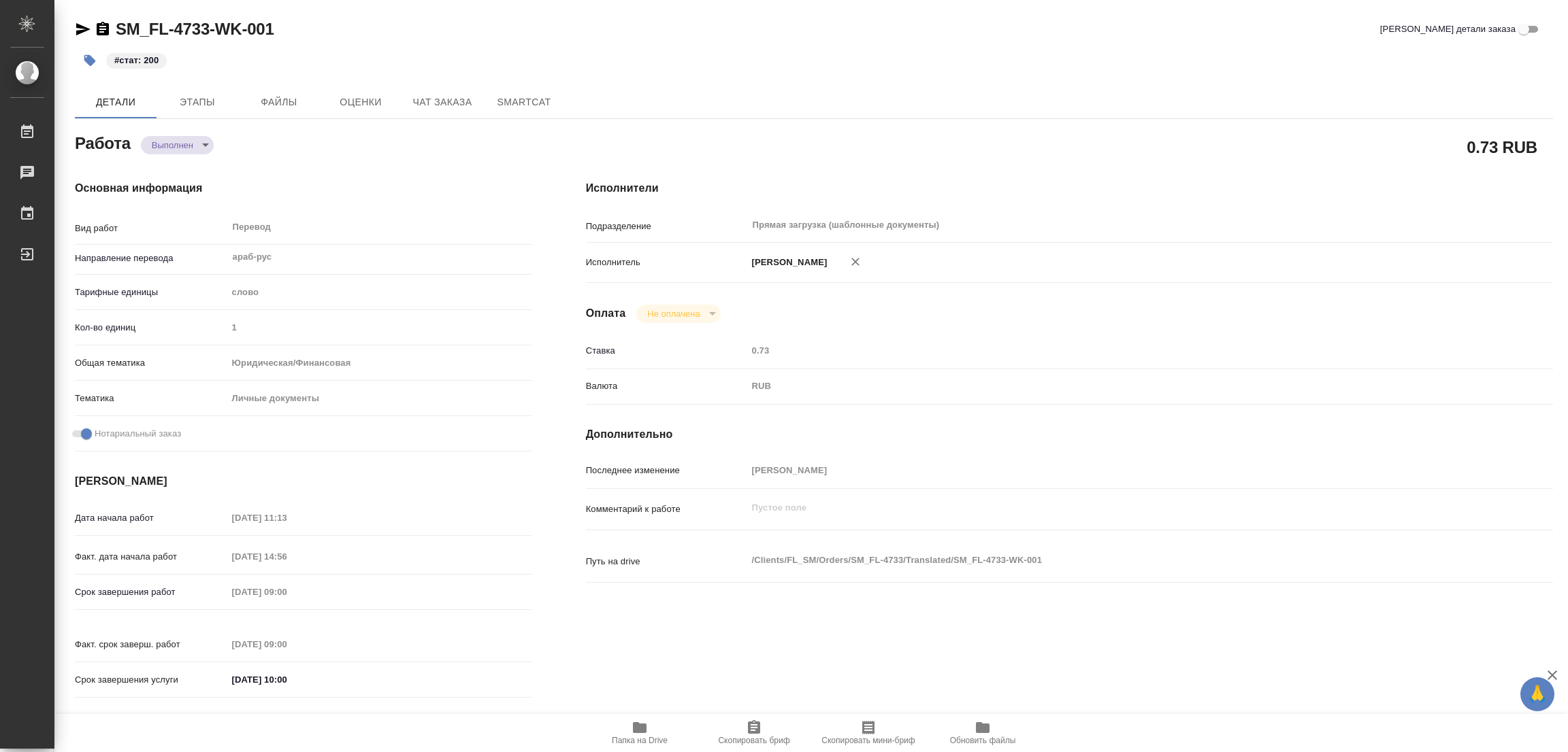
type textarea "x"
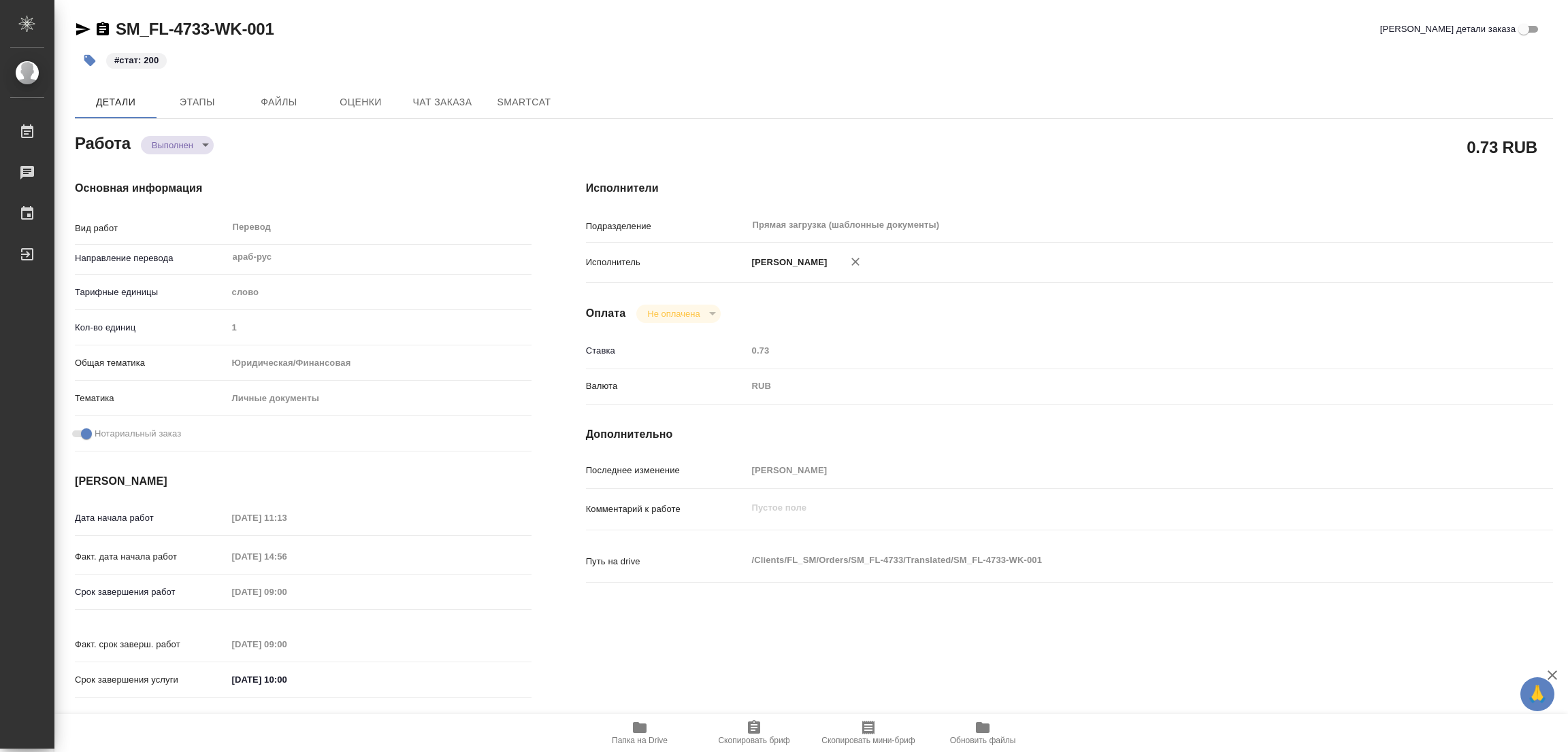
type textarea "x"
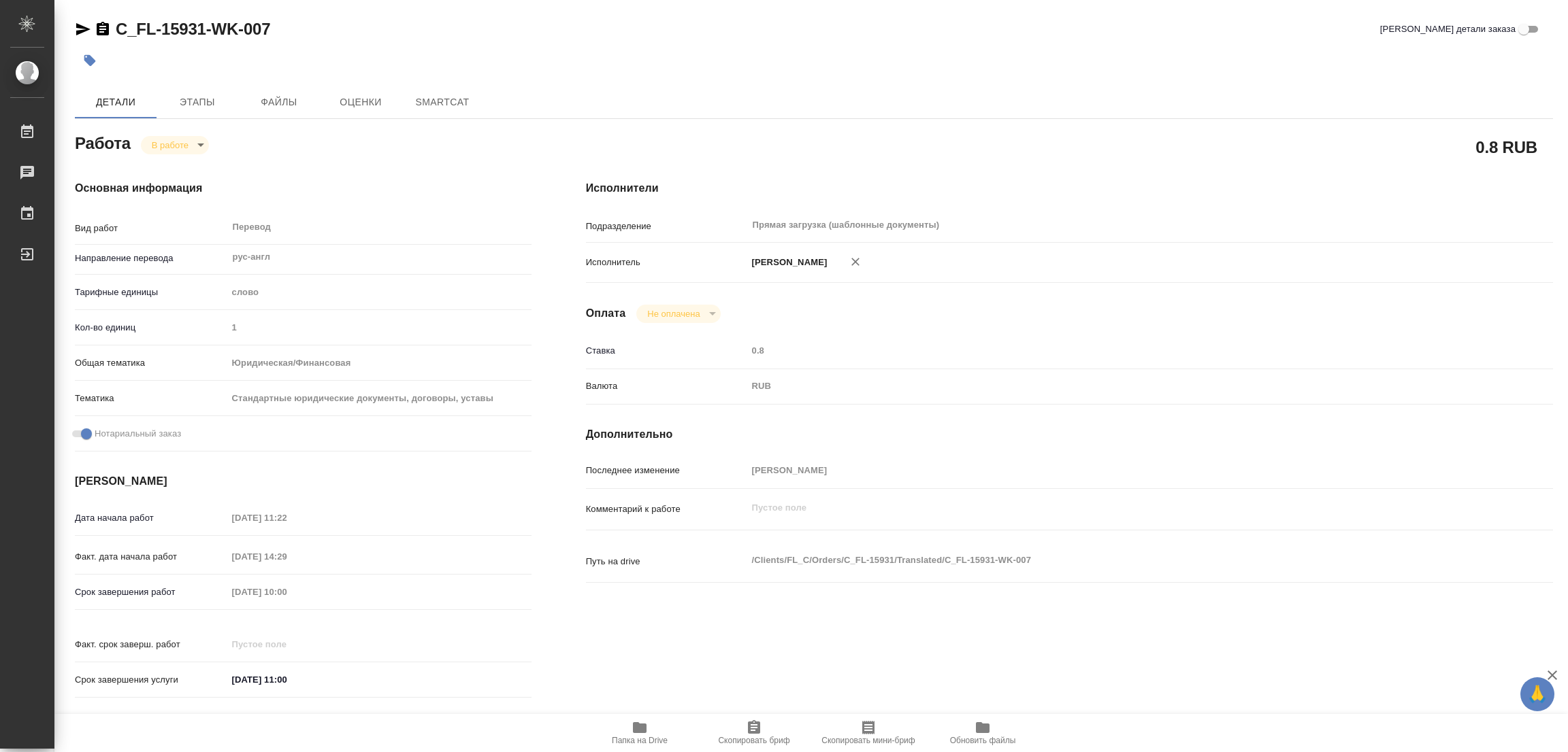
type textarea "x"
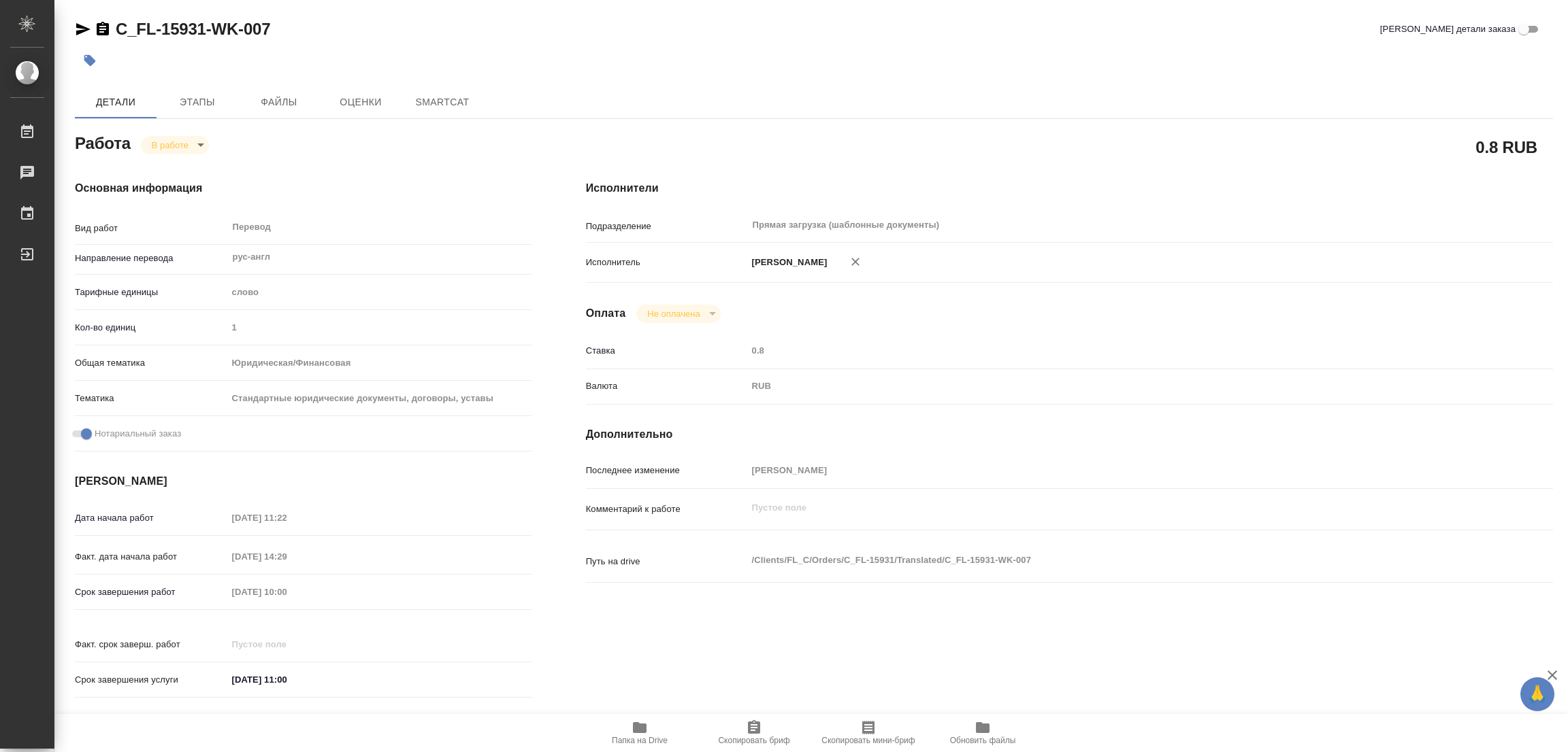
type textarea "x"
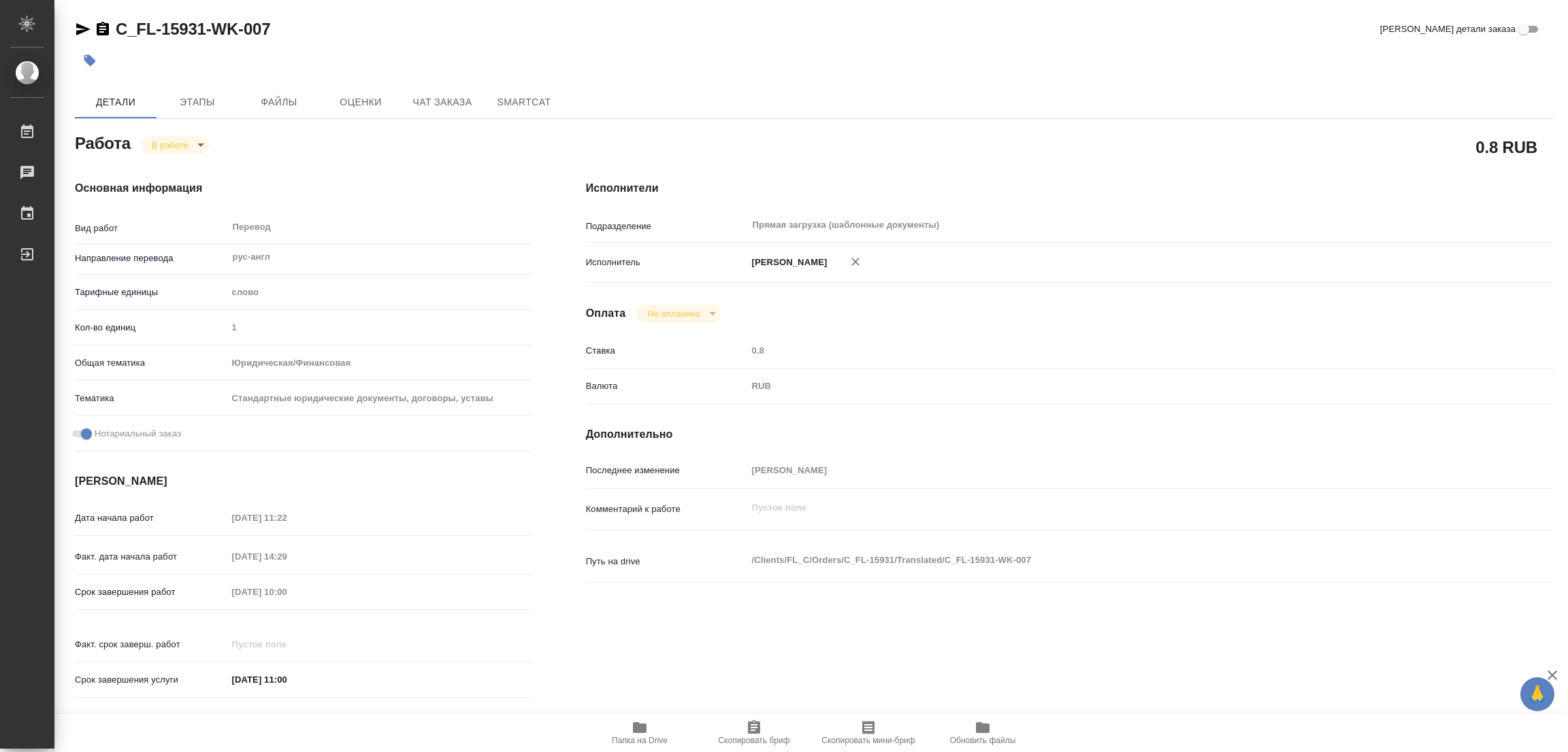
type textarea "x"
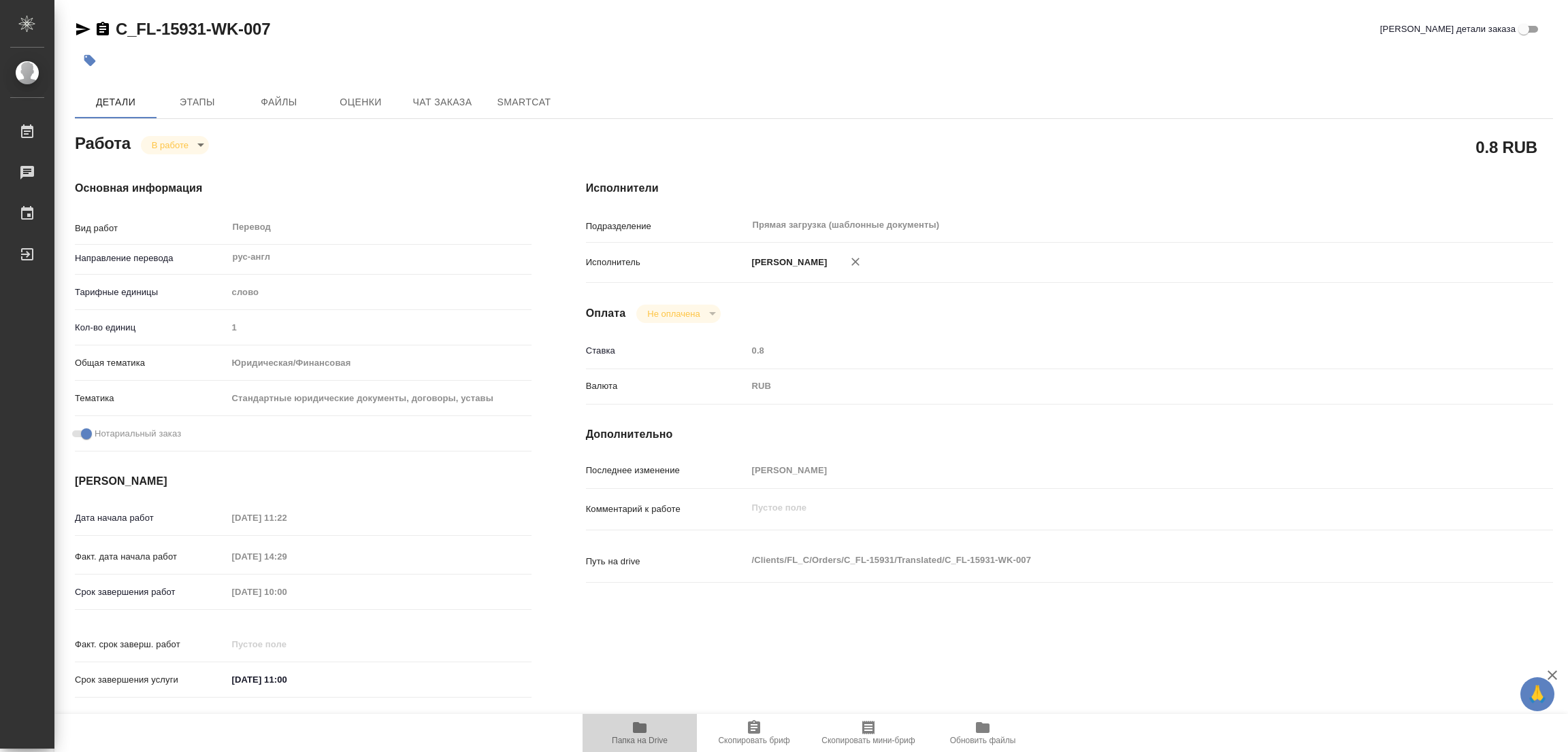
type textarea "x"
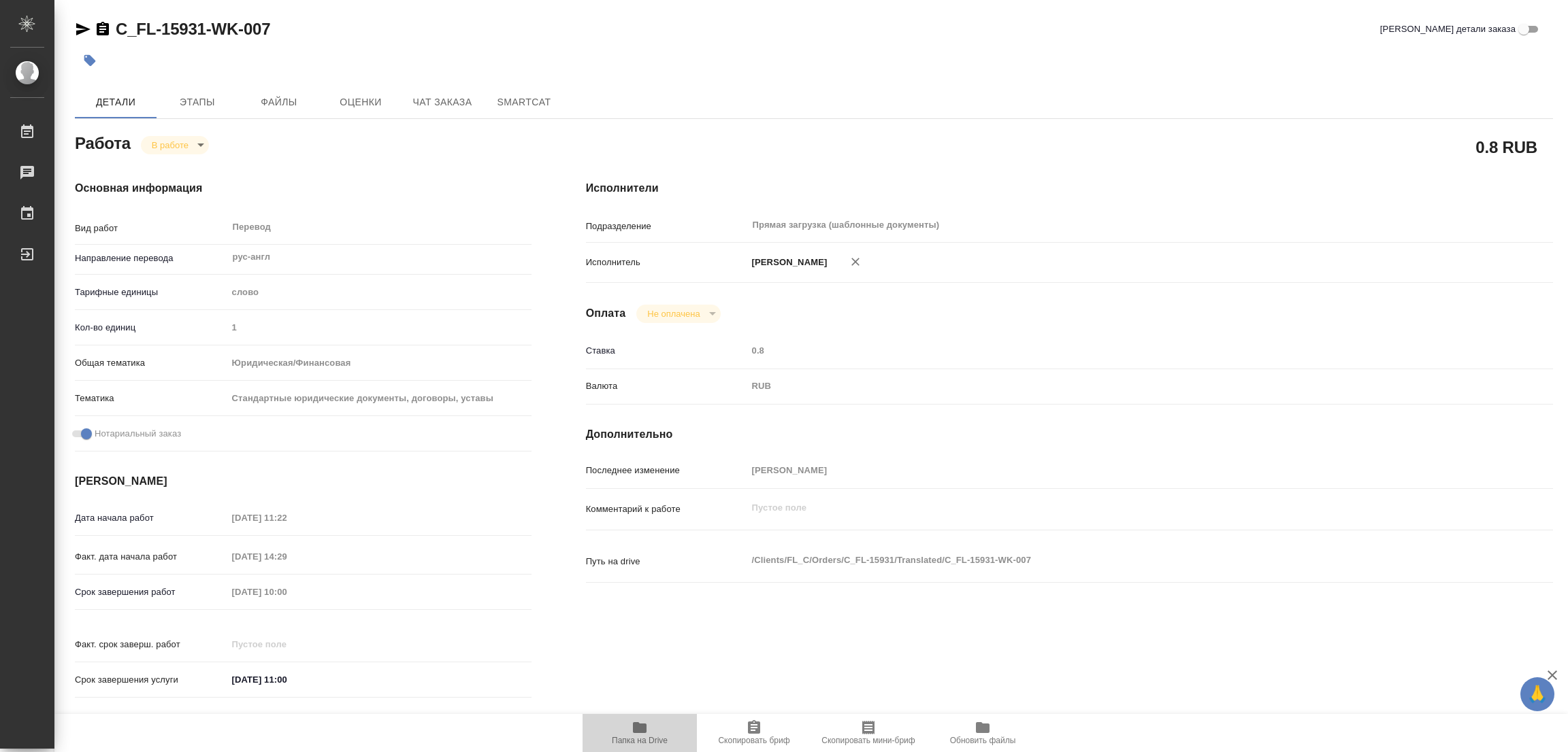
click at [646, 731] on icon "button" at bounding box center [640, 728] width 14 height 11
click at [197, 102] on span "Этапы" at bounding box center [197, 102] width 65 height 17
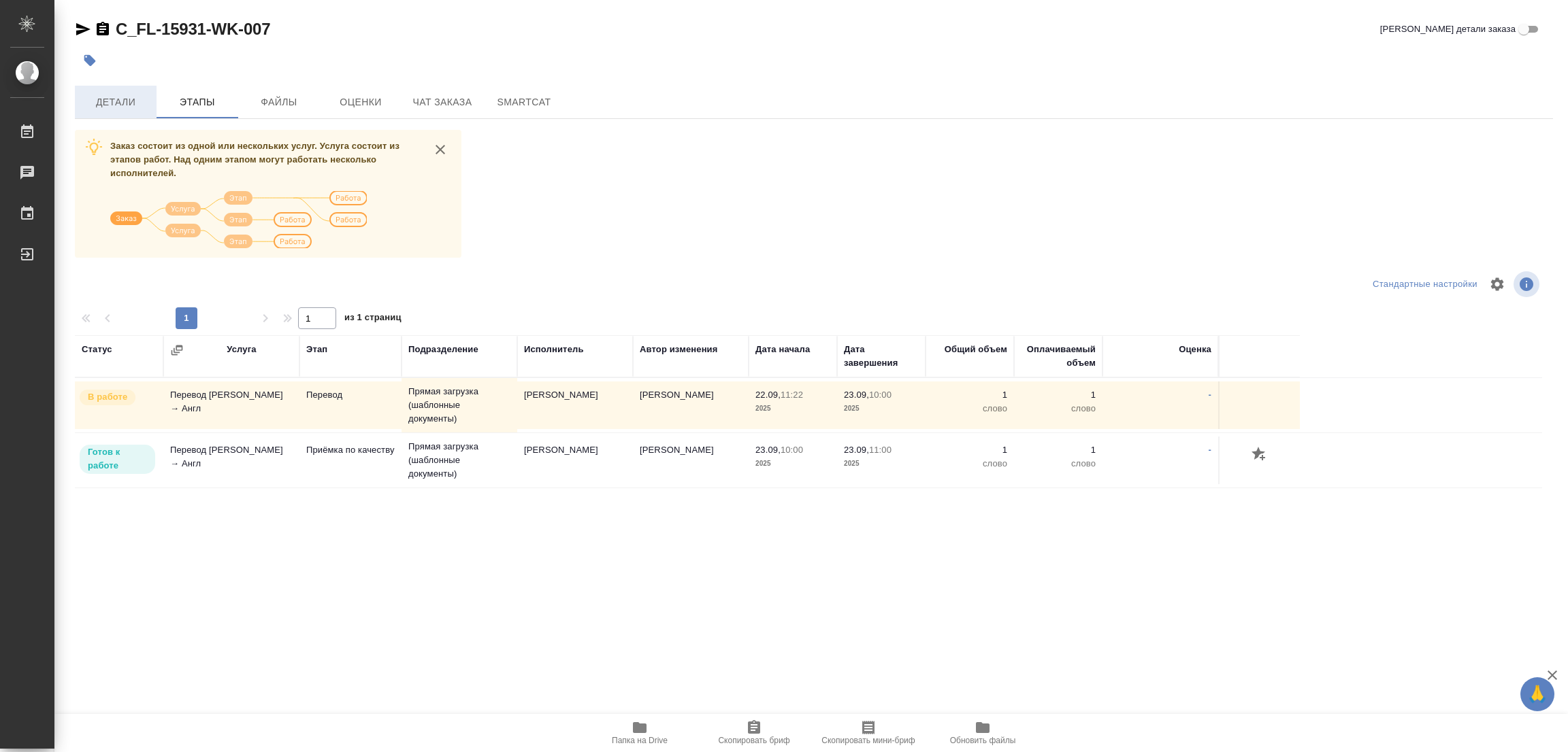
click at [113, 100] on span "Детали" at bounding box center [116, 102] width 65 height 17
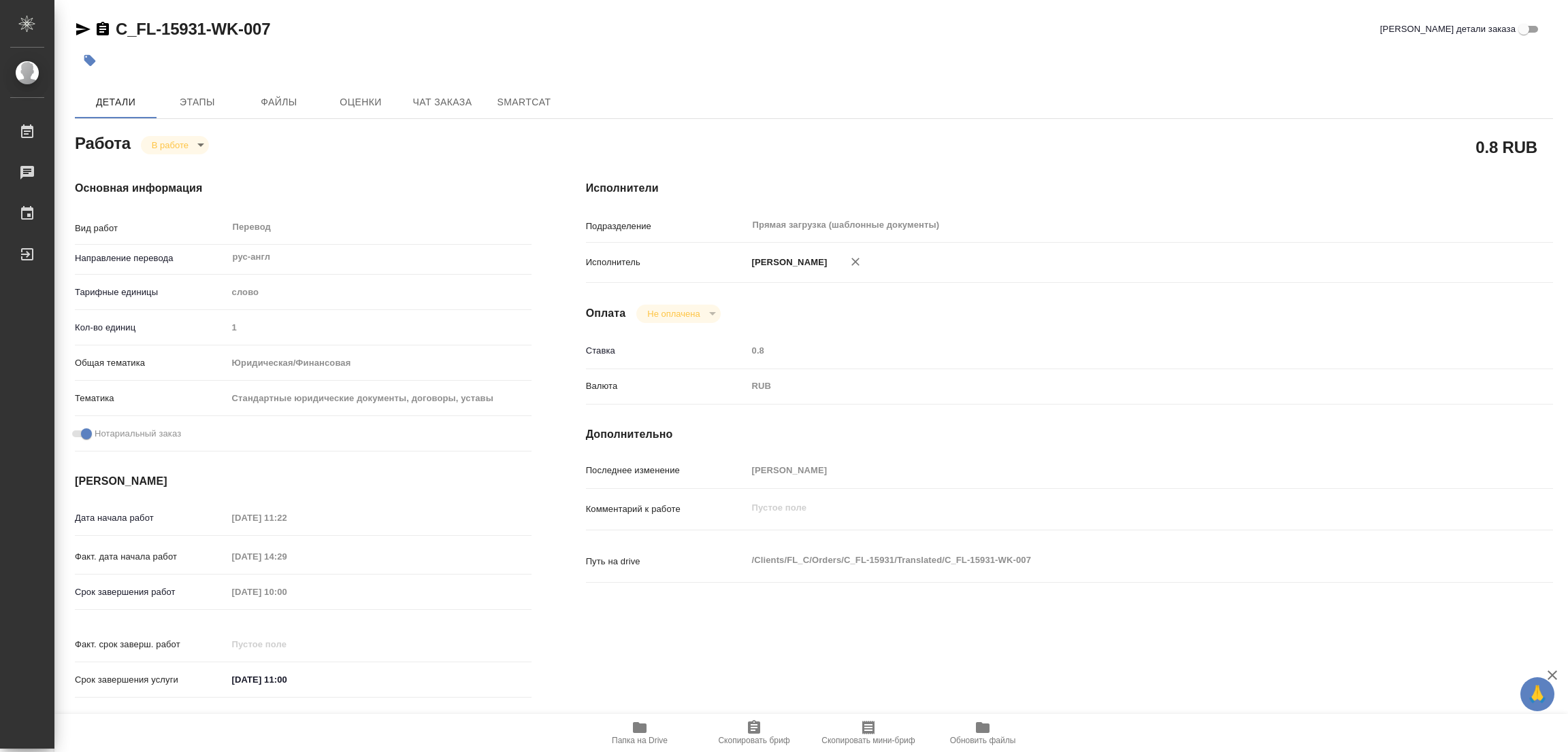
type textarea "x"
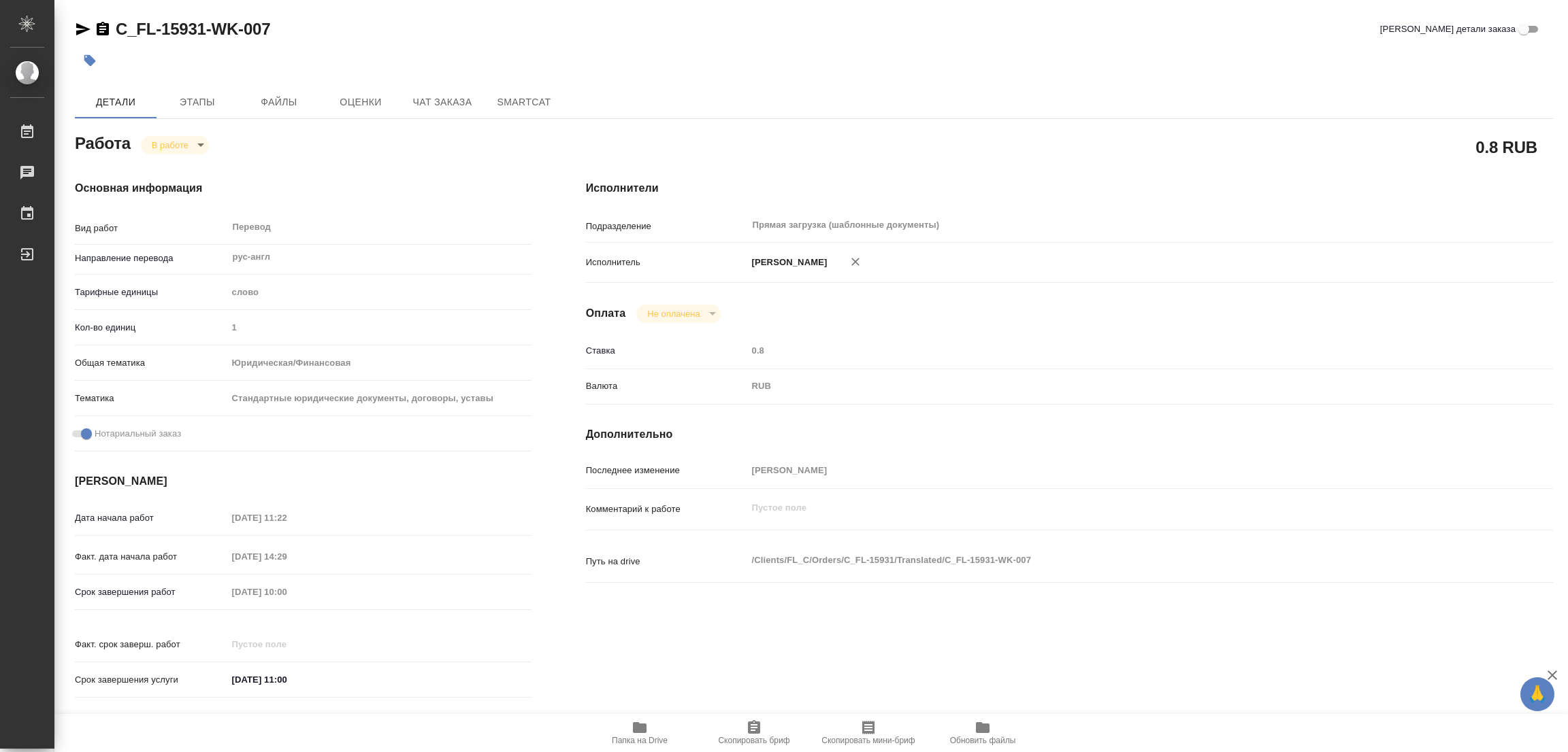
type textarea "x"
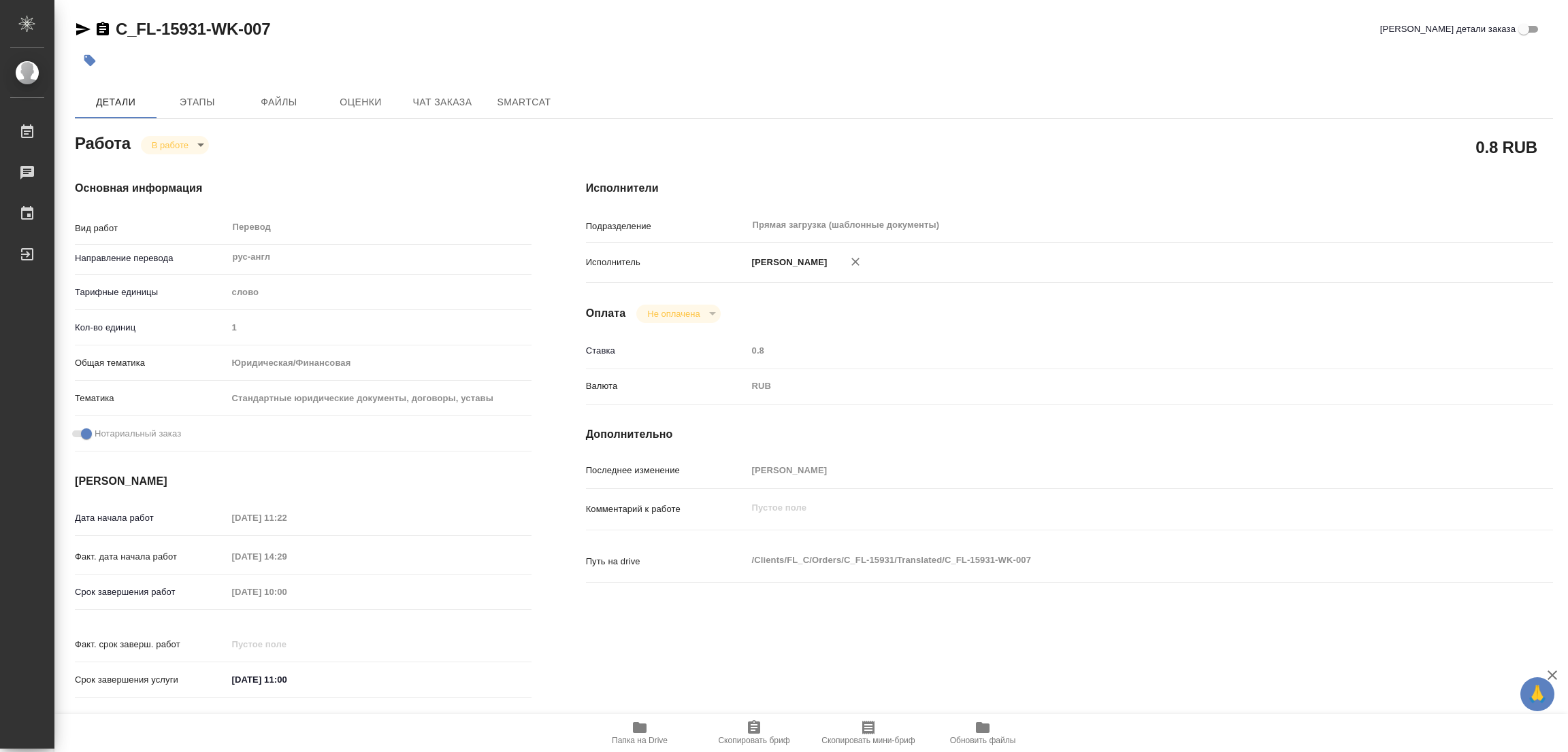
type textarea "x"
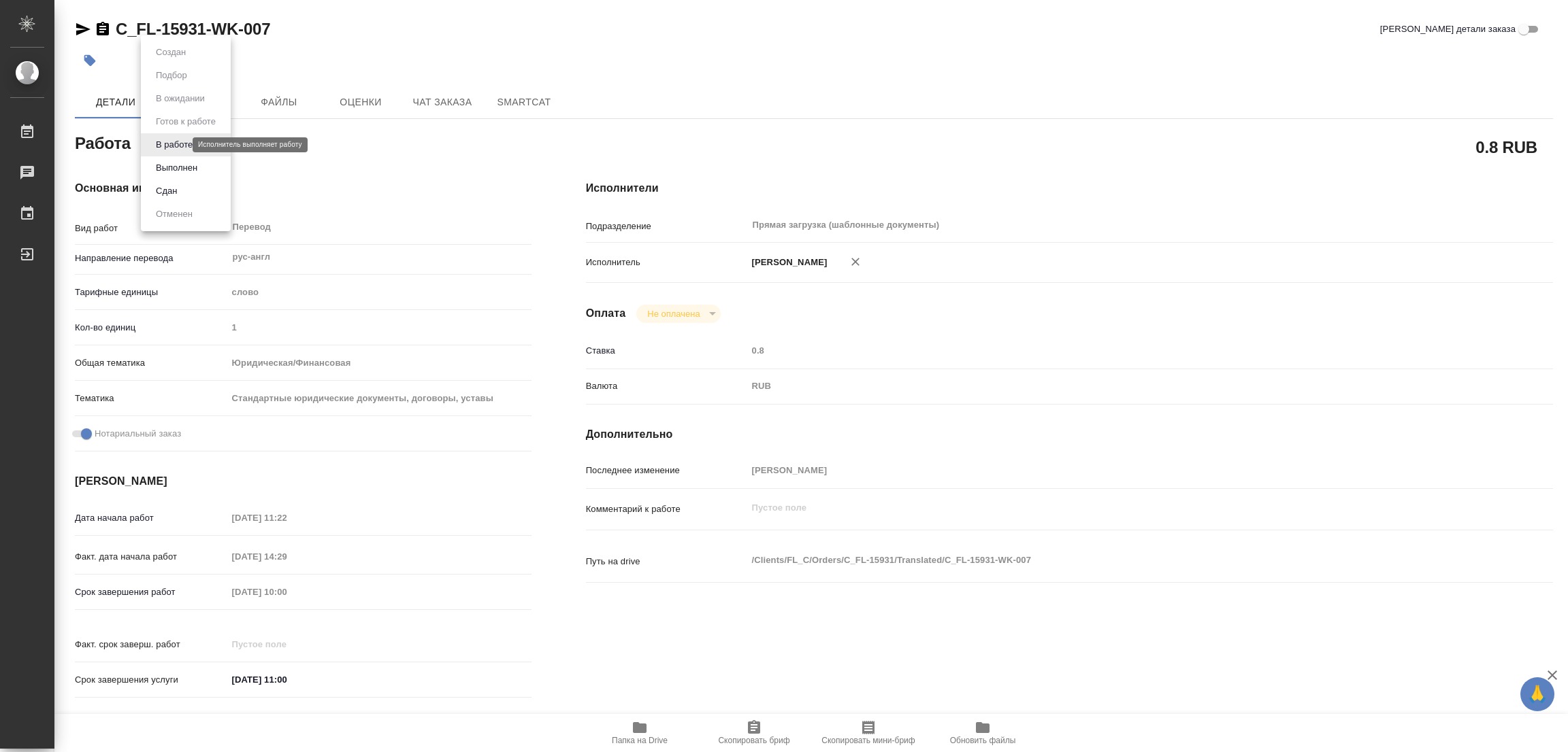
click at [168, 148] on body "🙏 .cls-1 fill:#fff; AWATERA [PERSON_NAME] Работы 0 Чаты График Выйти C_FL-15931…" at bounding box center [784, 376] width 1568 height 752
click at [170, 168] on button "Выполнен" at bounding box center [177, 167] width 50 height 15
type textarea "x"
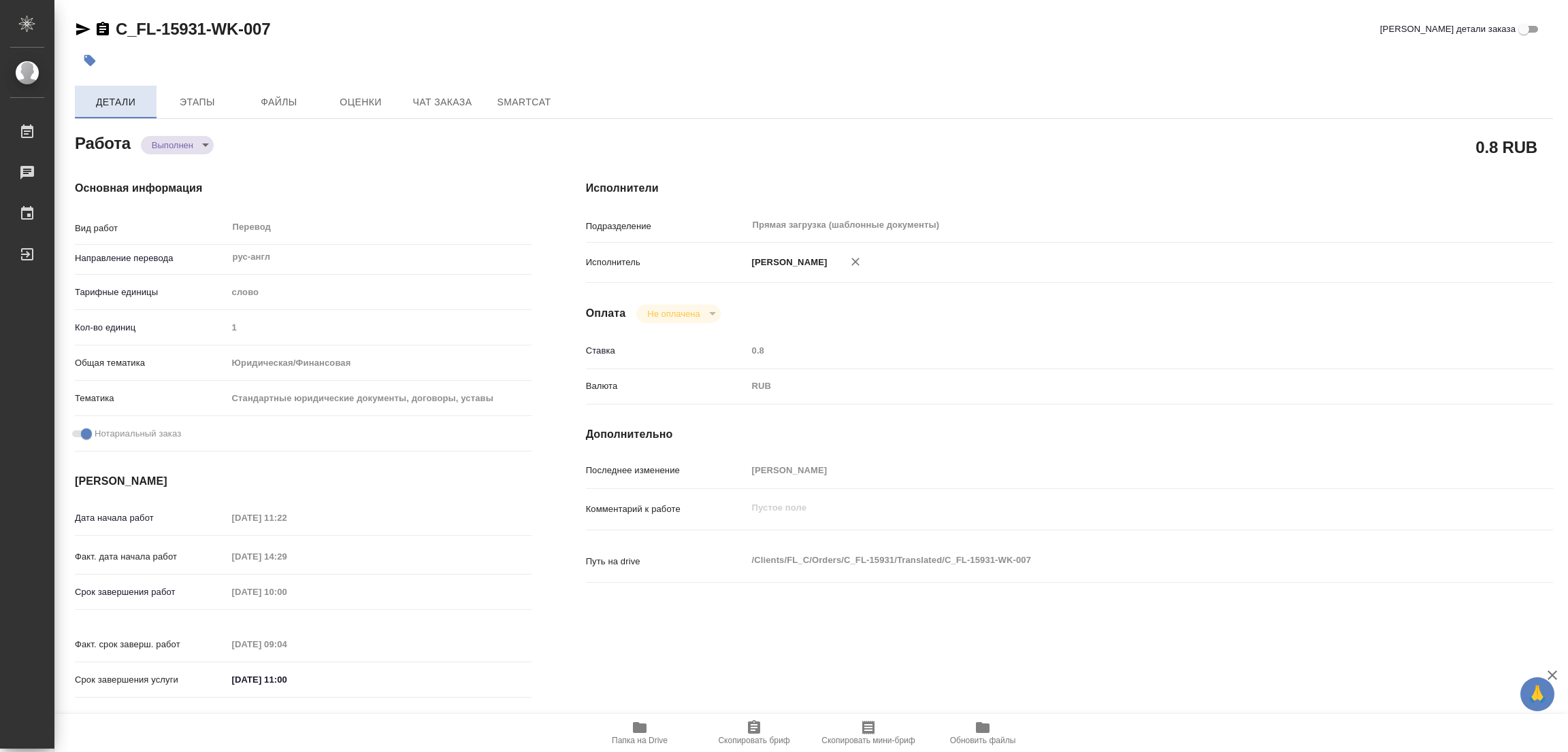
type textarea "x"
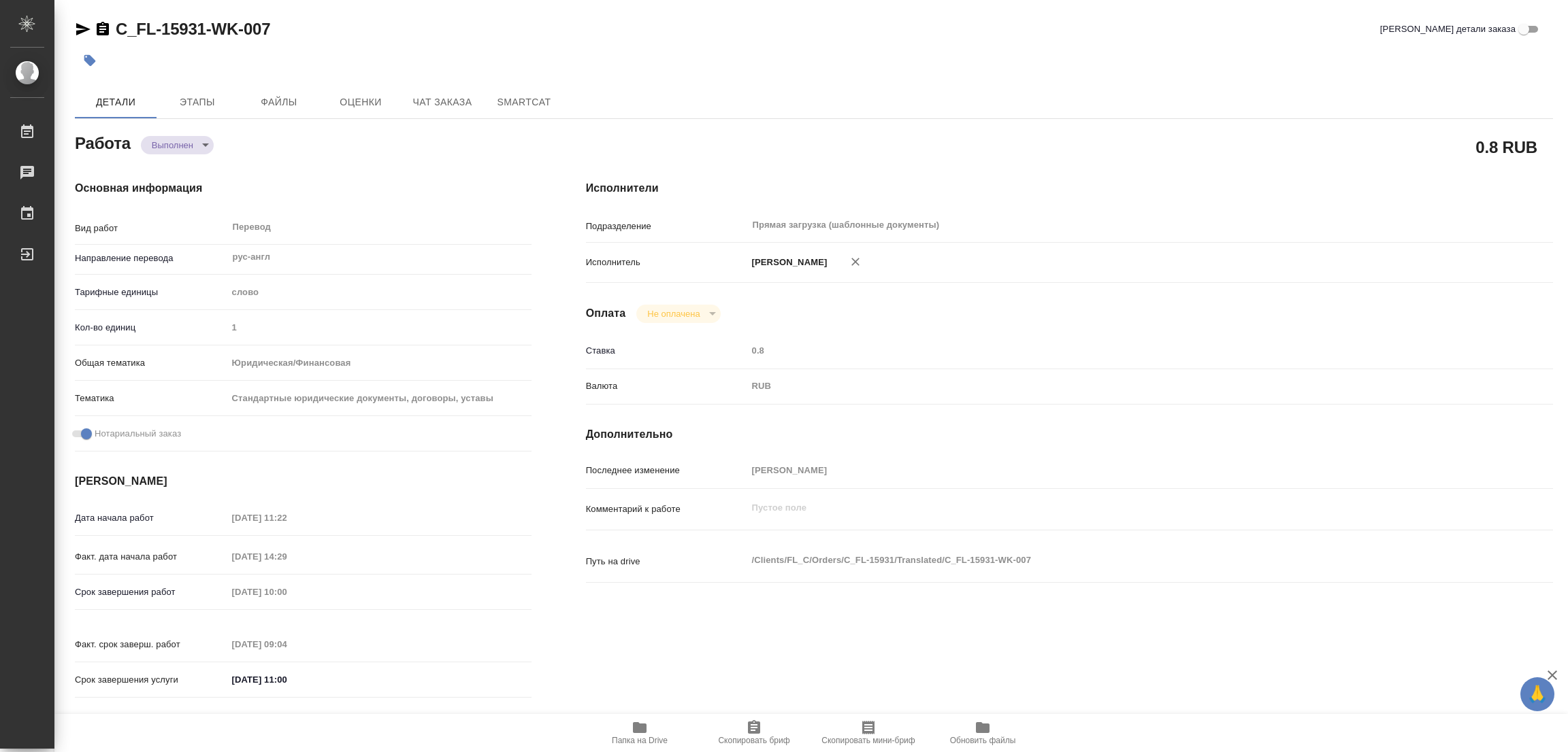
type textarea "x"
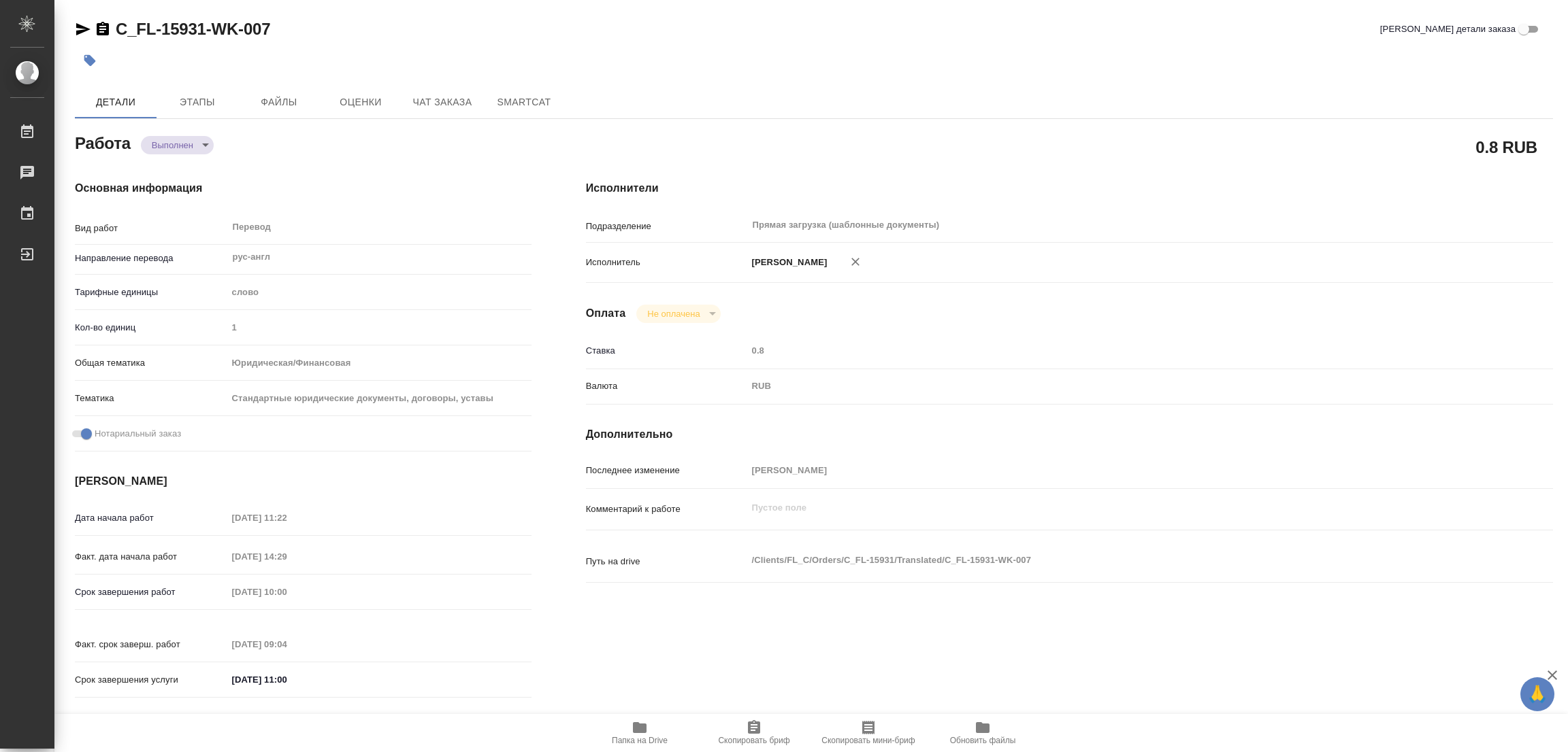
type textarea "x"
click at [84, 54] on icon "button" at bounding box center [90, 61] width 14 height 14
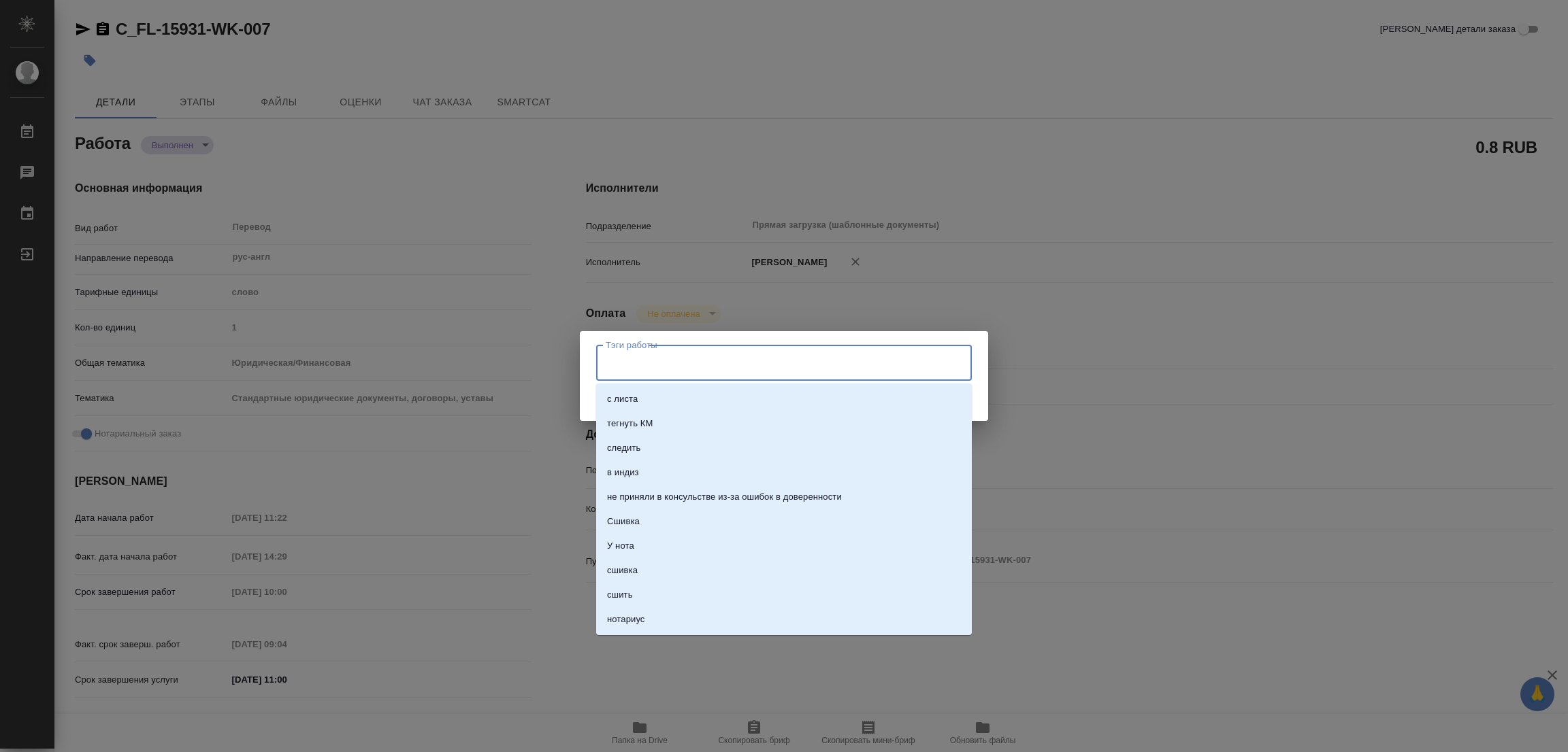
click at [635, 367] on input "Тэги работы" at bounding box center [771, 362] width 338 height 23
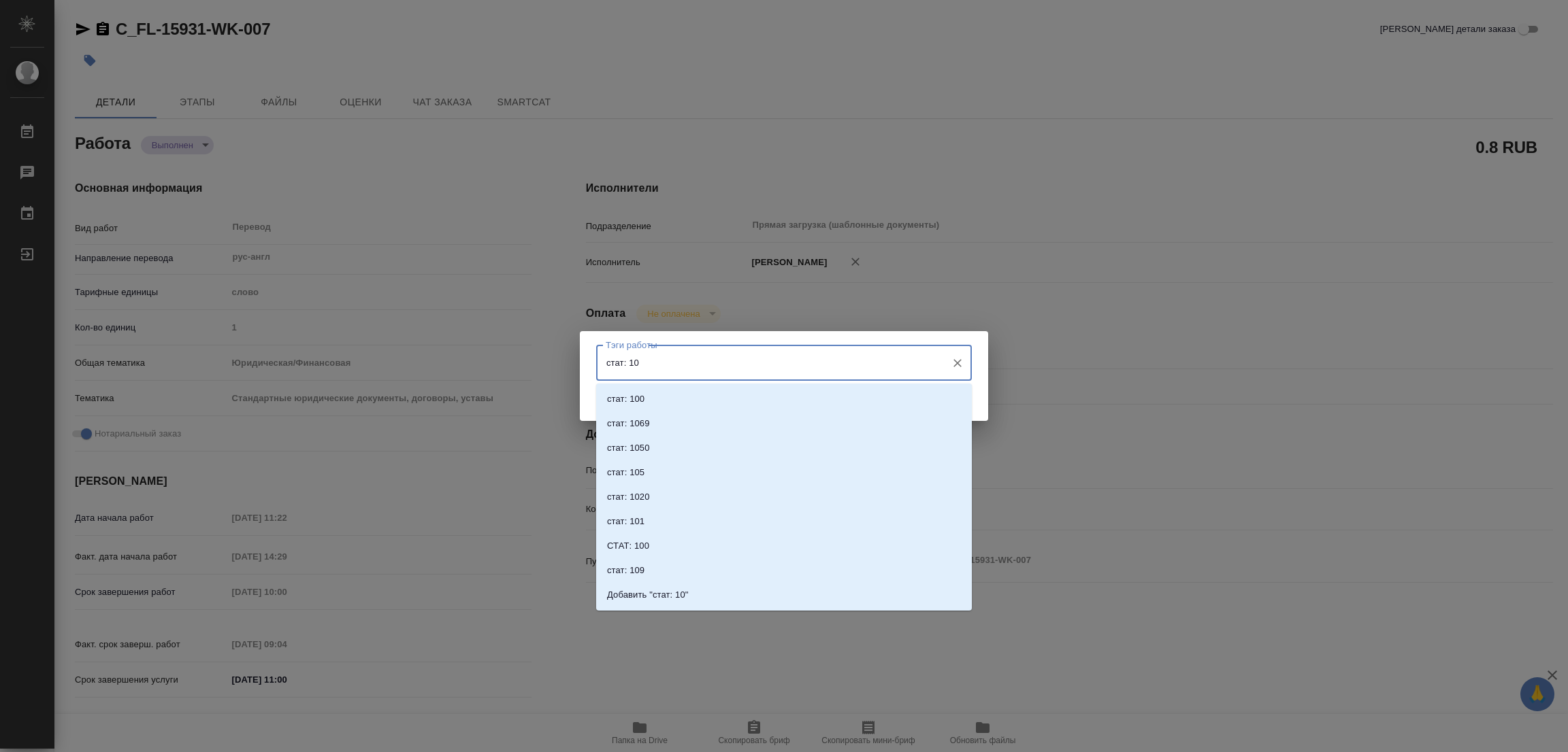
type input "стат: 100"
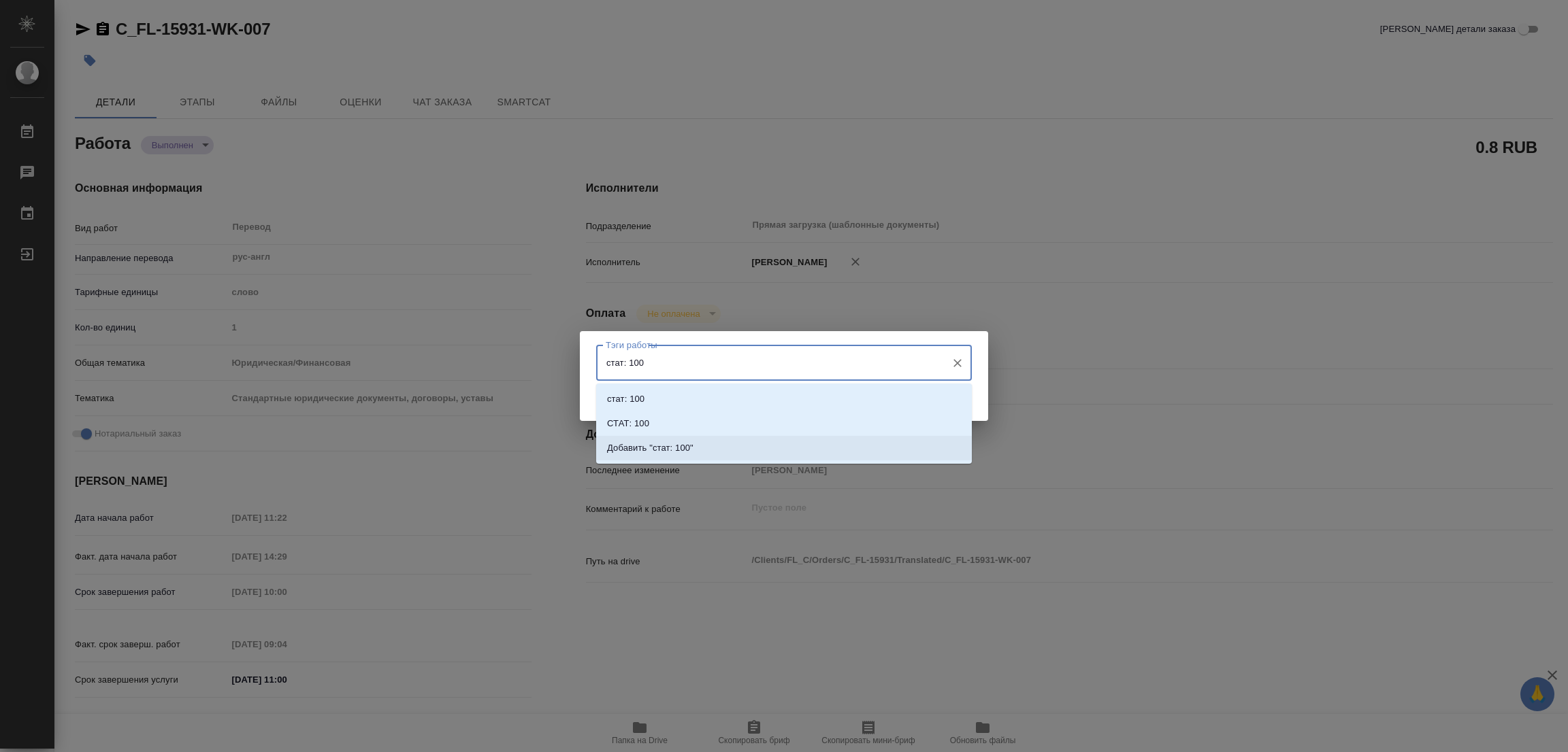
click at [681, 447] on p "Добавить "стат: 100"" at bounding box center [650, 448] width 87 height 14
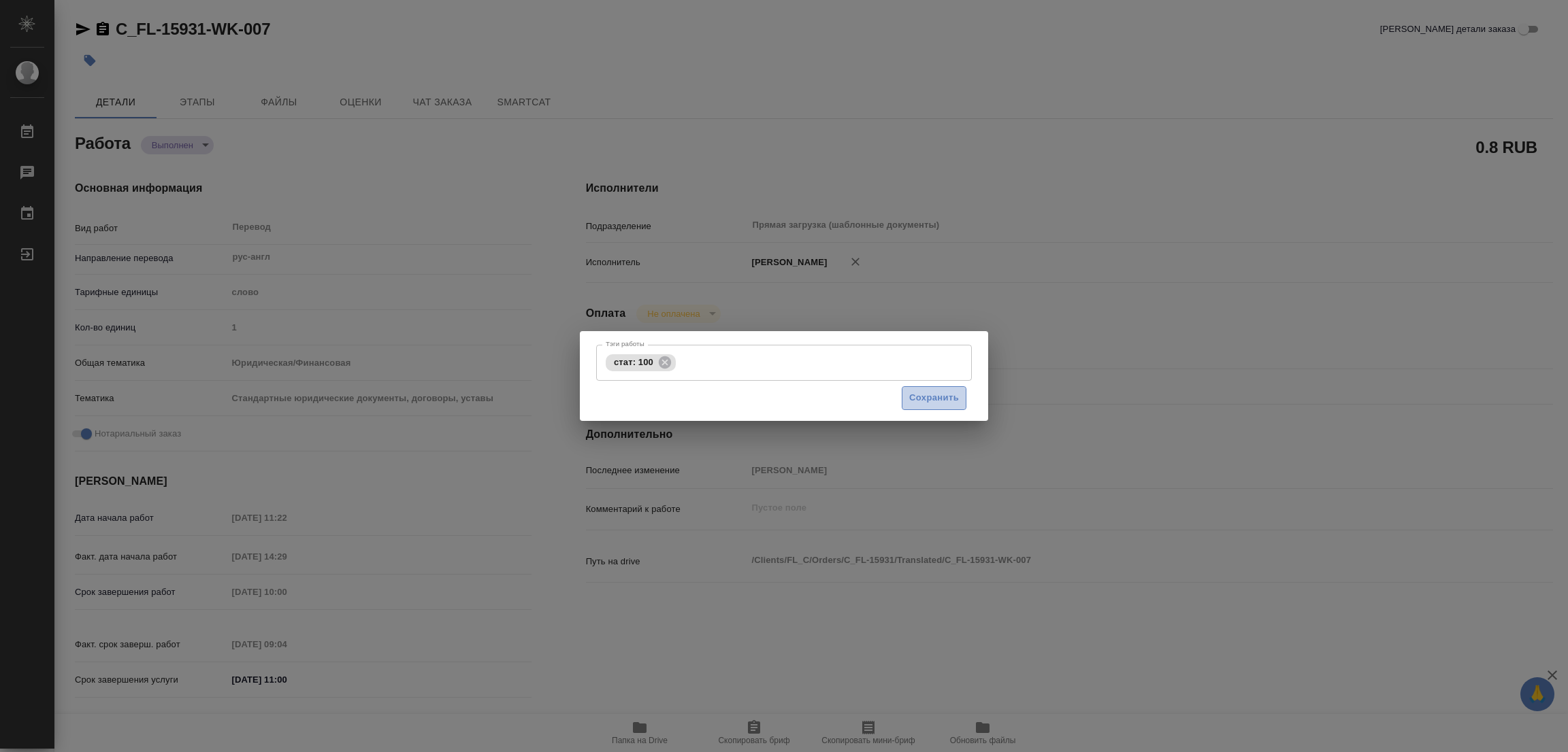
click at [924, 397] on span "Сохранить" at bounding box center [934, 398] width 50 height 15
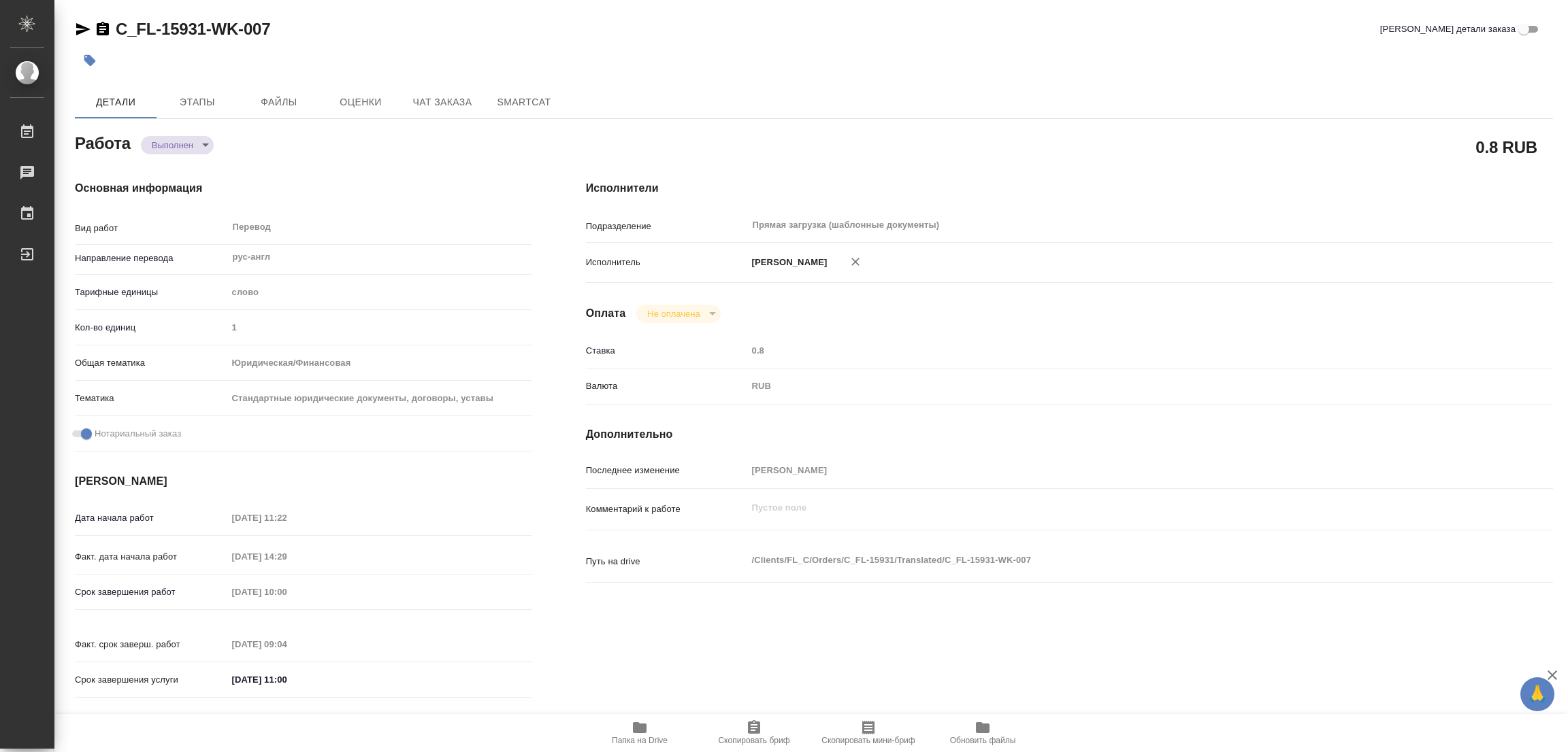
type input "completed"
type textarea "Перевод"
type textarea "x"
type input "рус-англ"
type input "5a8b1489cc6b4906c91bfd90"
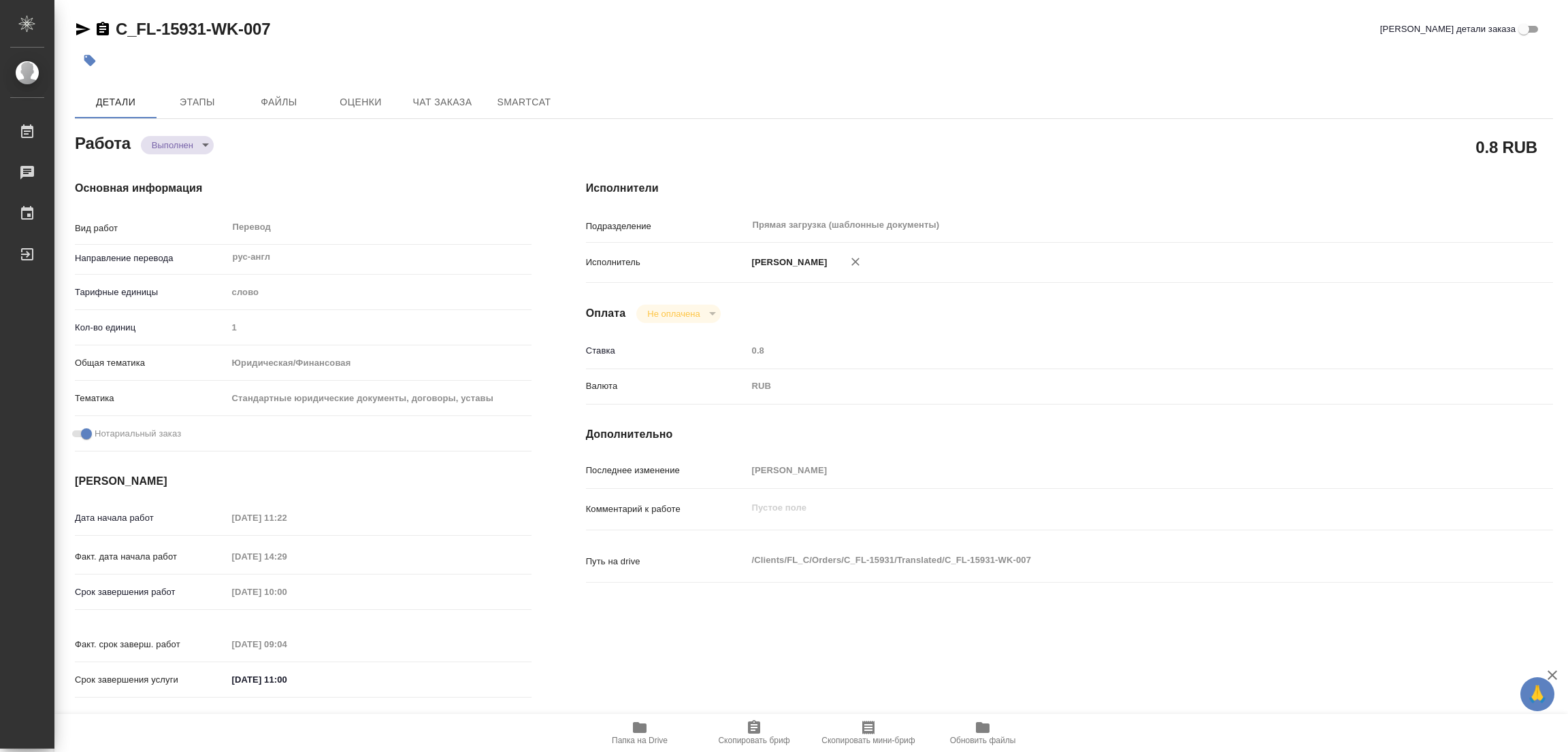
type input "1"
type input "yr-fn"
type input "5f647205b73bc97568ca66bf"
checkbox input "true"
type input "[DATE] 11:22"
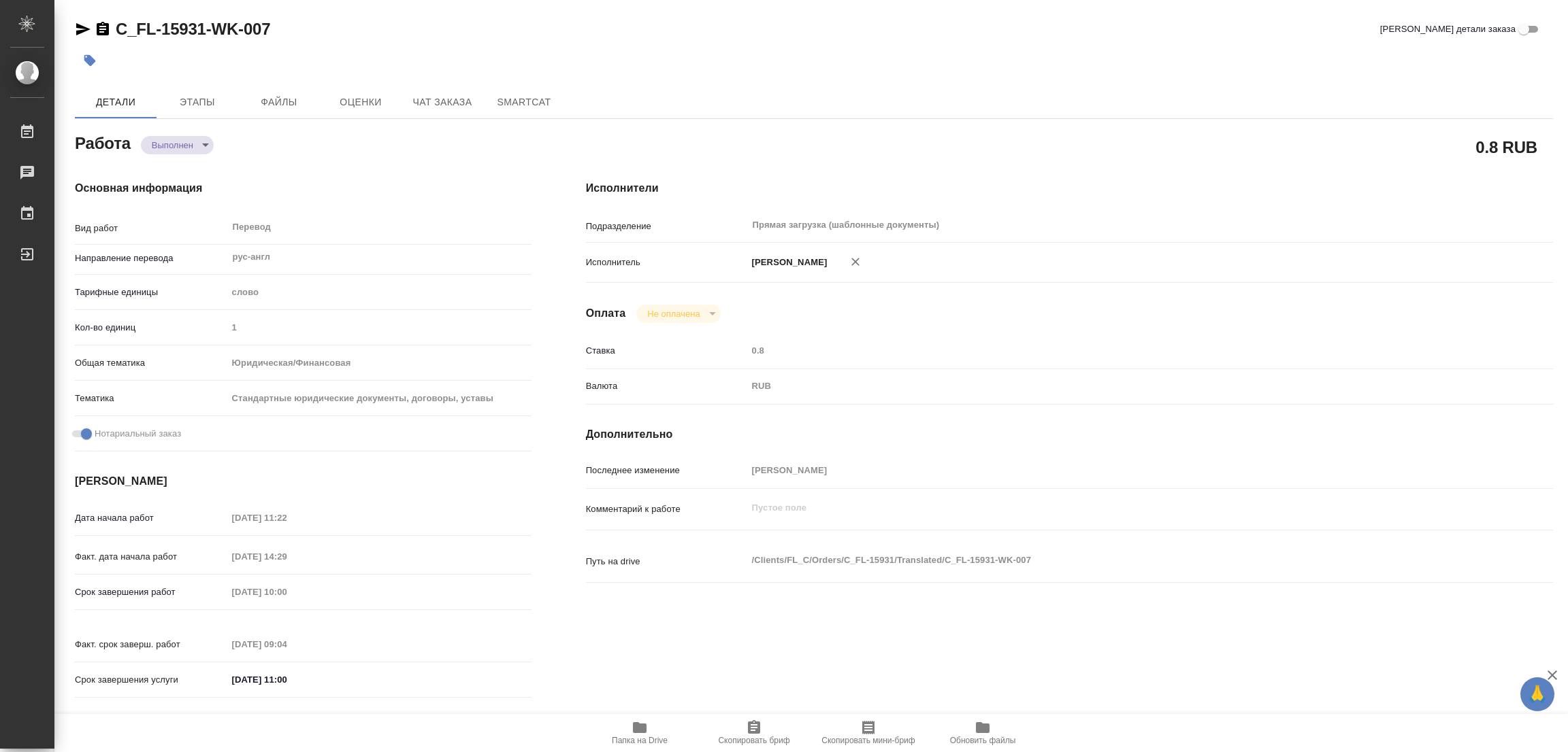
type input "[DATE] 14:29"
type input "[DATE] 10:00"
type input "[DATE] 09:04"
type input "[DATE] 11:00"
type input "Прямая загрузка (шаблонные документы)"
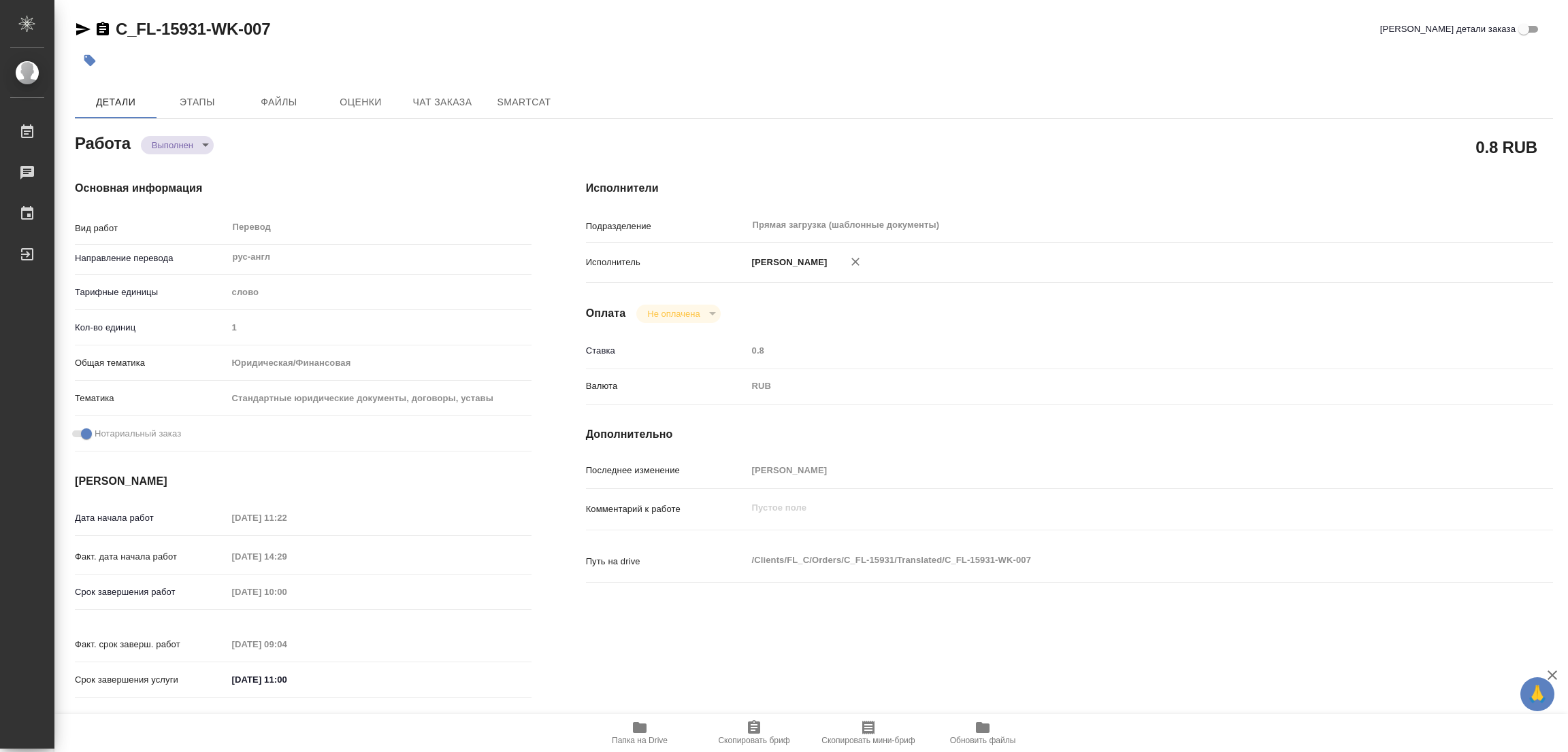
type input "notPayed"
type input "0.8"
type input "RUB"
type input "[PERSON_NAME] [PERSON_NAME]"
type textarea "x"
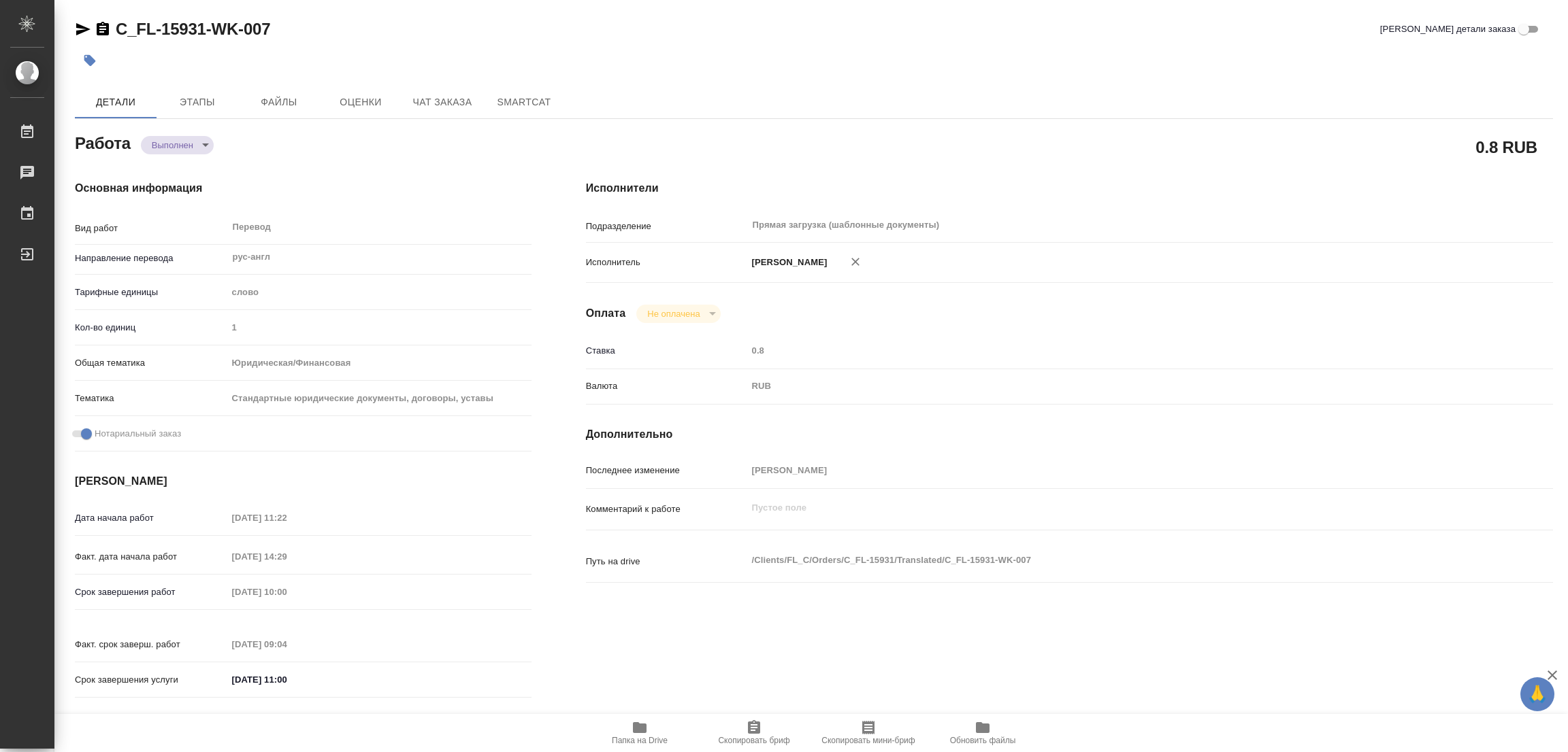
type textarea "/Clients/FL_C/Orders/C_FL-15931/Translated/C_FL-15931-WK-007"
type textarea "x"
type input "C_FL-15931"
type input "Перевод Стандарт"
type input "Корректура, Постредактура машинного перевода, Перевод, Приёмка по качеству, Ред…"
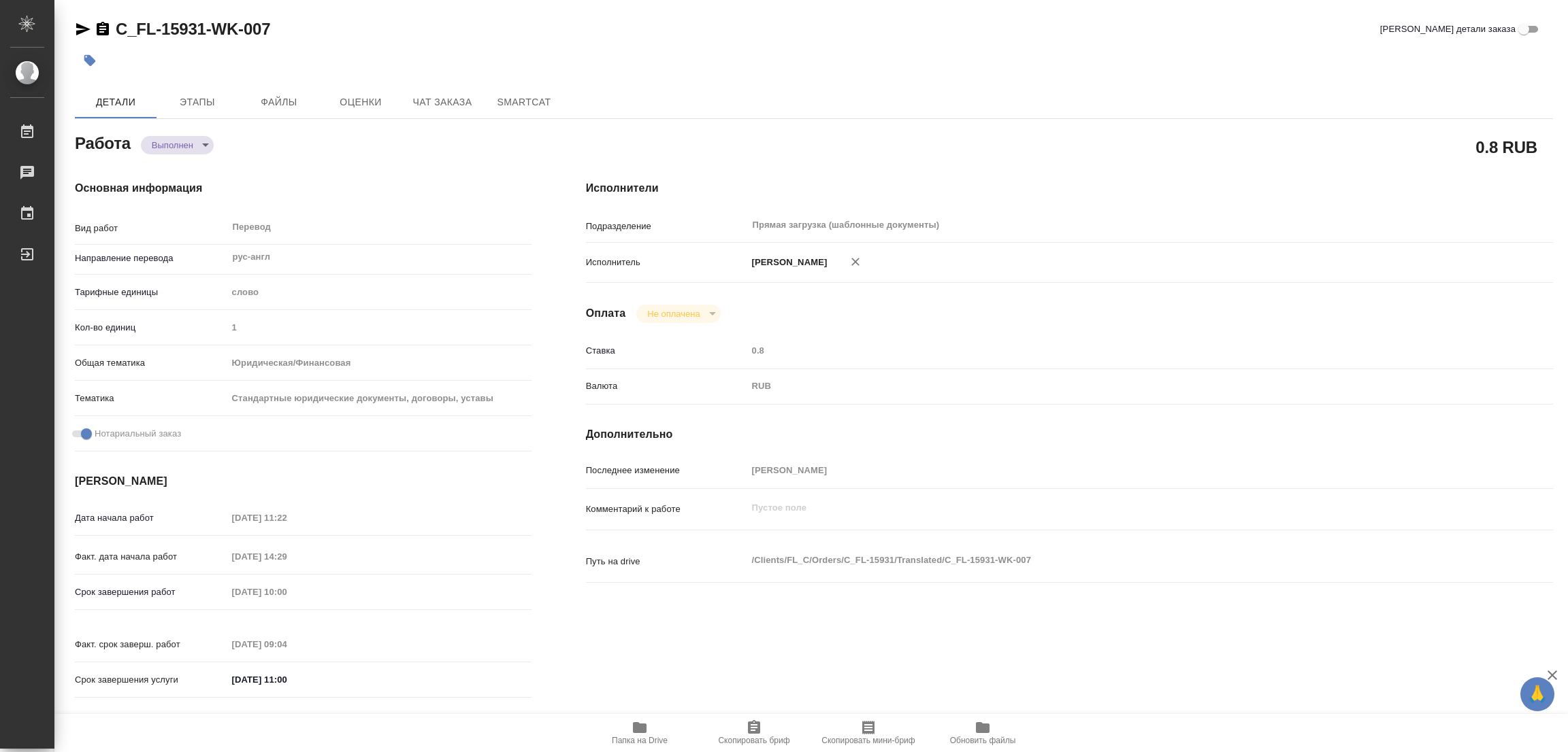
type input "Димитриева Юлия"
type input "/Clients/FL_C/Orders/C_FL-15931"
type textarea "VOZIAN ANDREY"
type textarea "x"
type textarea "постоянно такие переводим, прошлая в рефе"
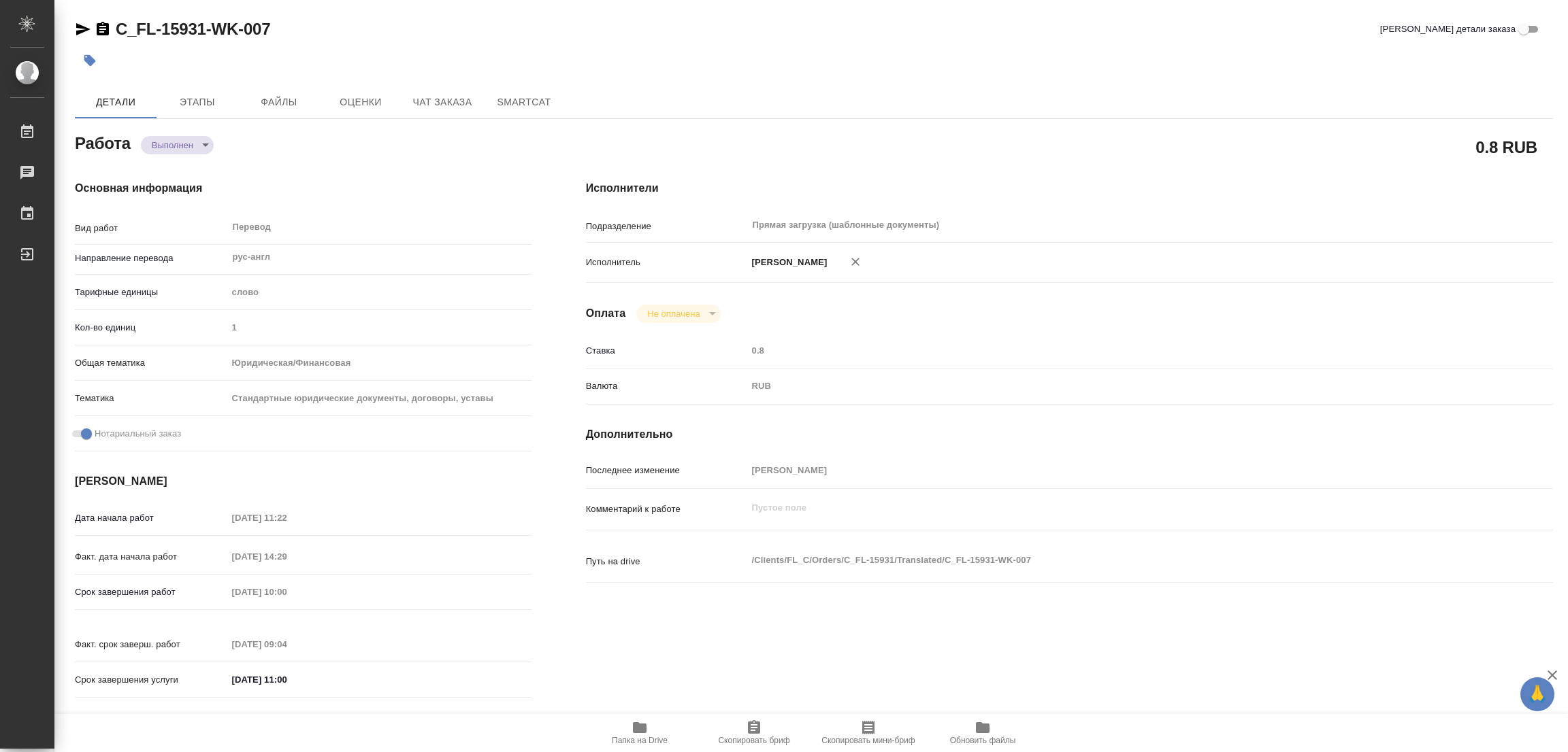
type textarea "x"
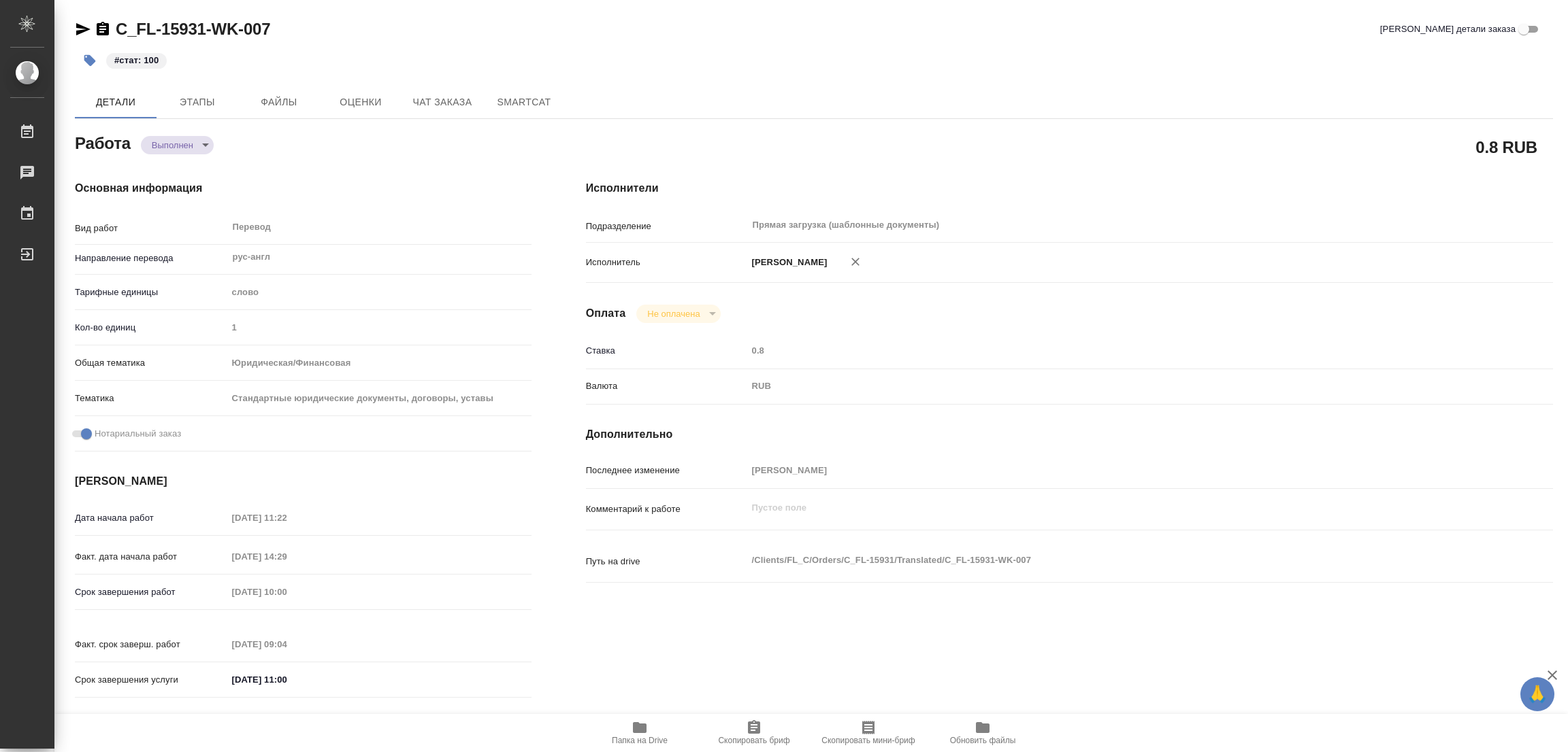
type textarea "x"
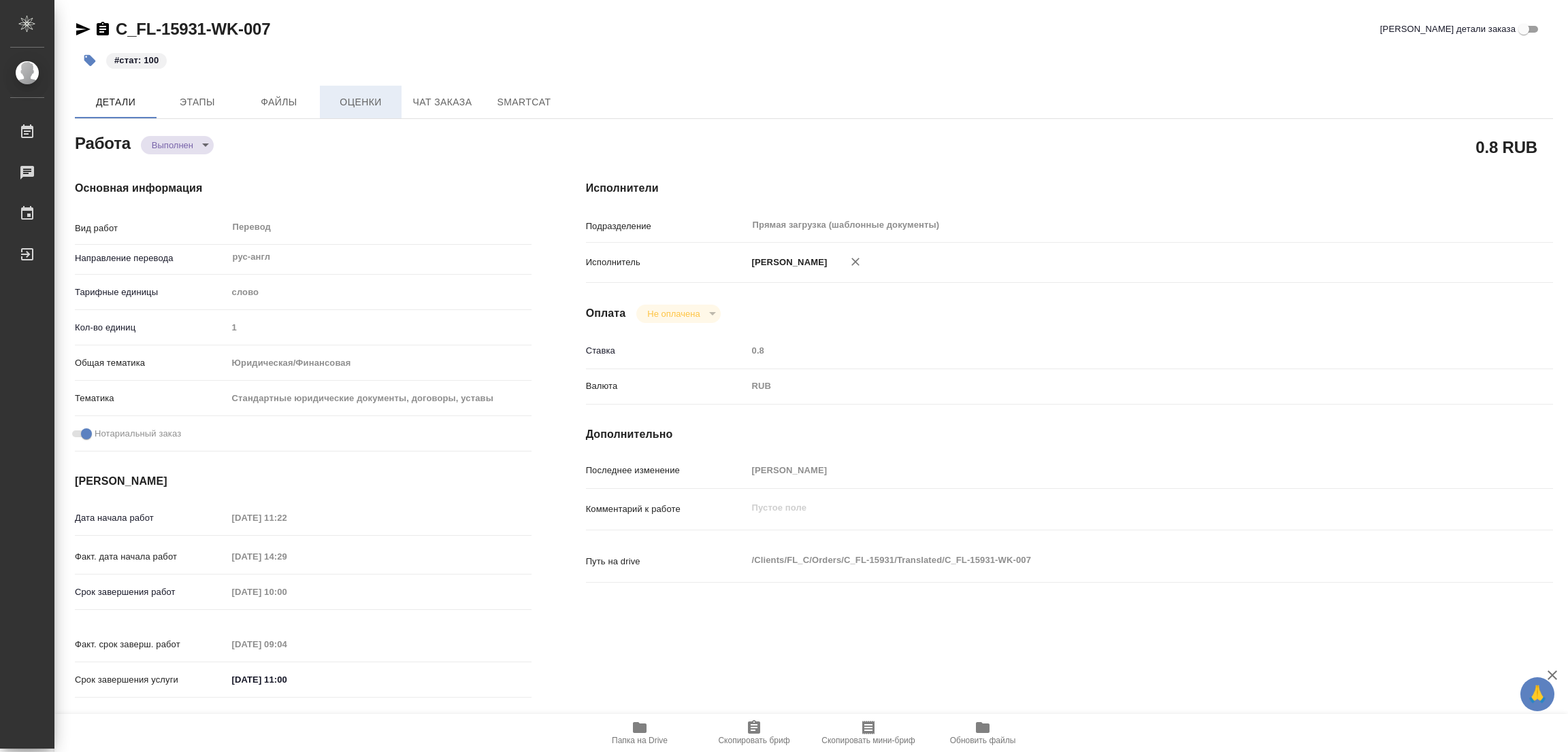
type textarea "x"
click at [805, 68] on div "#стат: 100" at bounding box center [567, 60] width 986 height 30
type textarea "x"
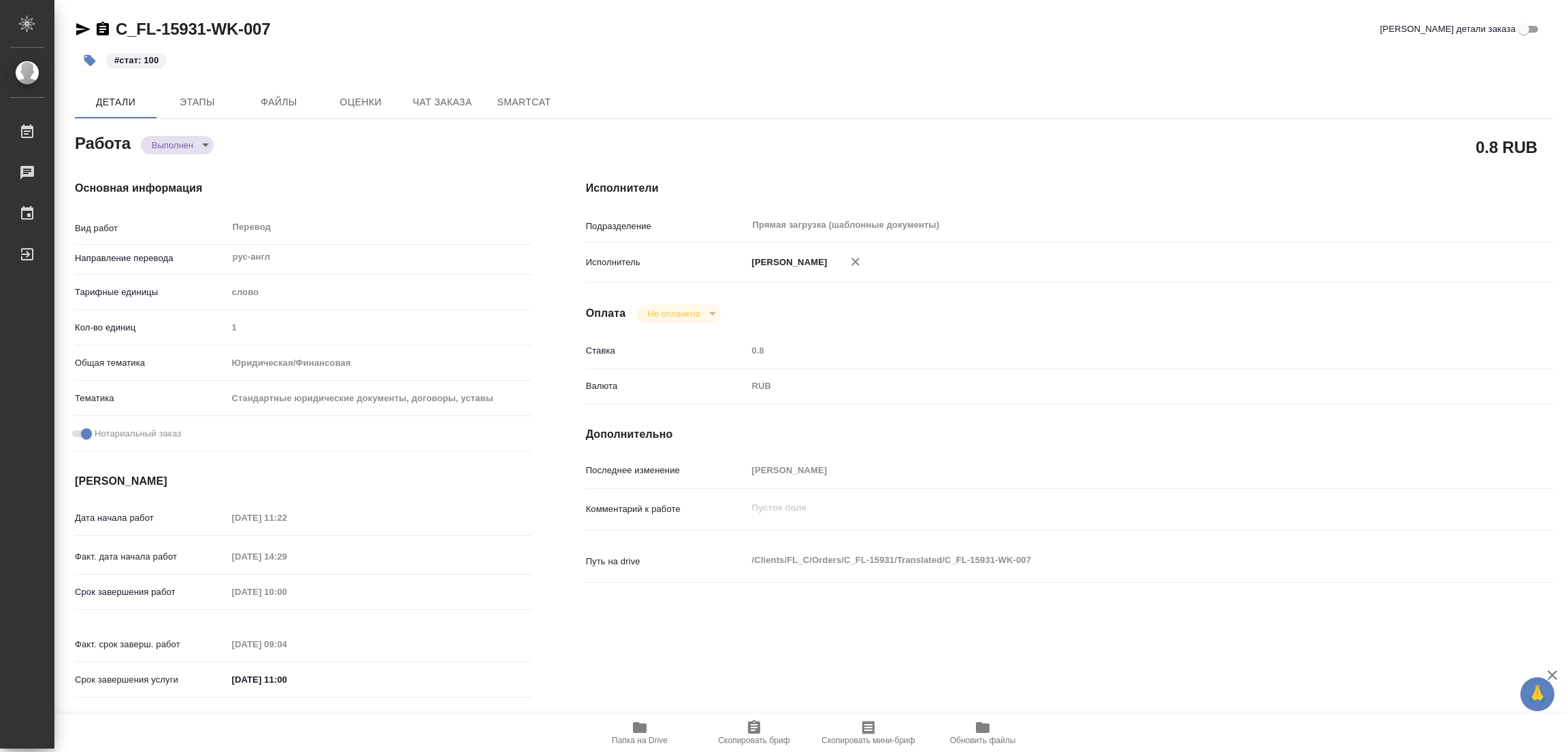
type textarea "x"
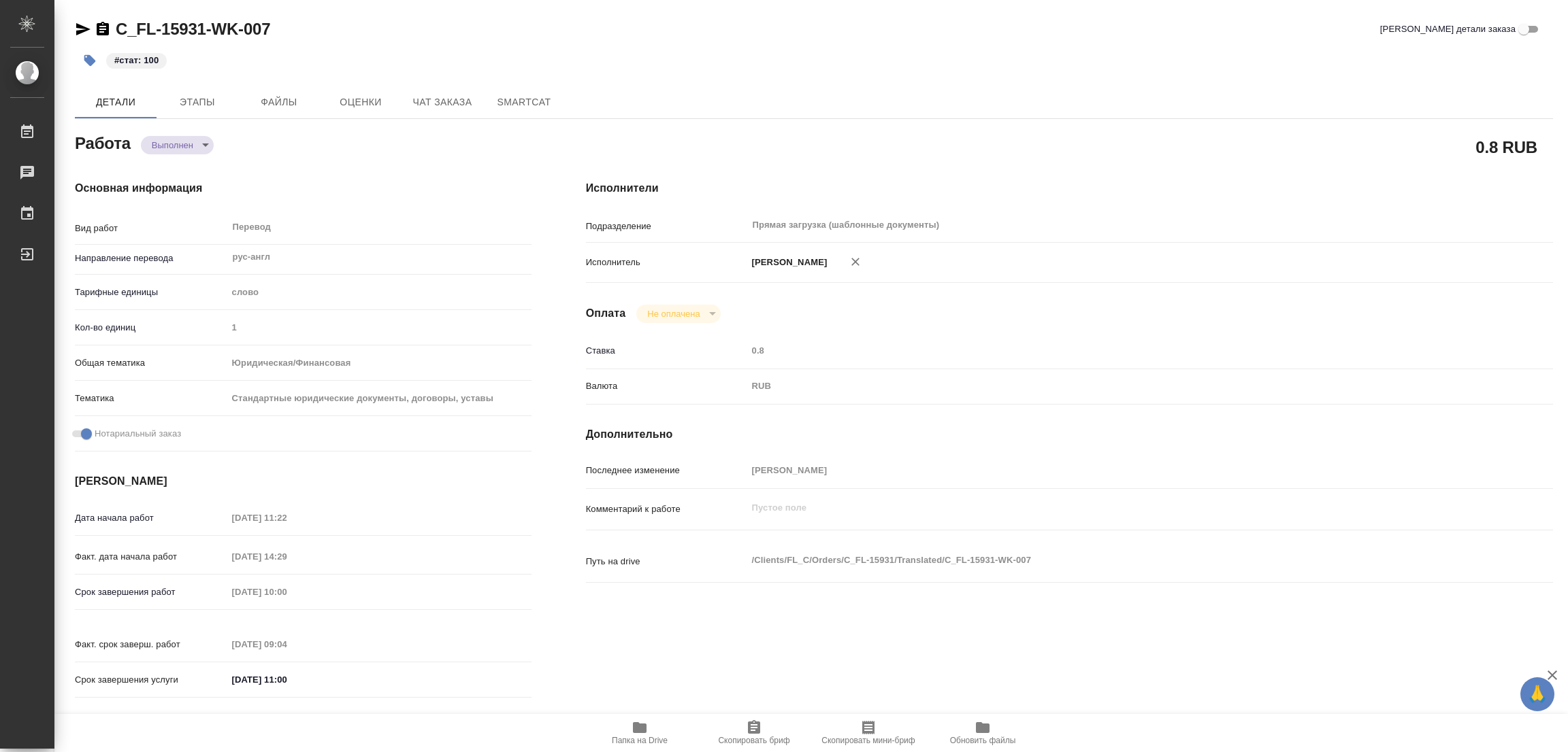
type textarea "x"
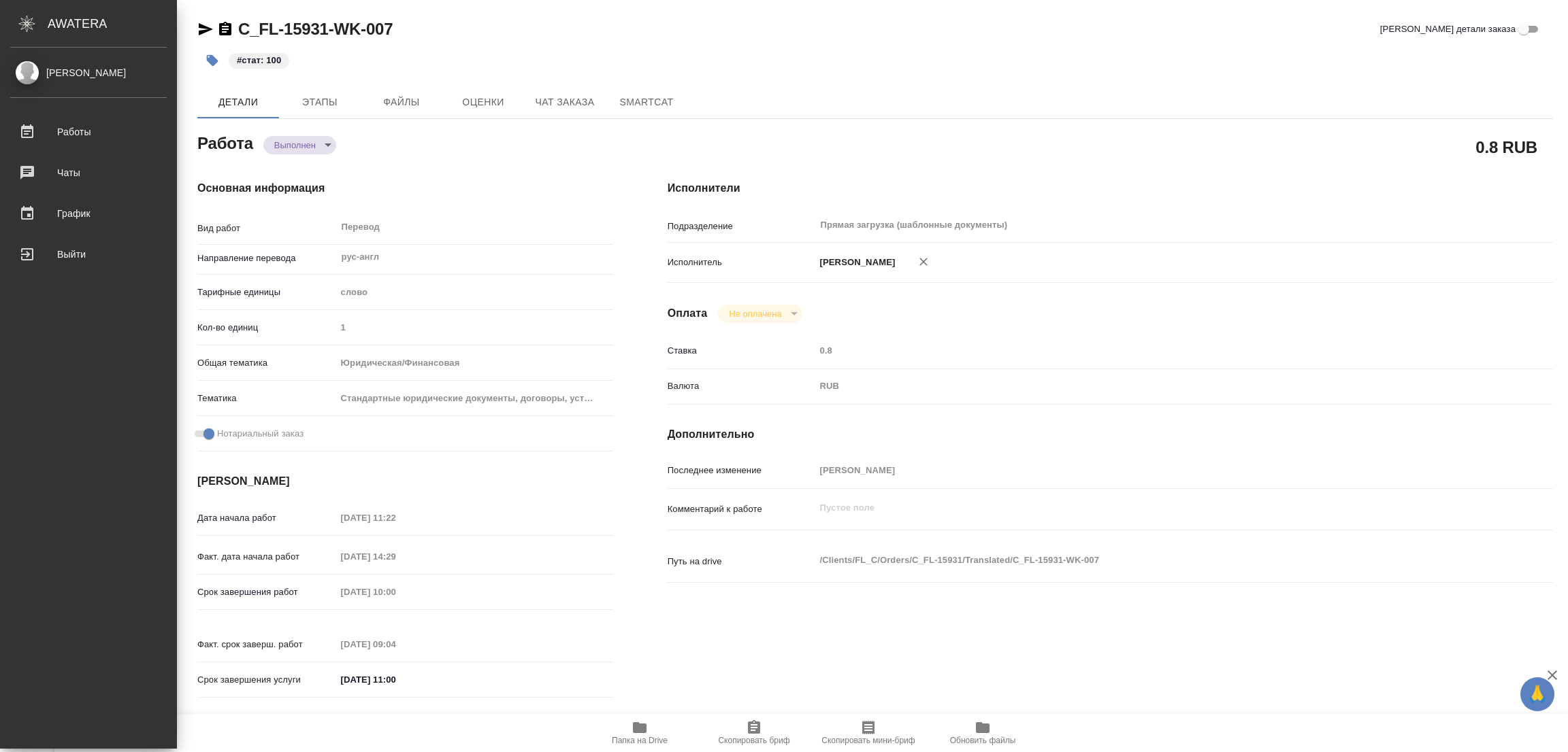
type textarea "x"
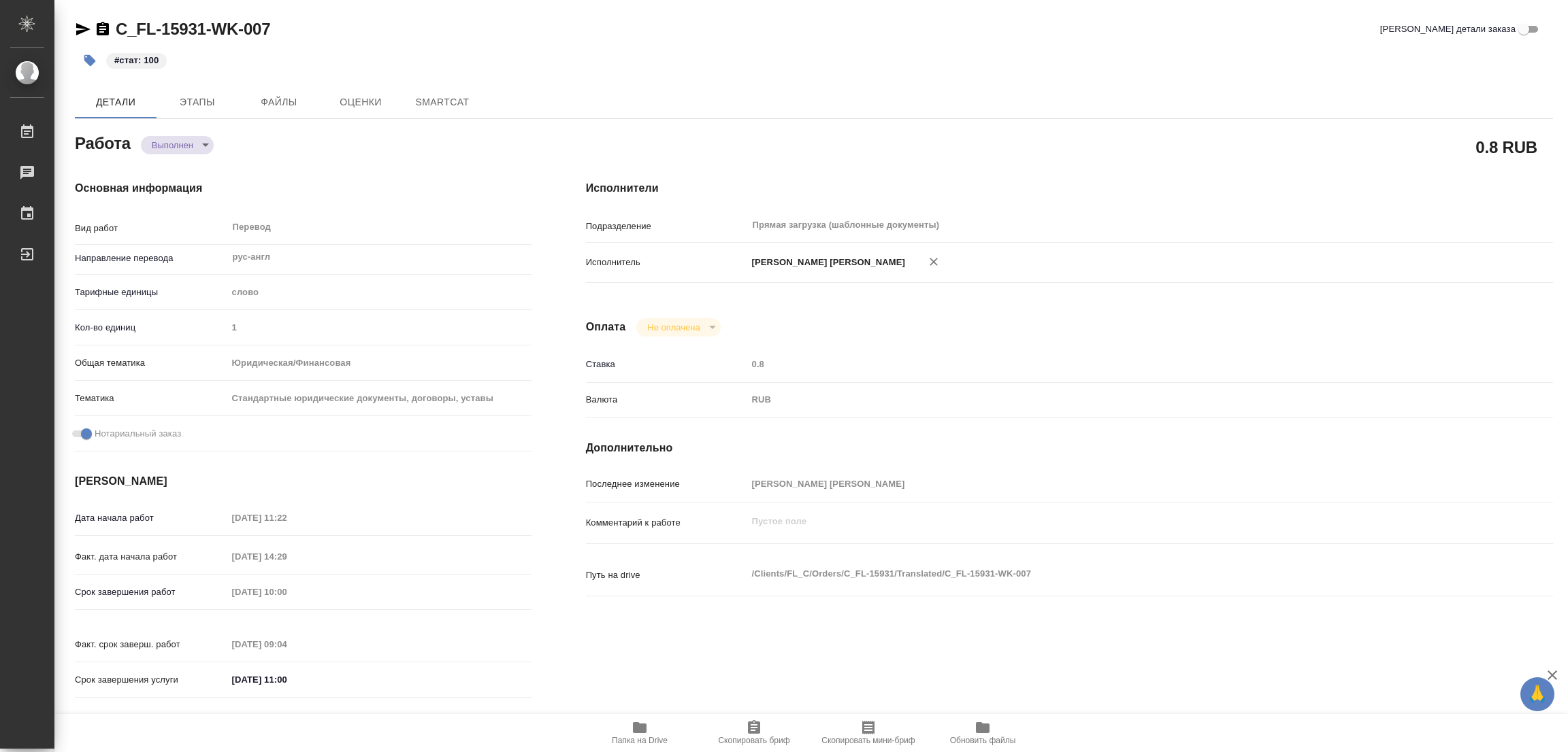
type textarea "x"
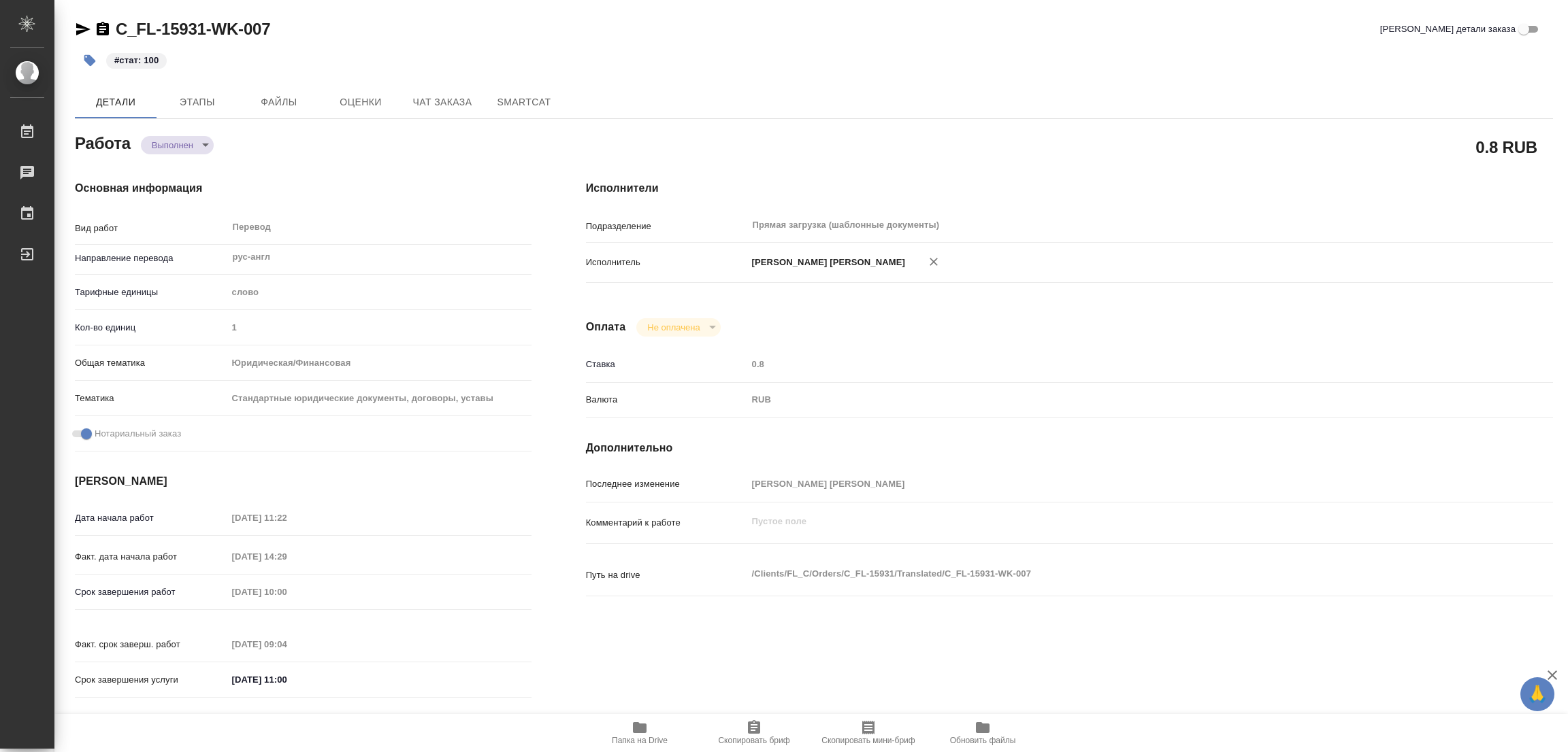
type textarea "x"
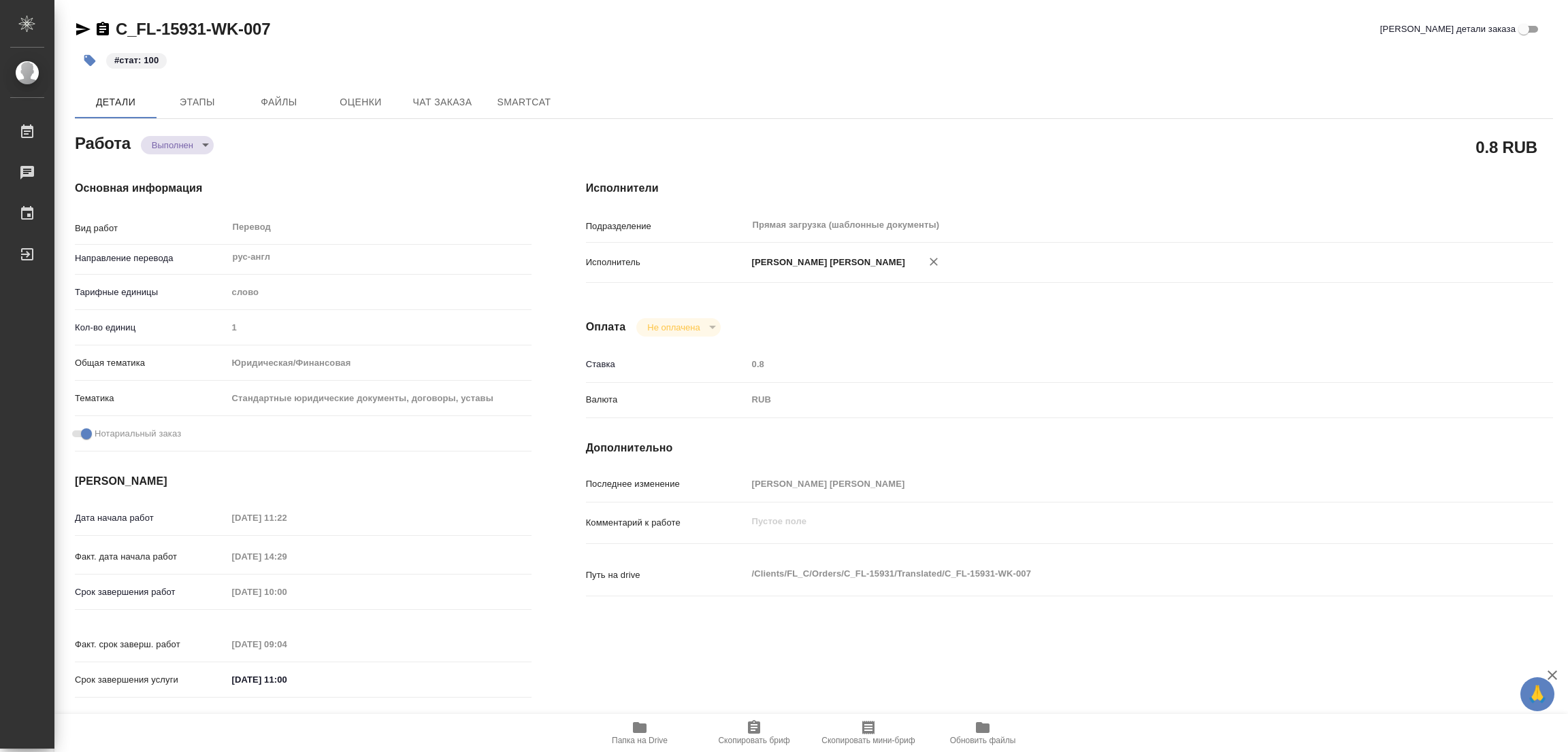
type textarea "x"
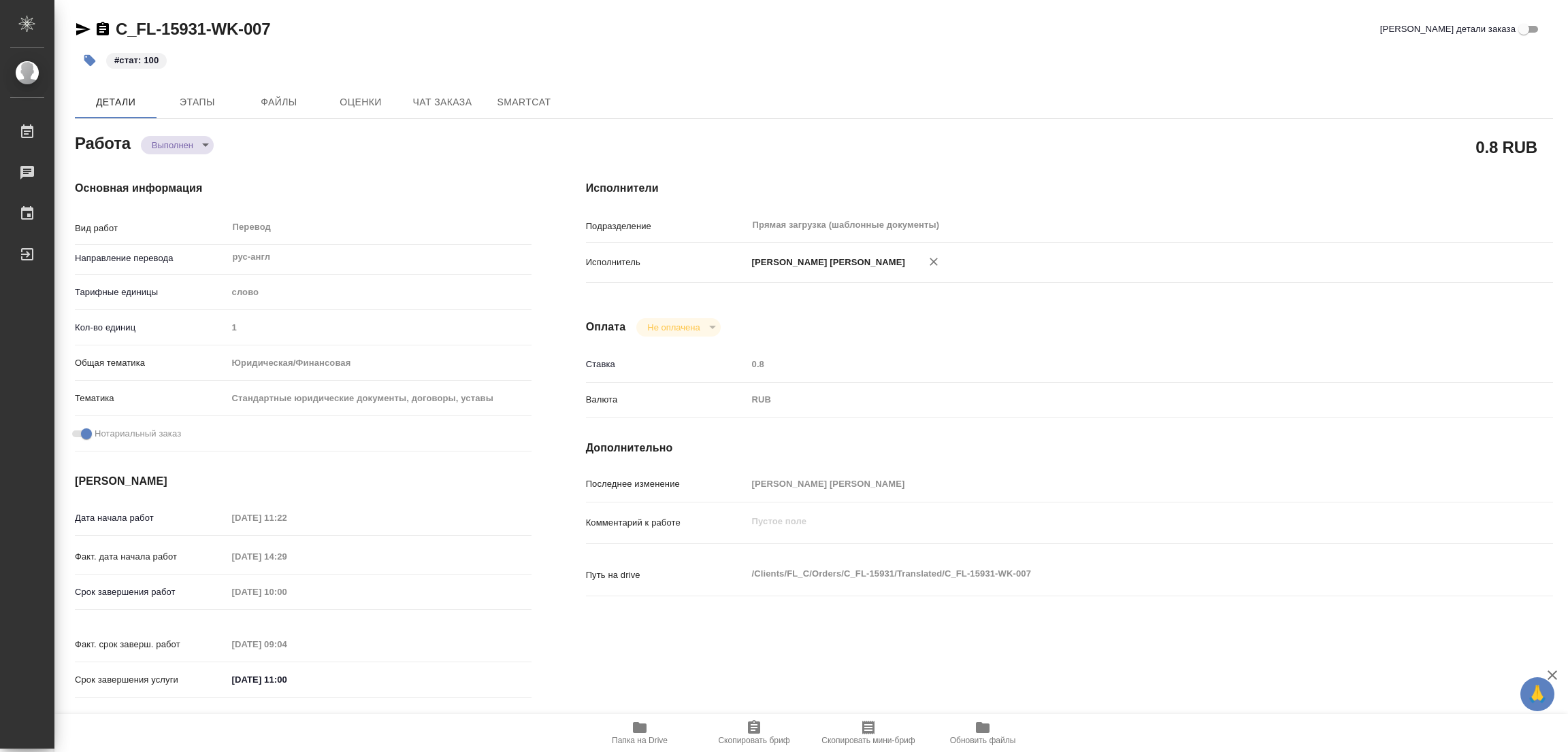
type textarea "x"
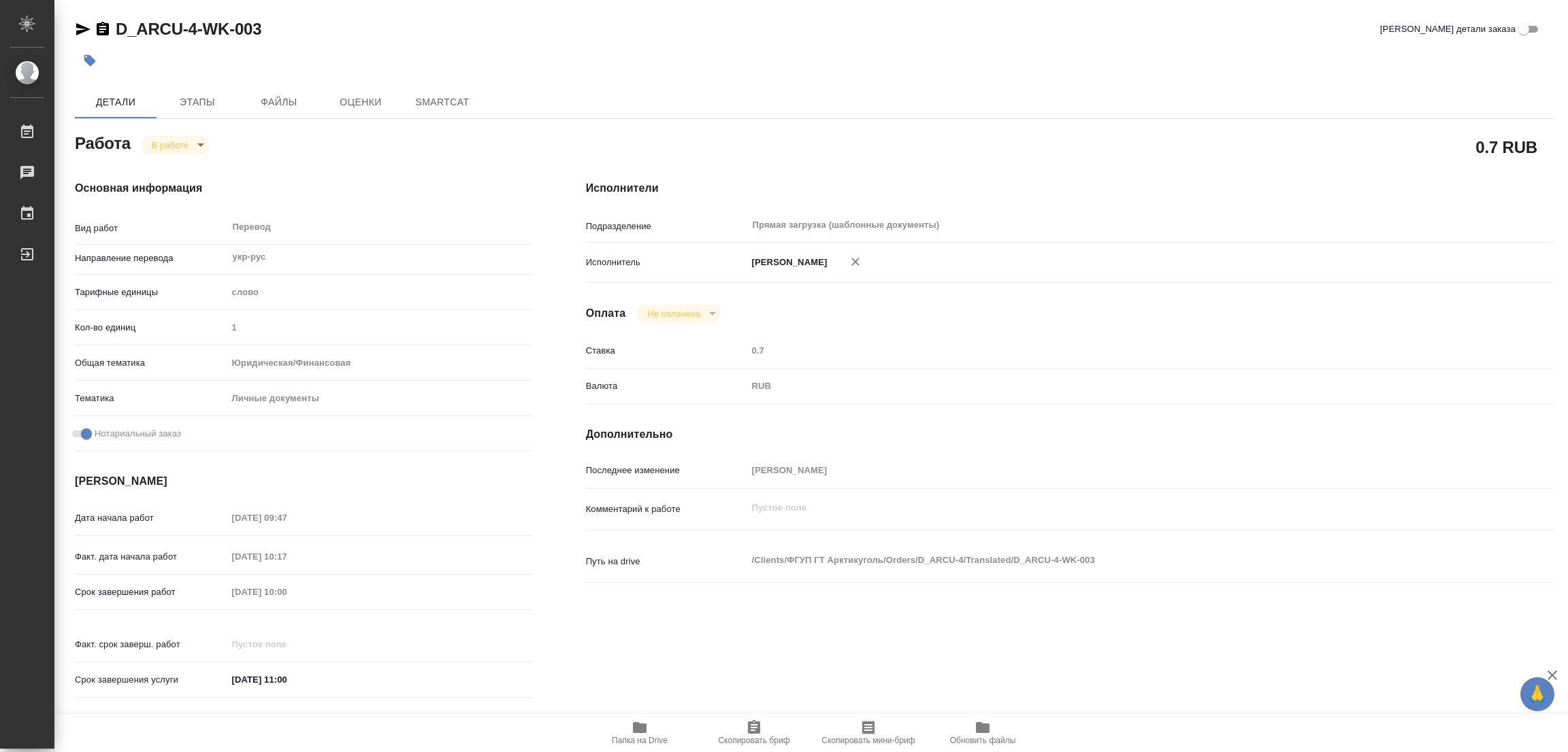
type textarea "x"
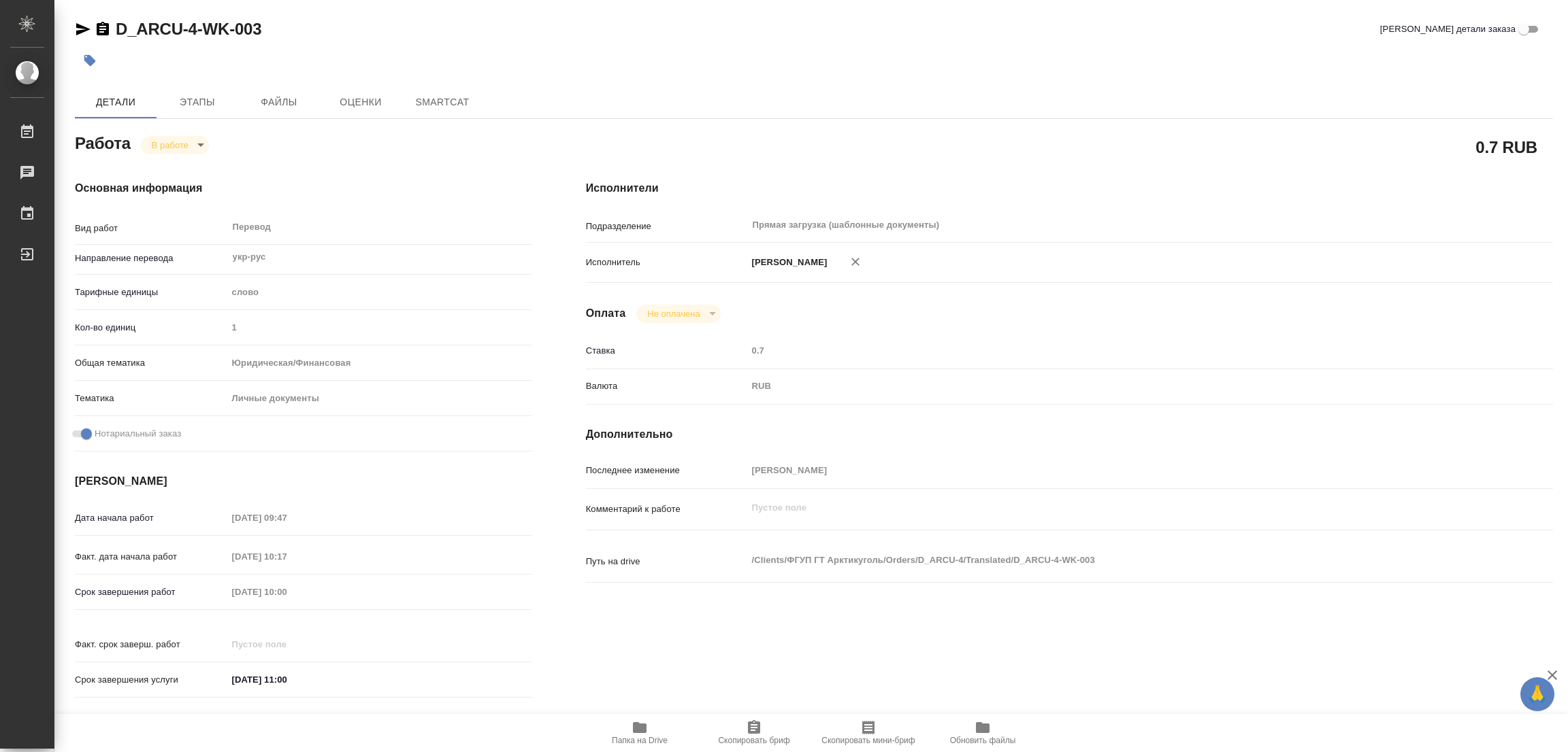
type textarea "x"
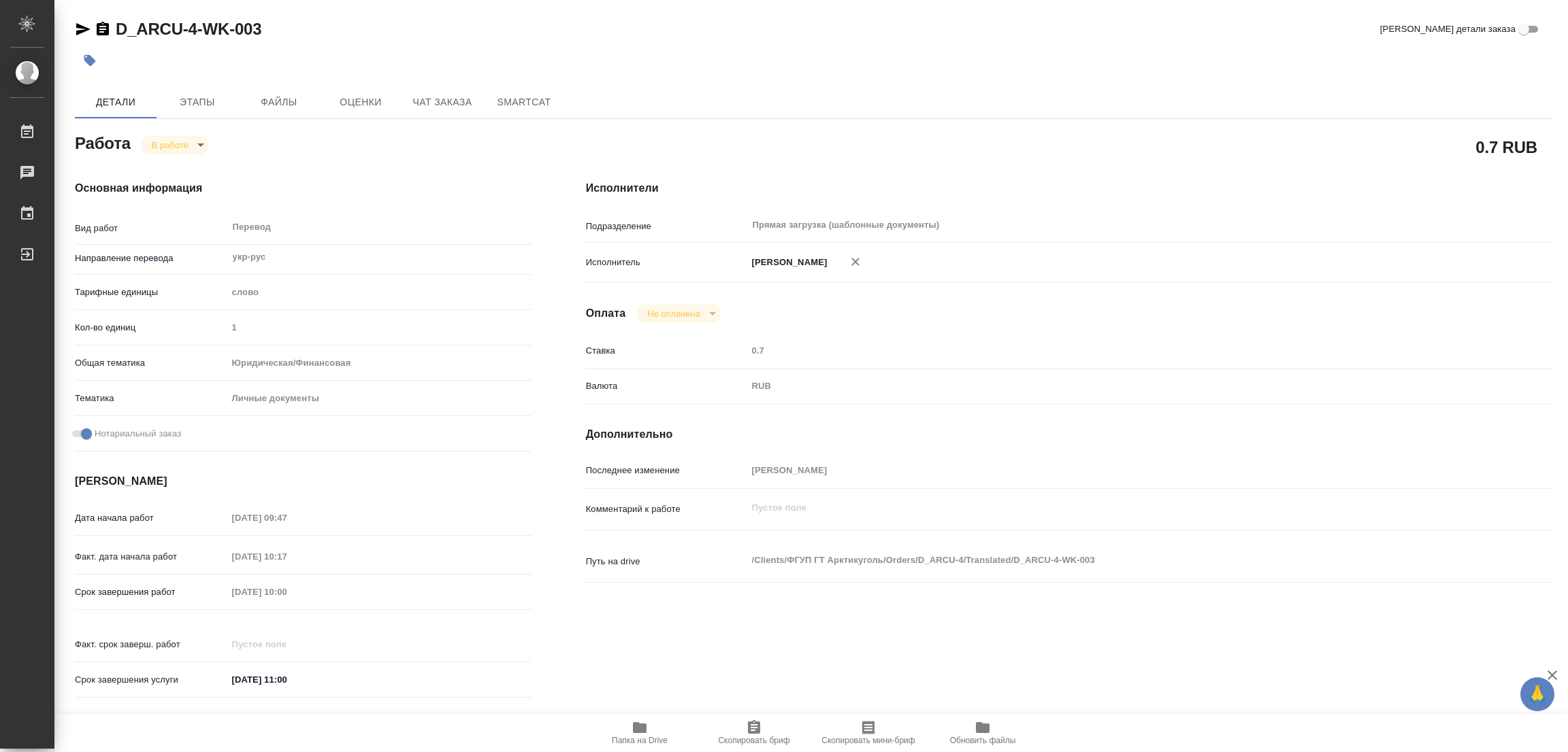
type textarea "x"
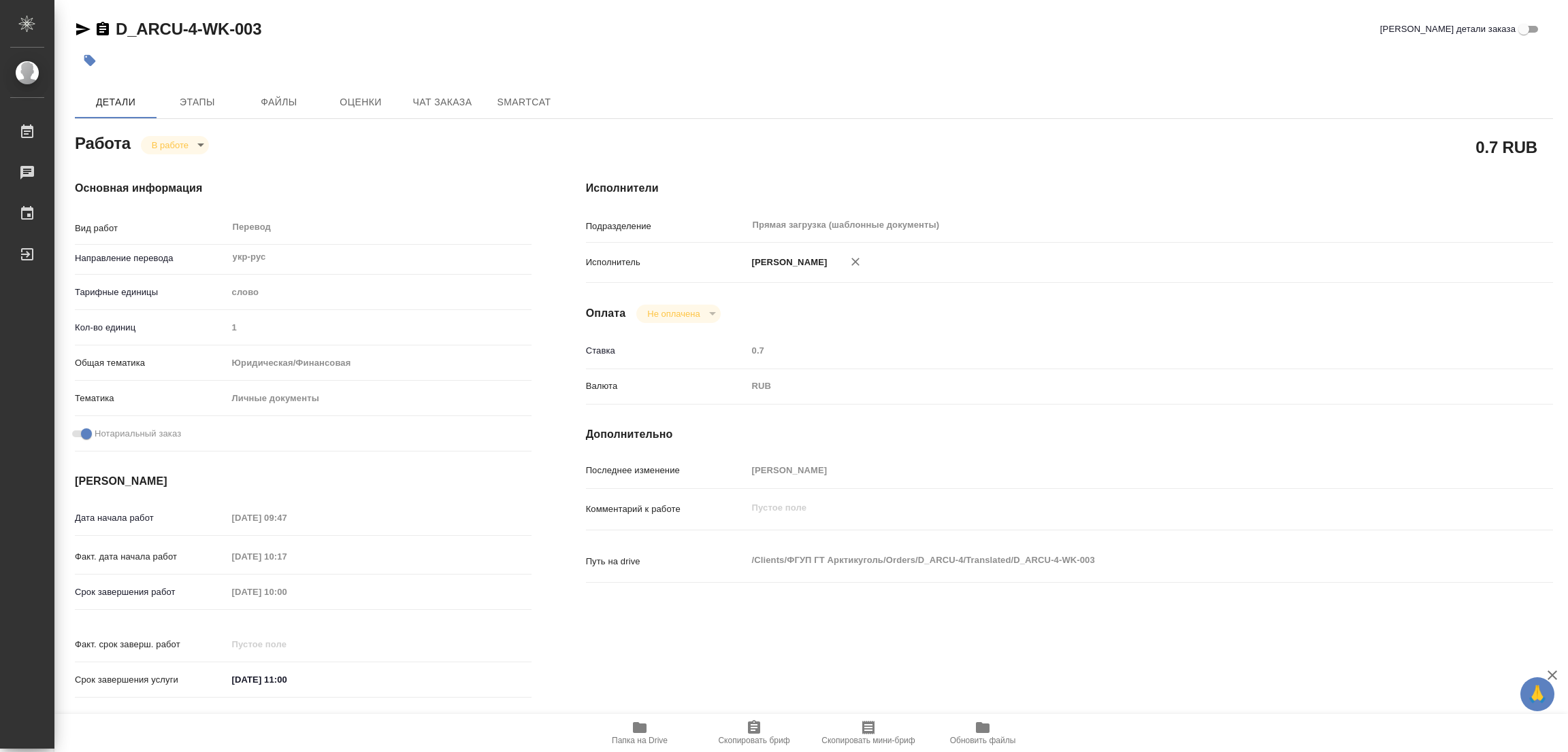
type textarea "x"
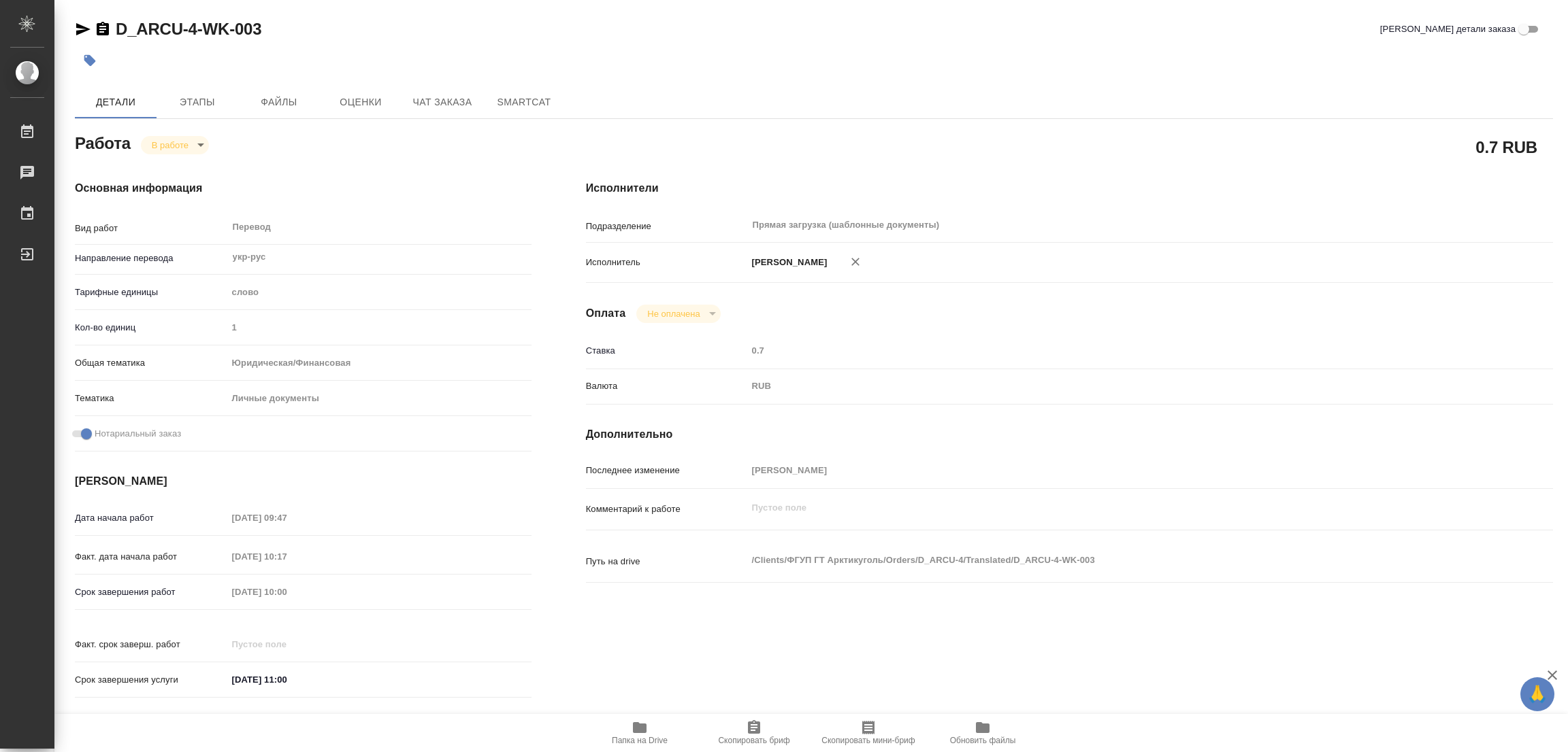
type textarea "x"
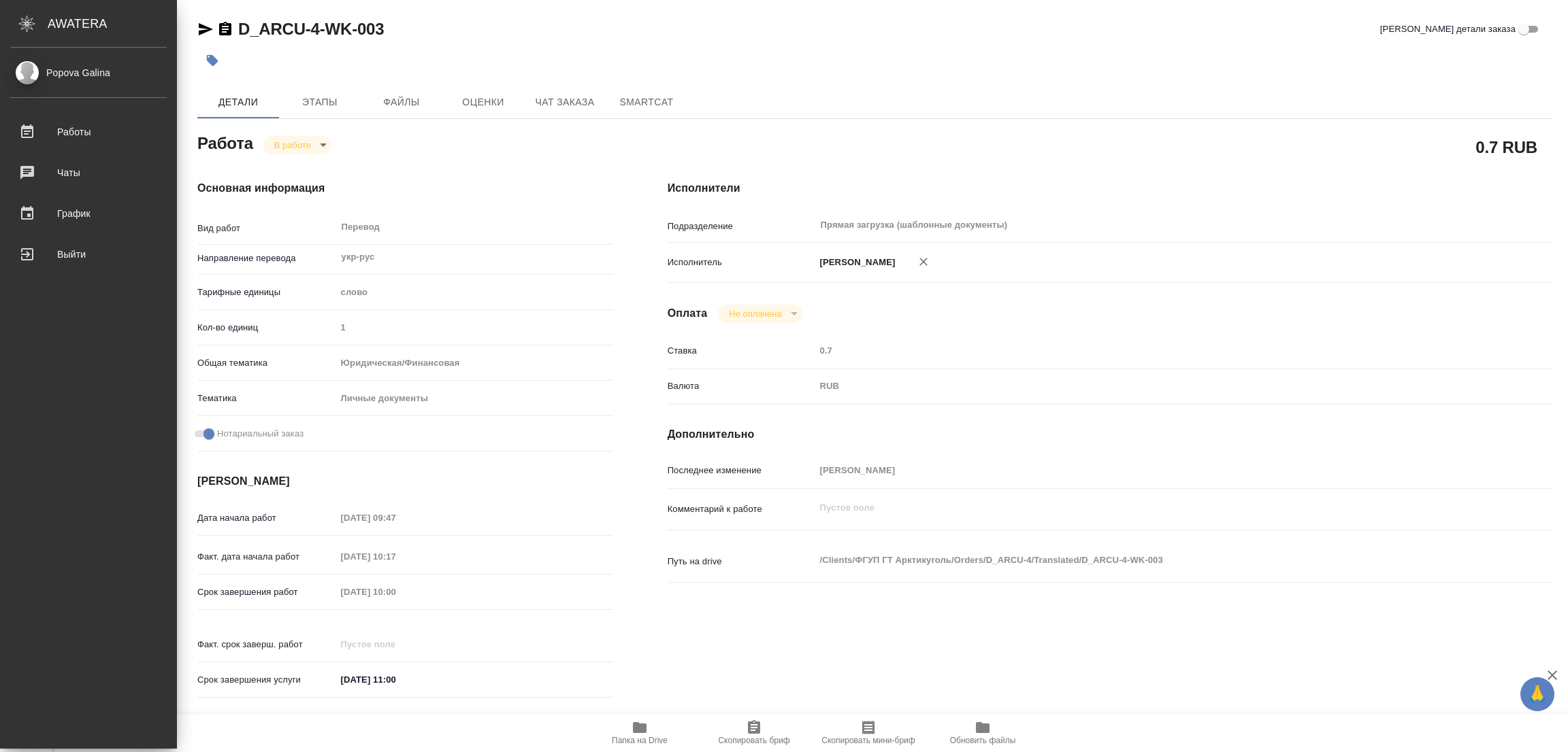
type textarea "x"
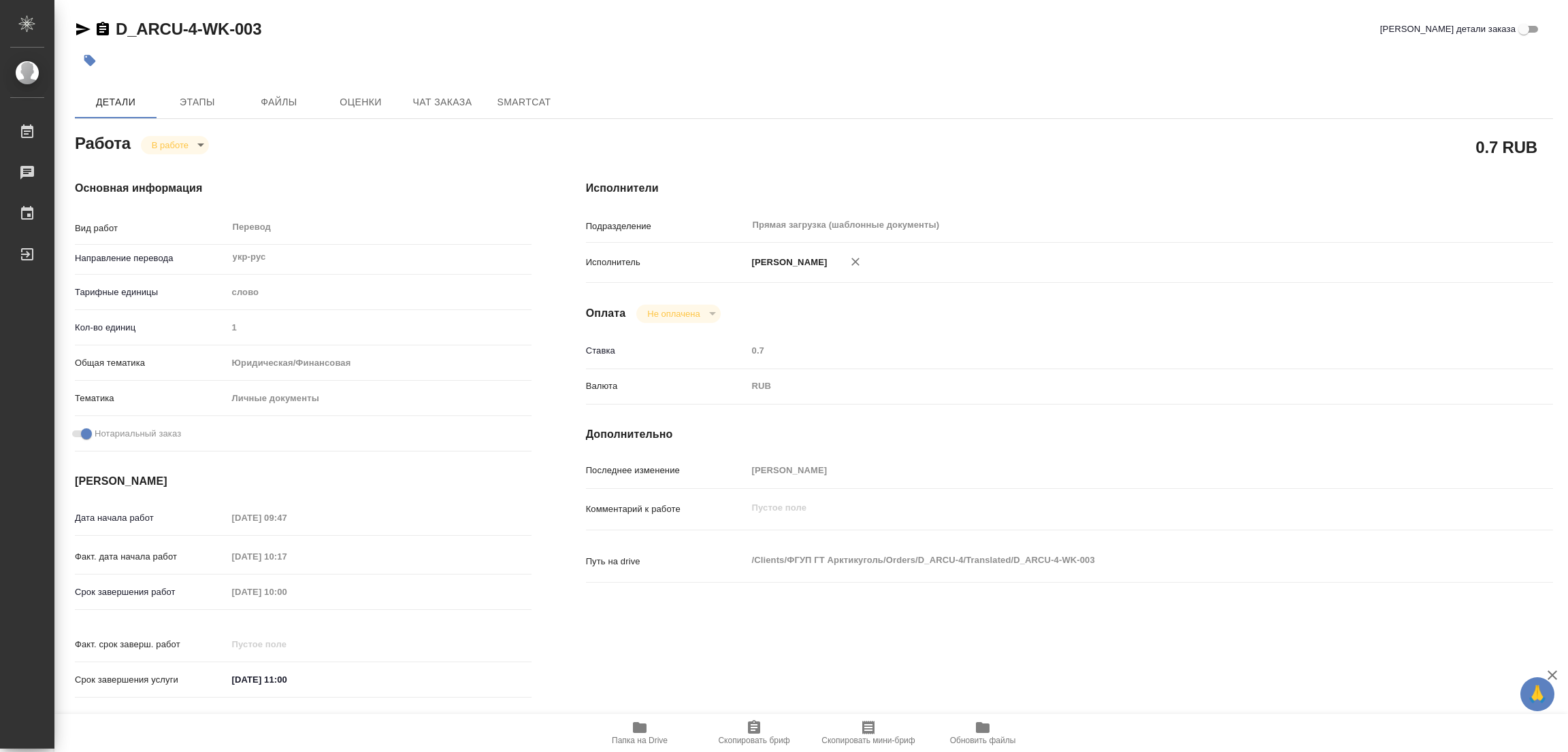
click at [643, 723] on icon "button" at bounding box center [639, 727] width 16 height 16
click at [202, 101] on span "Этапы" at bounding box center [197, 102] width 65 height 17
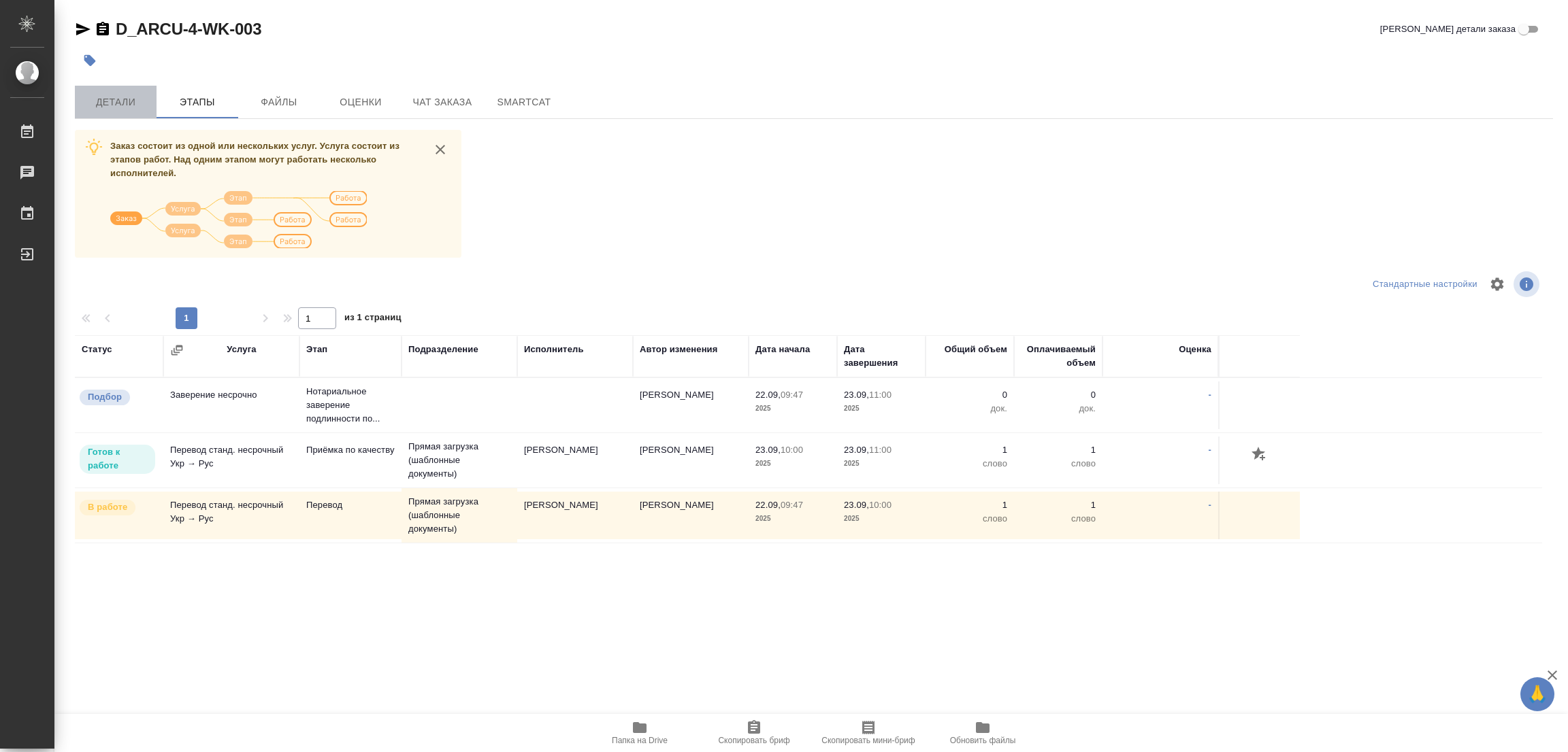
click at [107, 108] on span "Детали" at bounding box center [116, 102] width 65 height 17
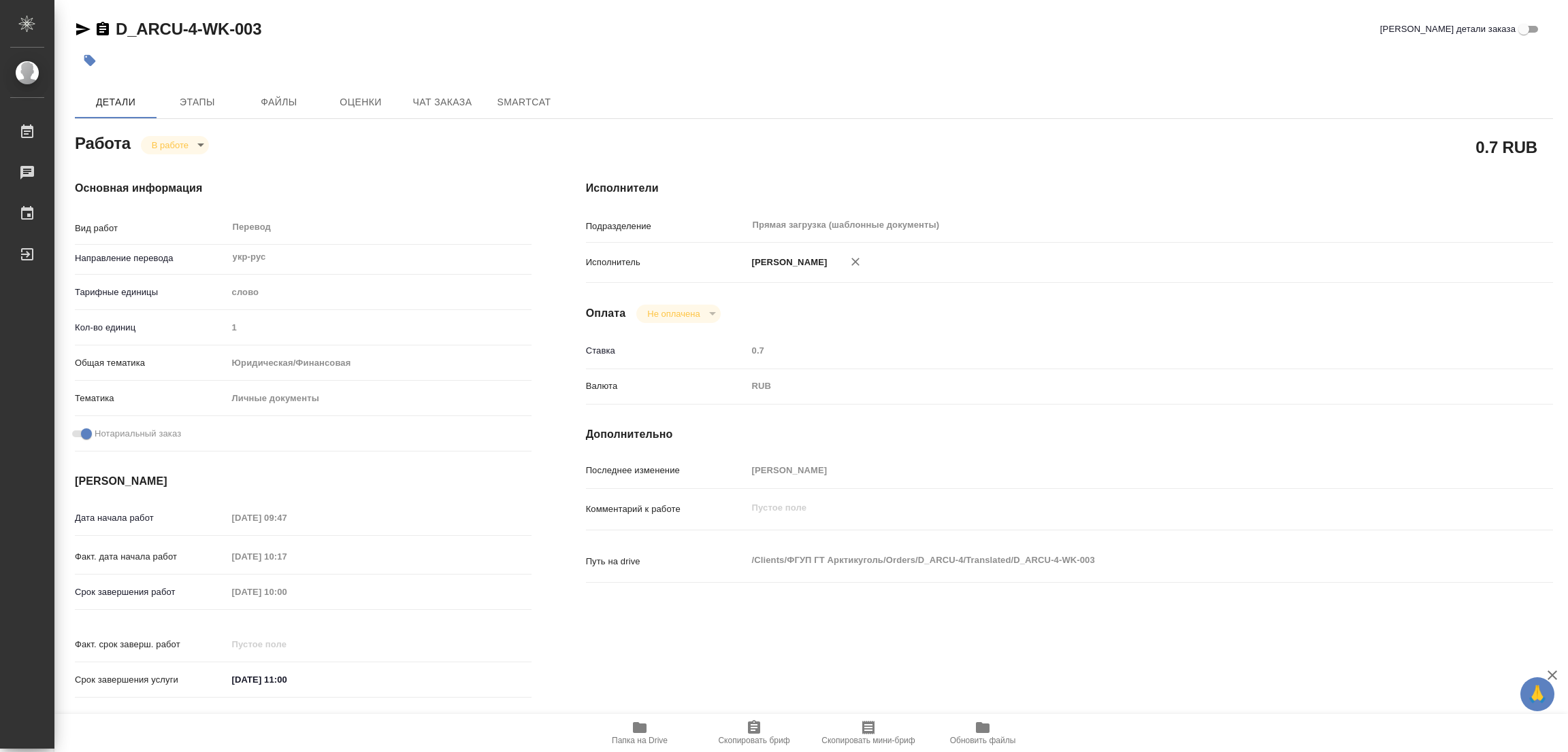
type textarea "x"
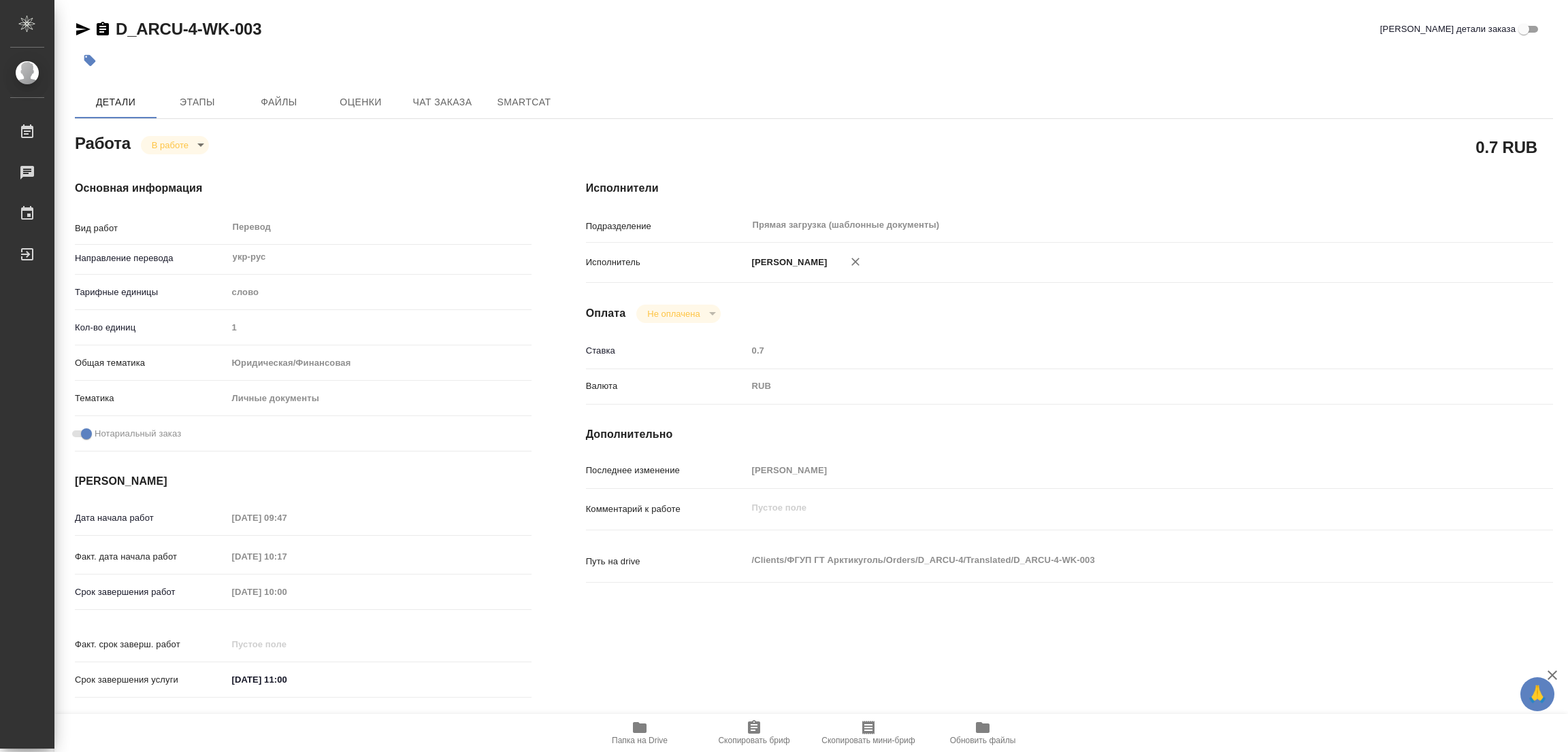
type textarea "x"
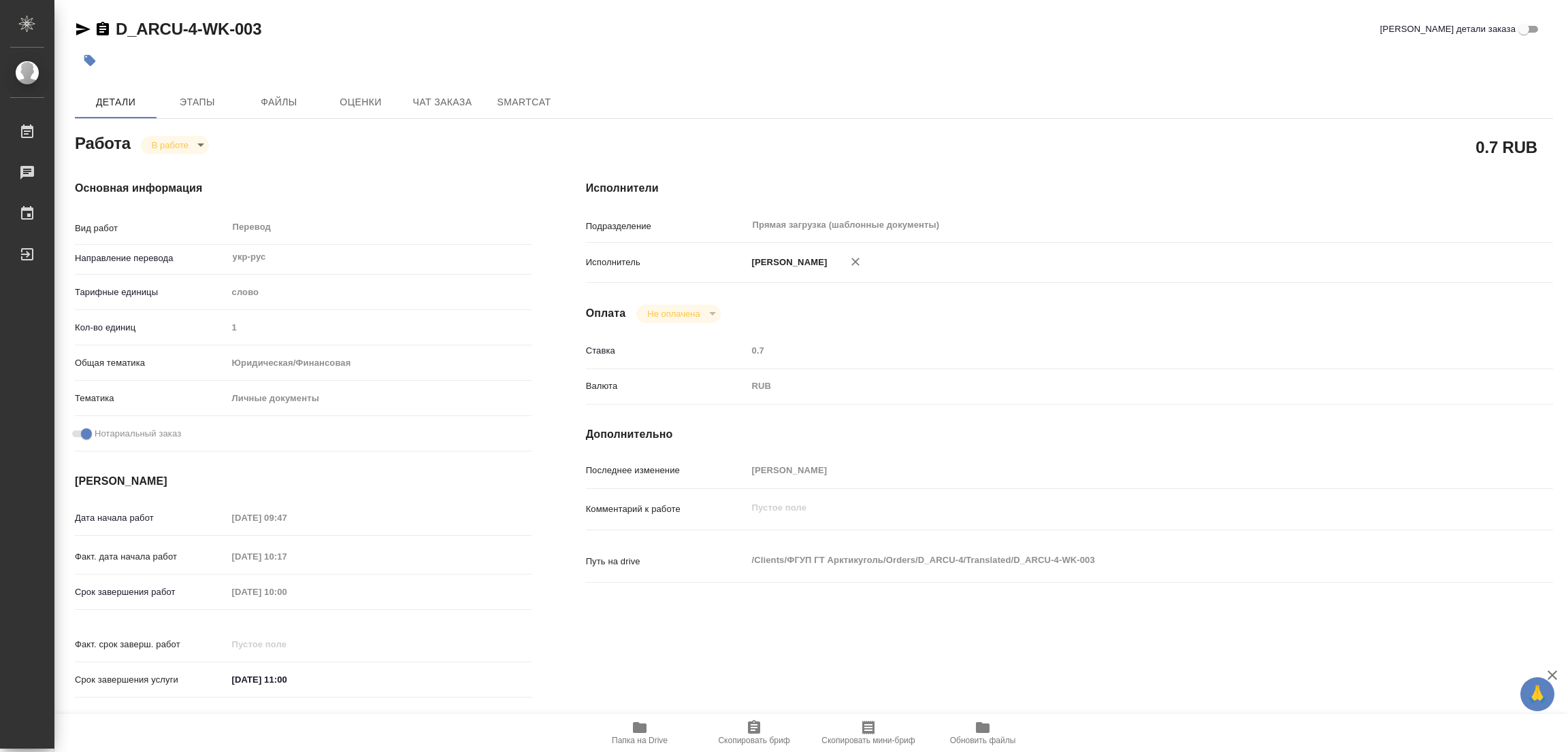
type textarea "x"
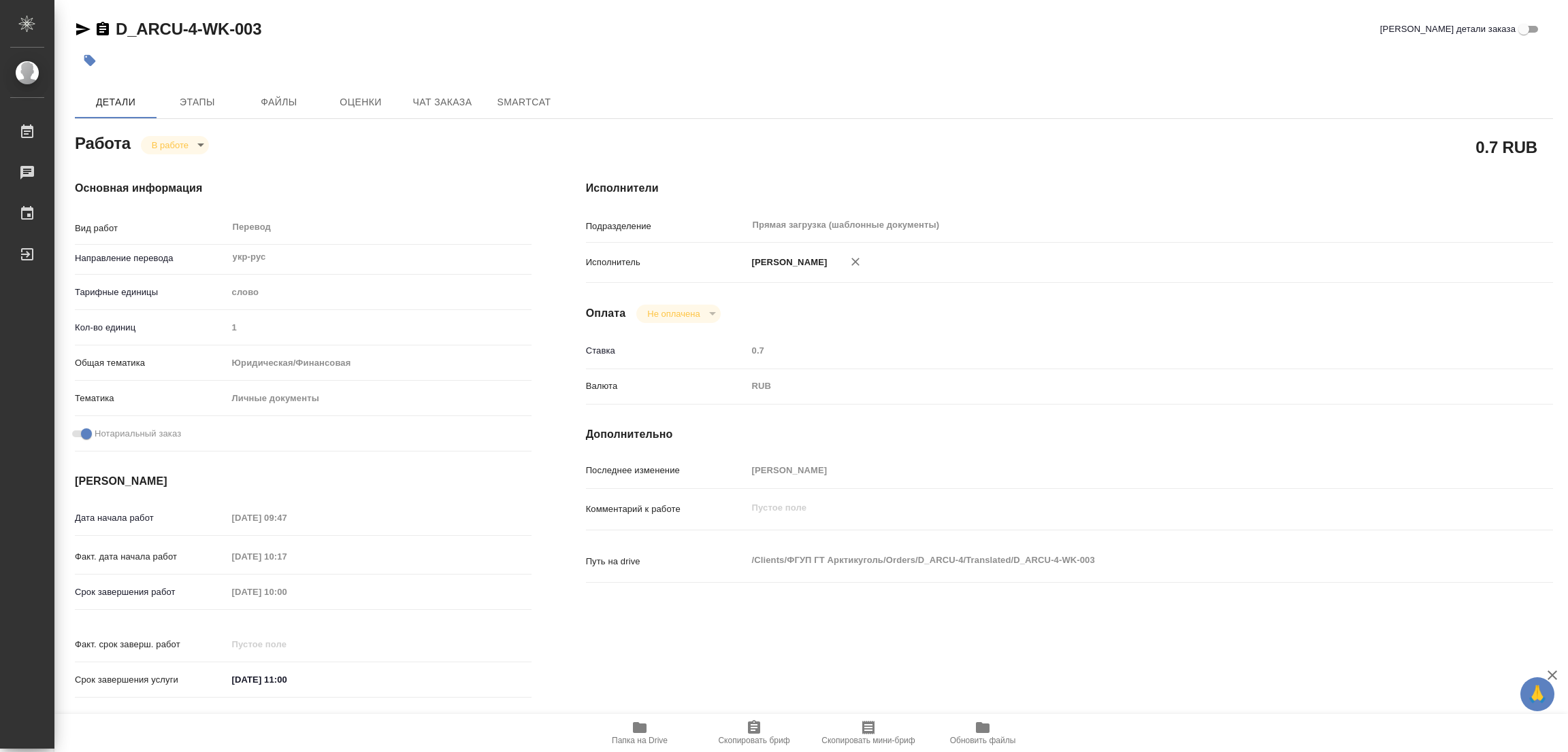
click at [187, 138] on body "🙏 .cls-1 fill:#fff; AWATERA Popova Galina Работы 0 Чаты График Выйти D_ARCU-4-W…" at bounding box center [784, 376] width 1568 height 752
click at [158, 168] on button "Выполнен" at bounding box center [177, 167] width 50 height 15
type textarea "x"
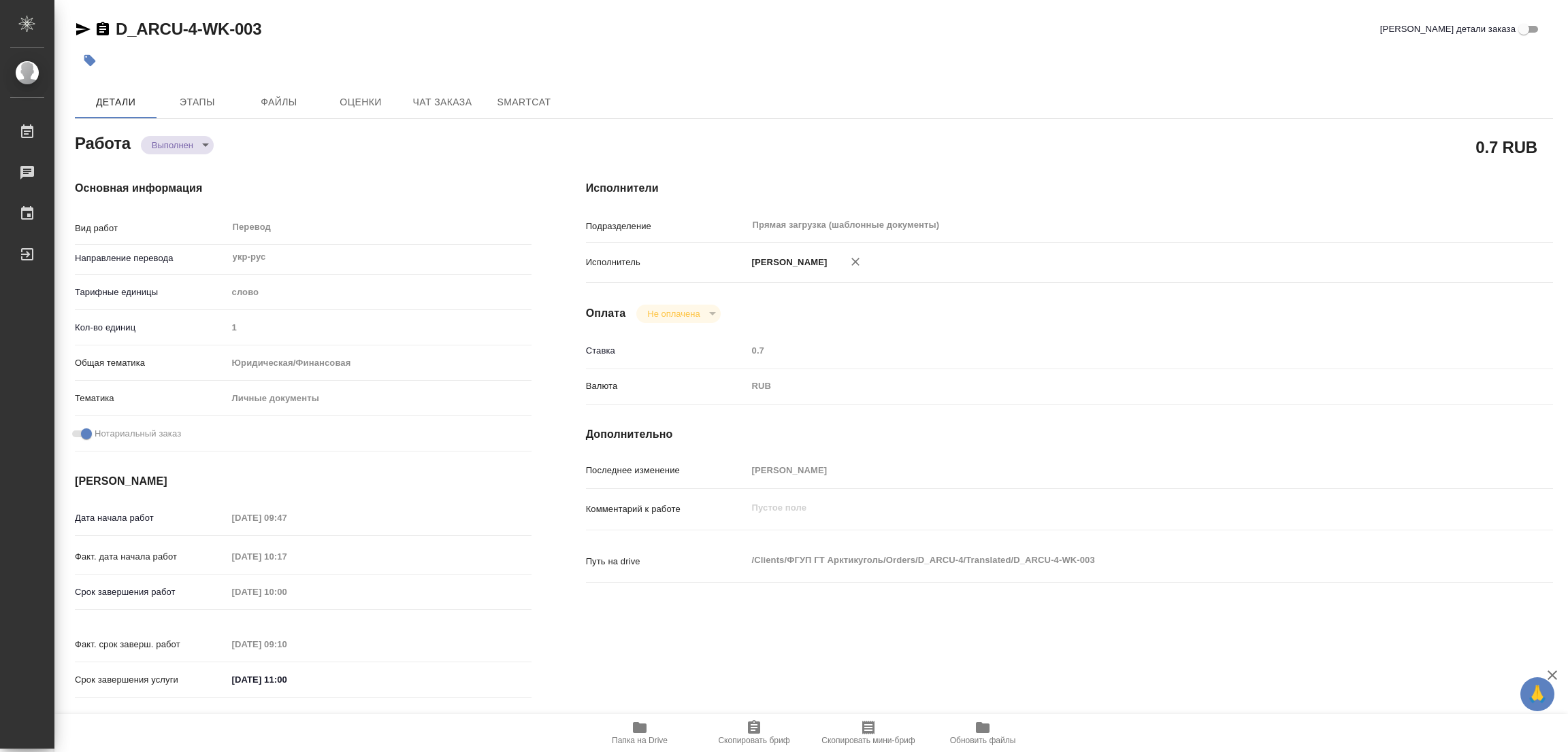
type textarea "x"
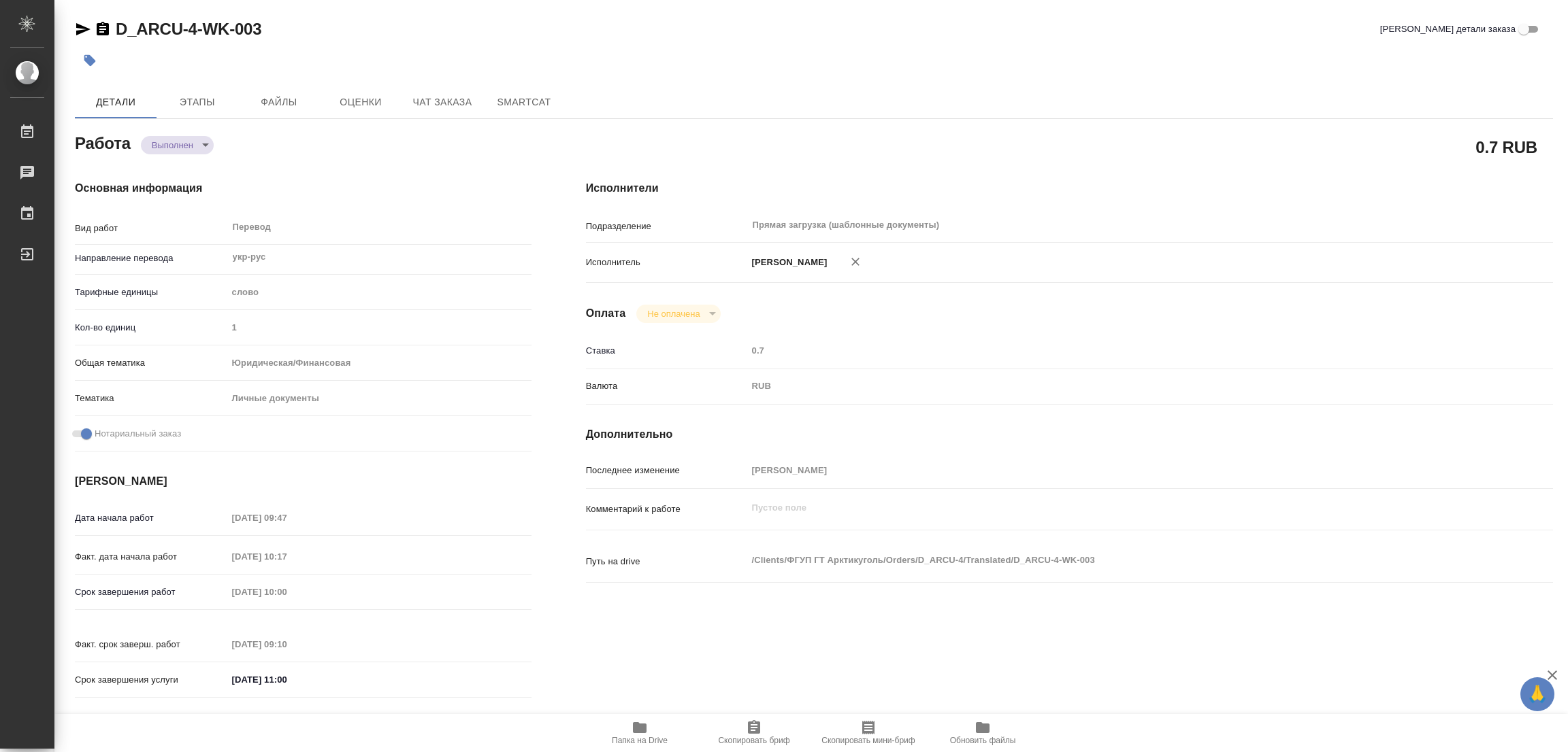
type textarea "x"
click at [89, 57] on icon "button" at bounding box center [89, 60] width 11 height 11
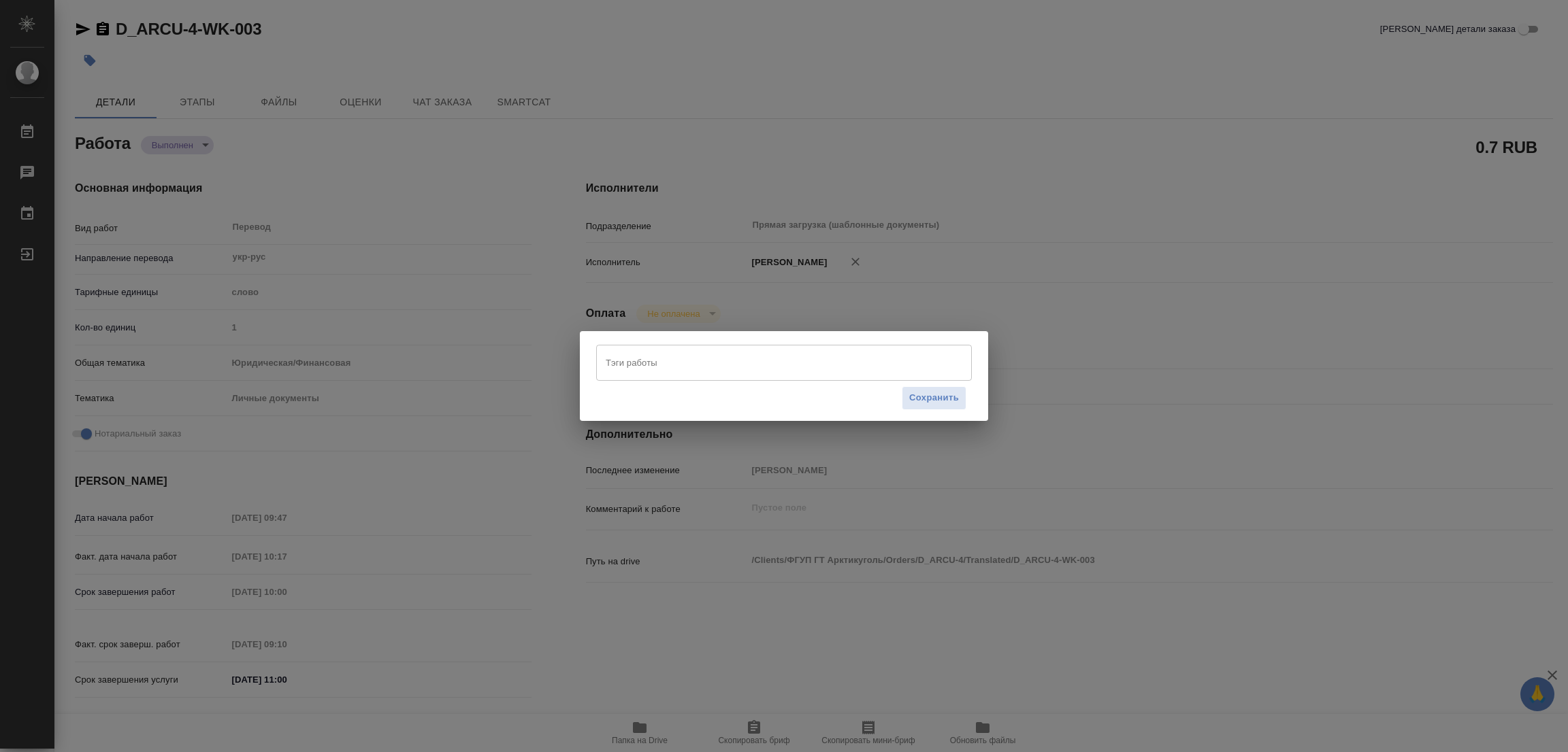
type textarea "x"
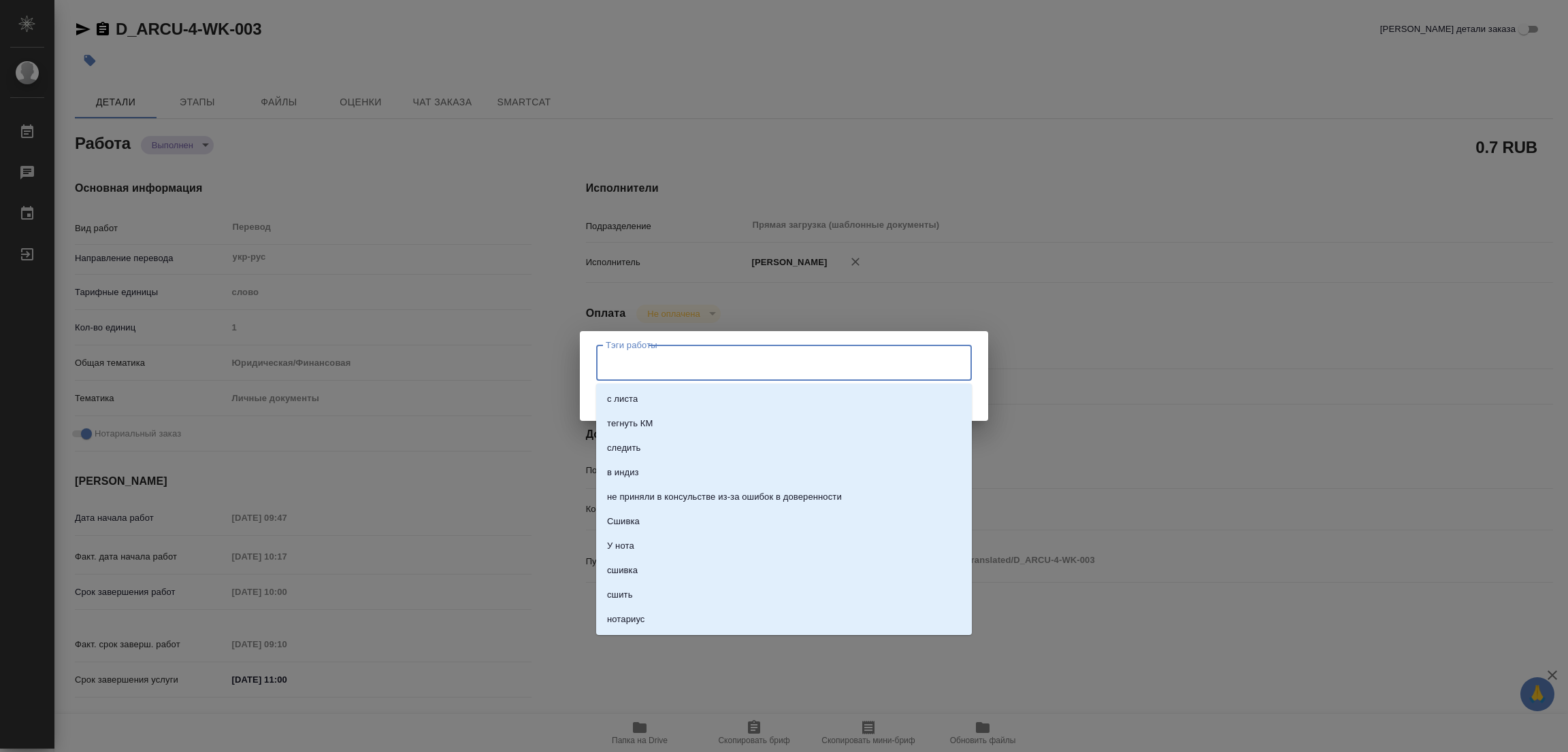
click at [624, 358] on input "Тэги работы" at bounding box center [771, 362] width 338 height 23
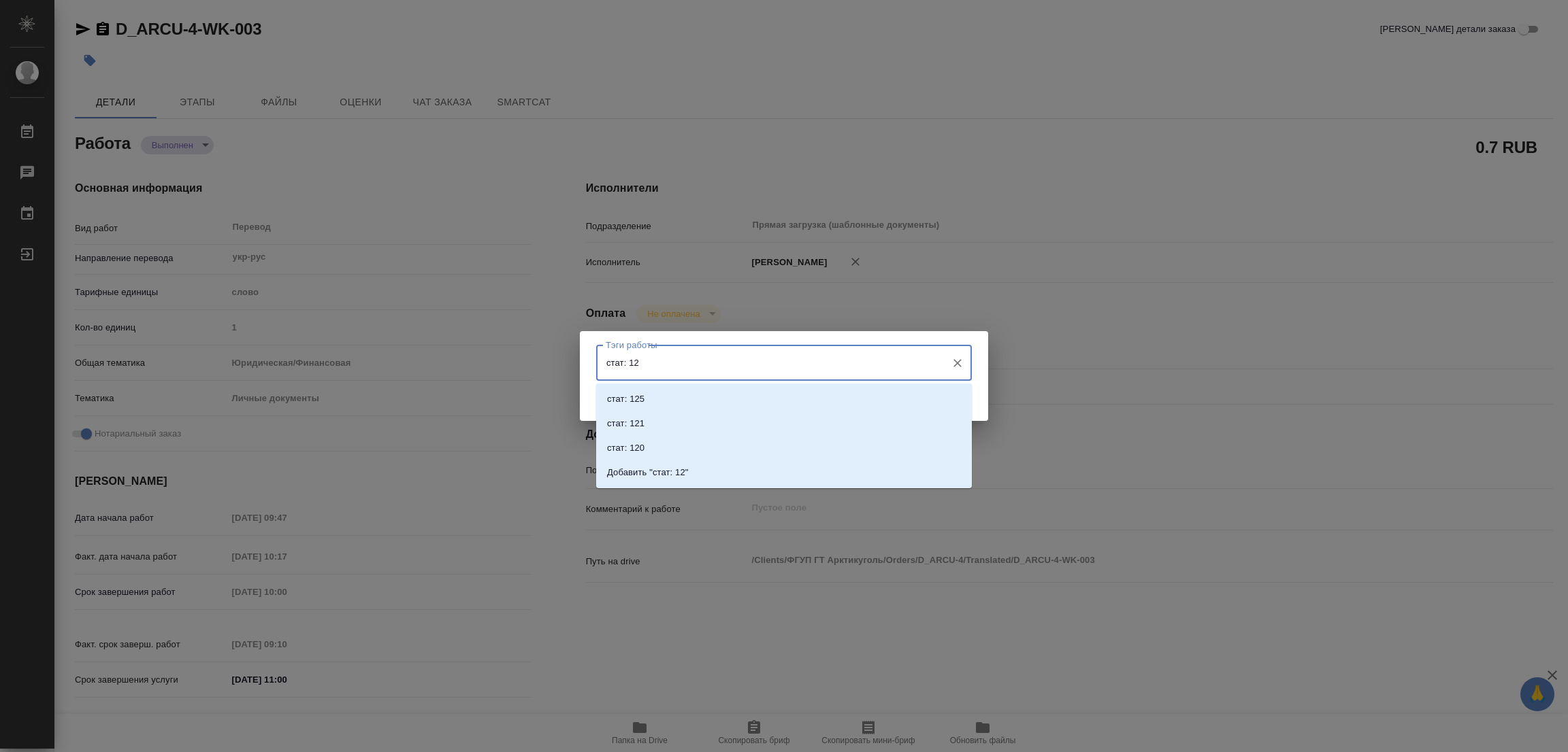
type input "стат: 125"
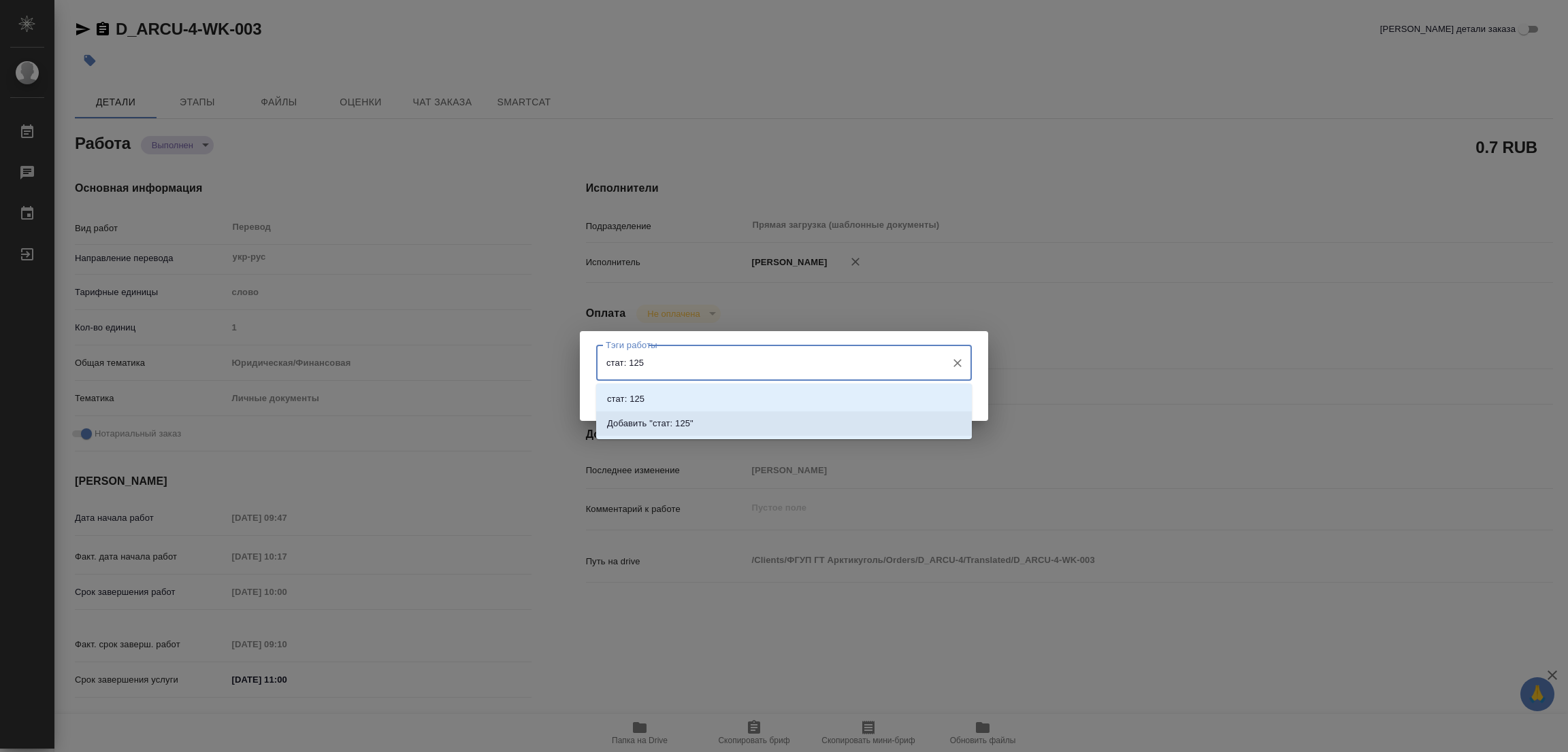
click at [673, 426] on p "Добавить "стат: 125"" at bounding box center [650, 424] width 87 height 14
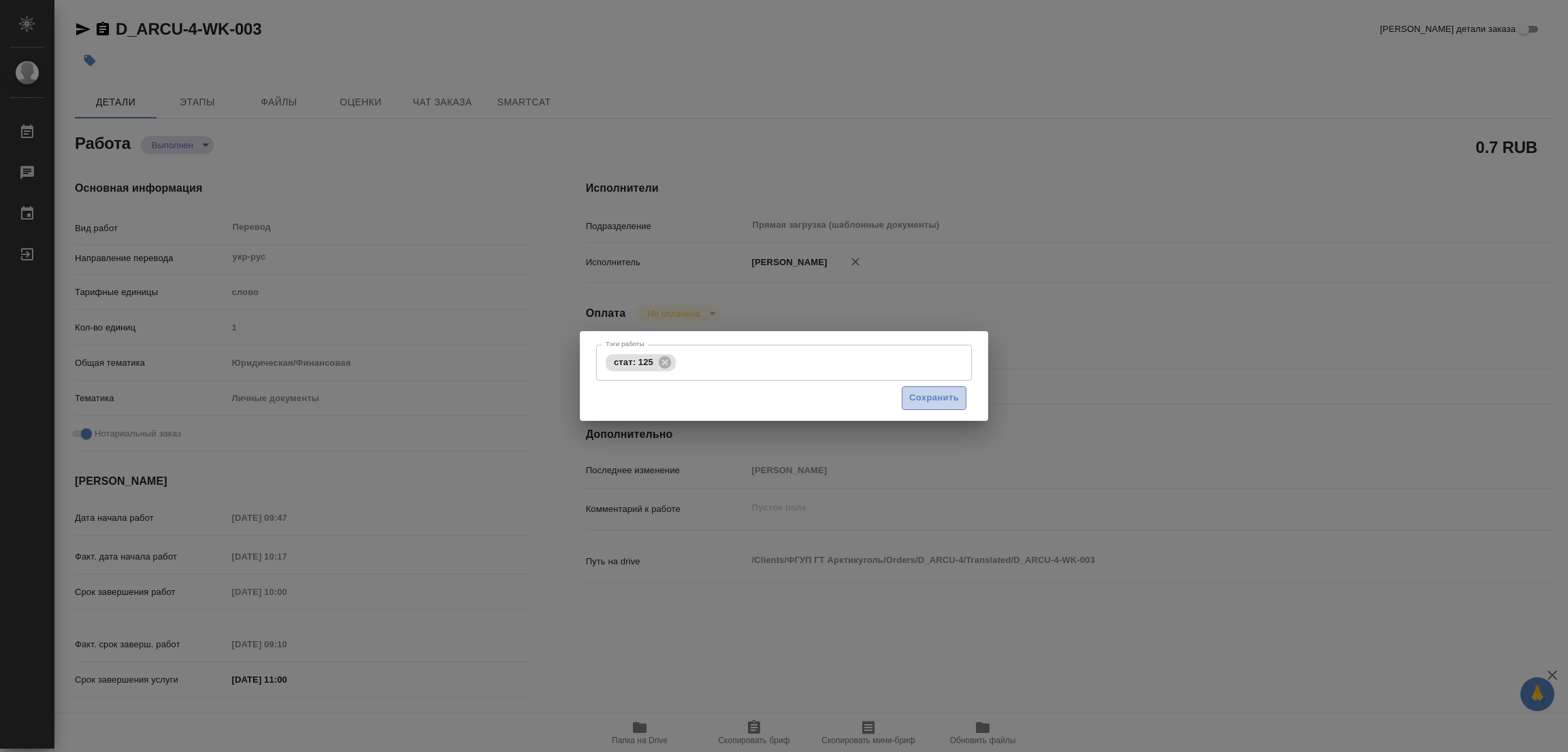
click at [933, 394] on span "Сохранить" at bounding box center [934, 398] width 50 height 15
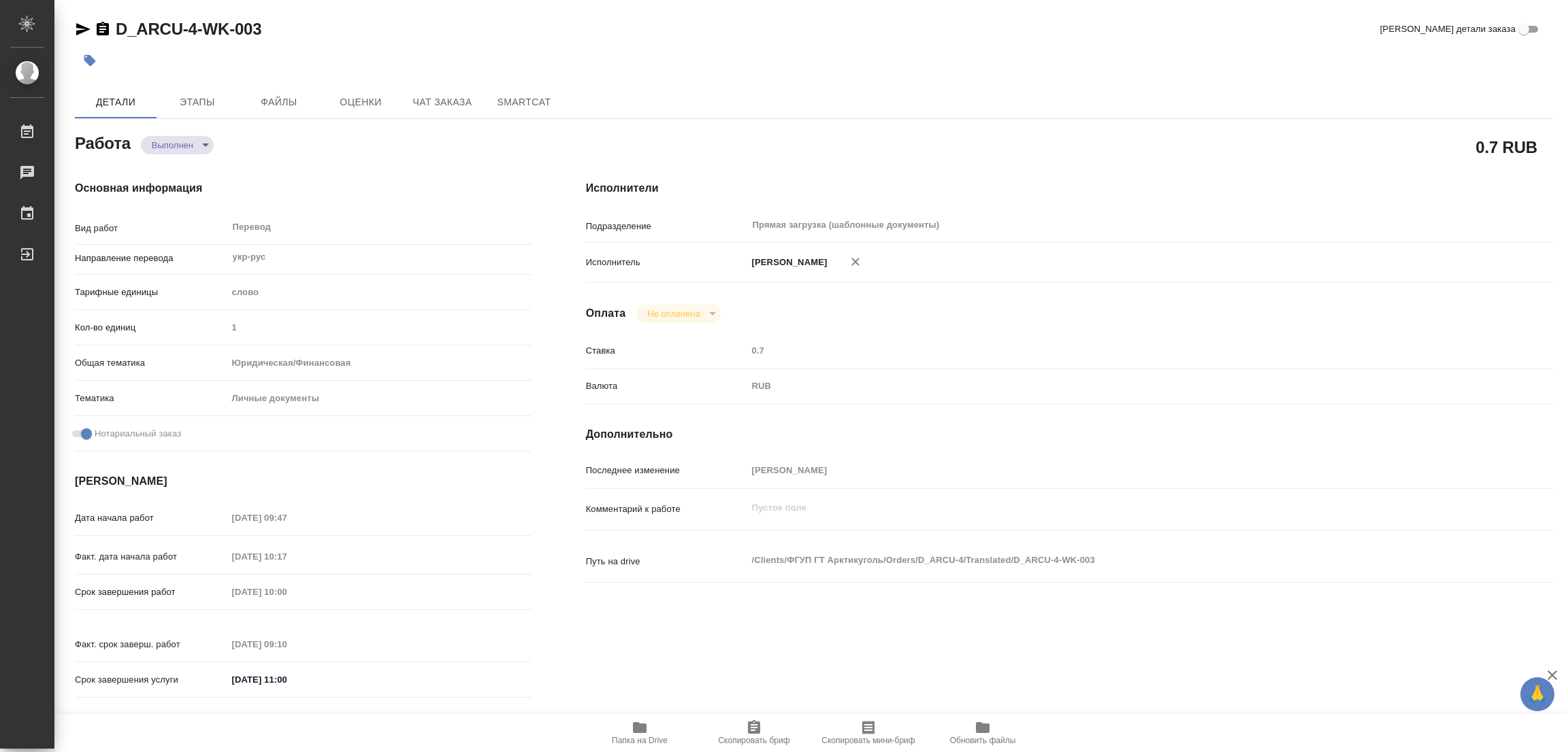
type input "completed"
type textarea "Перевод"
type textarea "x"
type input "укр-рус"
type input "5a8b1489cc6b4906c91bfd90"
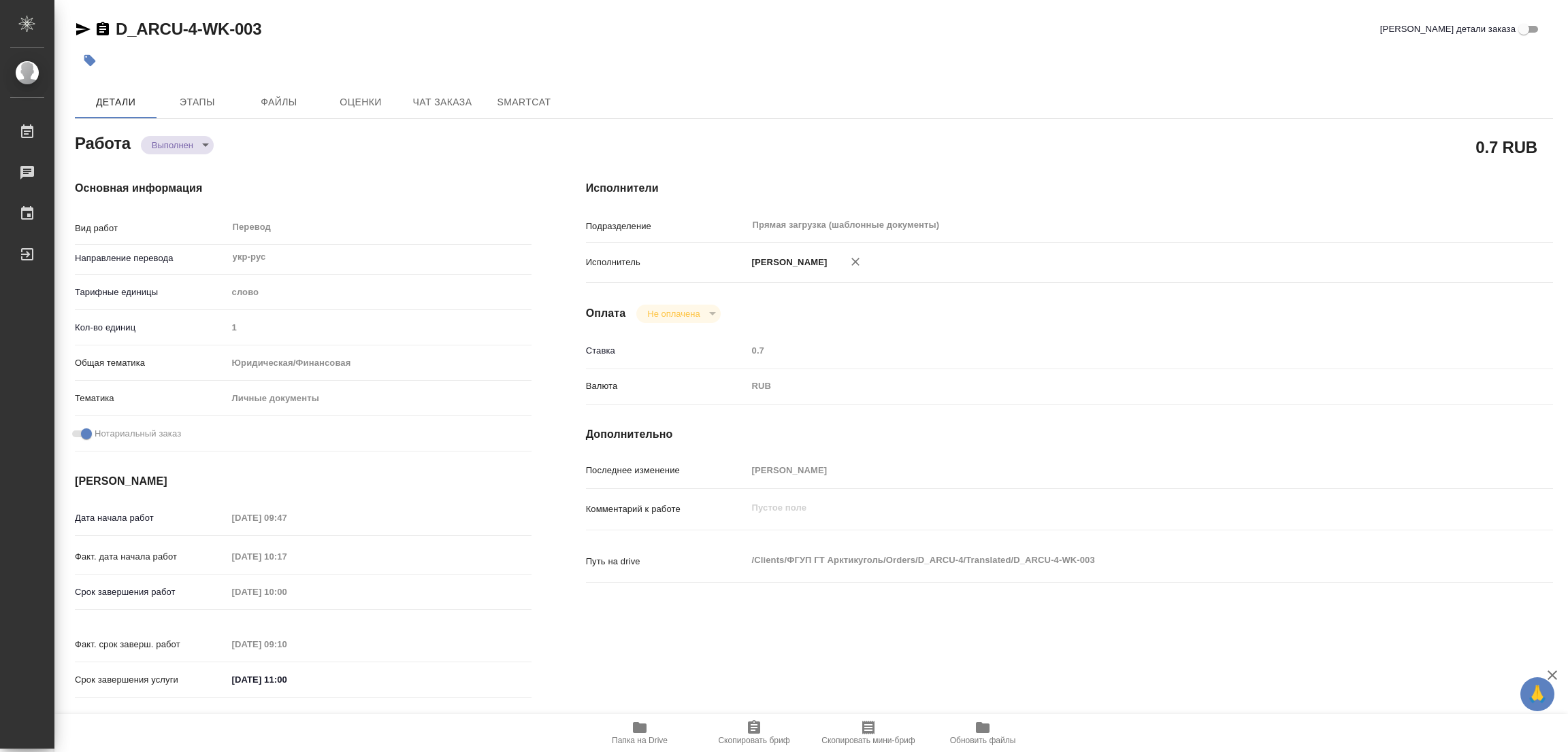
type input "1"
type input "yr-fn"
type input "5a8b8b956a9677013d343cfe"
checkbox input "true"
type input "22.09.2025 09:47"
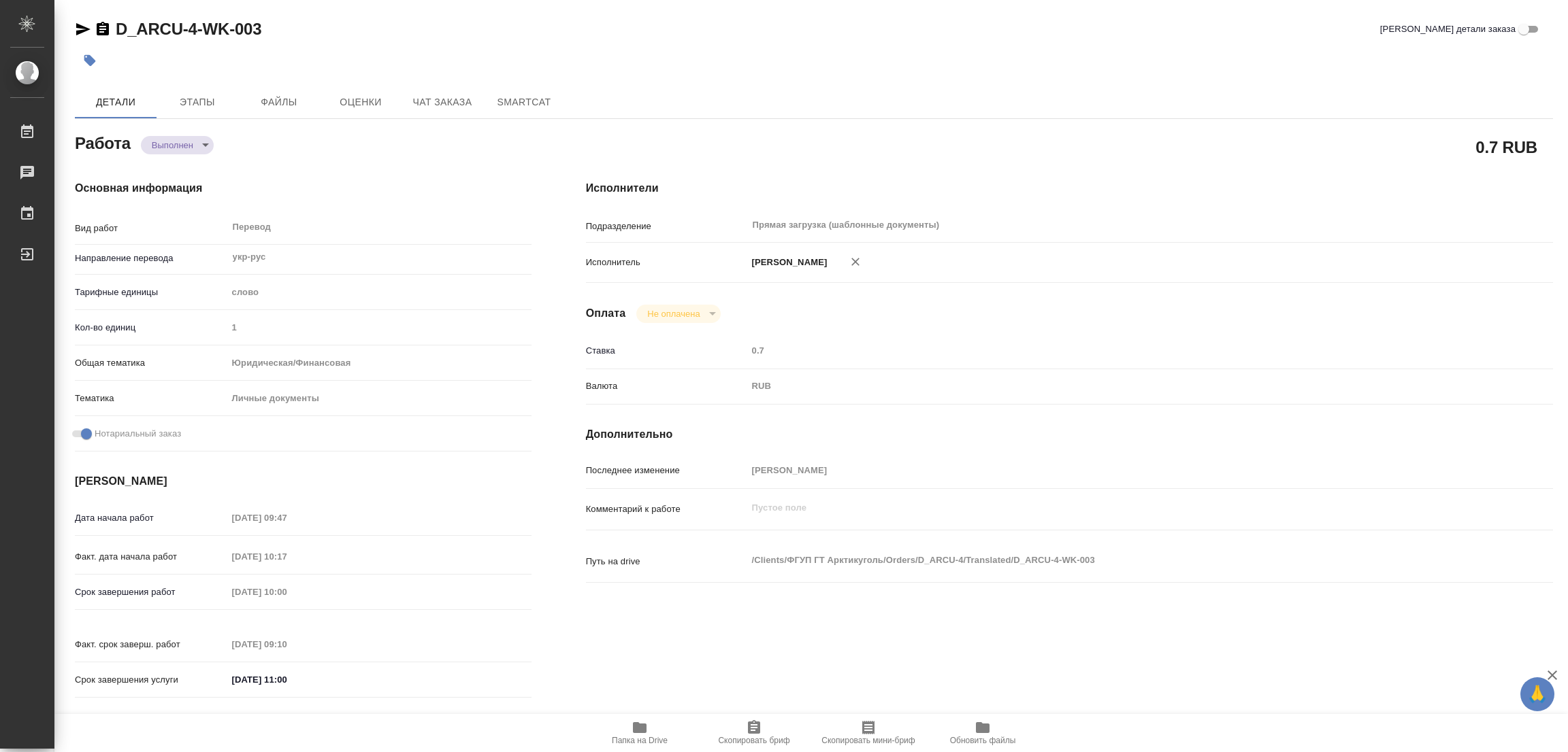
type input "22.09.2025 10:17"
type input "23.09.2025 10:00"
type input "23.09.2025 09:10"
type input "23.09.2025 11:00"
type input "Прямая загрузка (шаблонные документы)"
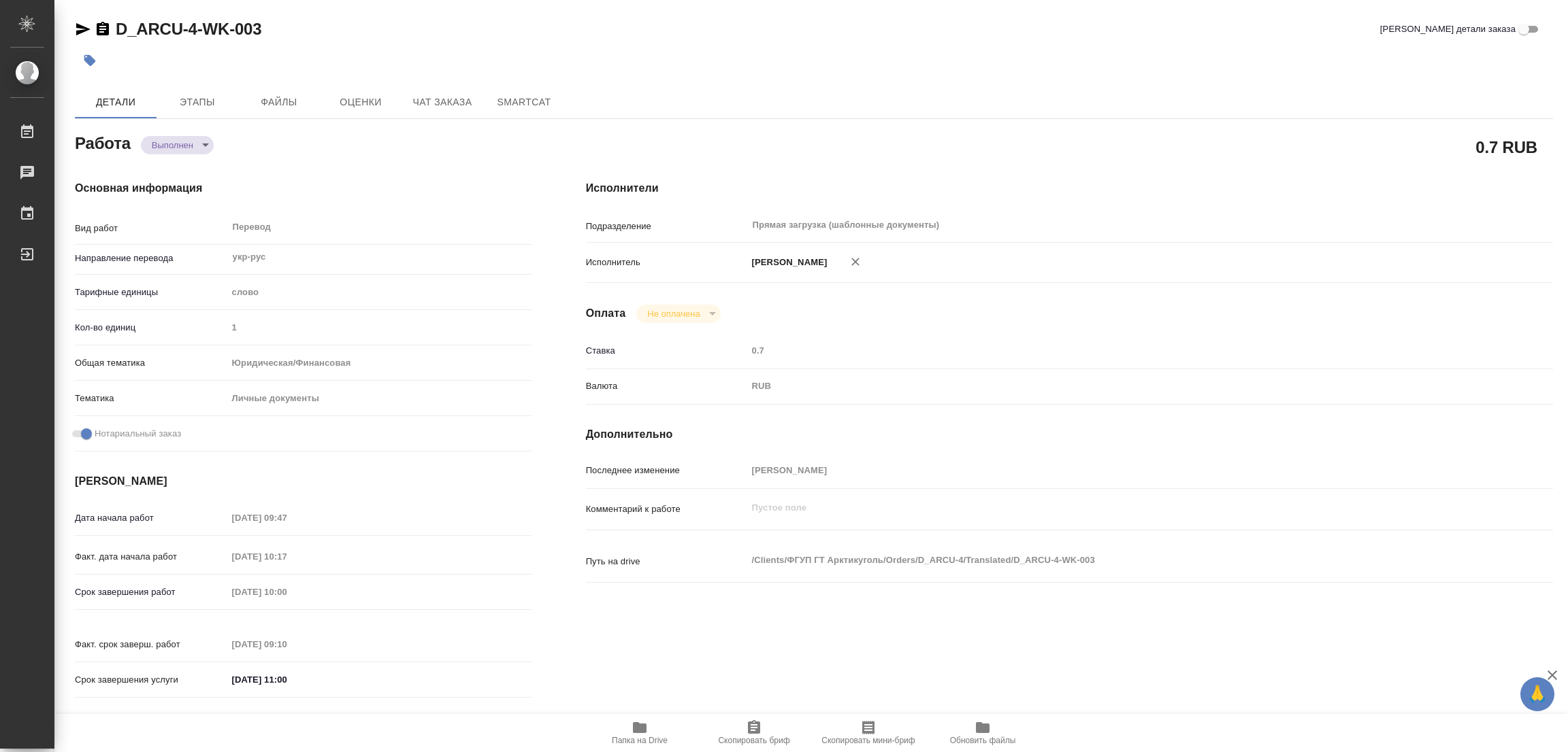
type input "notPayed"
type input "0.7"
type input "RUB"
type input "[PERSON_NAME]"
type textarea "x"
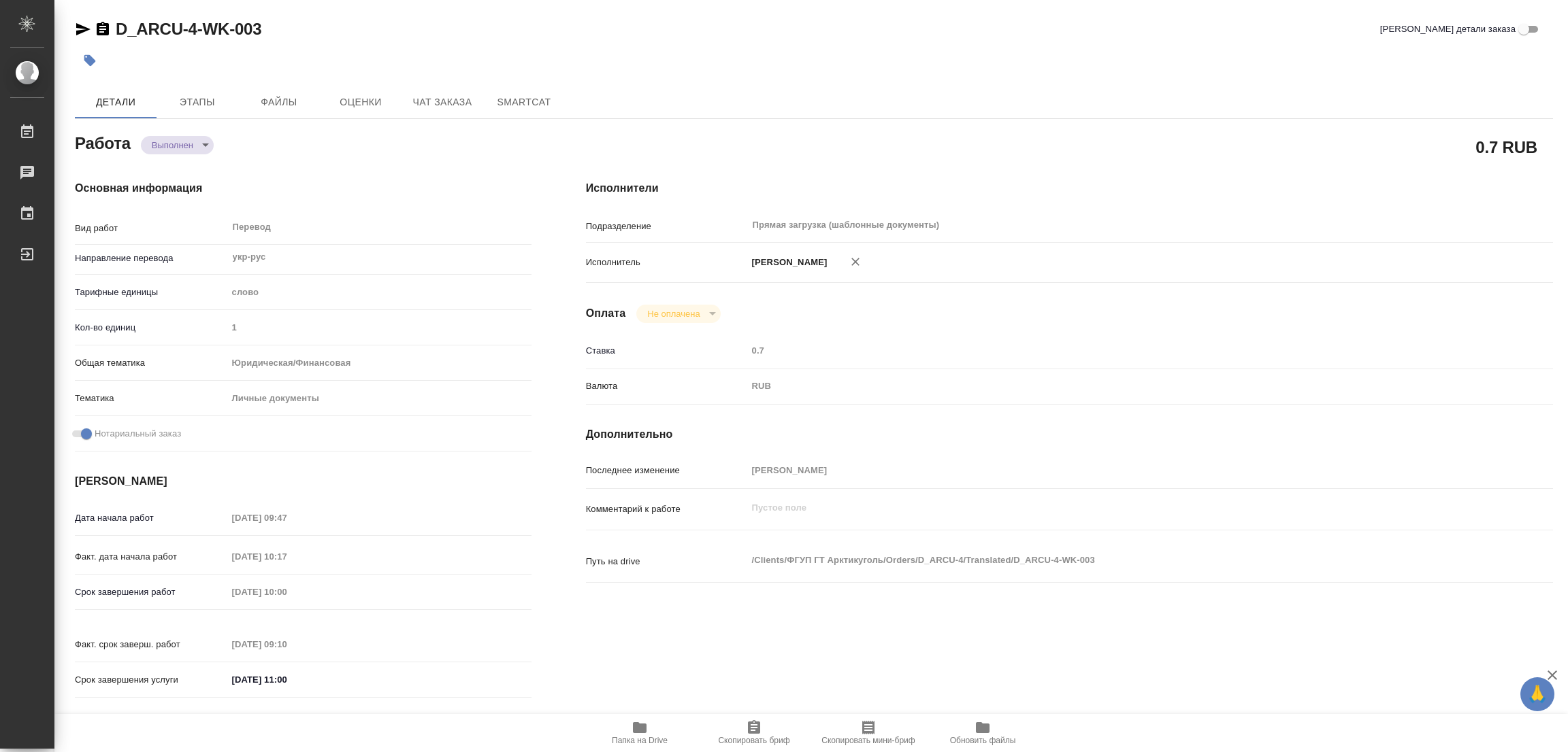
type textarea "/Clients/ФГУП ГТ Арктикуголь/Orders/D_ARCU-4/Translated/D_ARCU-4-WK-003"
type textarea "x"
type input "D_ARCU-4"
type input "Перевод станд. несрочный"
type input "Редактура, Корректура, Постредактура машинного перевода, Приёмка по качеству, П…"
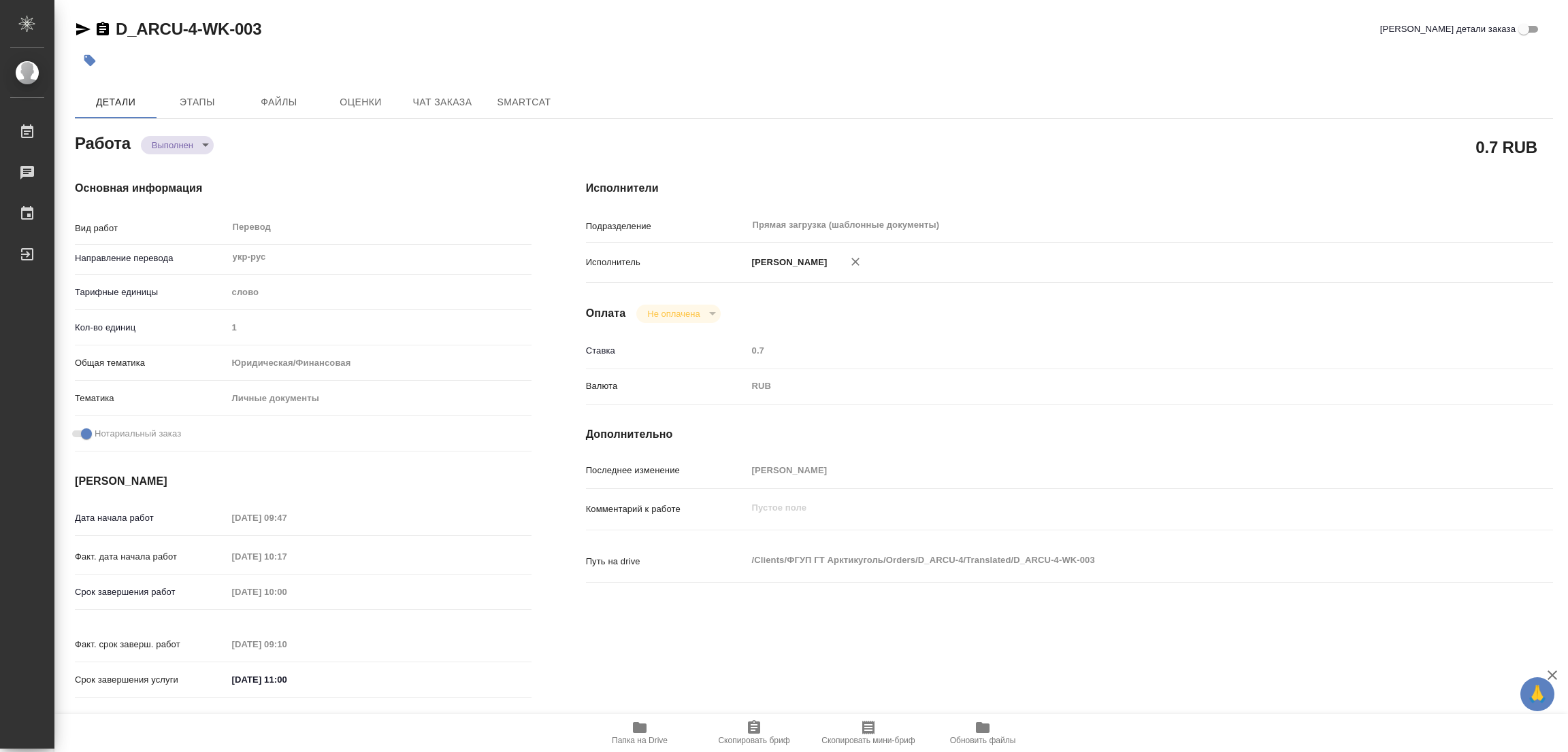
type input "[PERSON_NAME]"
type input "/Clients/ФГУП ГТ Арктикуголь/Orders/D_ARCU-4"
type input "https://drive.awatera.com/s/XPrEBFCSSxqJneq"
type textarea "x"
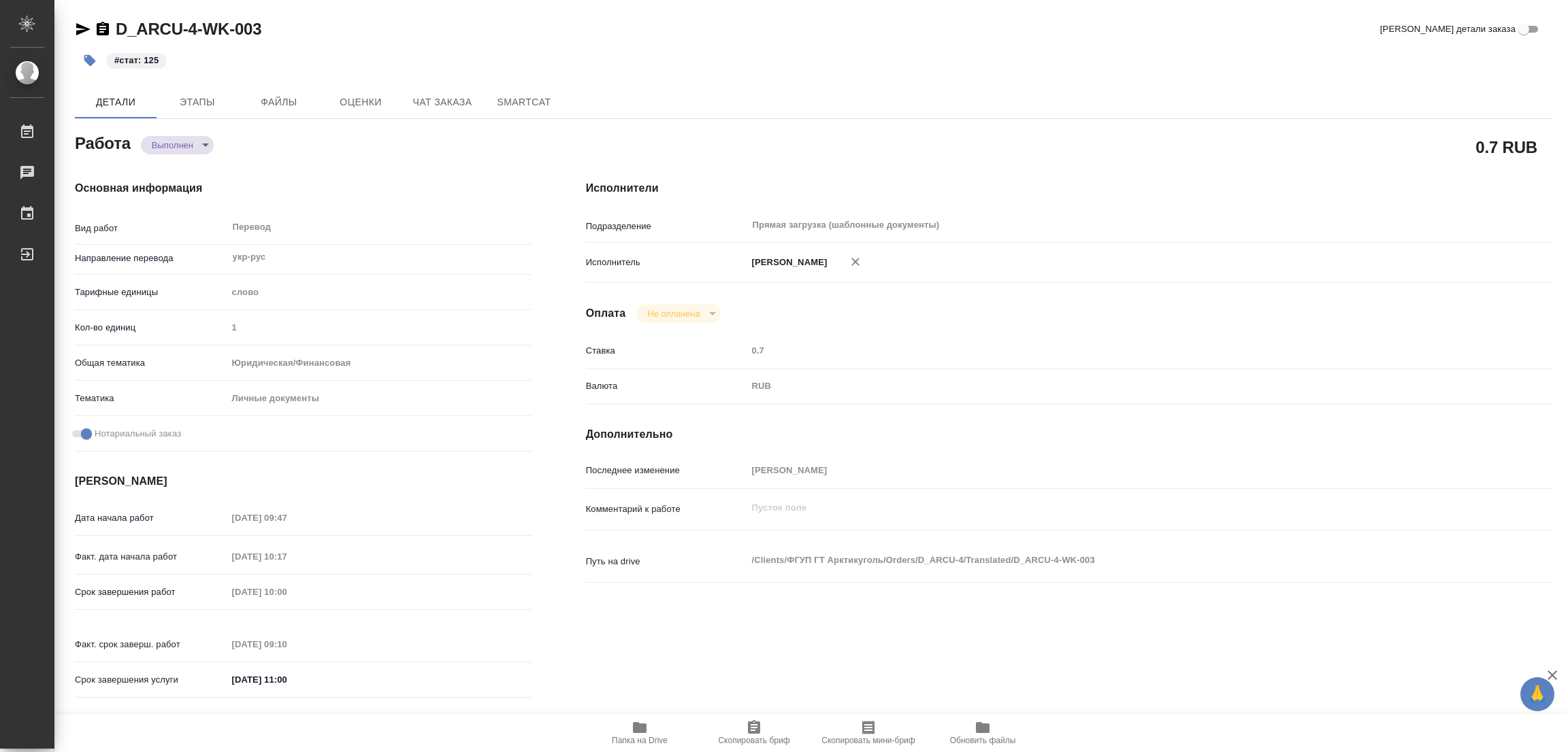
type textarea "x"
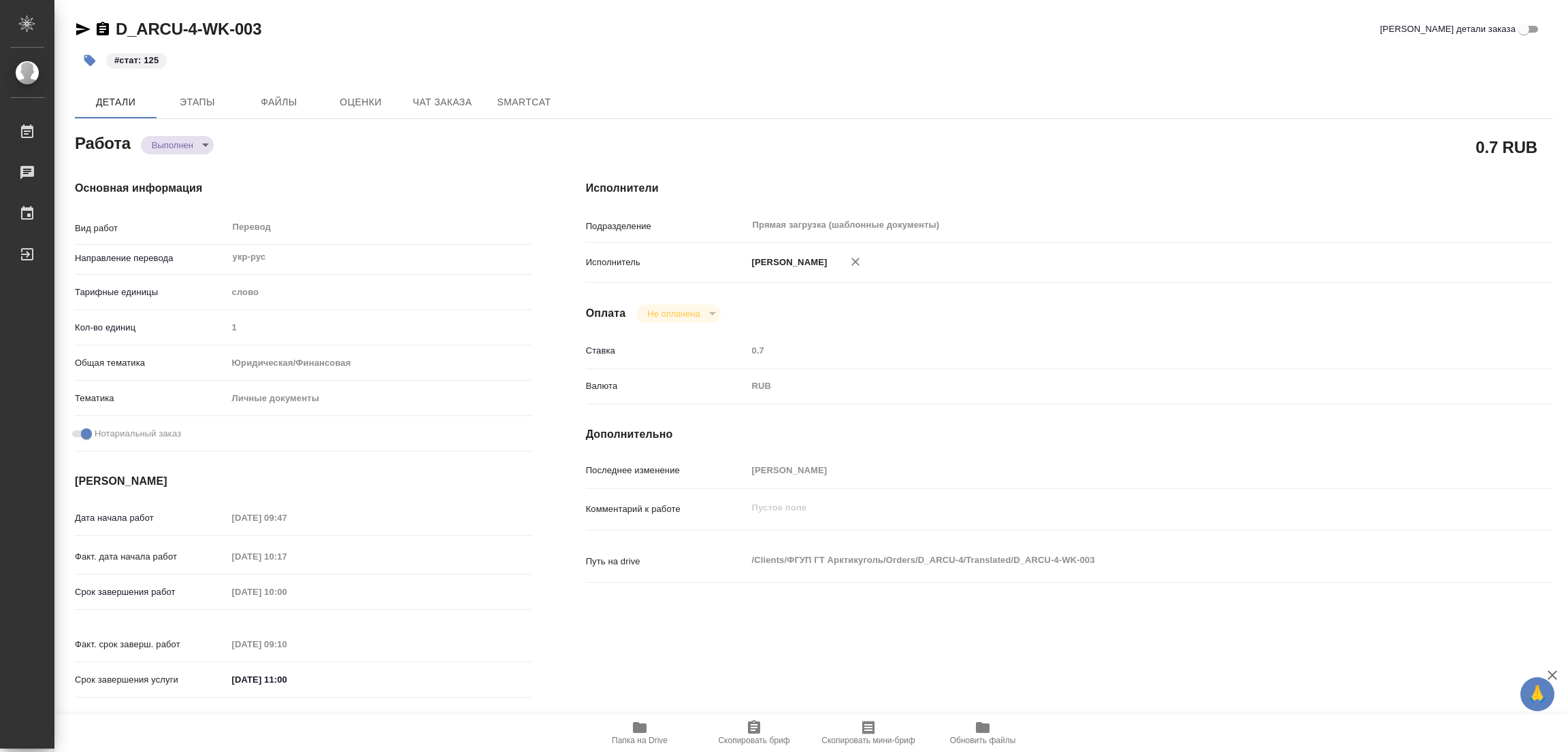
type textarea "x"
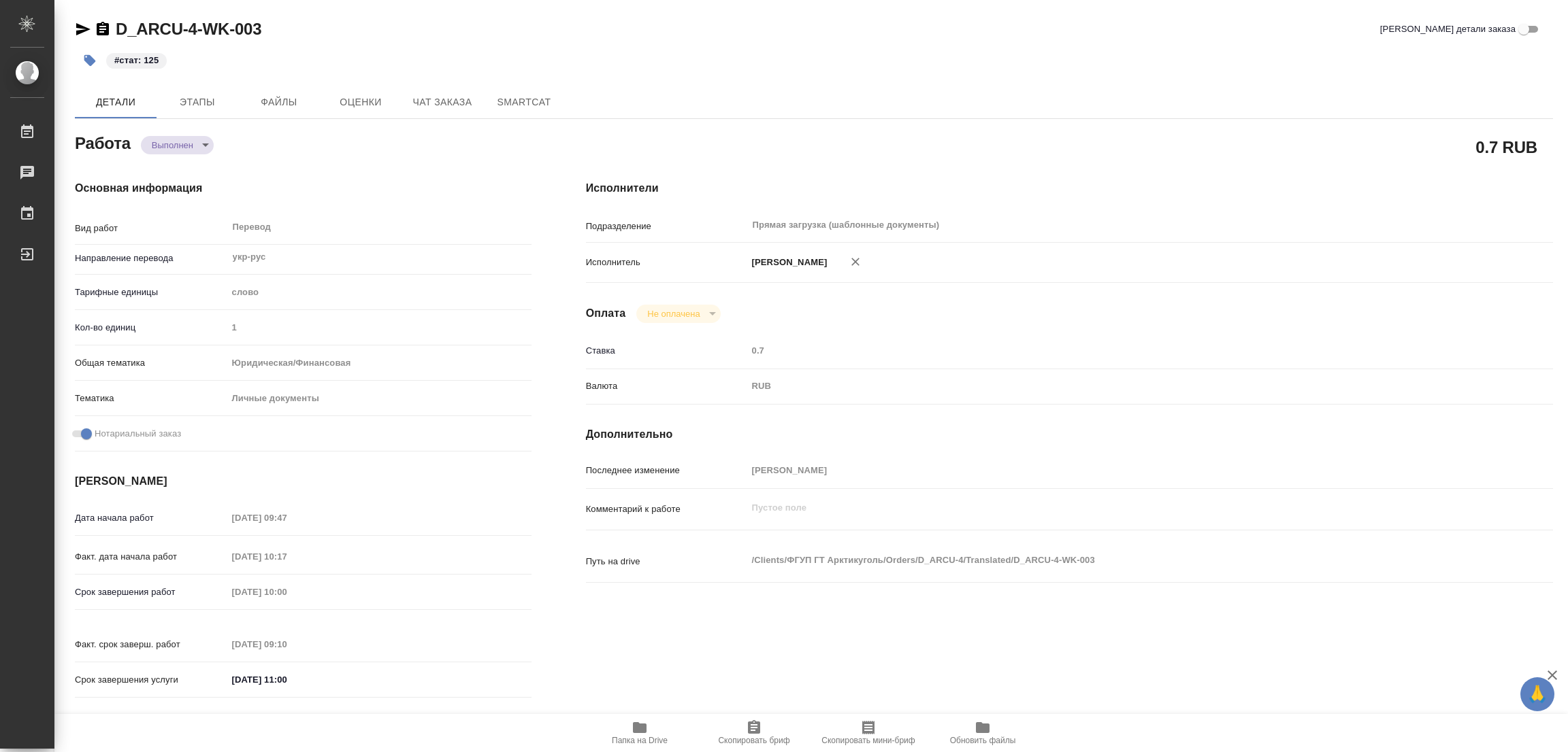
click at [775, 51] on div "#стат: 125" at bounding box center [567, 60] width 986 height 30
type textarea "x"
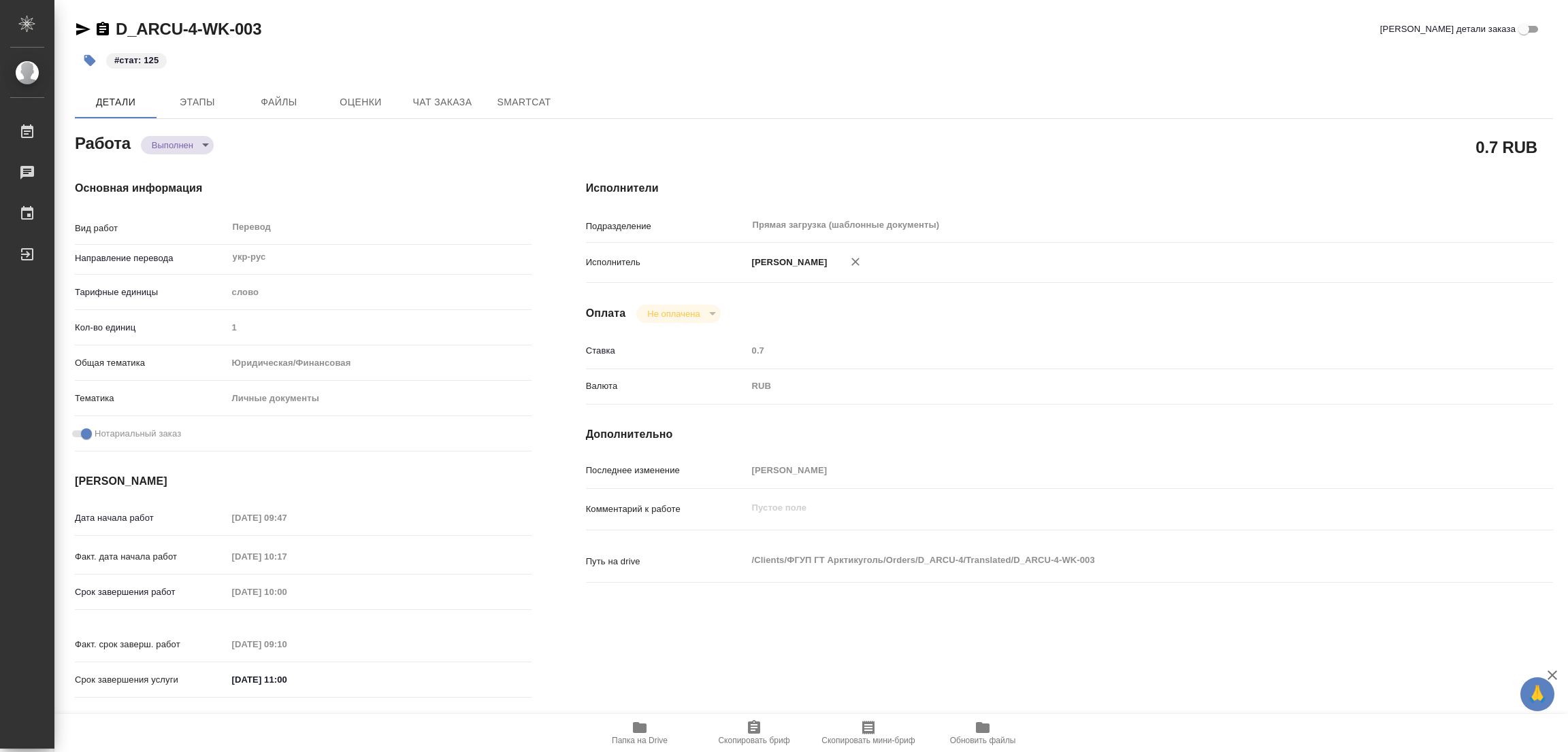
type textarea "x"
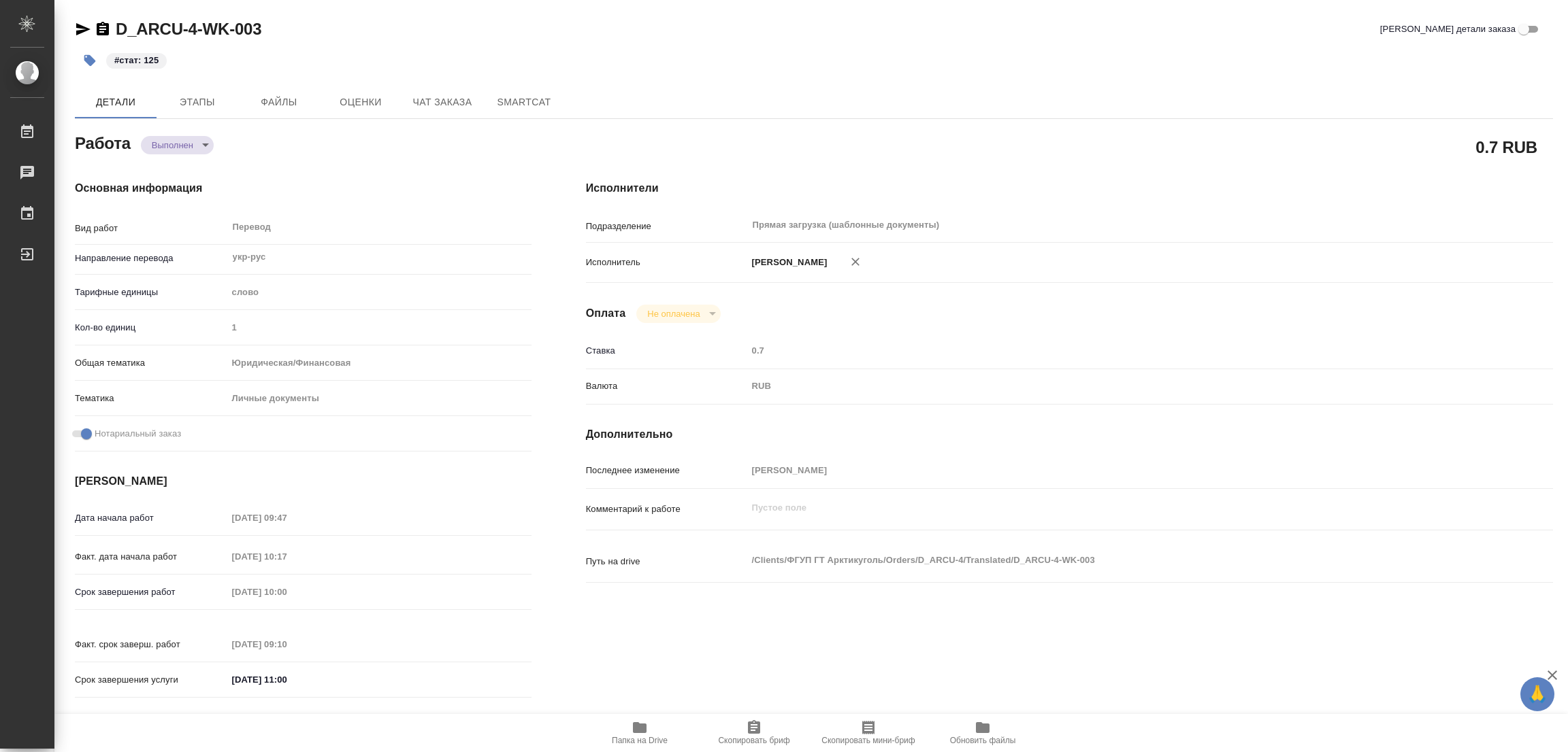
type textarea "x"
click at [954, 63] on div "#стат: 125" at bounding box center [567, 60] width 986 height 30
click at [268, 168] on div "Основная информация Вид работ Перевод x ​ Направление перевода укр-рус ​ Тарифн…" at bounding box center [304, 444] width 511 height 581
click at [84, 57] on icon "button" at bounding box center [90, 61] width 14 height 14
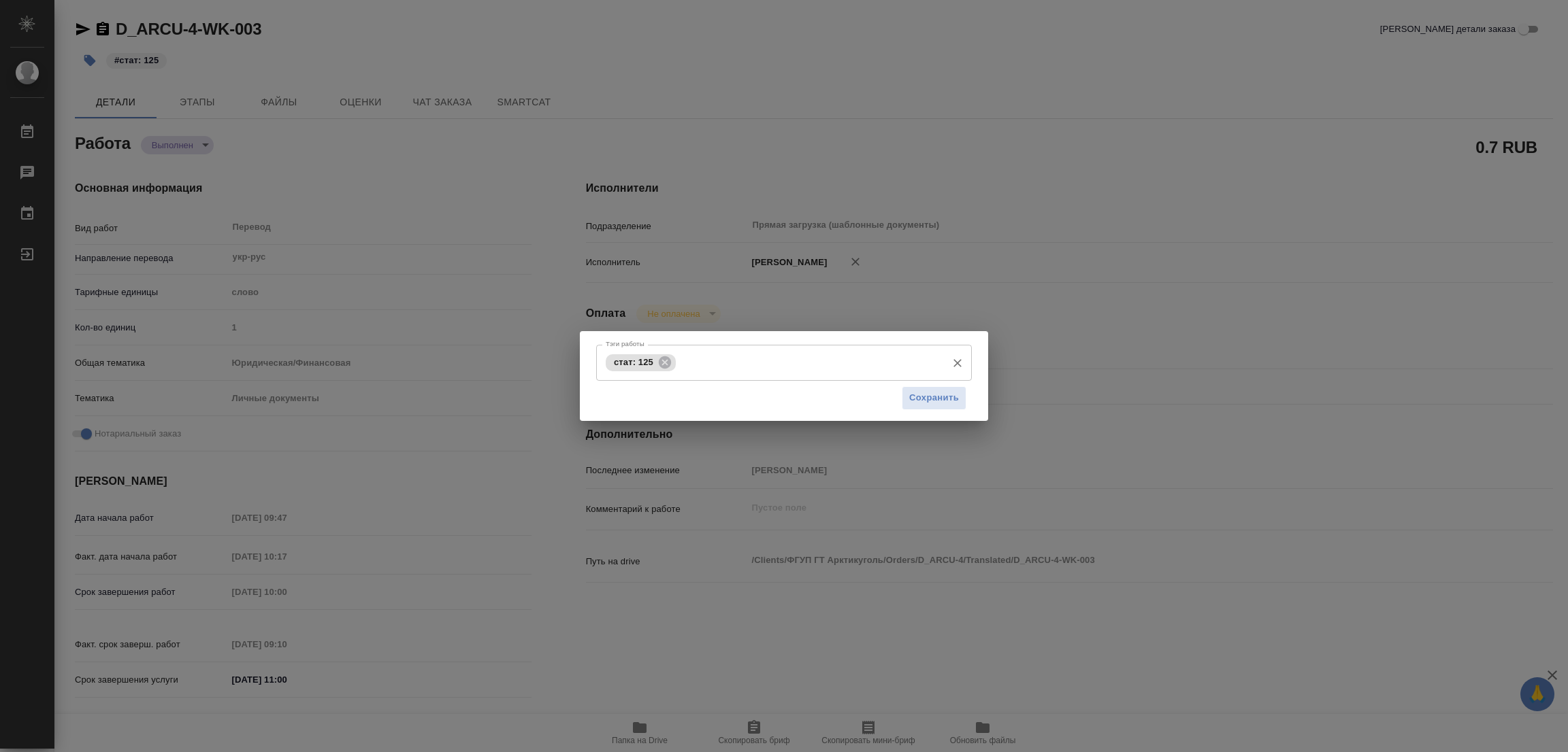
click at [640, 360] on span "стат: 125" at bounding box center [633, 363] width 56 height 10
click at [660, 360] on icon at bounding box center [665, 362] width 12 height 12
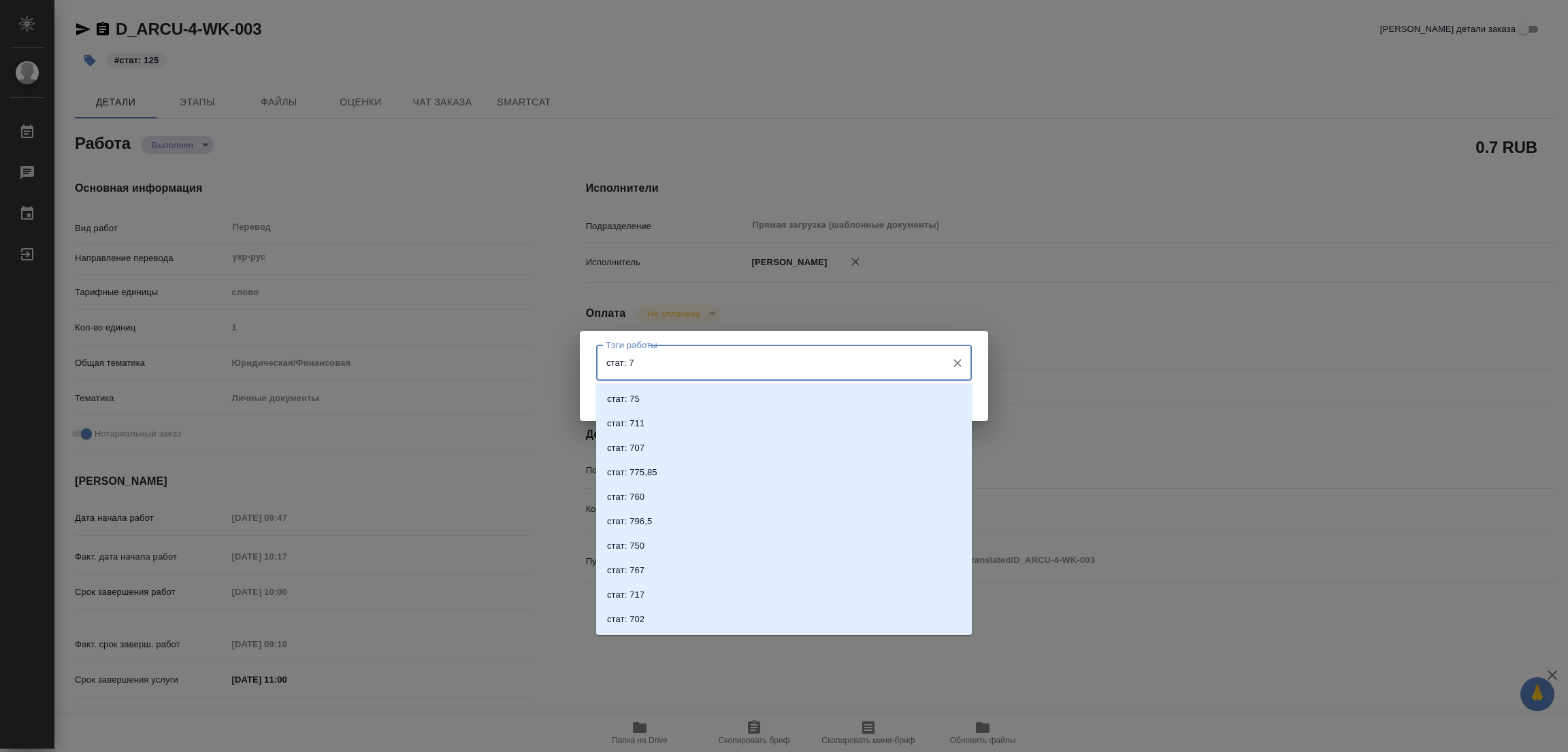
type input "стат: 75"
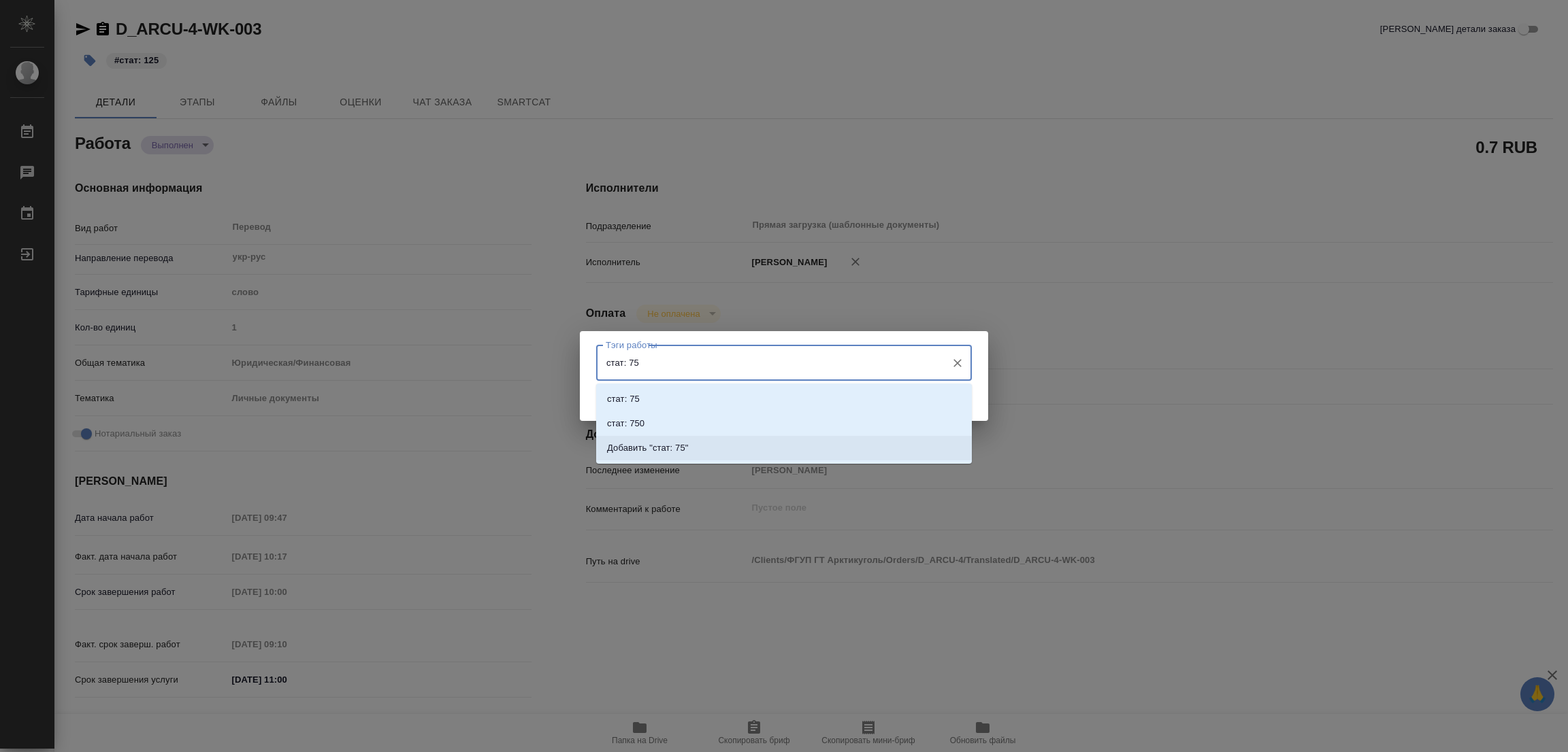
click at [673, 446] on p "Добавить "стат: 75"" at bounding box center [648, 448] width 81 height 14
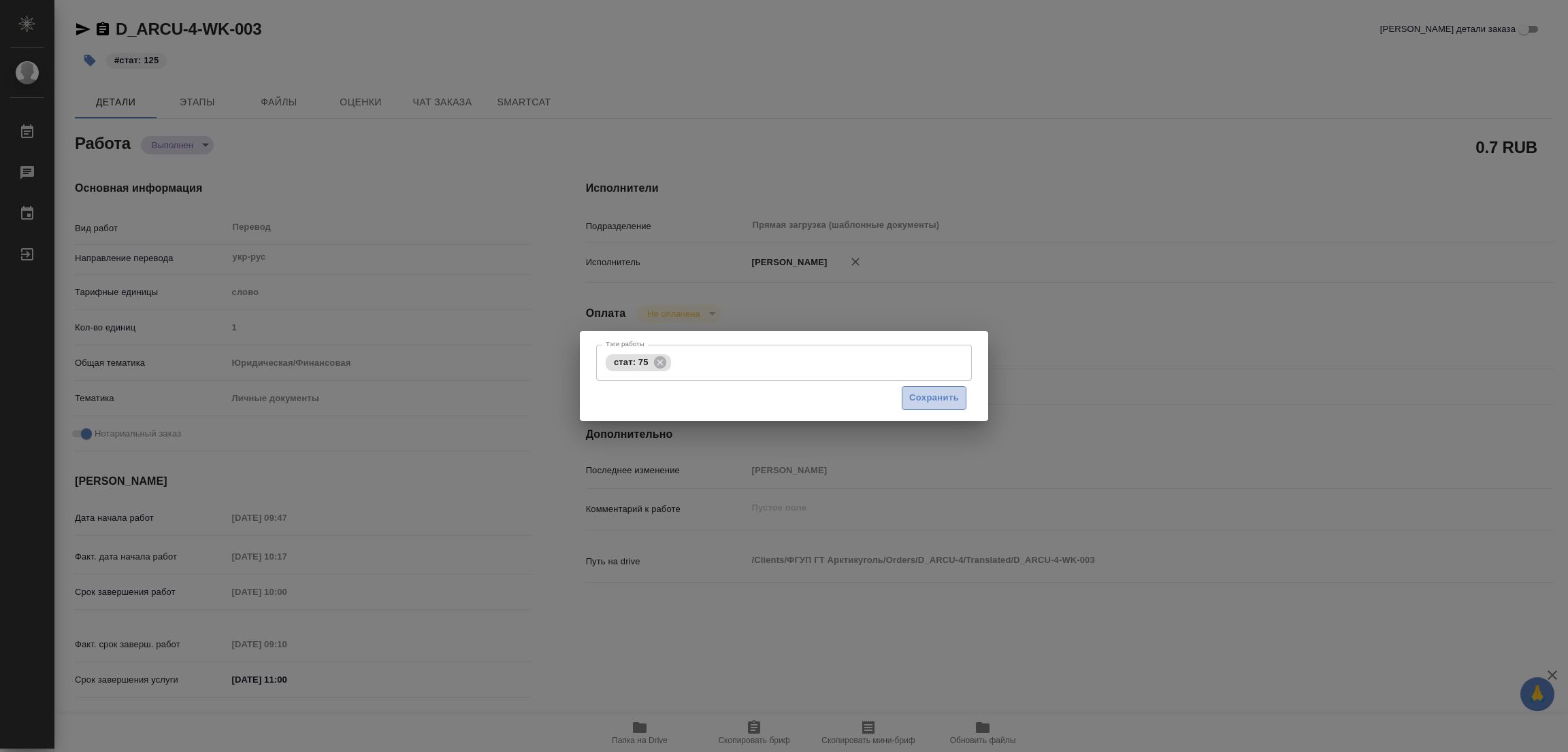
click at [924, 397] on span "Сохранить" at bounding box center [934, 398] width 50 height 15
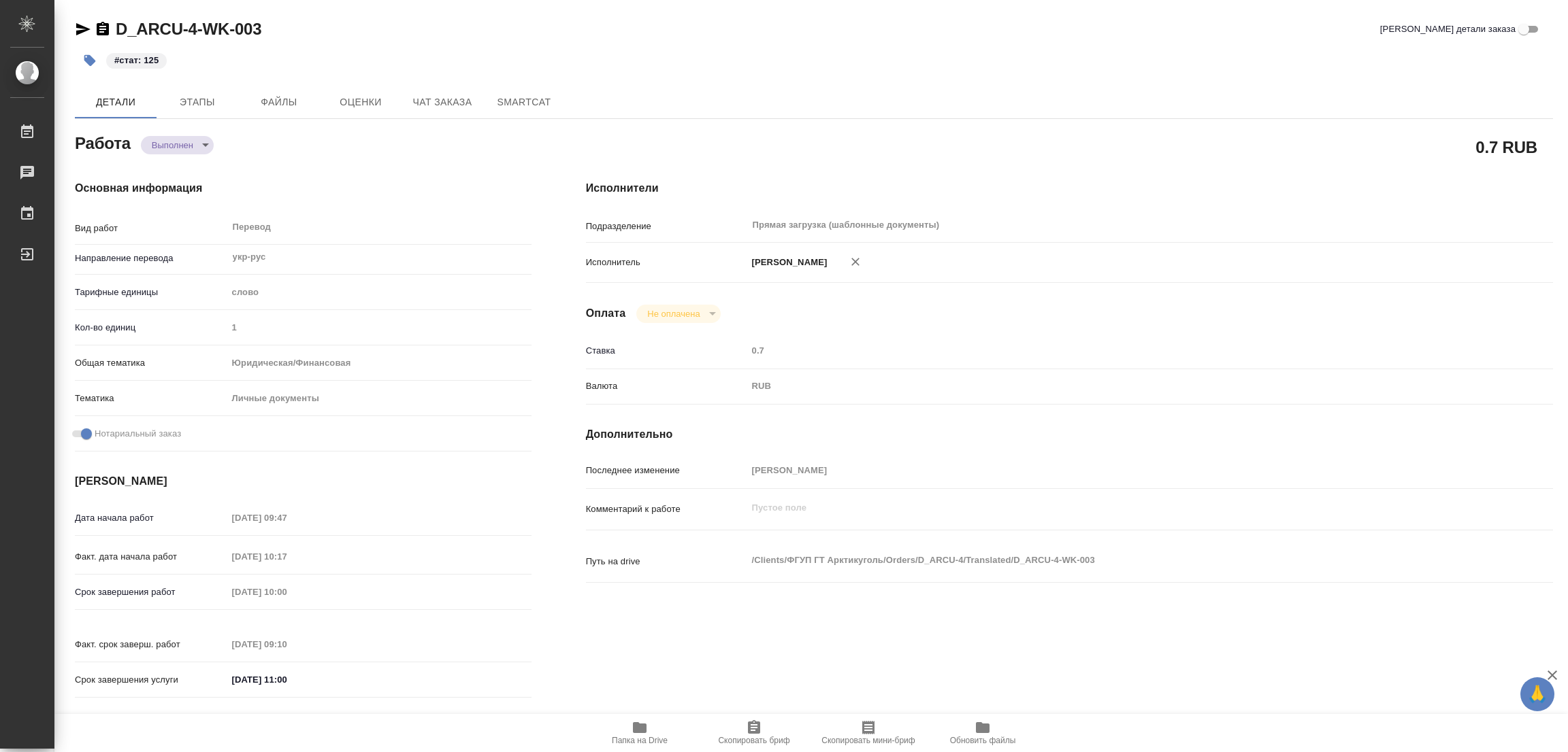
type input "completed"
type textarea "Перевод"
type textarea "x"
type input "укр-рус"
type input "5a8b1489cc6b4906c91bfd90"
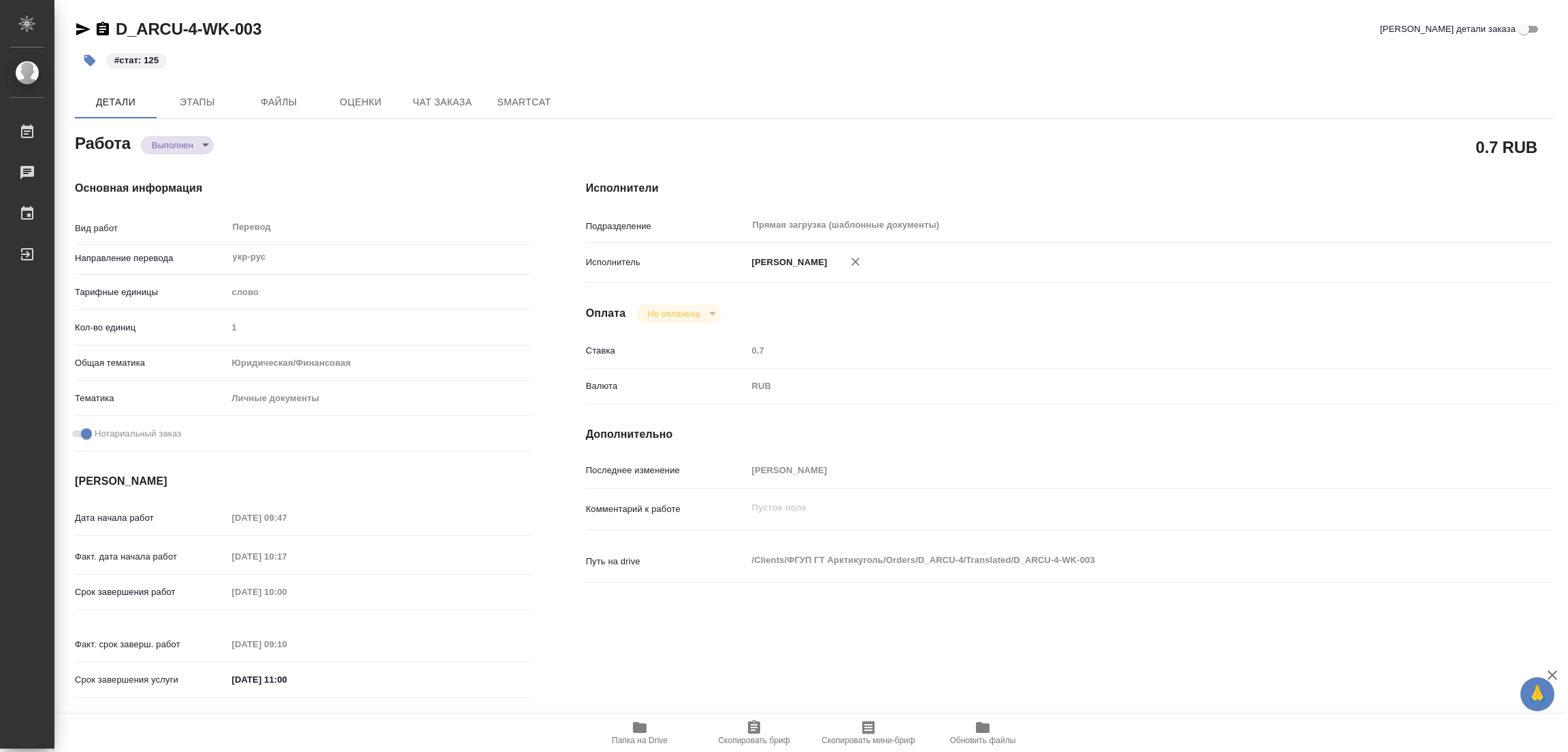
type input "1"
type input "yr-fn"
type input "5a8b8b956a9677013d343cfe"
checkbox input "true"
type input "22.09.2025 09:47"
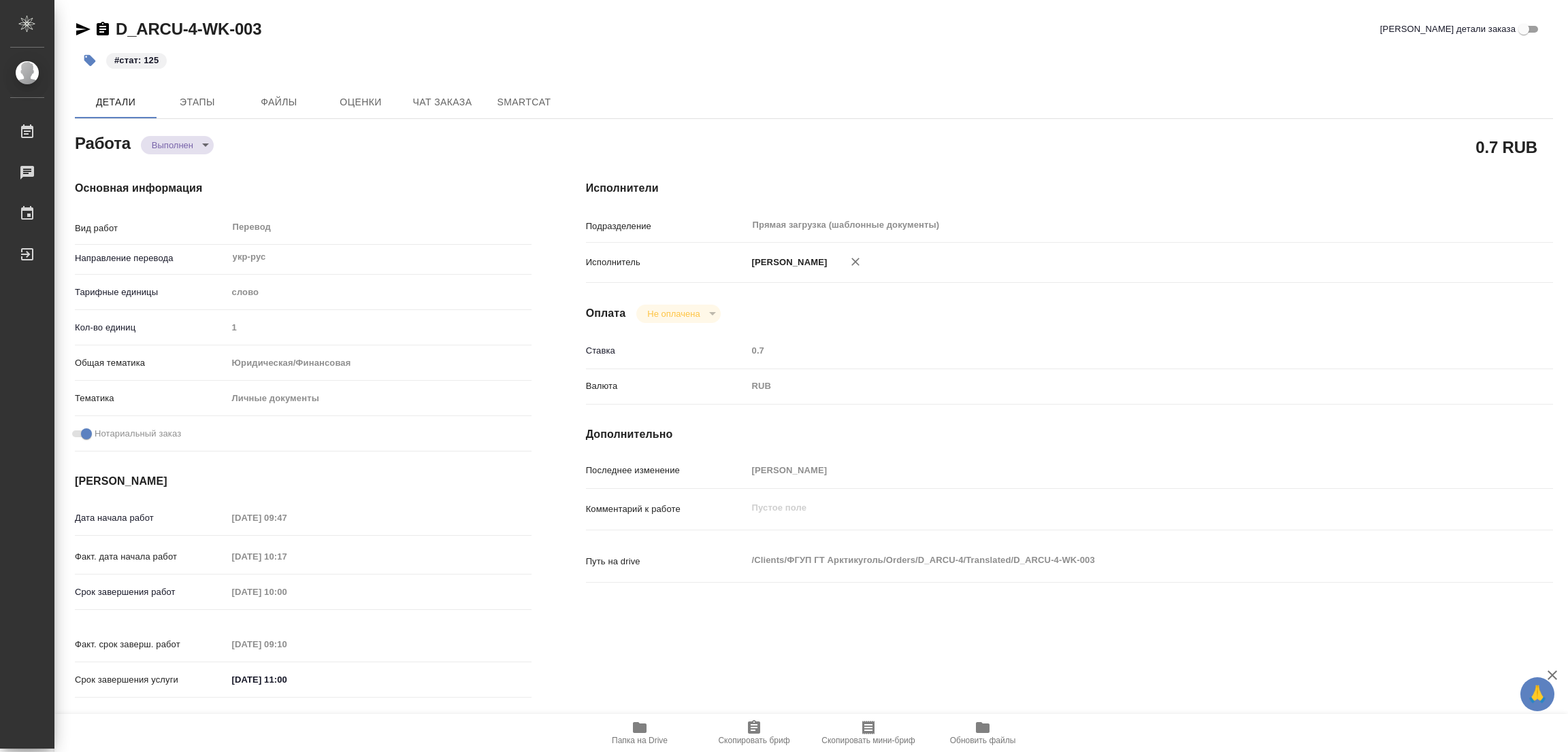
type input "22.09.2025 10:17"
type input "23.09.2025 10:00"
type input "23.09.2025 09:10"
type input "23.09.2025 11:00"
type input "Прямая загрузка (шаблонные документы)"
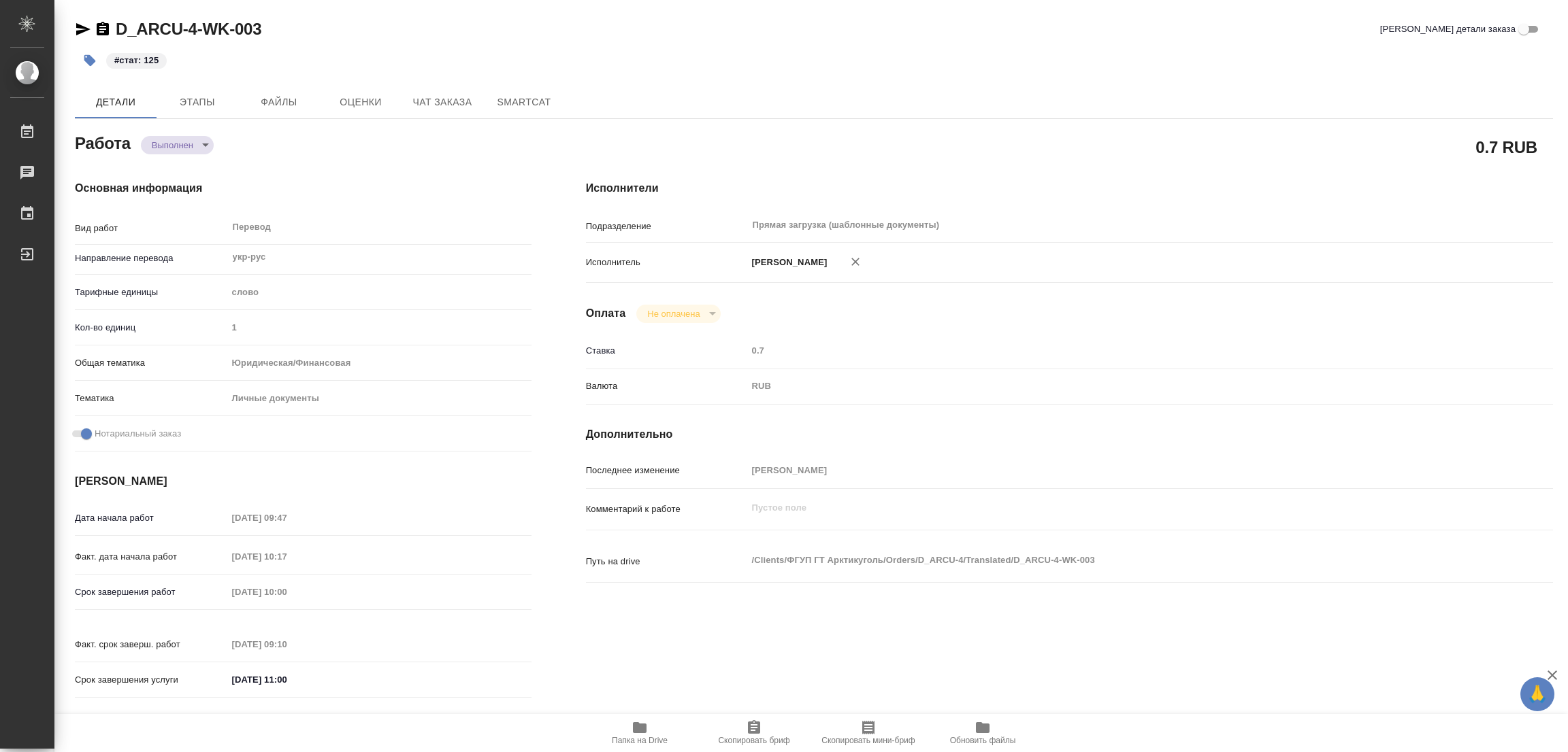
type input "notPayed"
type input "0.7"
type input "RUB"
type input "[PERSON_NAME]"
type textarea "x"
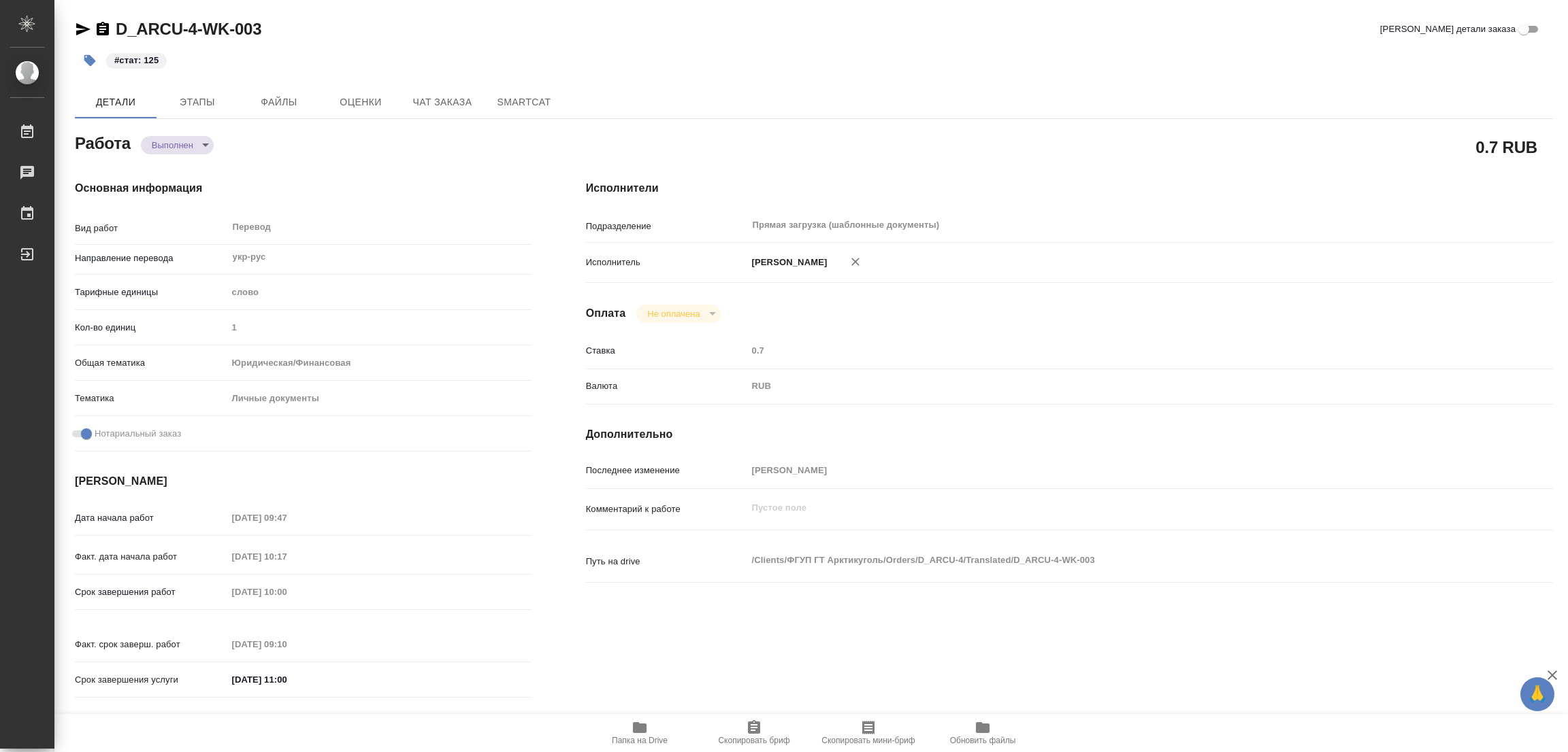
type textarea "/Clients/ФГУП ГТ Арктикуголь/Orders/D_ARCU-4/Translated/D_ARCU-4-WK-003"
type textarea "x"
type input "D_ARCU-4"
type input "Перевод станд. несрочный"
type input "Редактура, Корректура, Постредактура машинного перевода, Приёмка по качеству, П…"
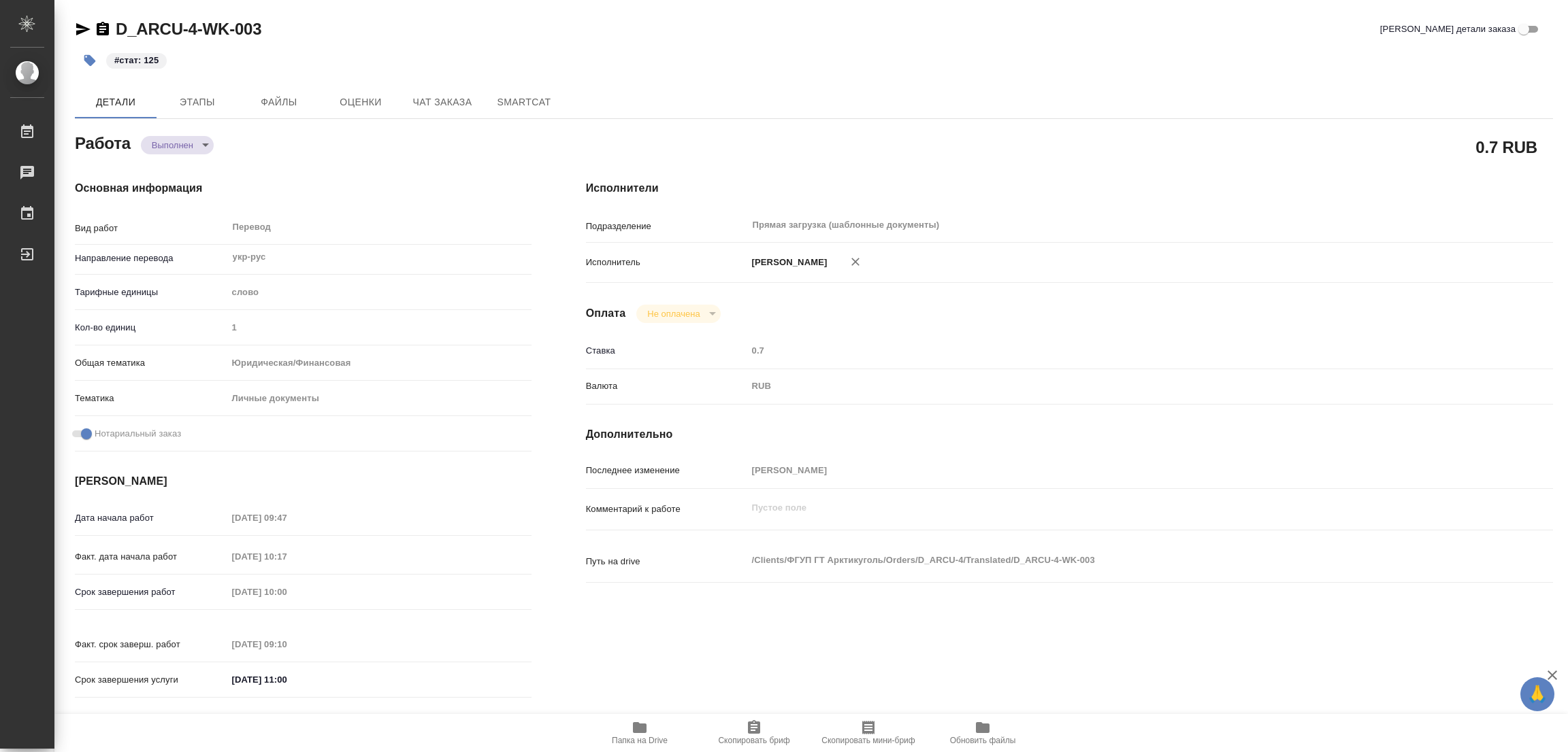
type input "[PERSON_NAME]"
type input "/Clients/ФГУП ГТ Арктикуголь/Orders/D_ARCU-4"
type input "https://drive.awatera.com/s/XPrEBFCSSxqJneq"
type textarea "x"
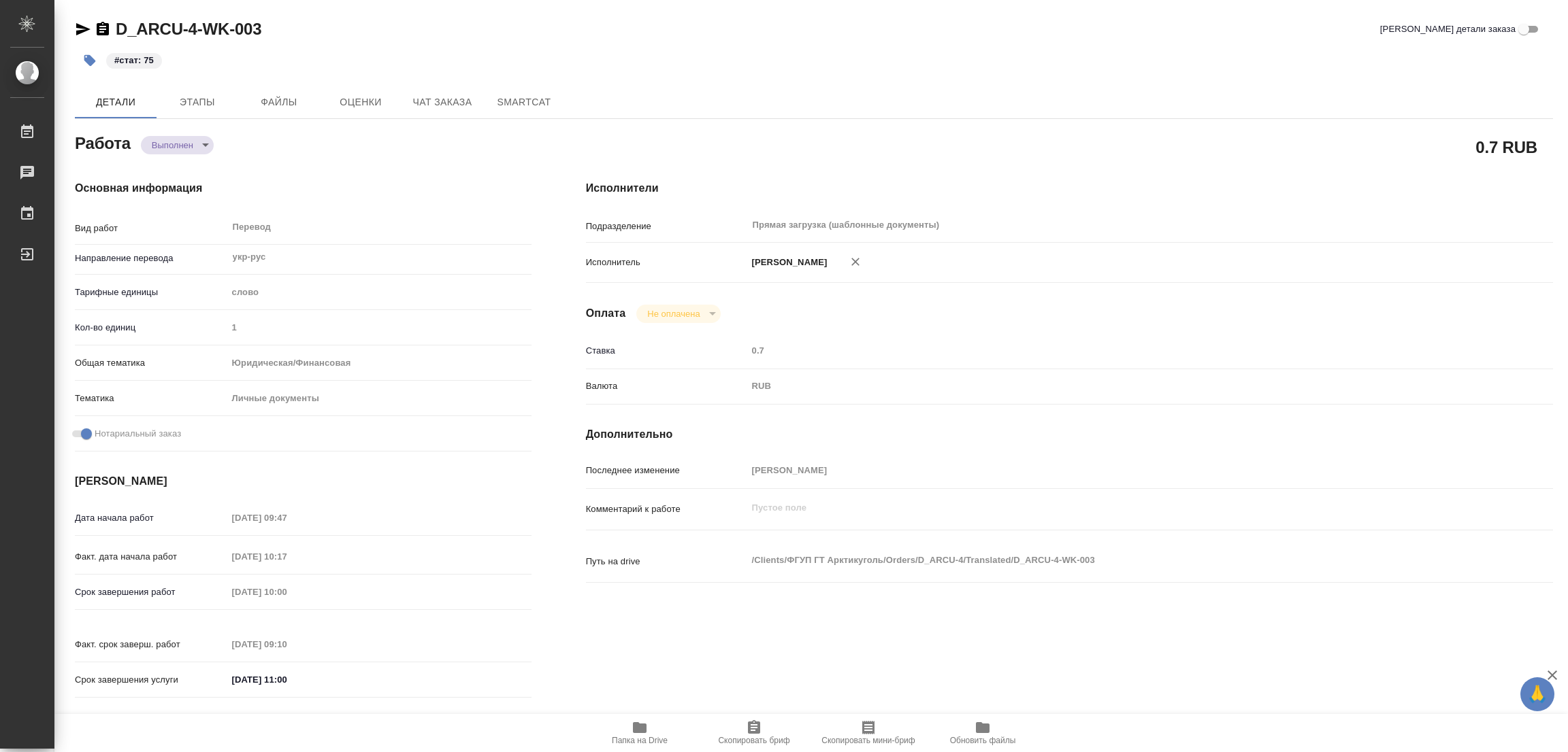
type textarea "x"
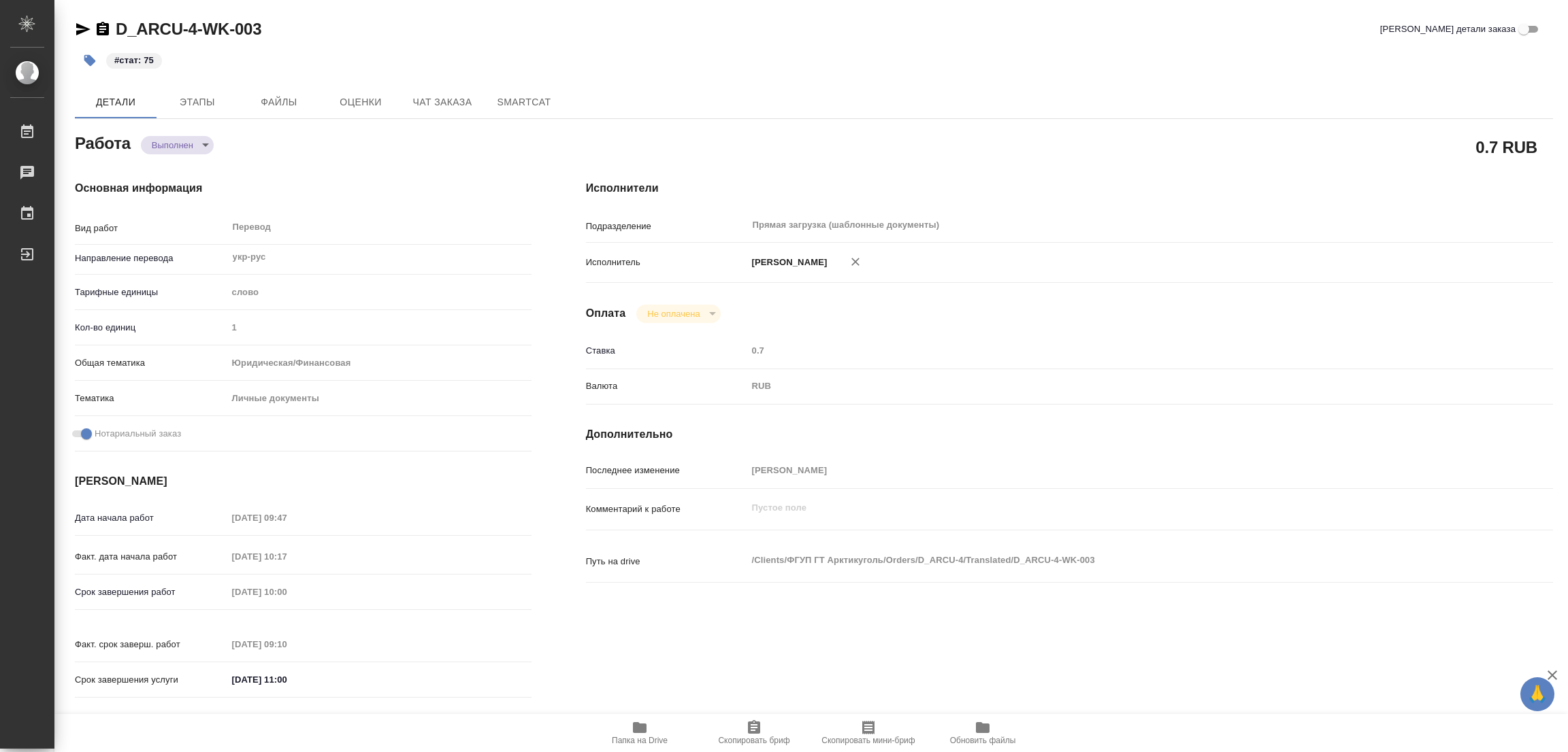
type textarea "x"
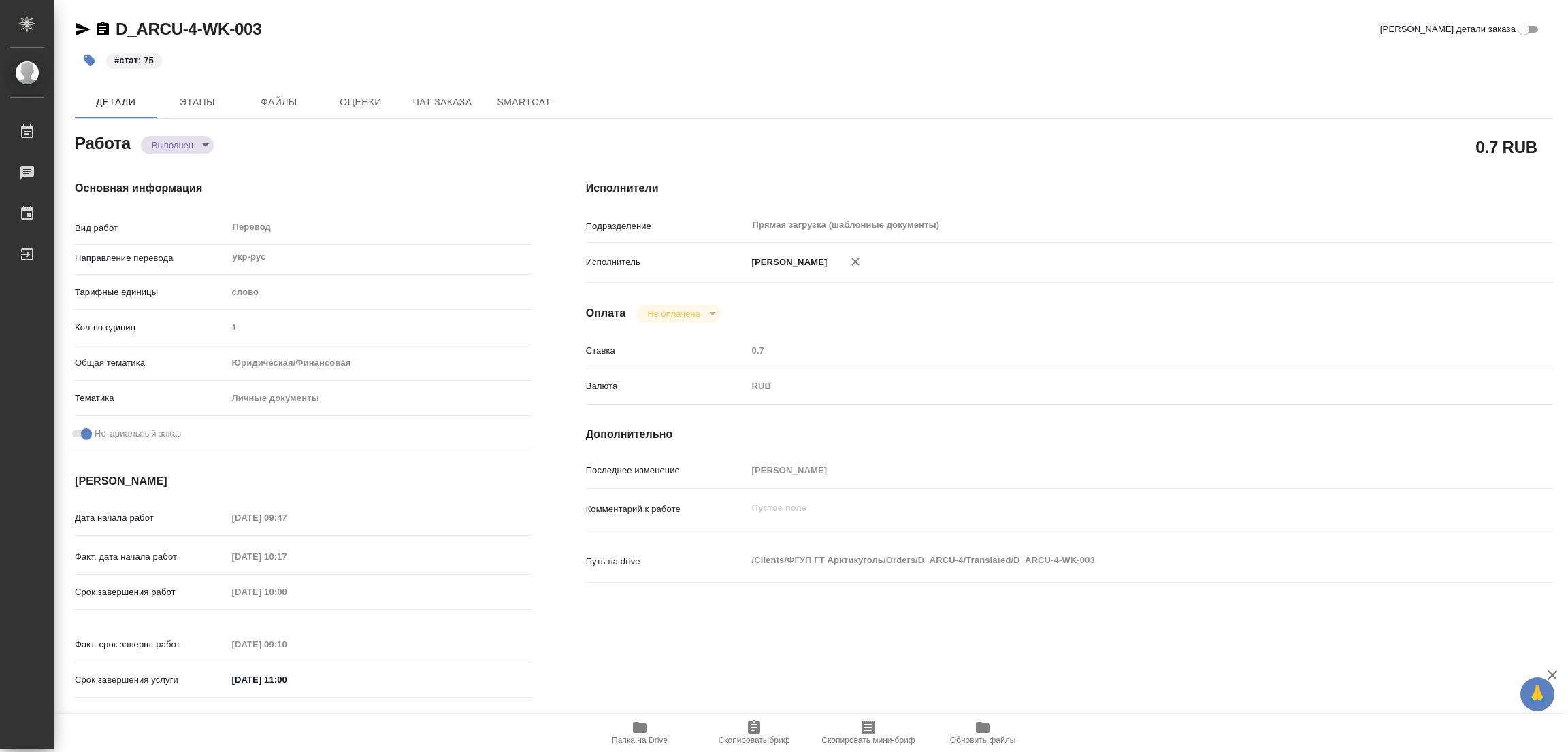
type textarea "x"
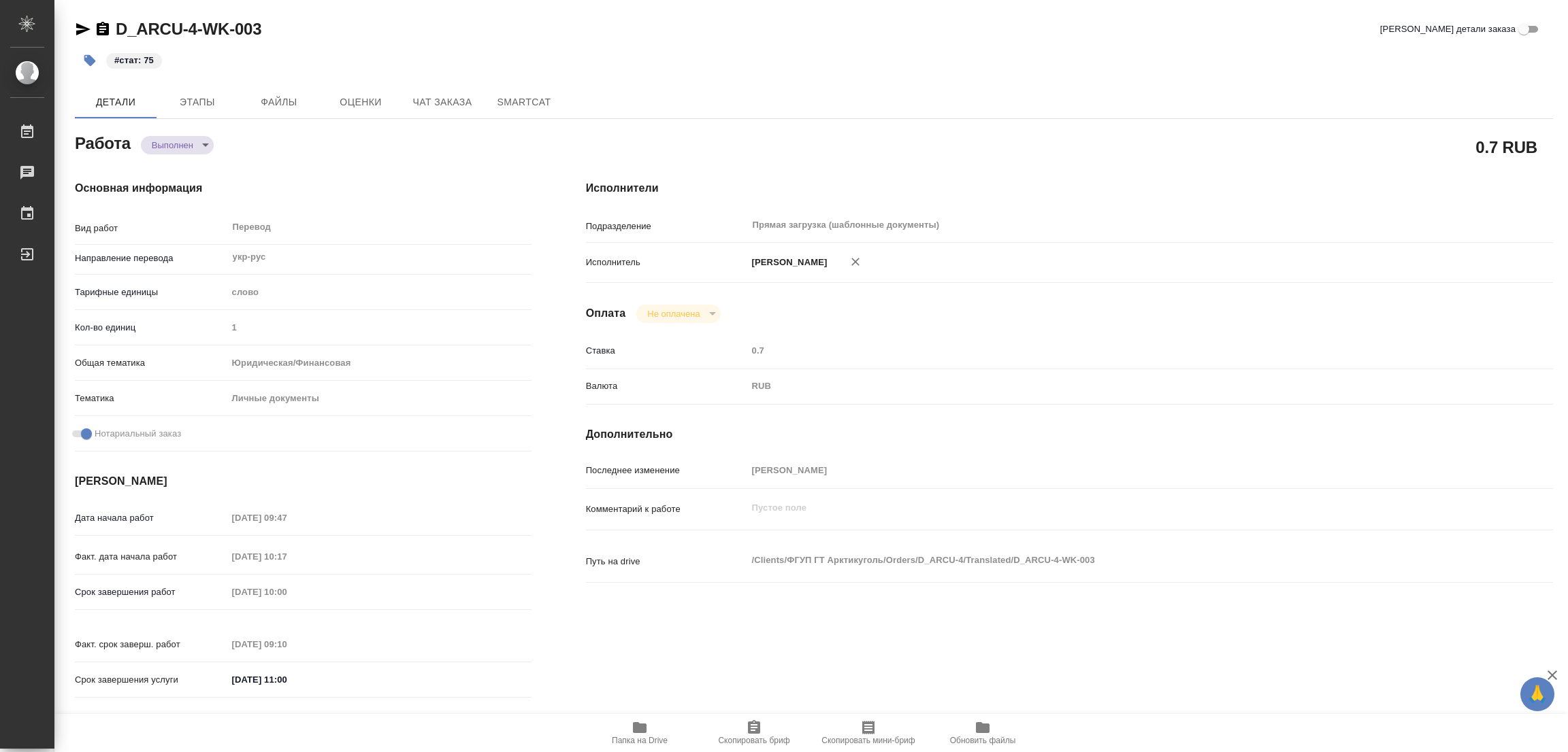
click at [351, 40] on div "D_ARCU-4-WK-003 Кратко детали заказа" at bounding box center [813, 32] width 1478 height 27
type textarea "x"
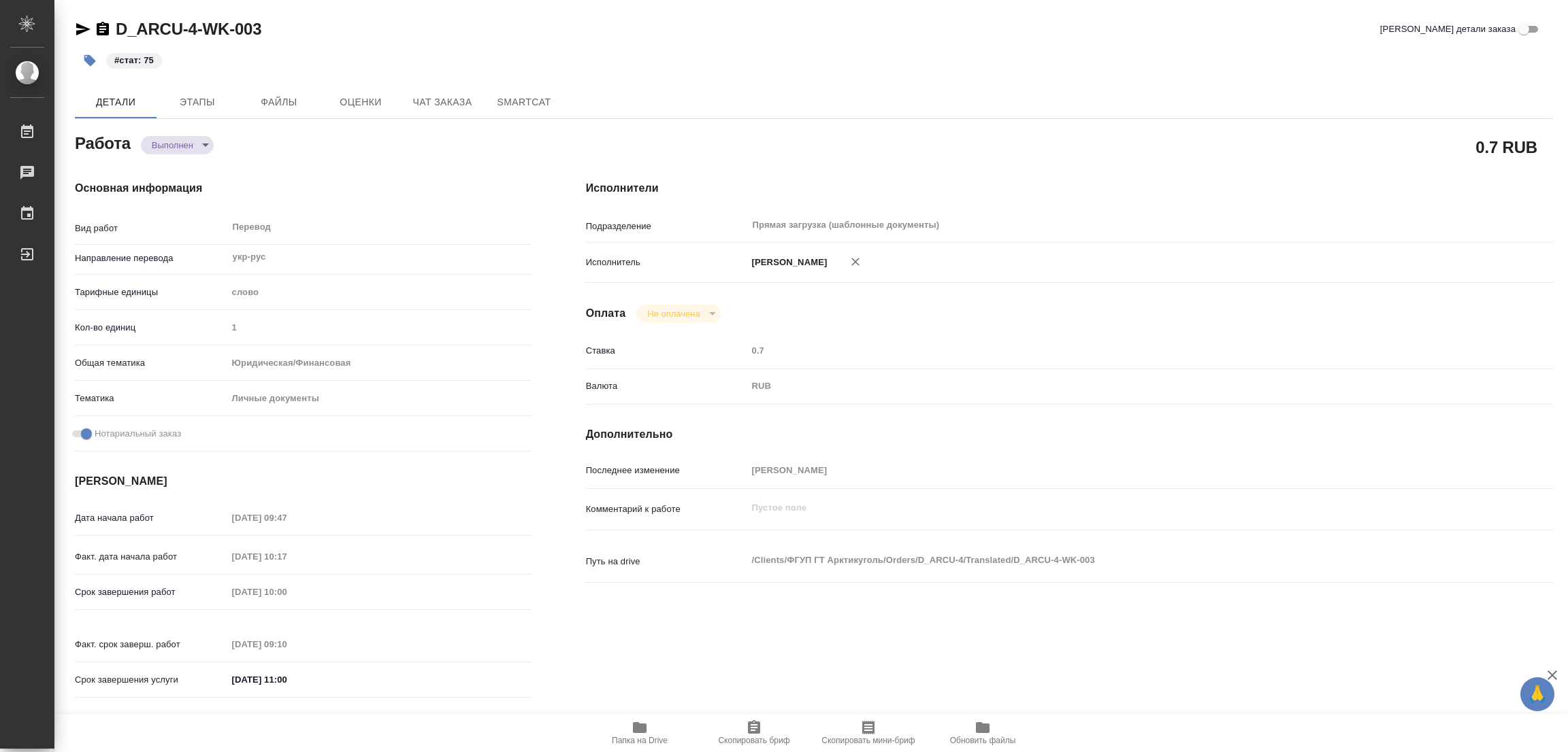
type textarea "x"
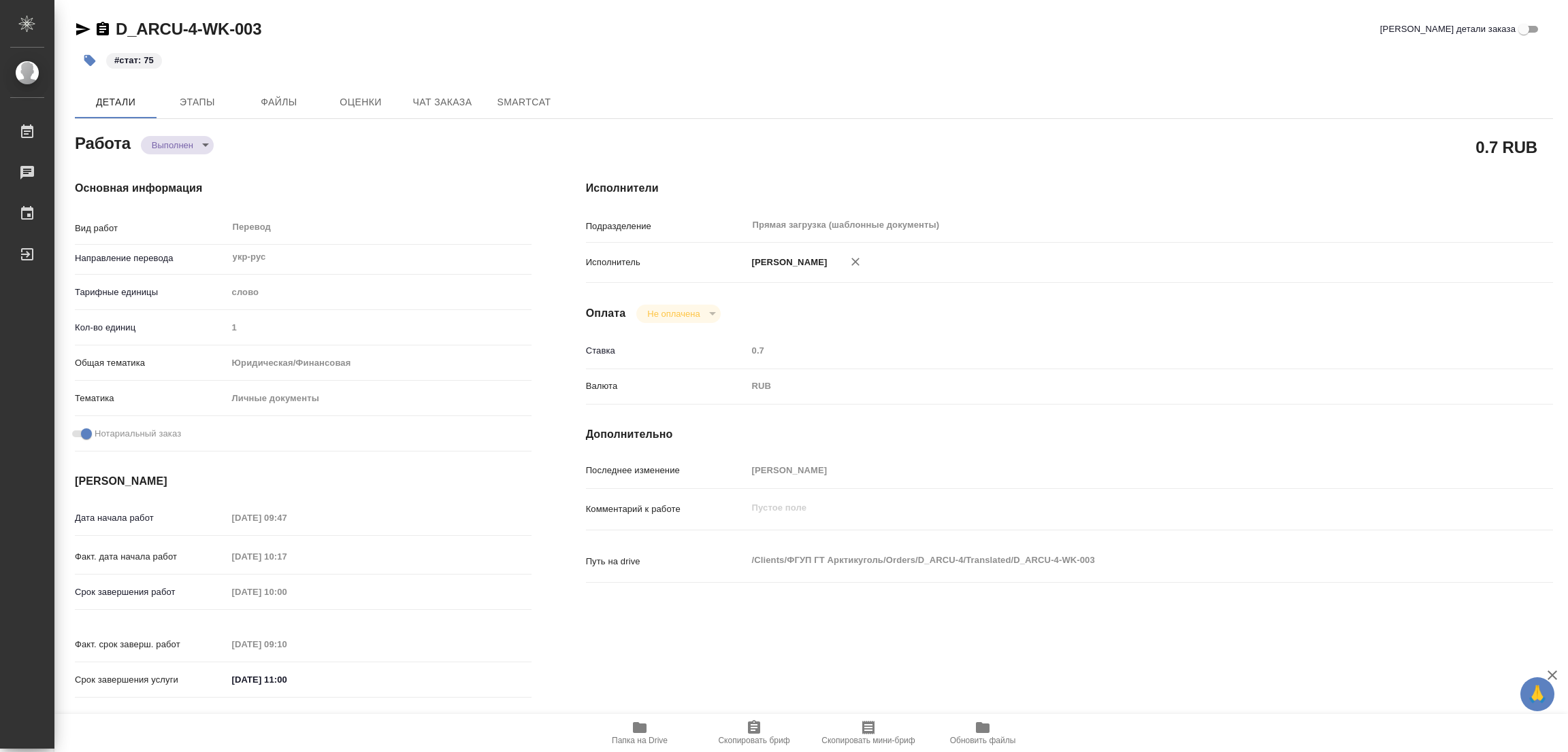
type textarea "x"
click at [960, 187] on h4 "Исполнители" at bounding box center [1069, 188] width 967 height 16
